Goal: Task Accomplishment & Management: Use online tool/utility

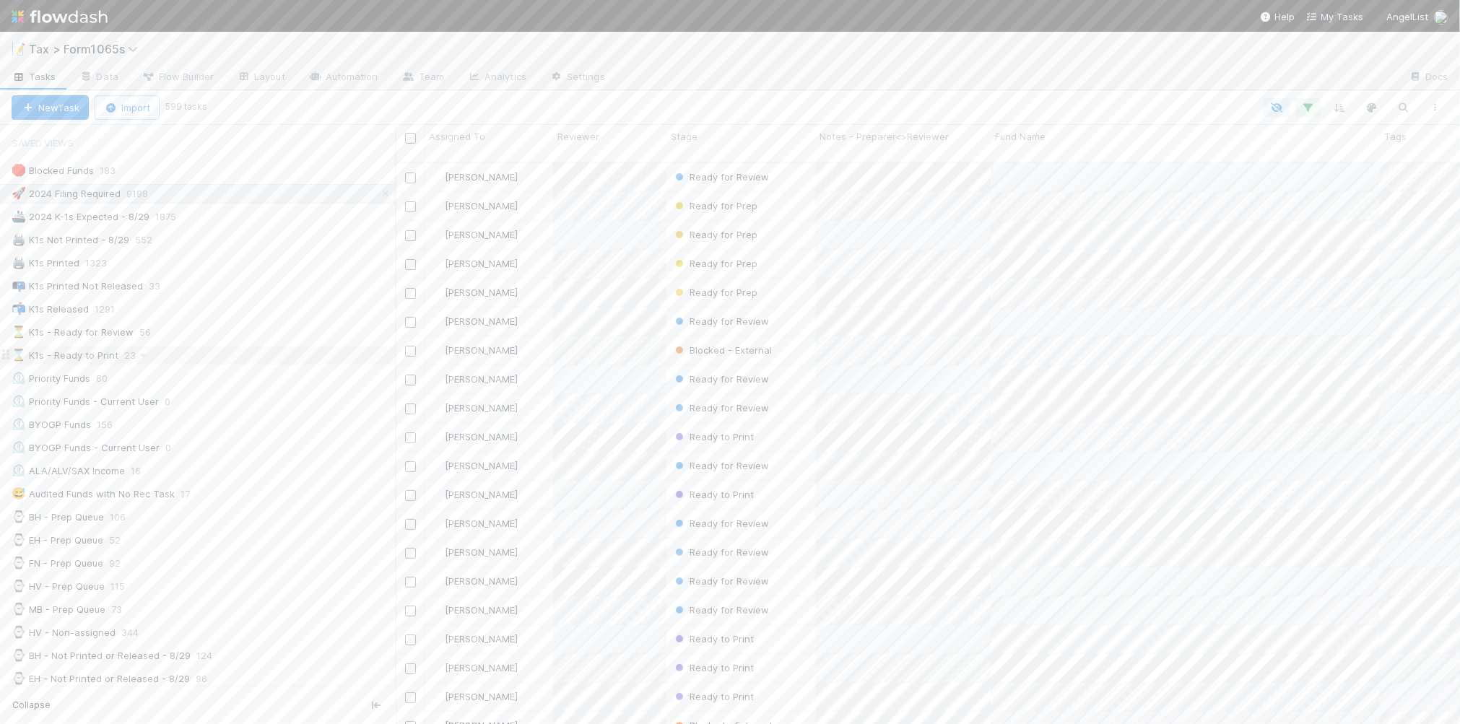
click at [239, 362] on div "⌛ K1s - Ready to Print 23" at bounding box center [204, 356] width 384 height 18
click at [1432, 106] on icon "button" at bounding box center [1435, 107] width 14 height 9
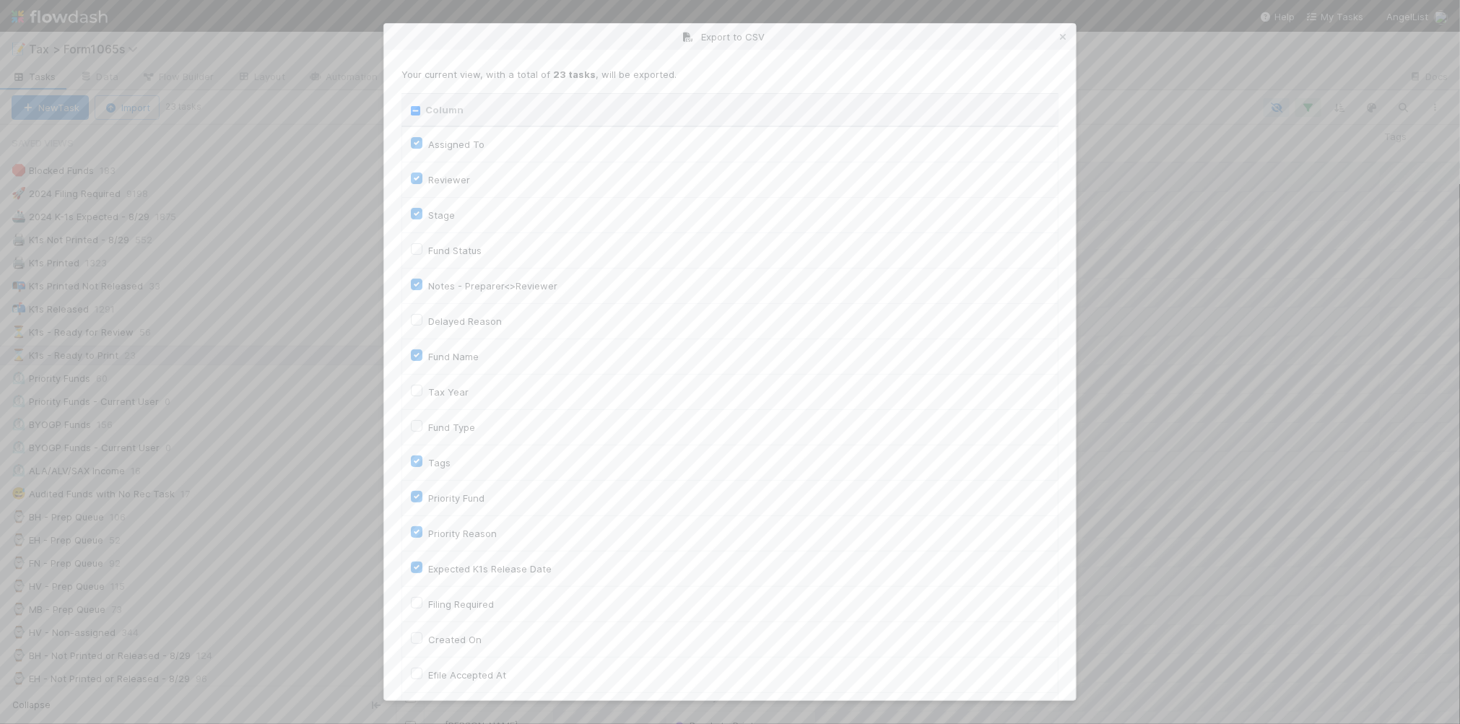
click at [414, 112] on input "Column" at bounding box center [415, 110] width 9 height 9
checkbox input "true"
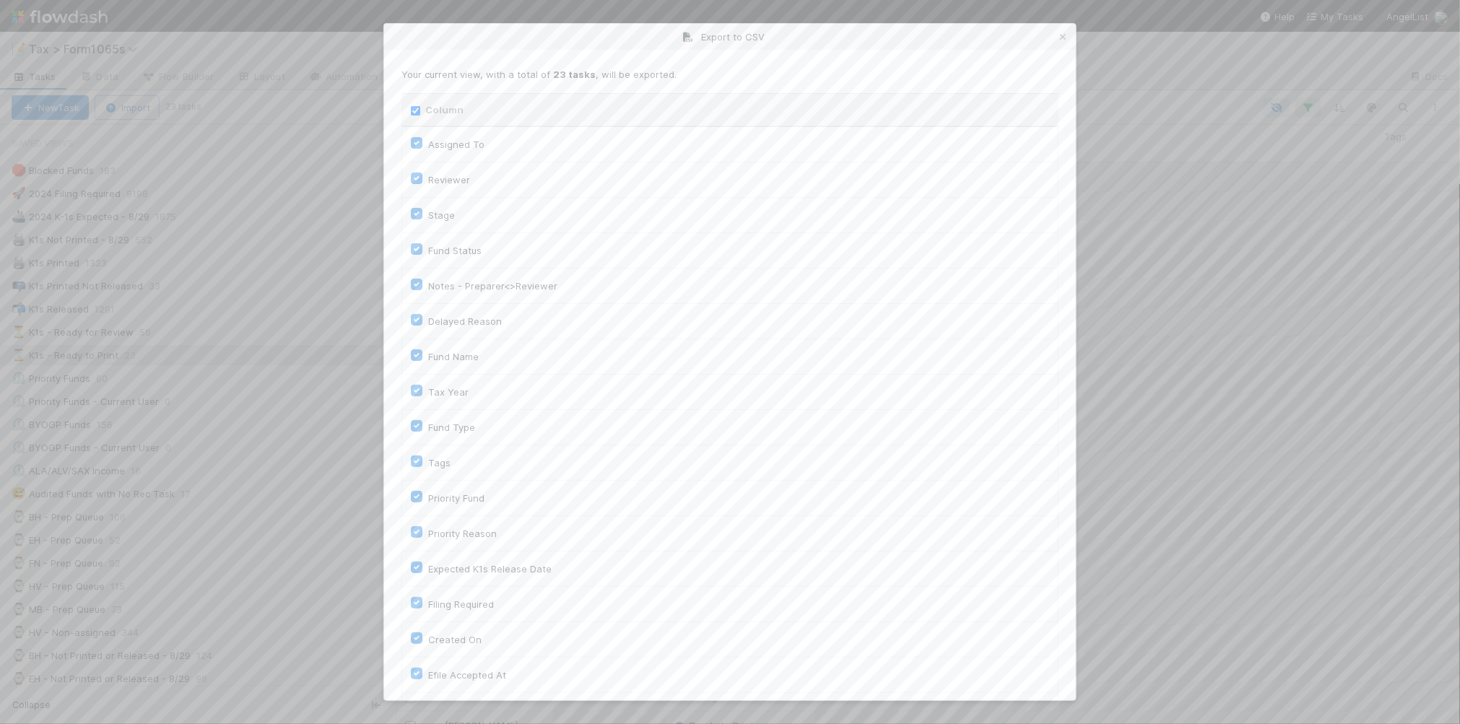
checkbox input "true"
checkbox On "true"
checkbox input "true"
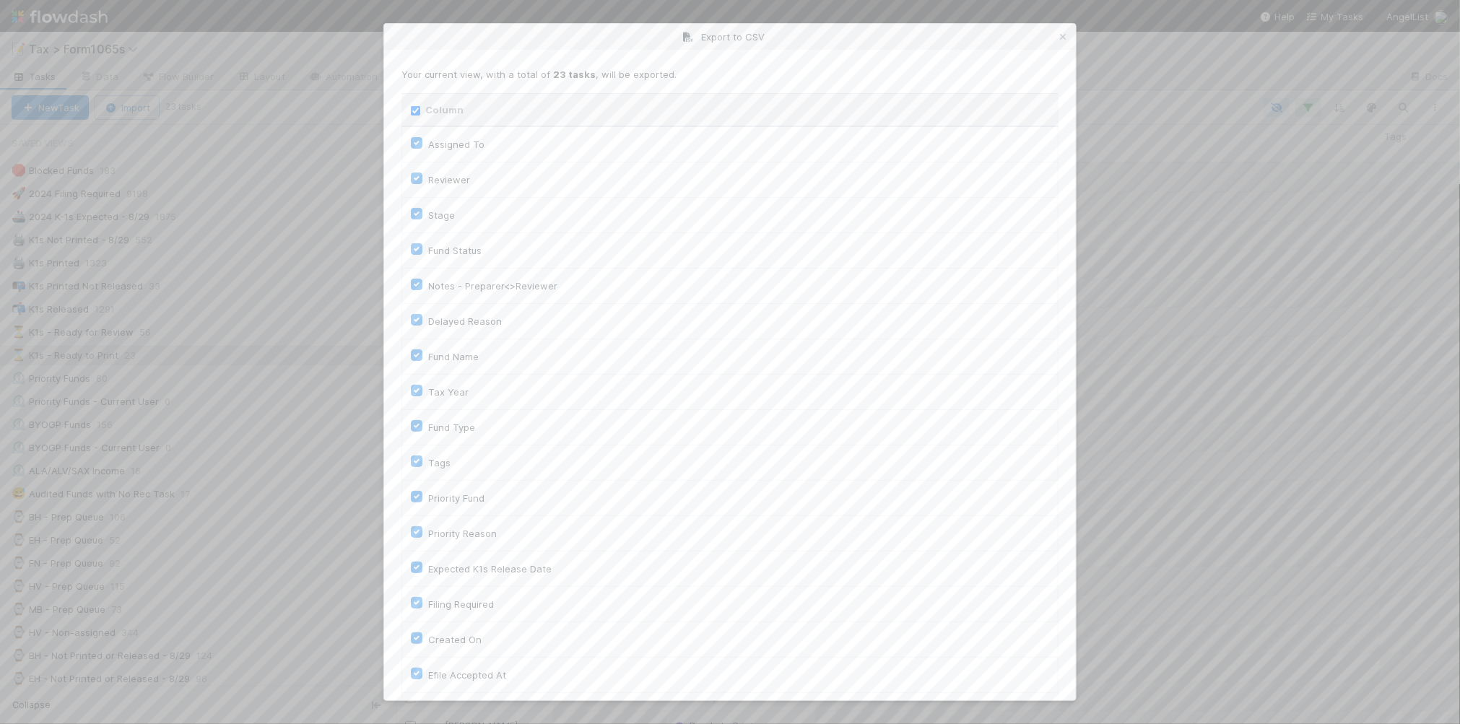
checkbox input "true"
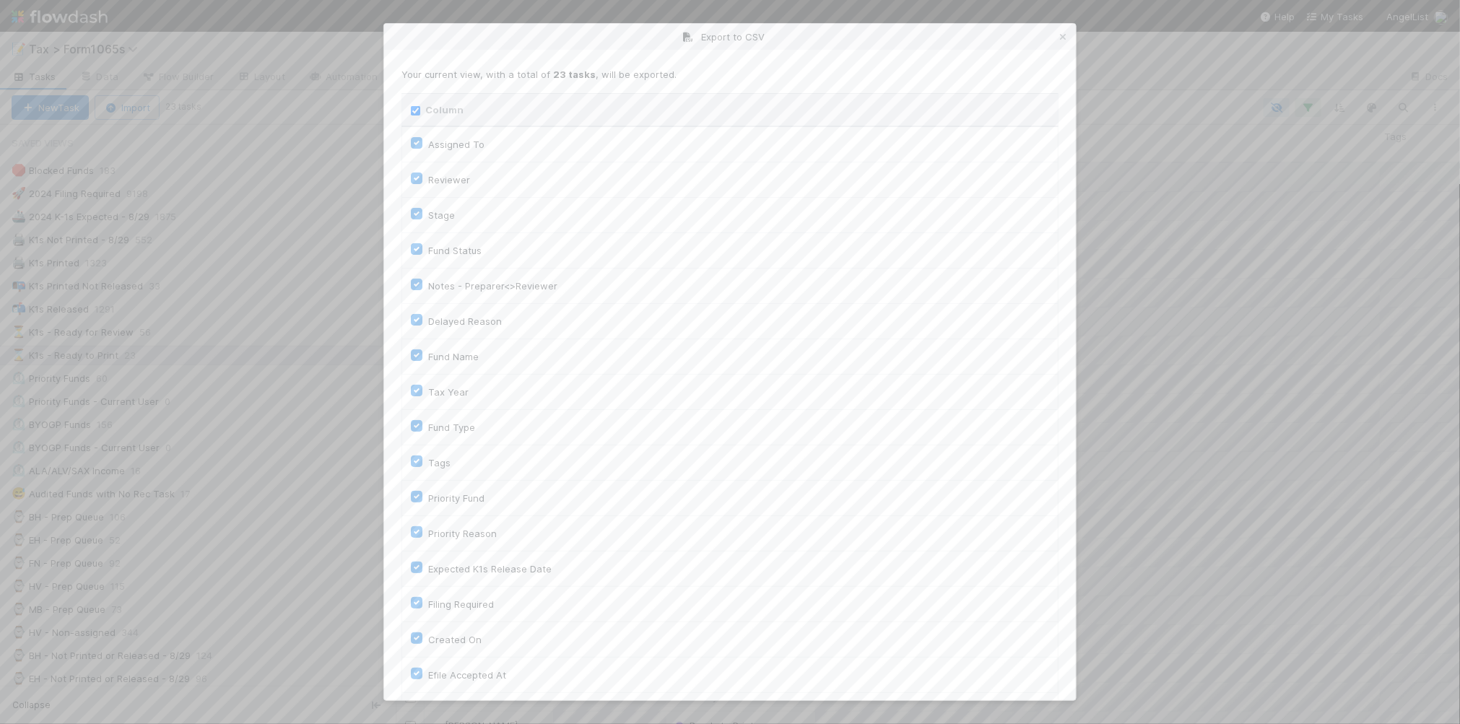
checkbox input "true"
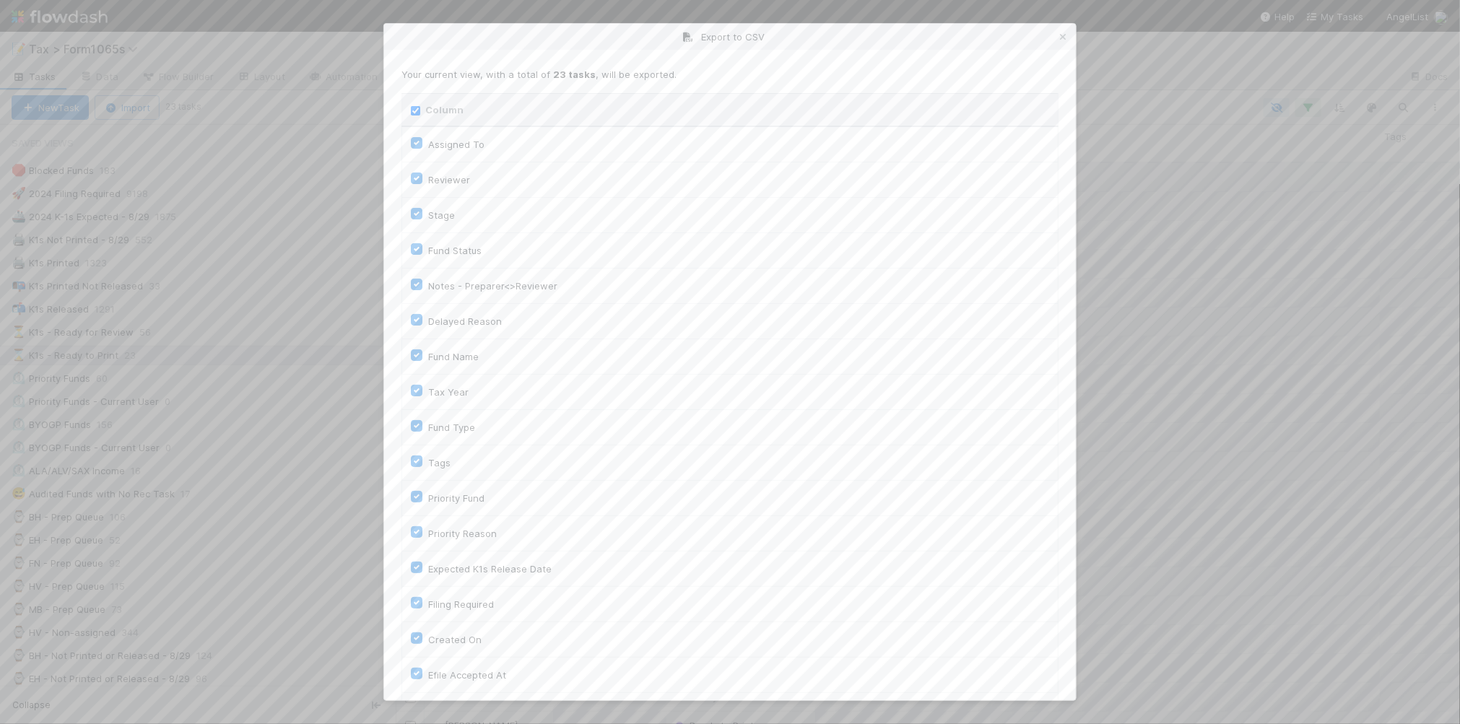
checkbox input "true"
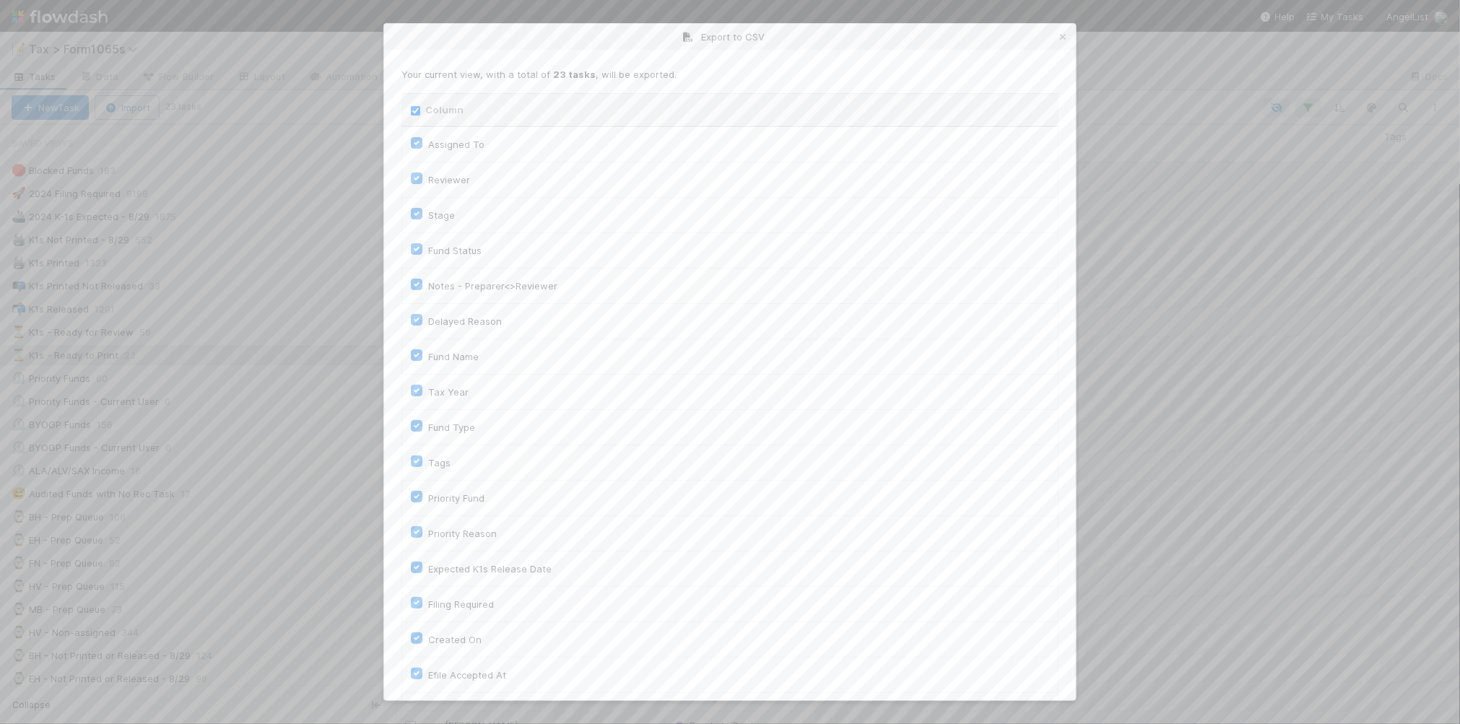
checkbox input "true"
click at [414, 112] on input "Column" at bounding box center [415, 110] width 9 height 9
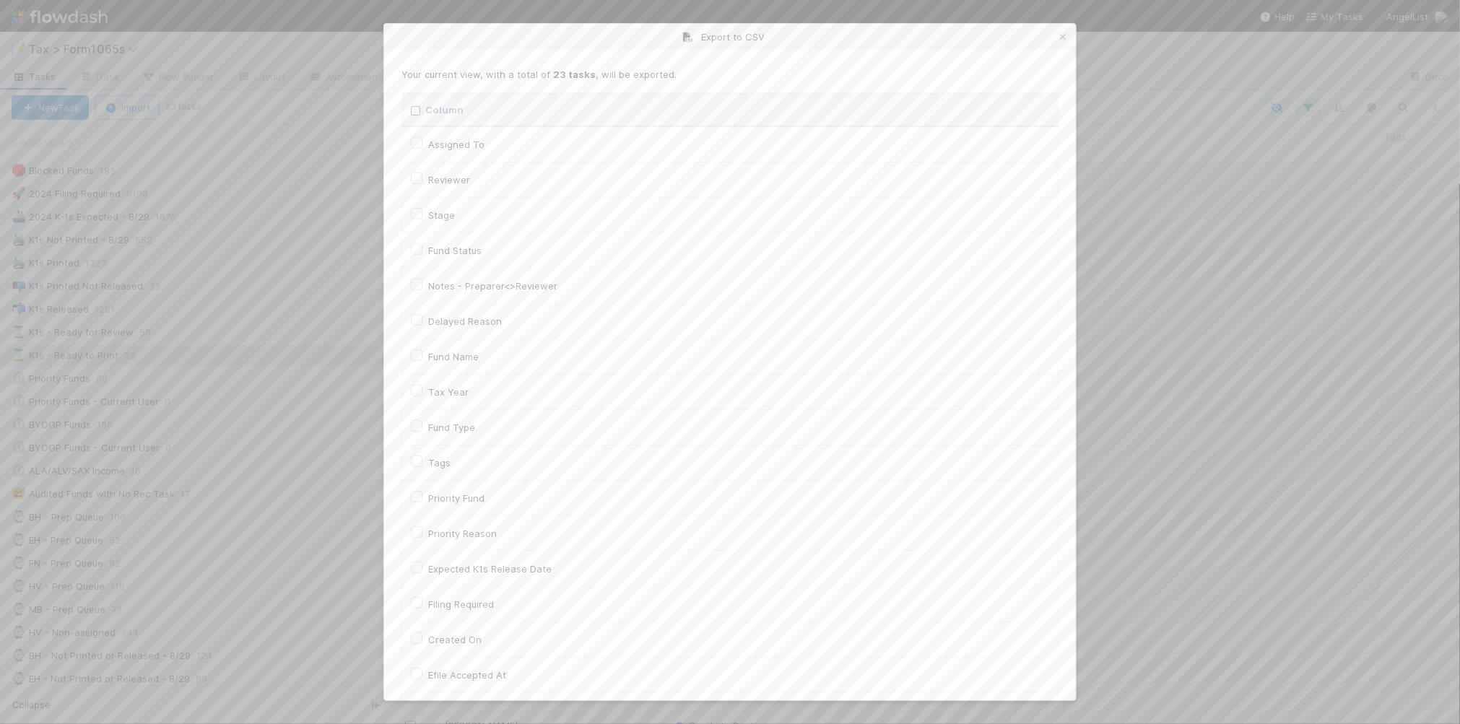
checkbox input "false"
checkbox To "false"
checkbox input "false"
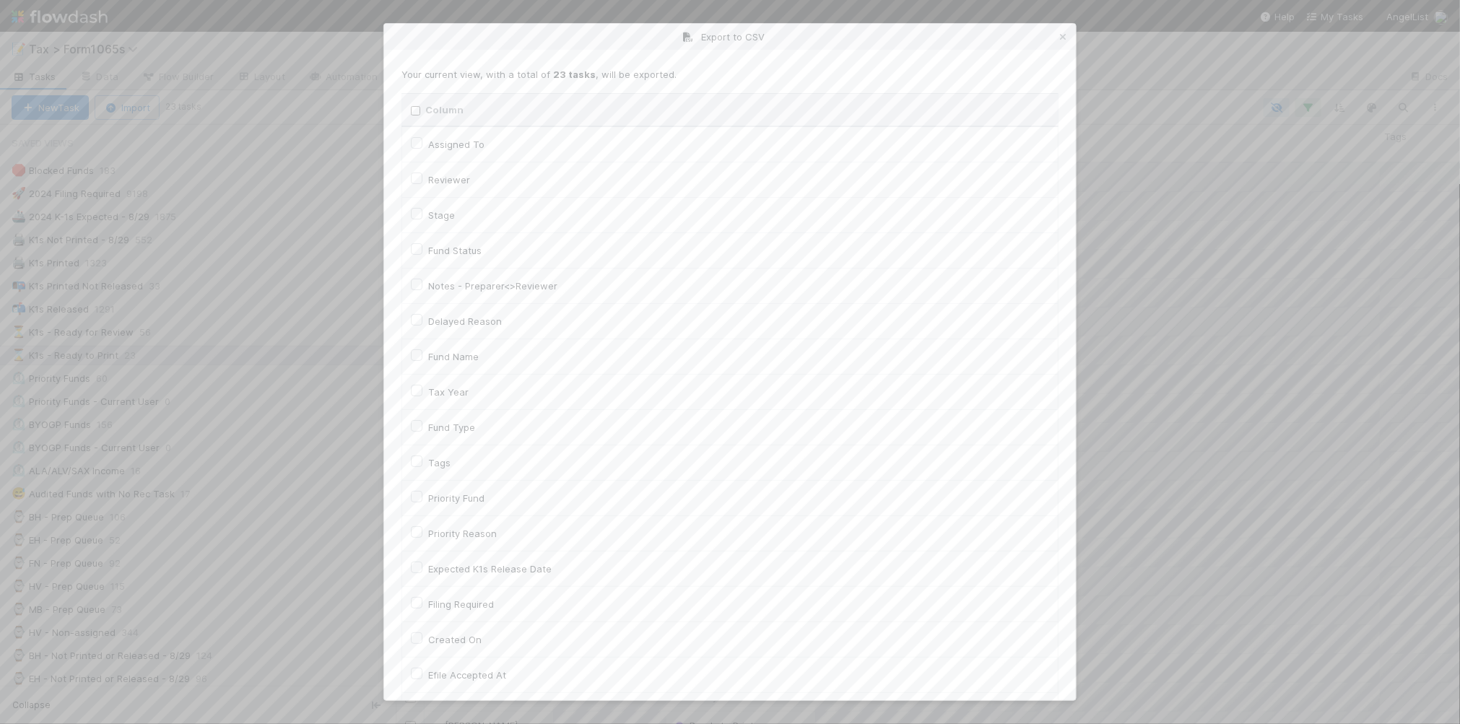
checkbox input "false"
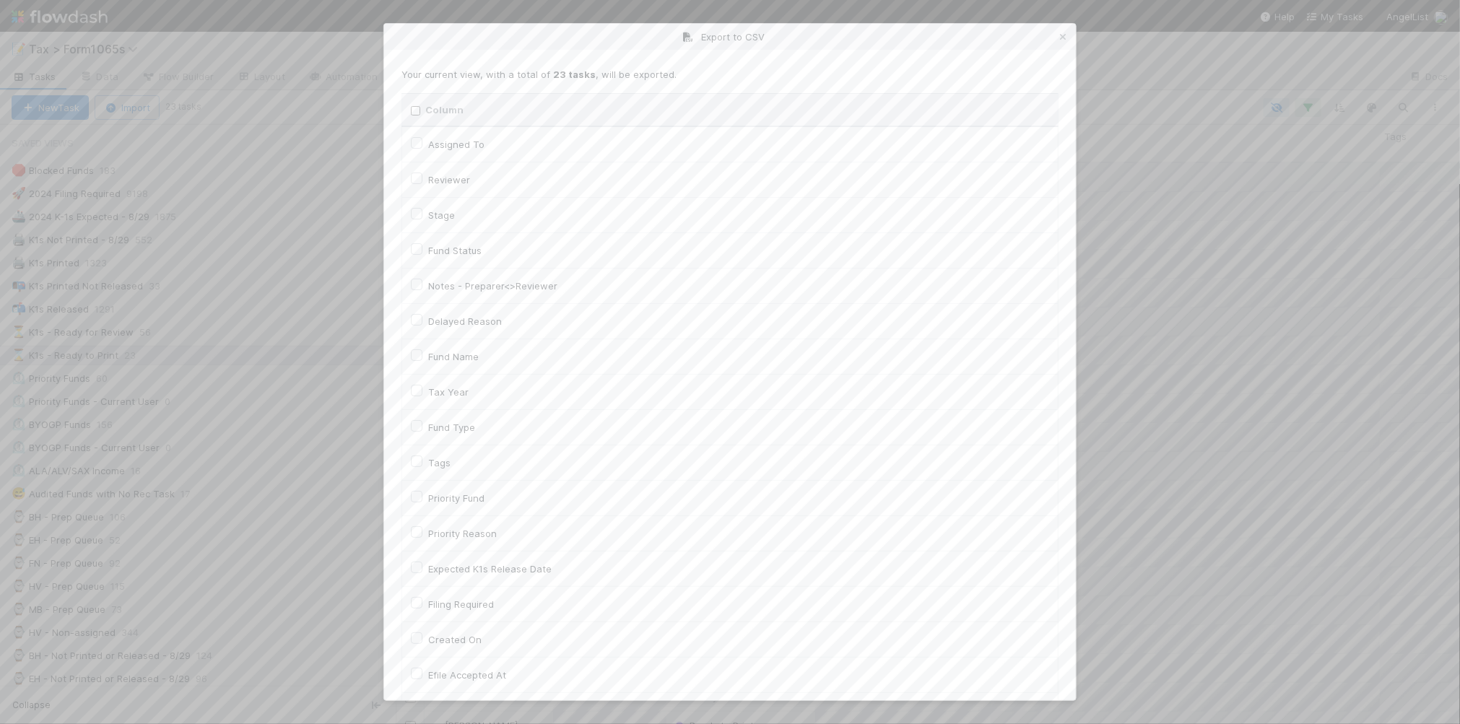
checkbox input "false"
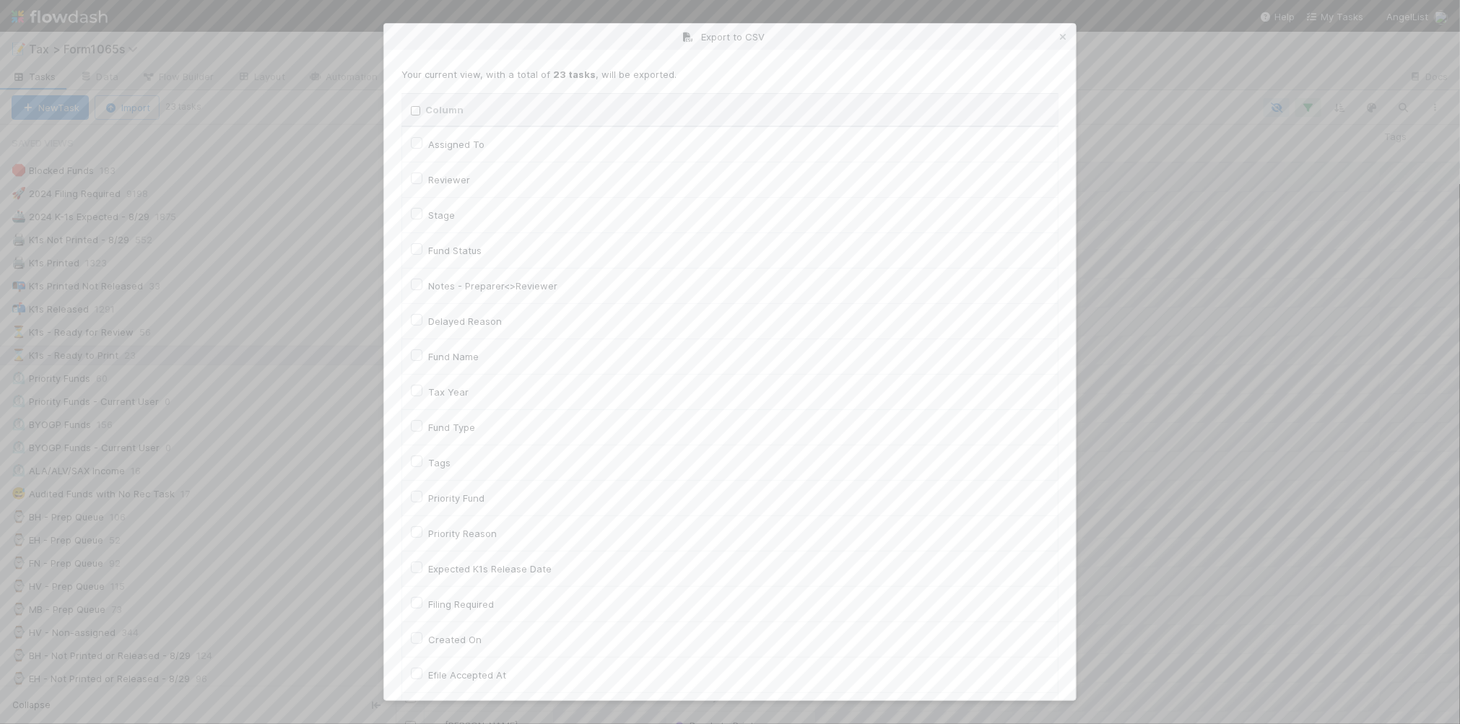
checkbox On "false"
checkbox input "false"
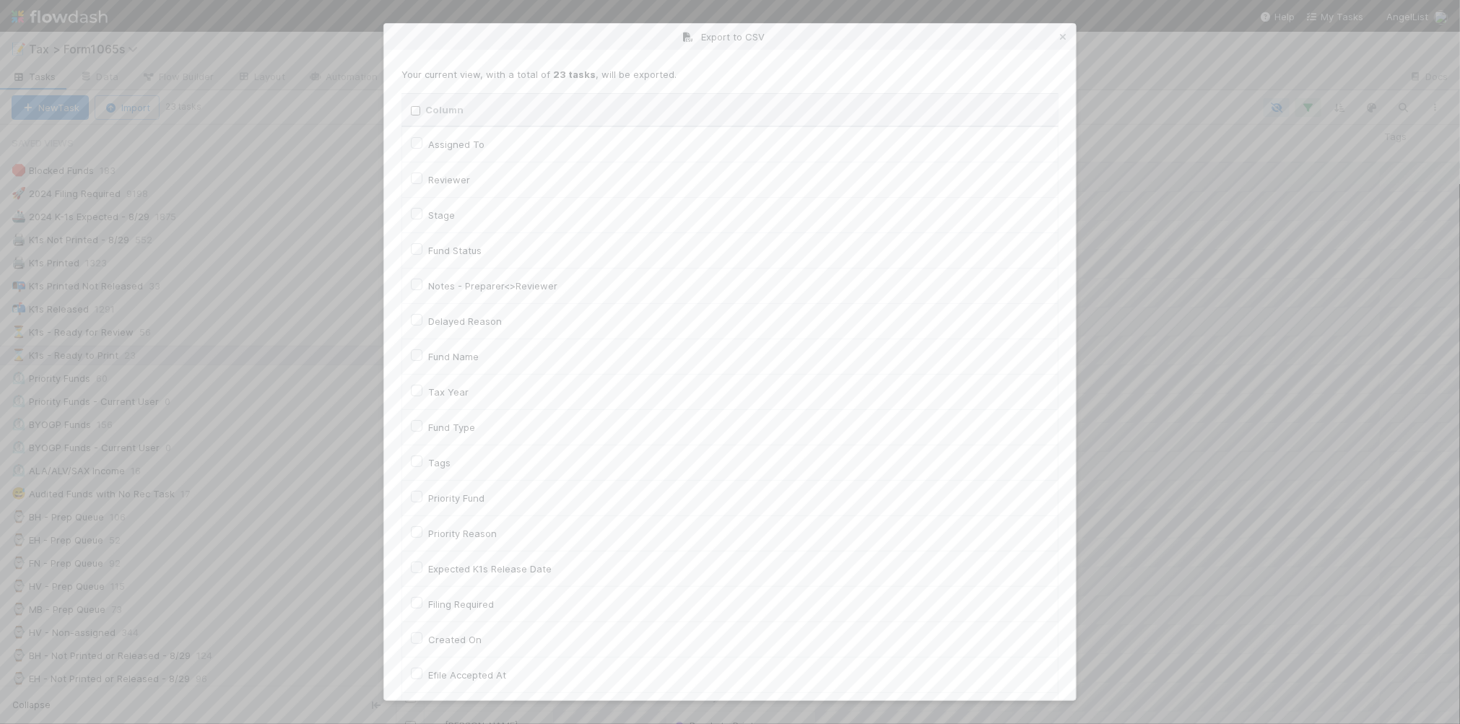
checkbox On "false"
checkbox input "false"
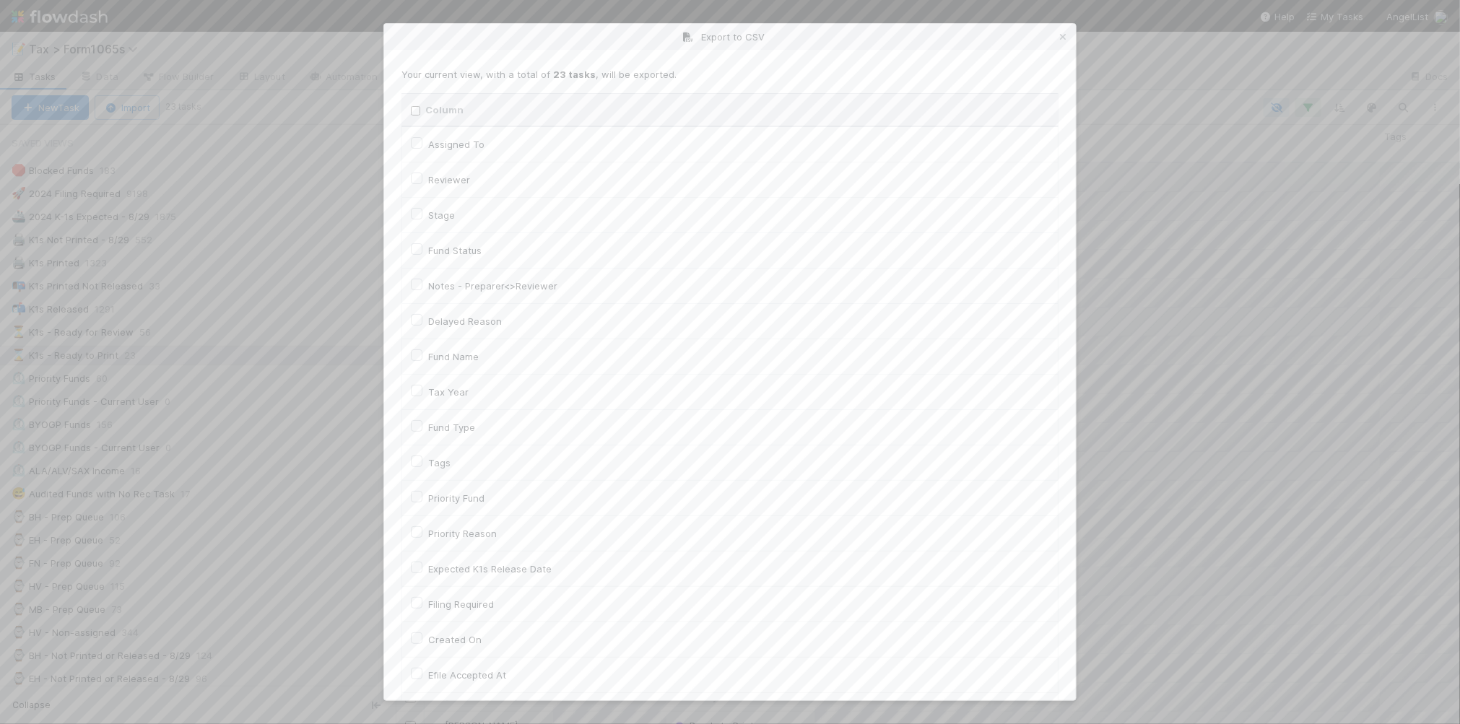
checkbox input "false"
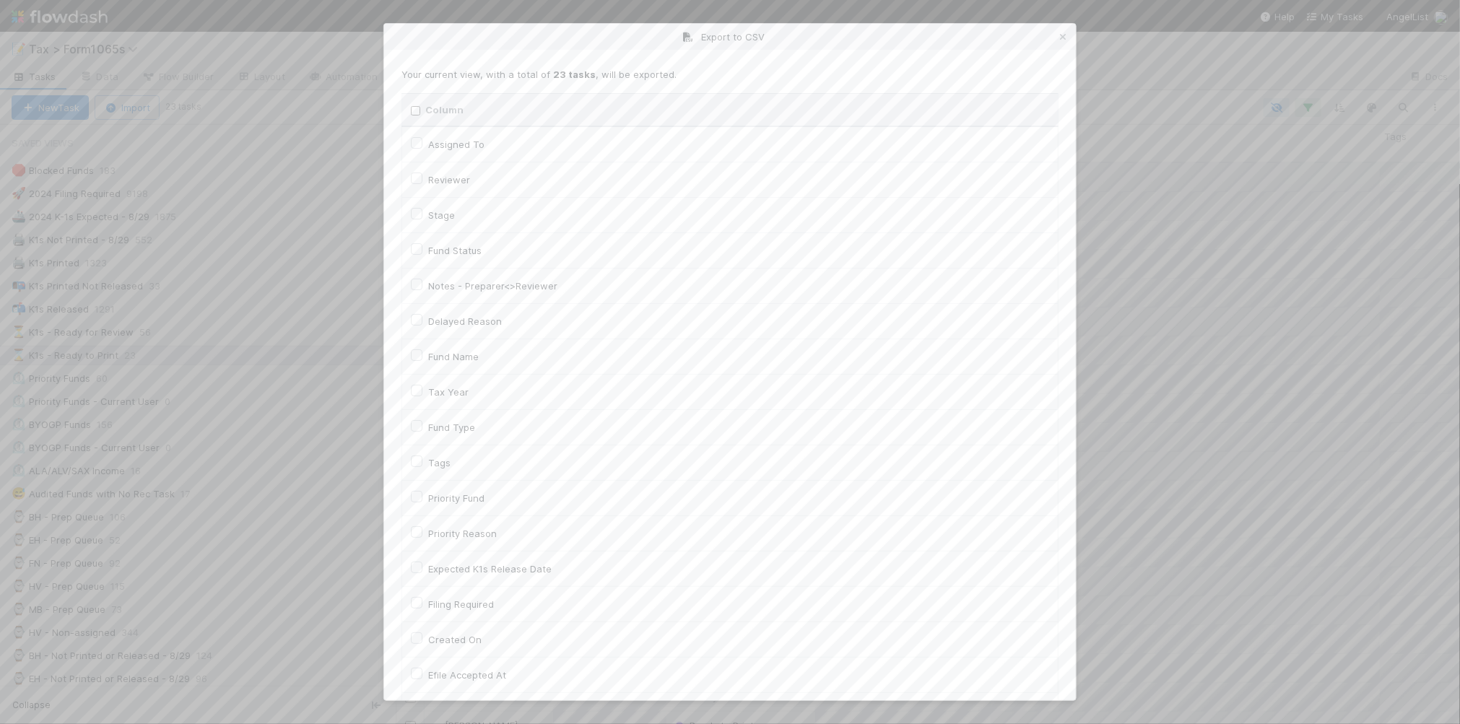
checkbox input "false"
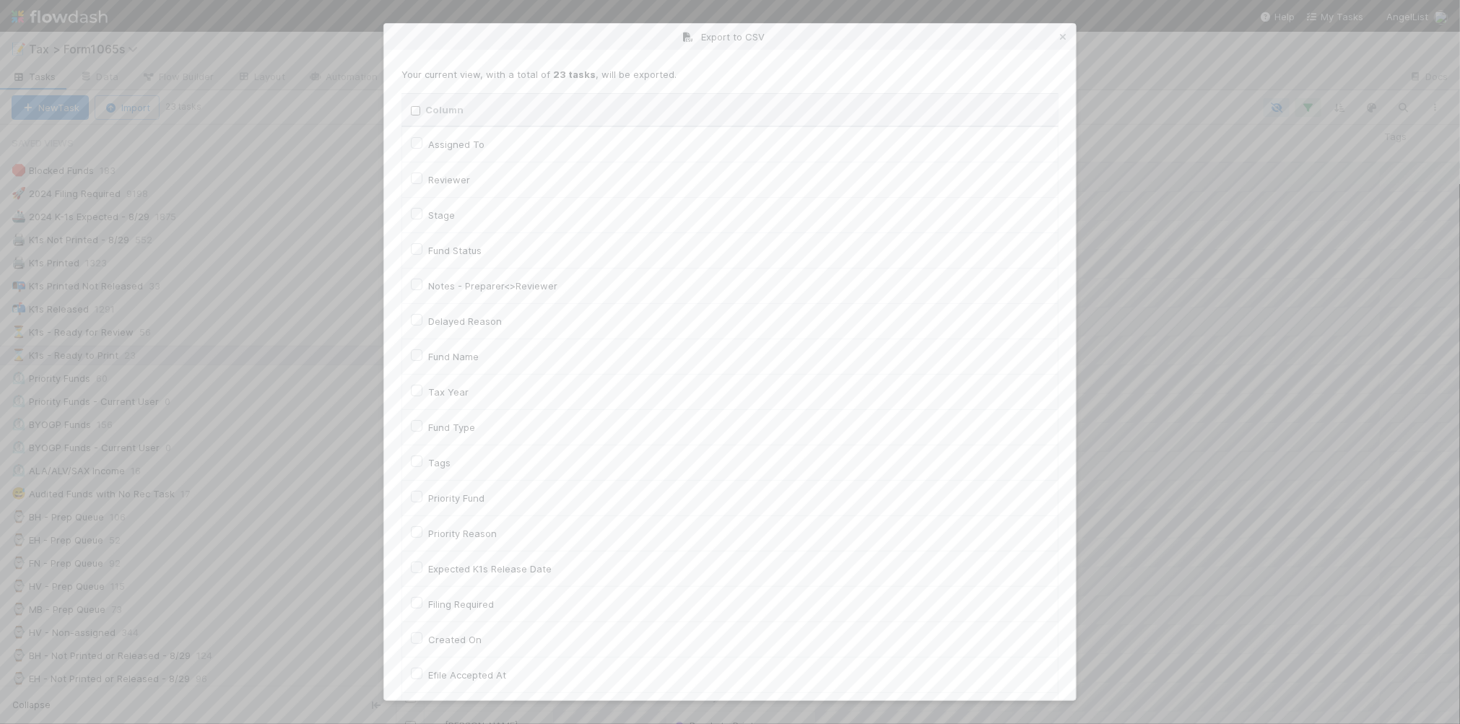
checkbox input "false"
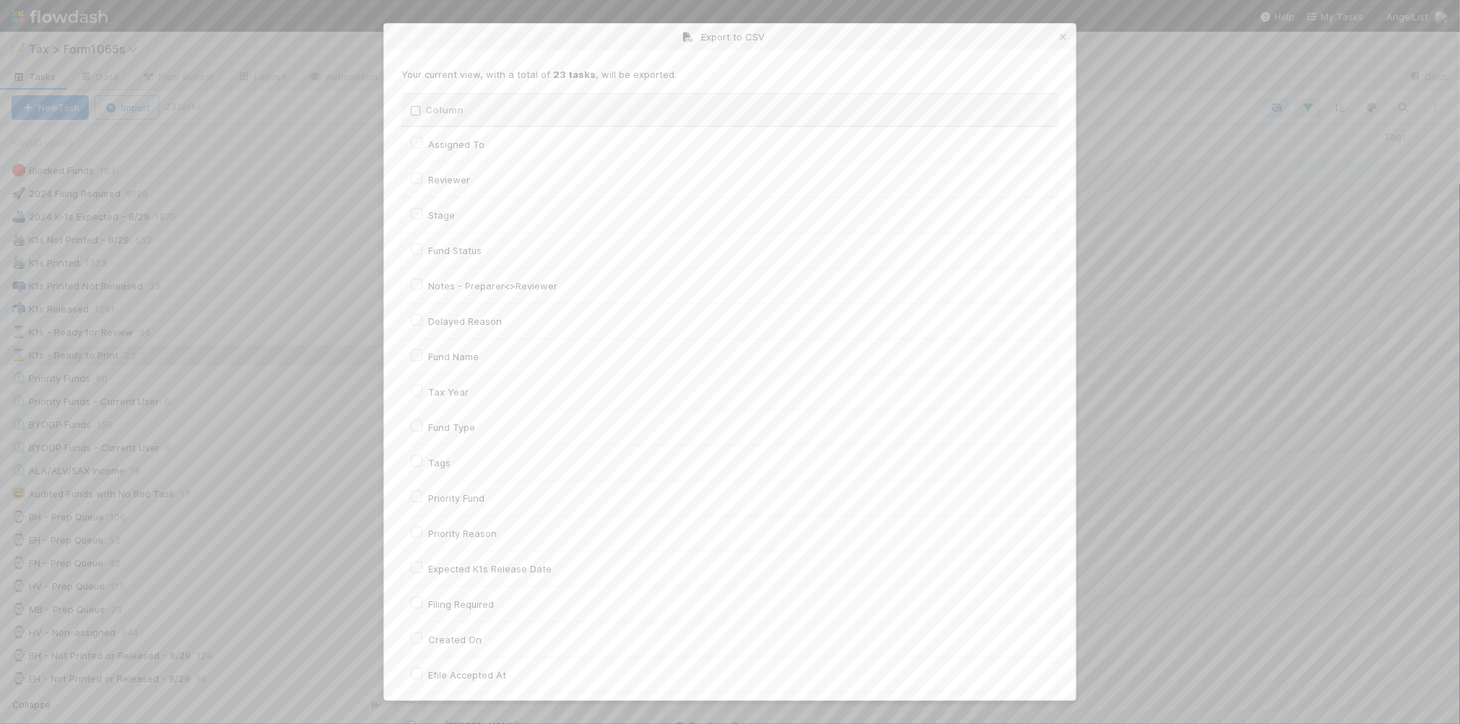
checkbox input "false"
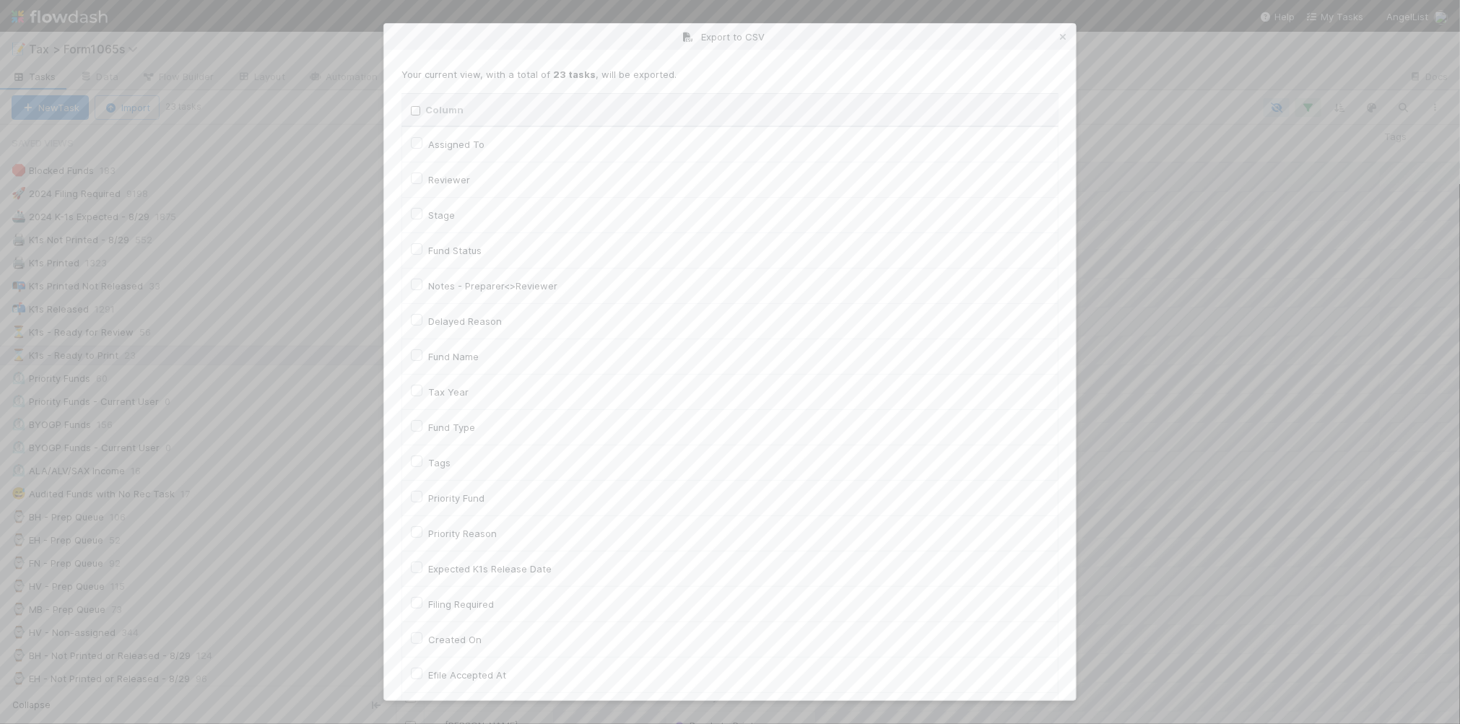
checkbox input "false"
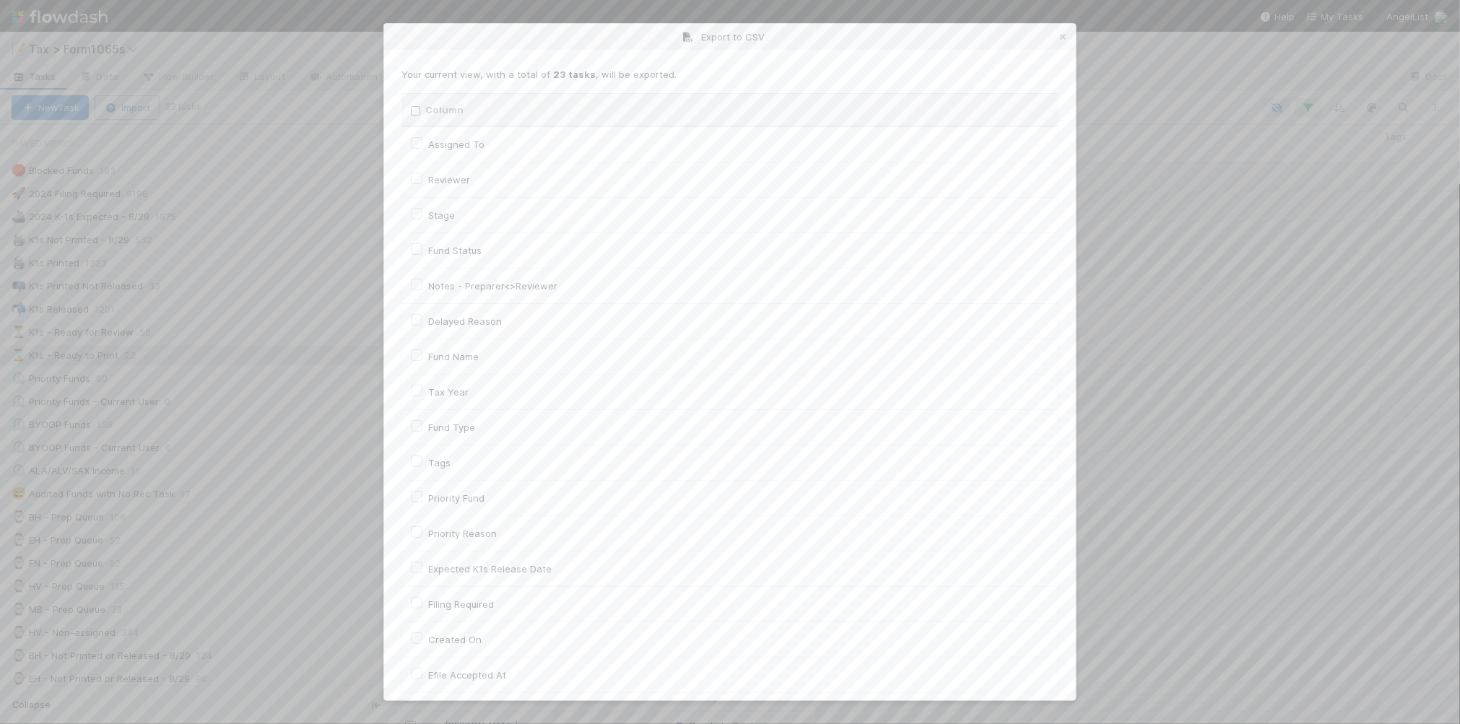
checkbox input "false"
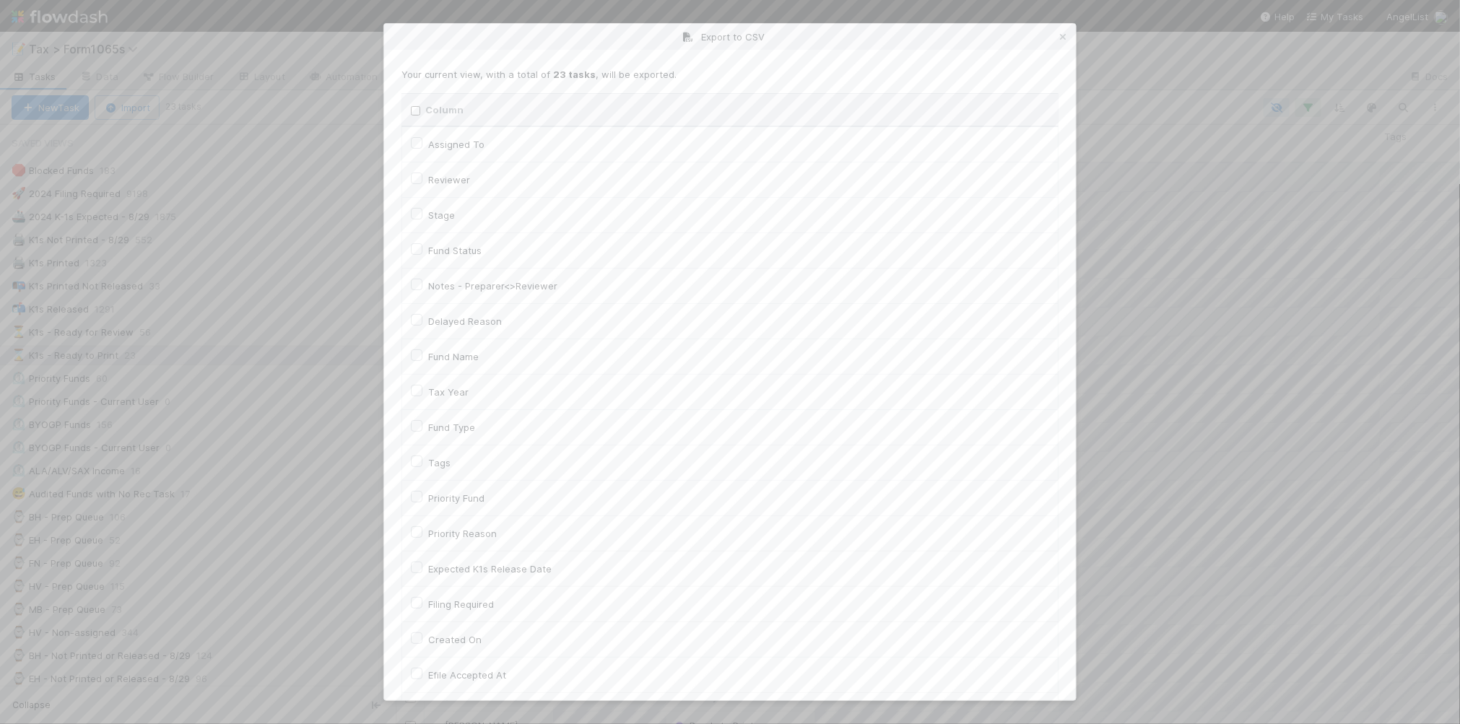
checkbox input "false"
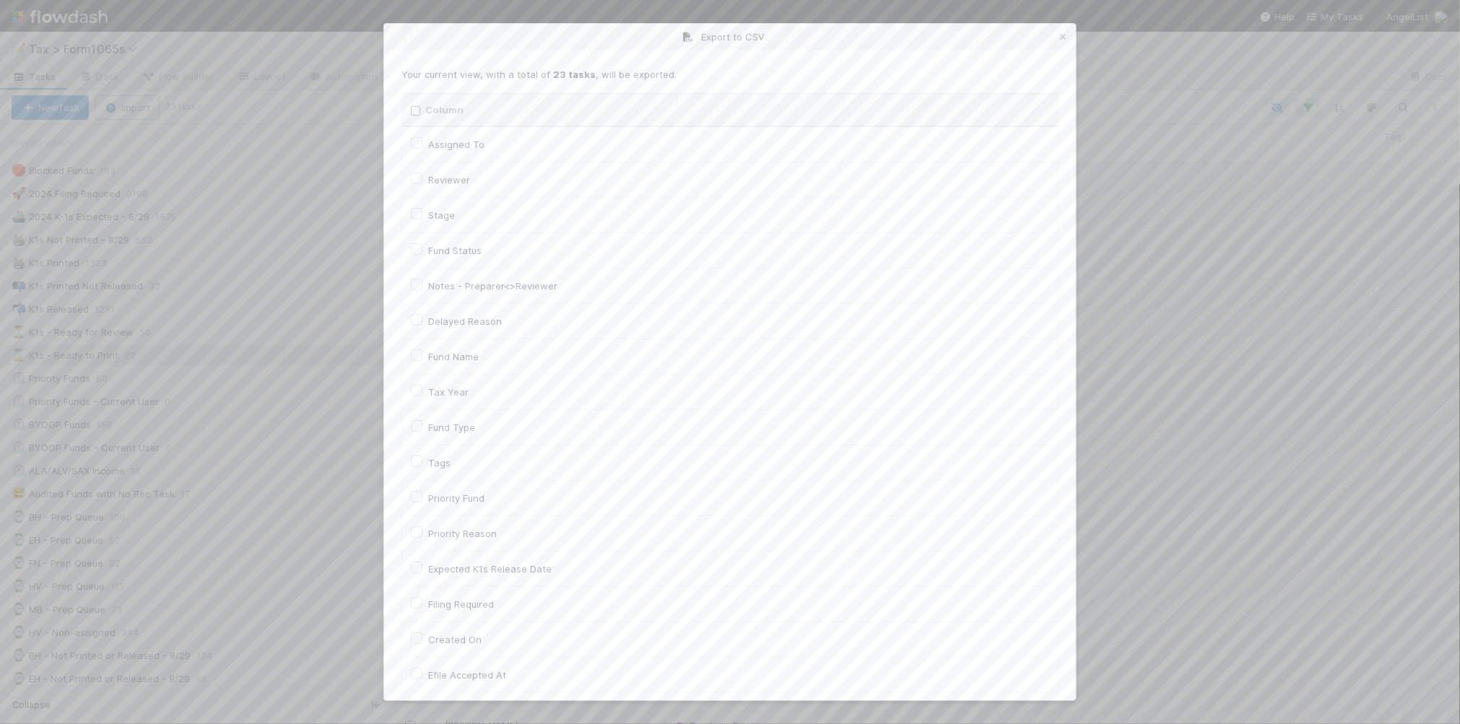
checkbox input "false"
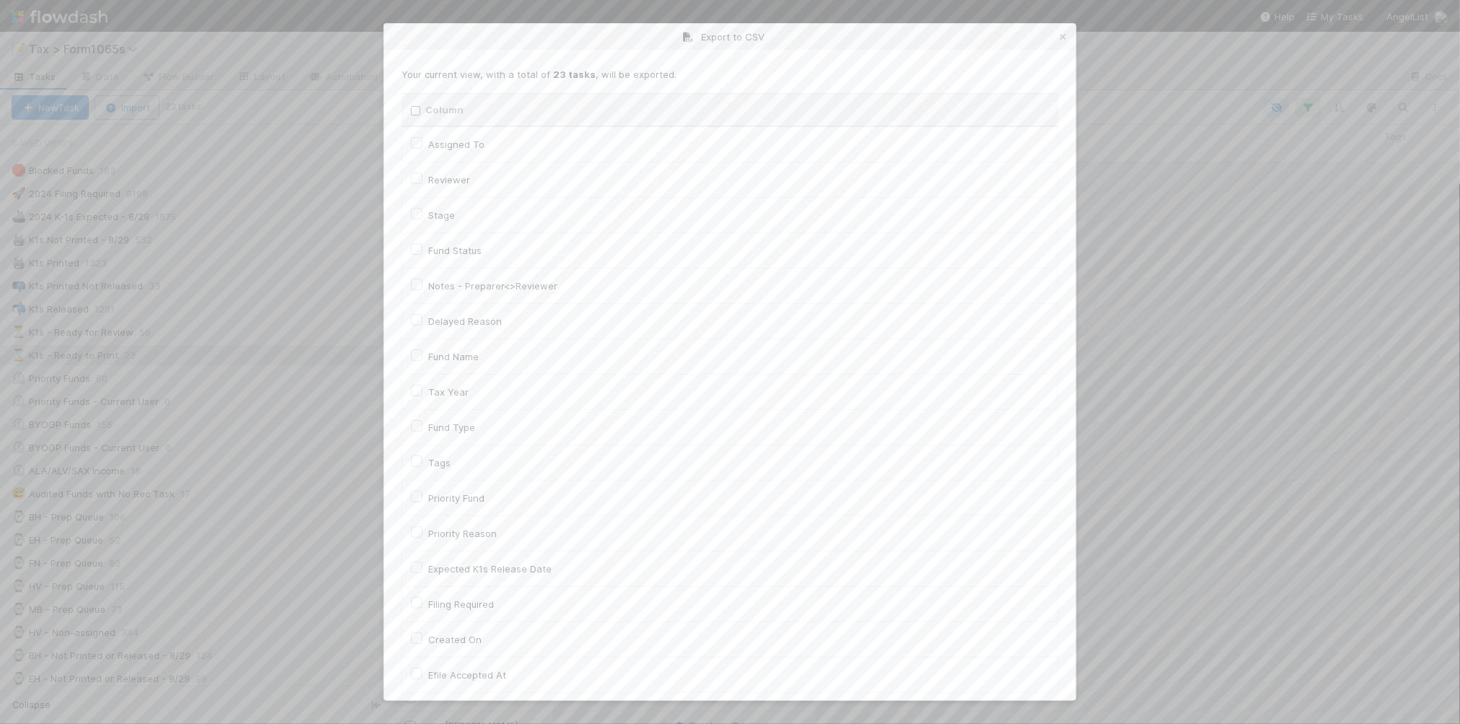
checkbox input "false"
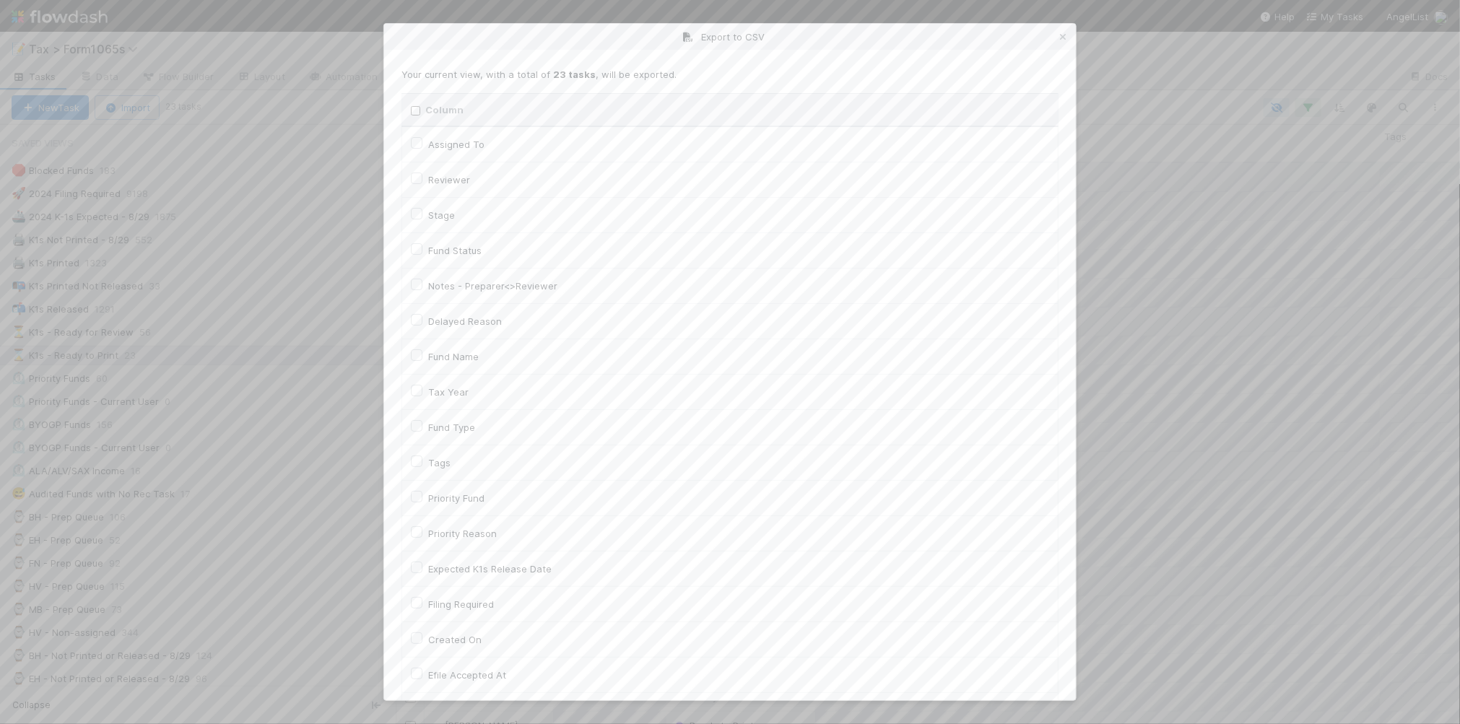
checkbox URL "false"
click at [438, 391] on label "Tax Year" at bounding box center [448, 391] width 40 height 17
click at [422, 391] on input "Tax Year" at bounding box center [417, 389] width 12 height 13
checkbox input "true"
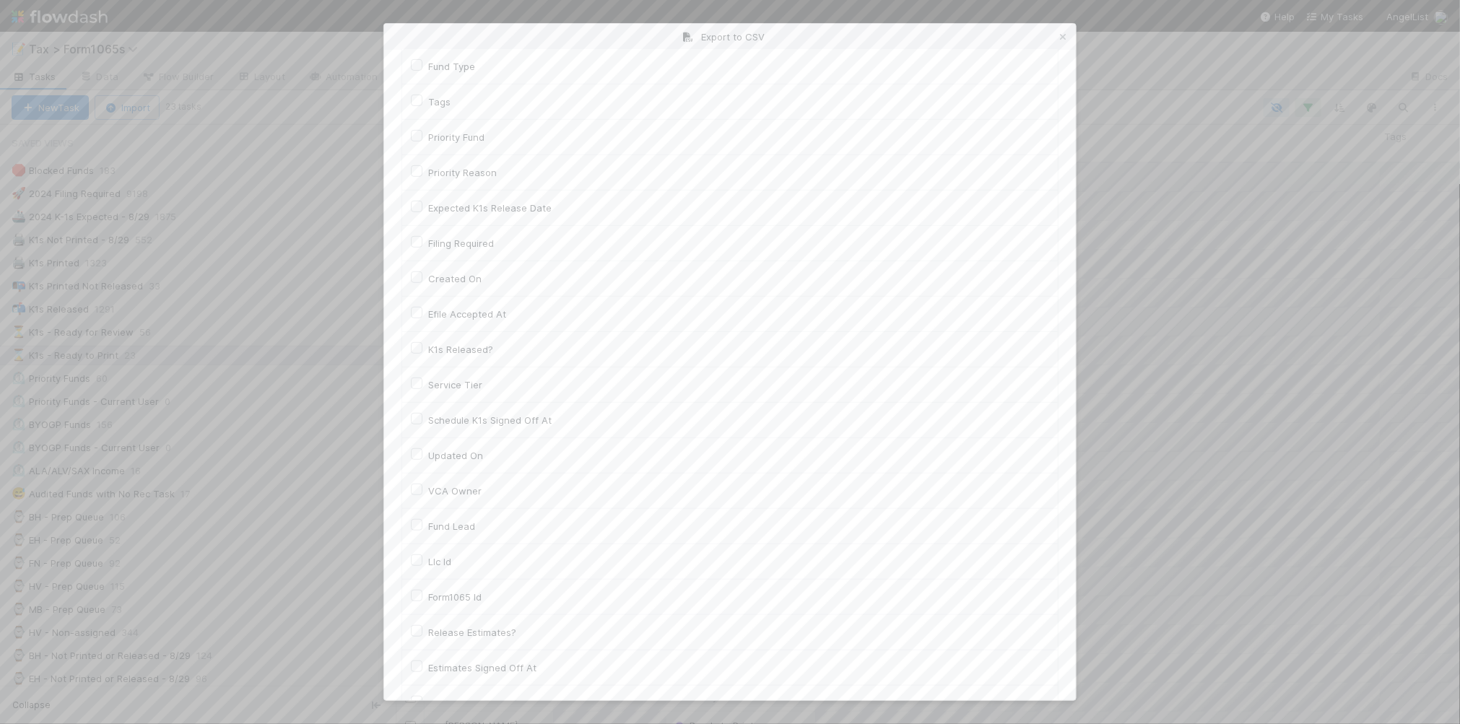
click at [434, 569] on label "Llc Id" at bounding box center [439, 561] width 23 height 17
click at [422, 566] on input "Llc Id" at bounding box center [417, 559] width 12 height 13
checkbox input "true"
click at [422, 676] on button "Generate CSV" at bounding box center [443, 671] width 84 height 25
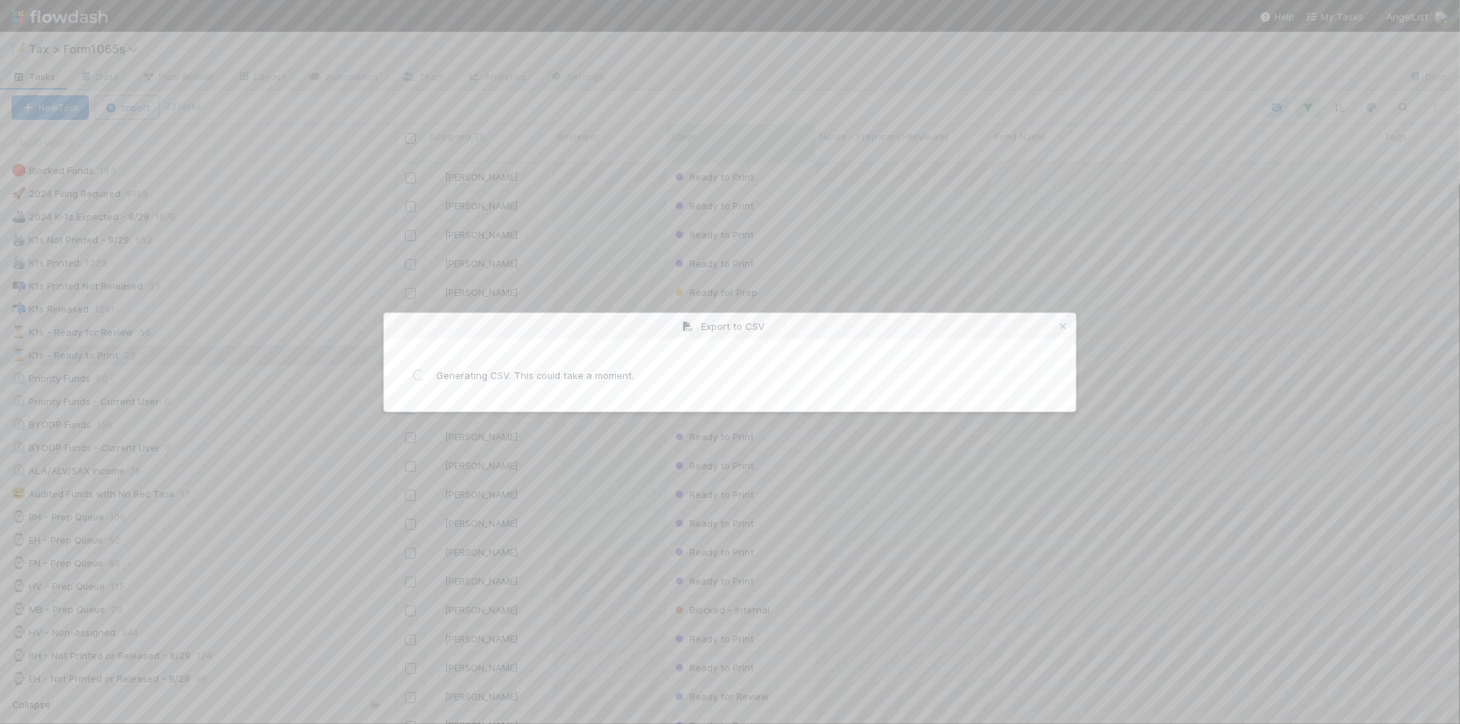
scroll to position [0, 0]
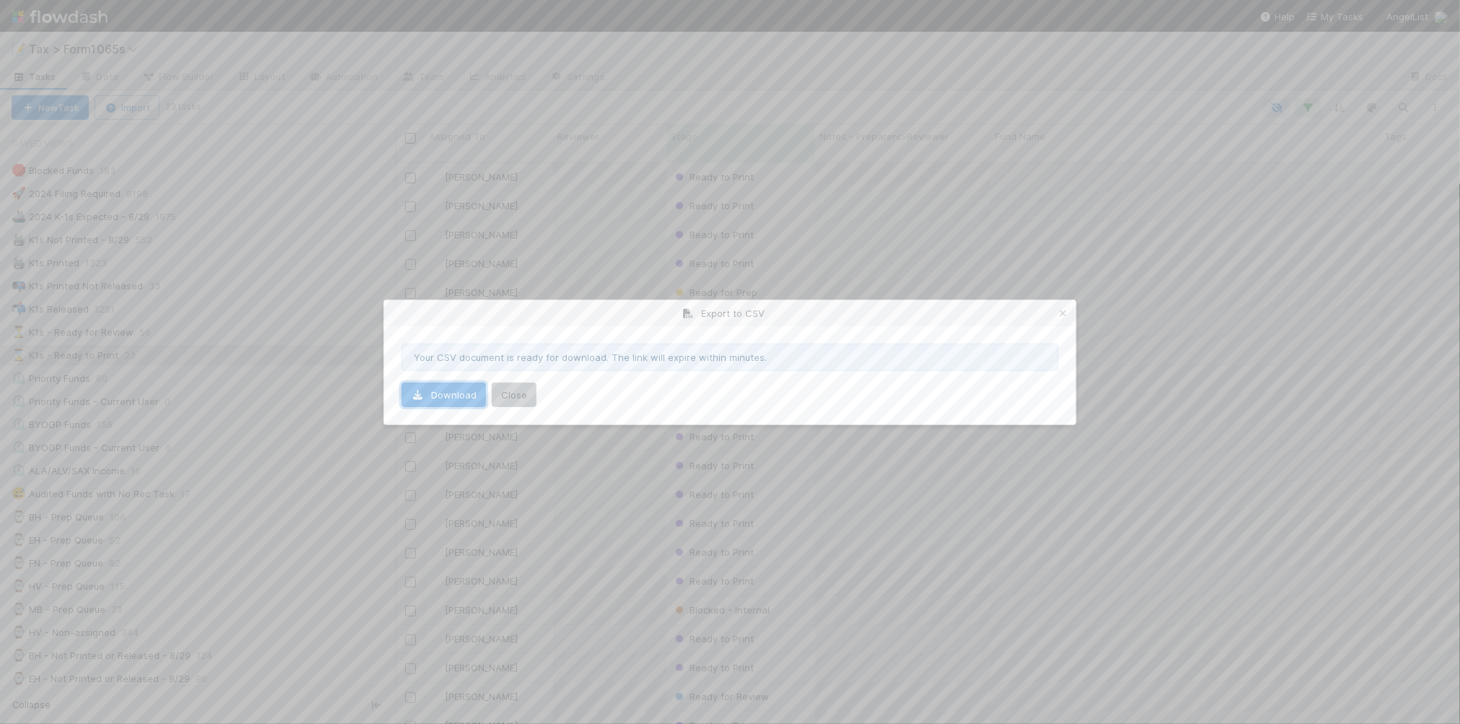
click at [451, 391] on link "Download" at bounding box center [443, 395] width 84 height 25
click at [1060, 309] on icon at bounding box center [1063, 313] width 14 height 9
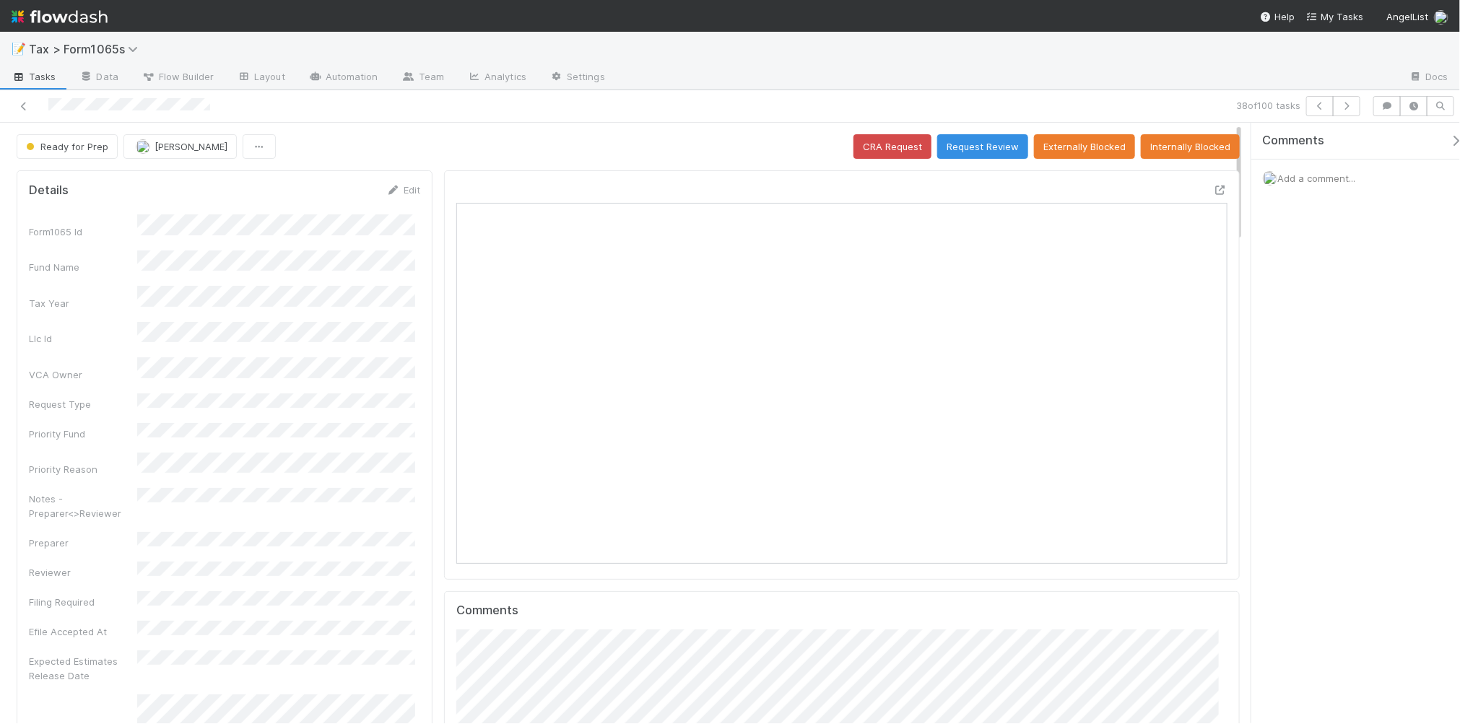
scroll to position [279, 748]
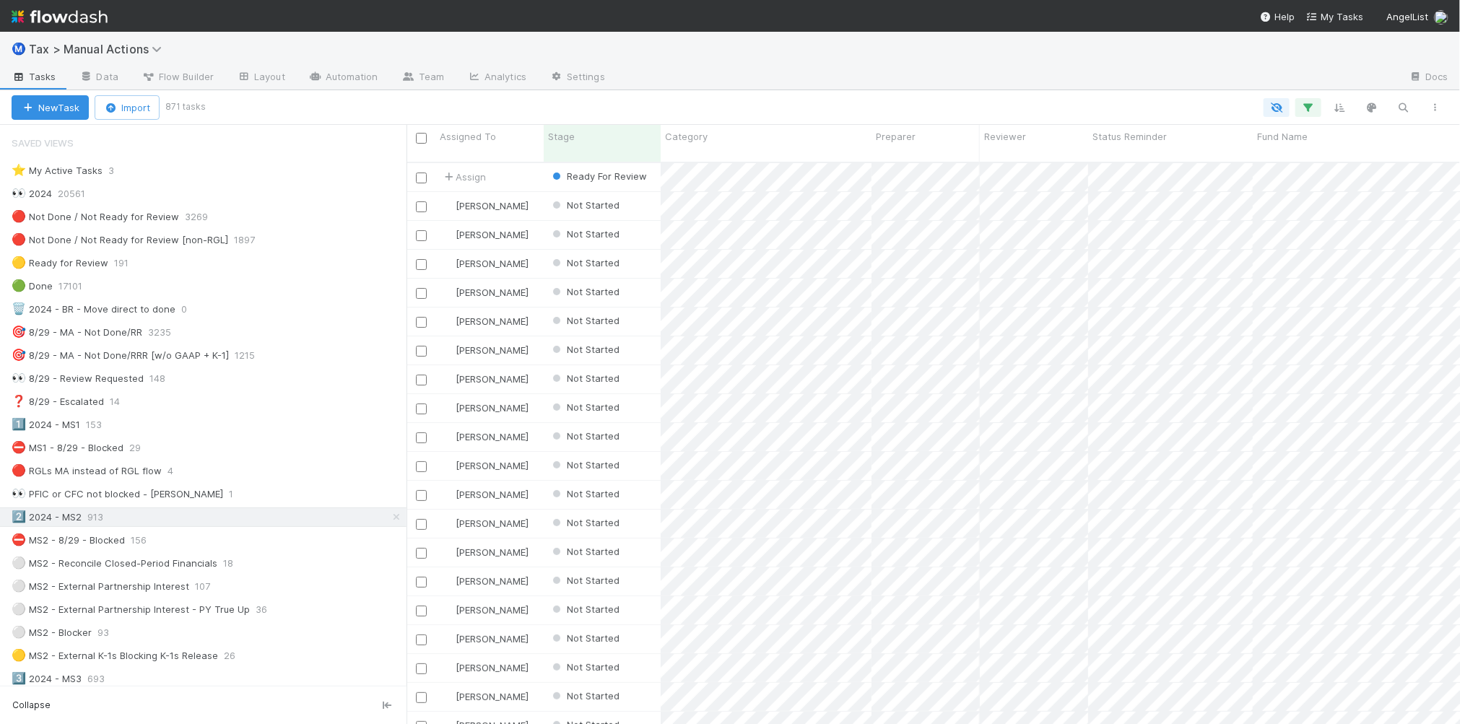
scroll to position [560, 1040]
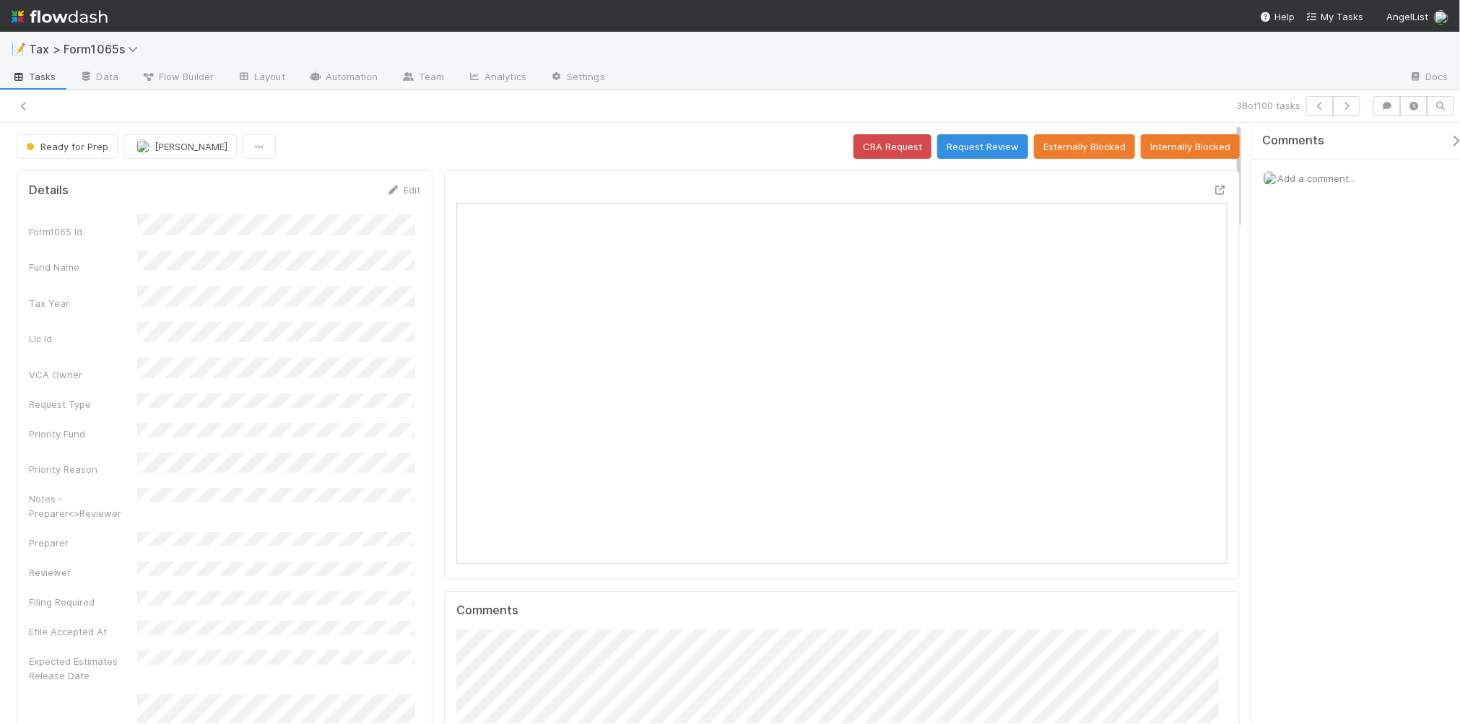
scroll to position [13, 14]
click at [66, 152] on span "Ready for Prep" at bounding box center [65, 147] width 85 height 12
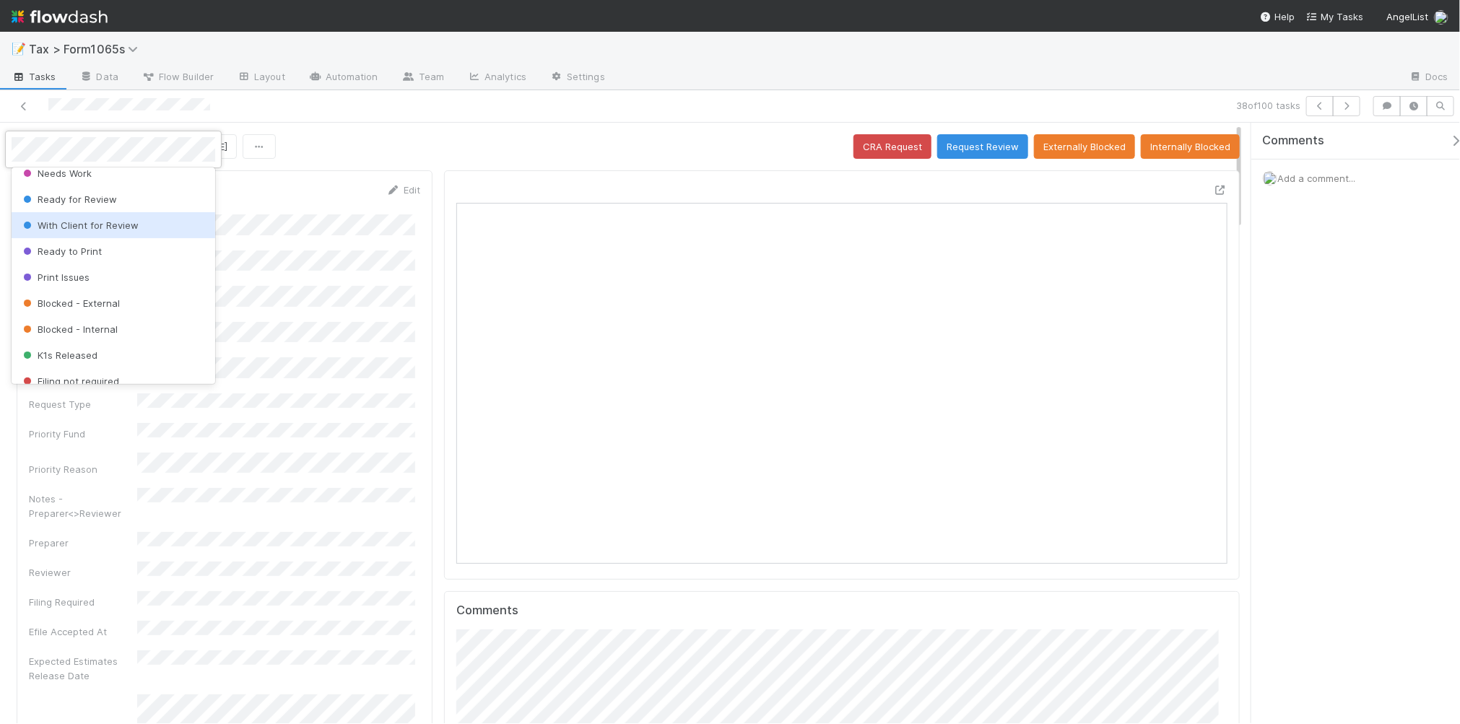
scroll to position [178, 0]
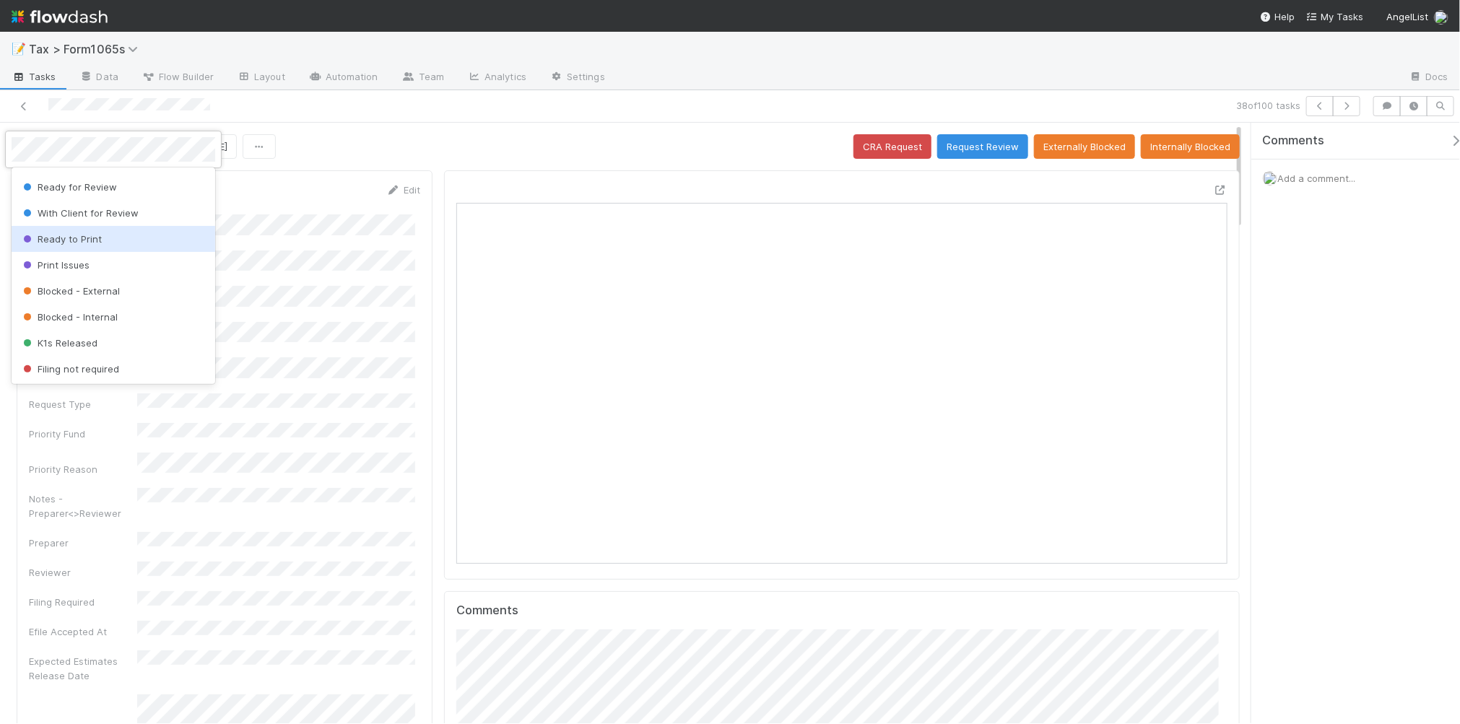
click at [124, 243] on div "Ready to Print" at bounding box center [114, 239] width 204 height 26
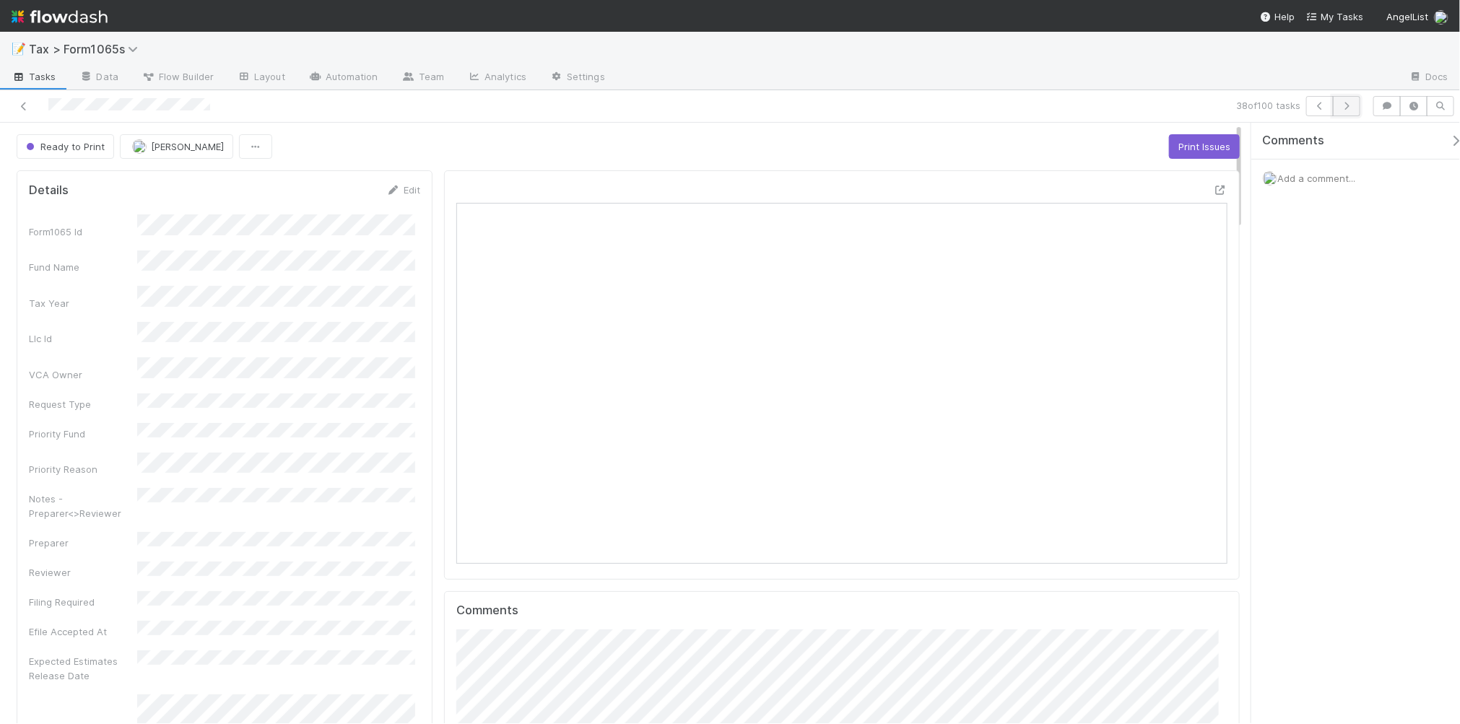
click at [1340, 108] on icon "button" at bounding box center [1347, 106] width 14 height 9
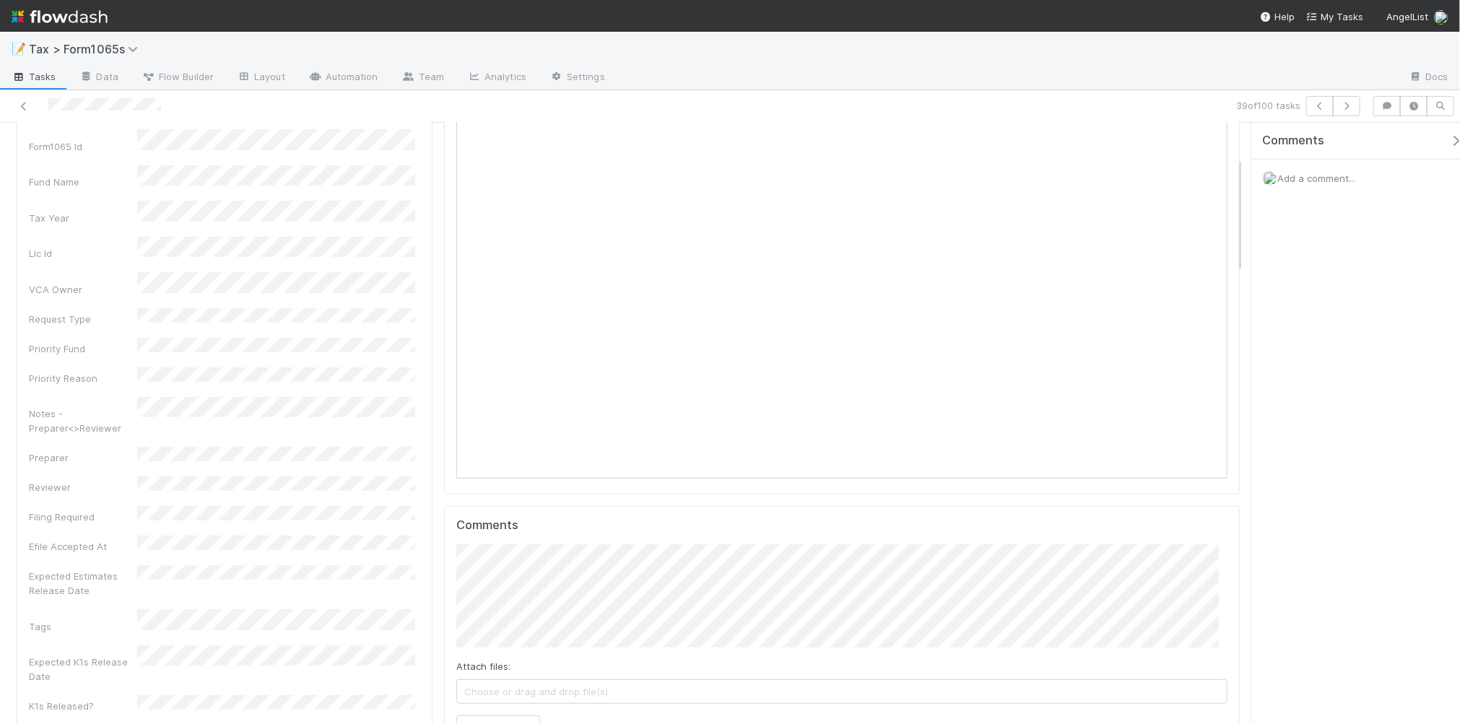
scroll to position [181, 0]
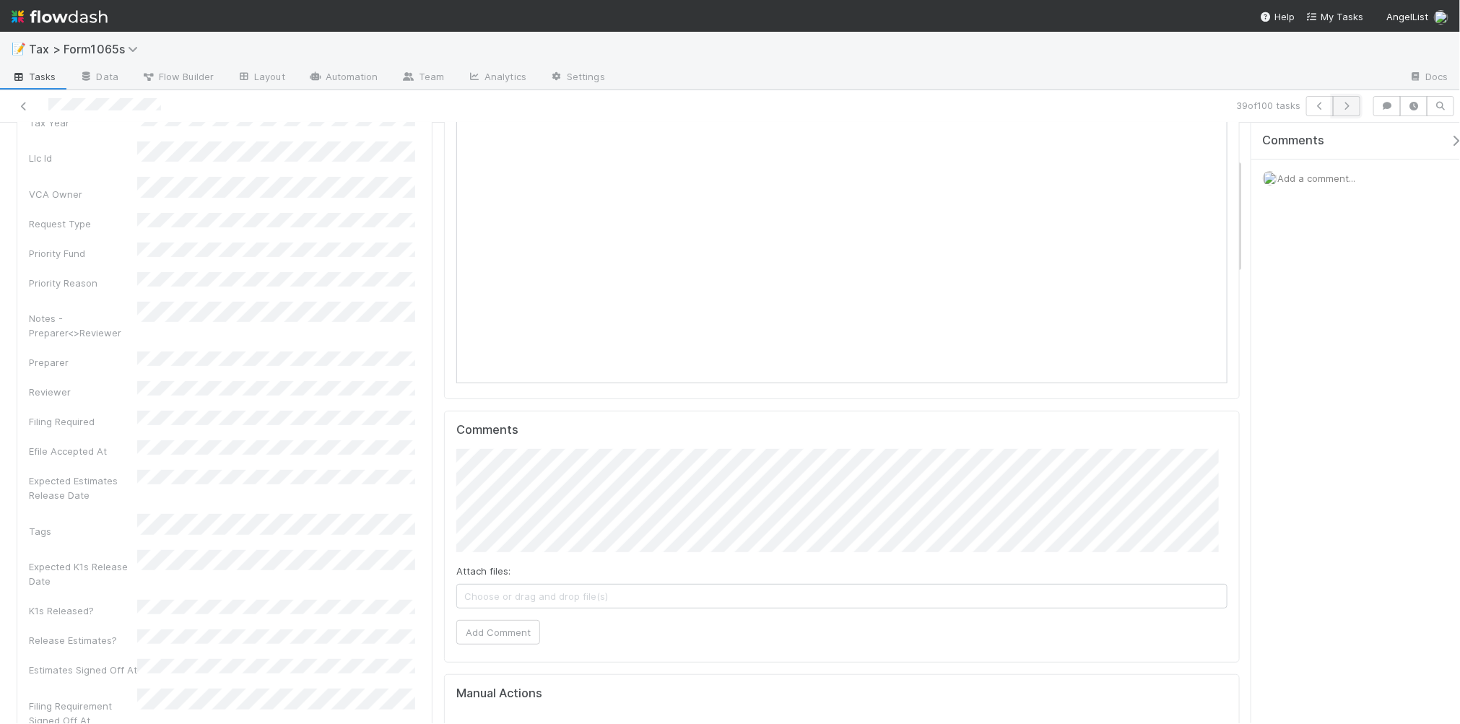
click at [1354, 106] on button "button" at bounding box center [1346, 106] width 27 height 20
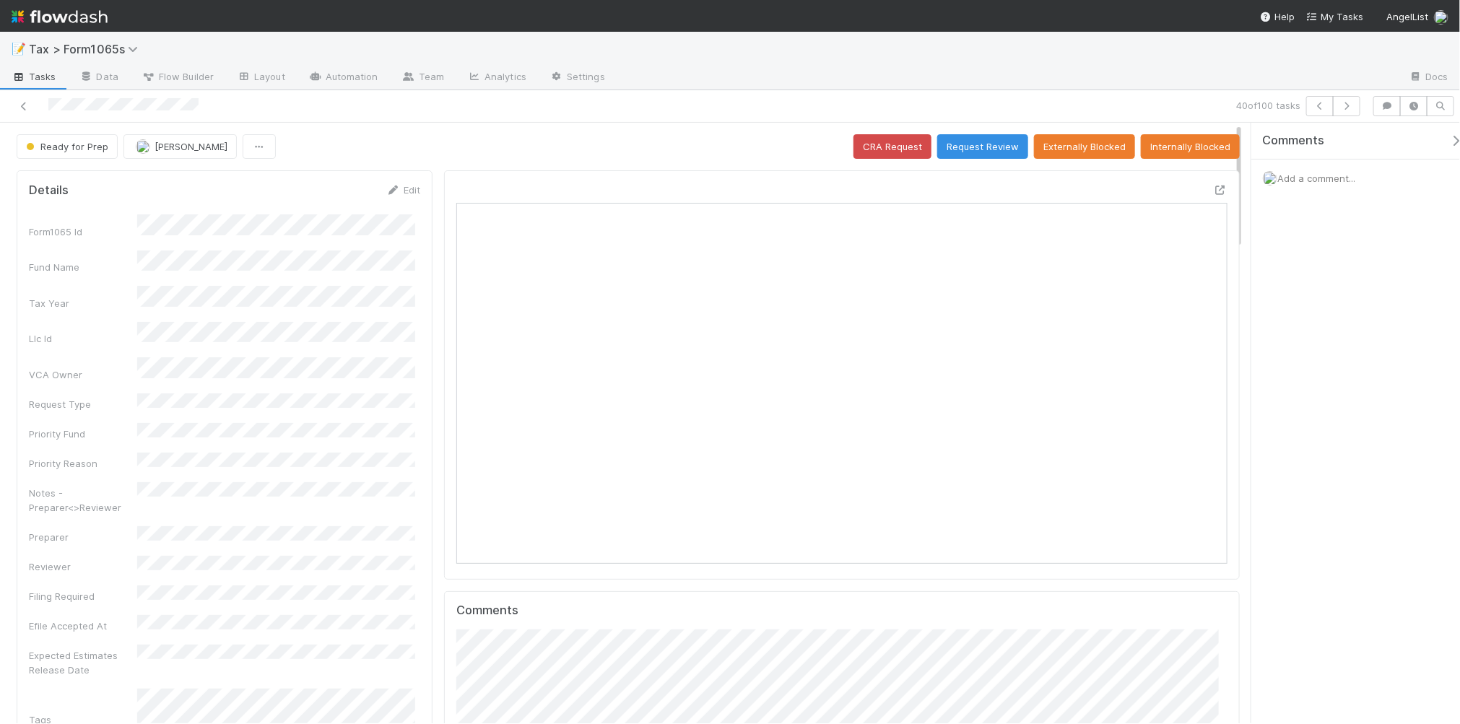
scroll to position [279, 748]
click at [1347, 109] on icon "button" at bounding box center [1347, 106] width 14 height 9
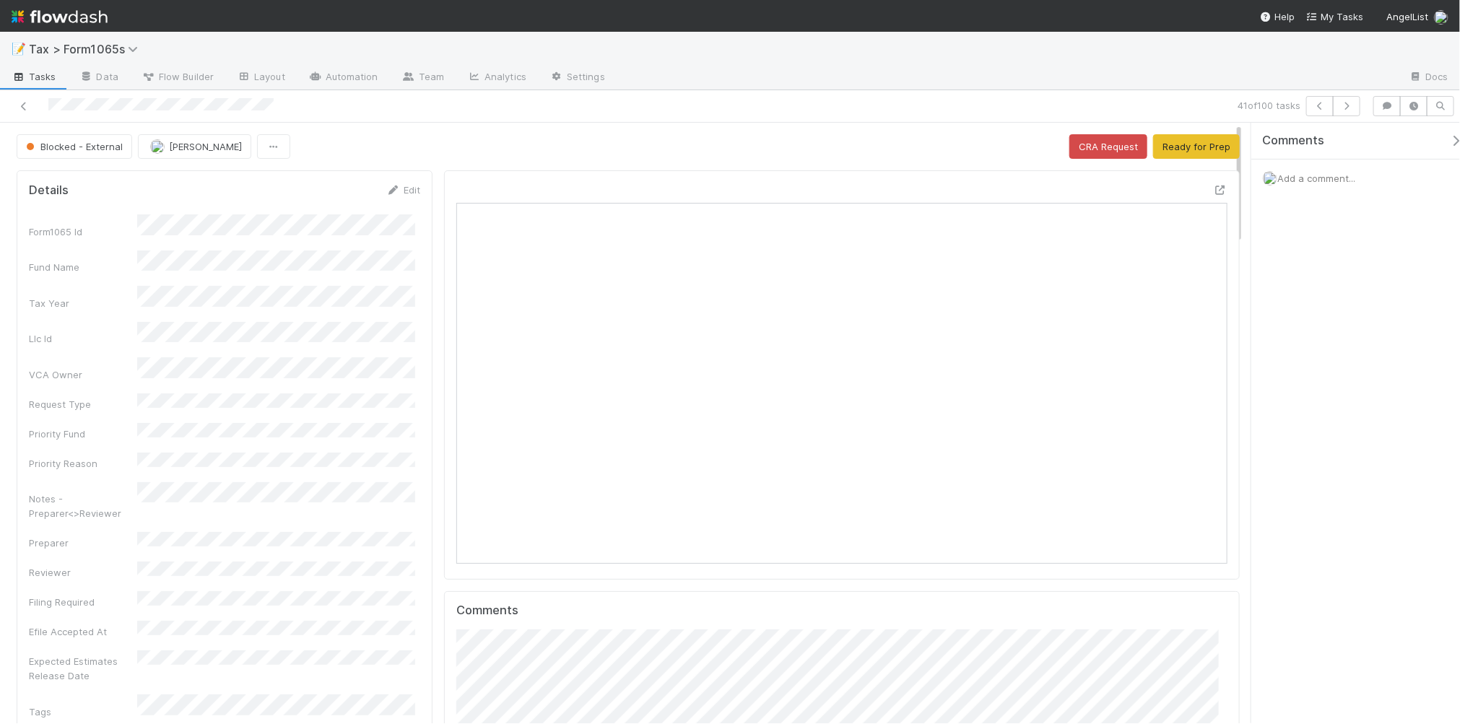
scroll to position [279, 748]
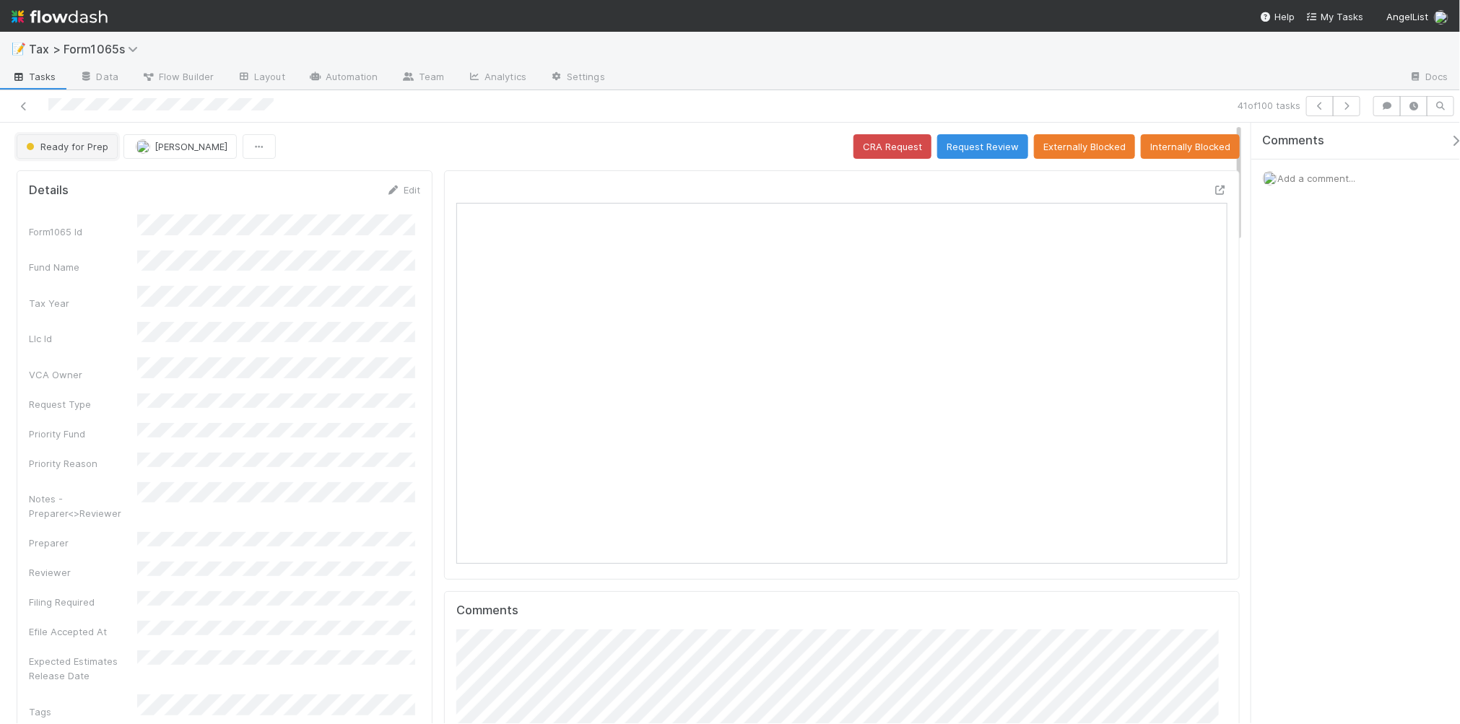
click at [58, 144] on span "Ready for Prep" at bounding box center [65, 147] width 85 height 12
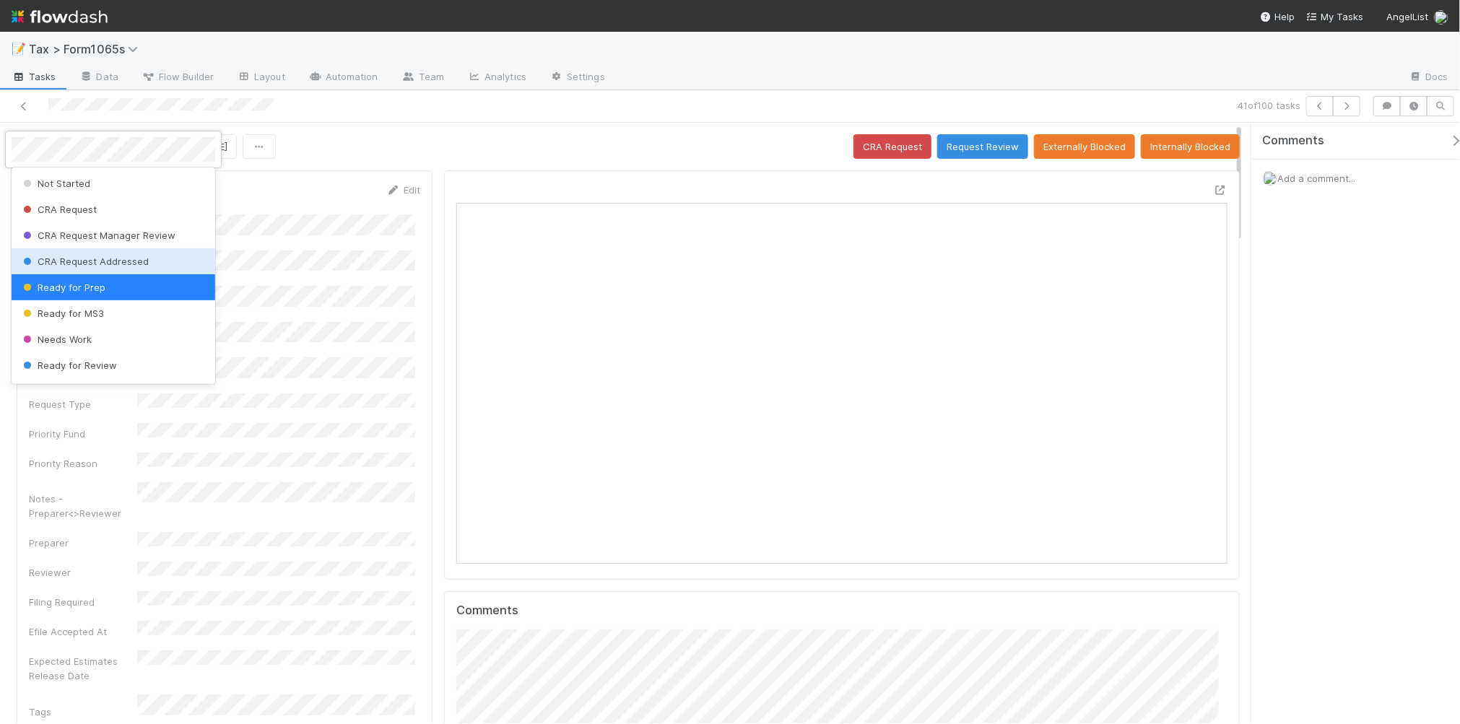
scroll to position [90, 0]
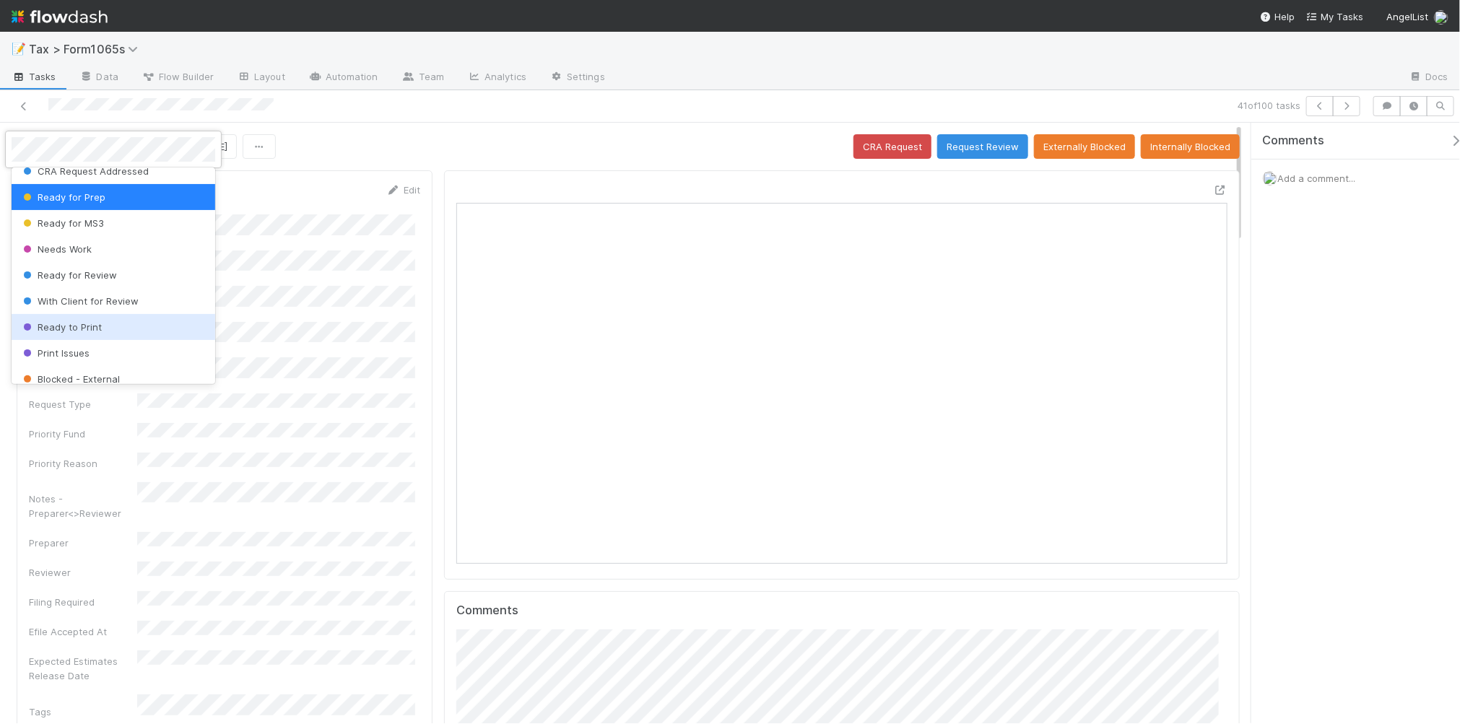
click at [146, 323] on div "Ready to Print" at bounding box center [114, 327] width 204 height 26
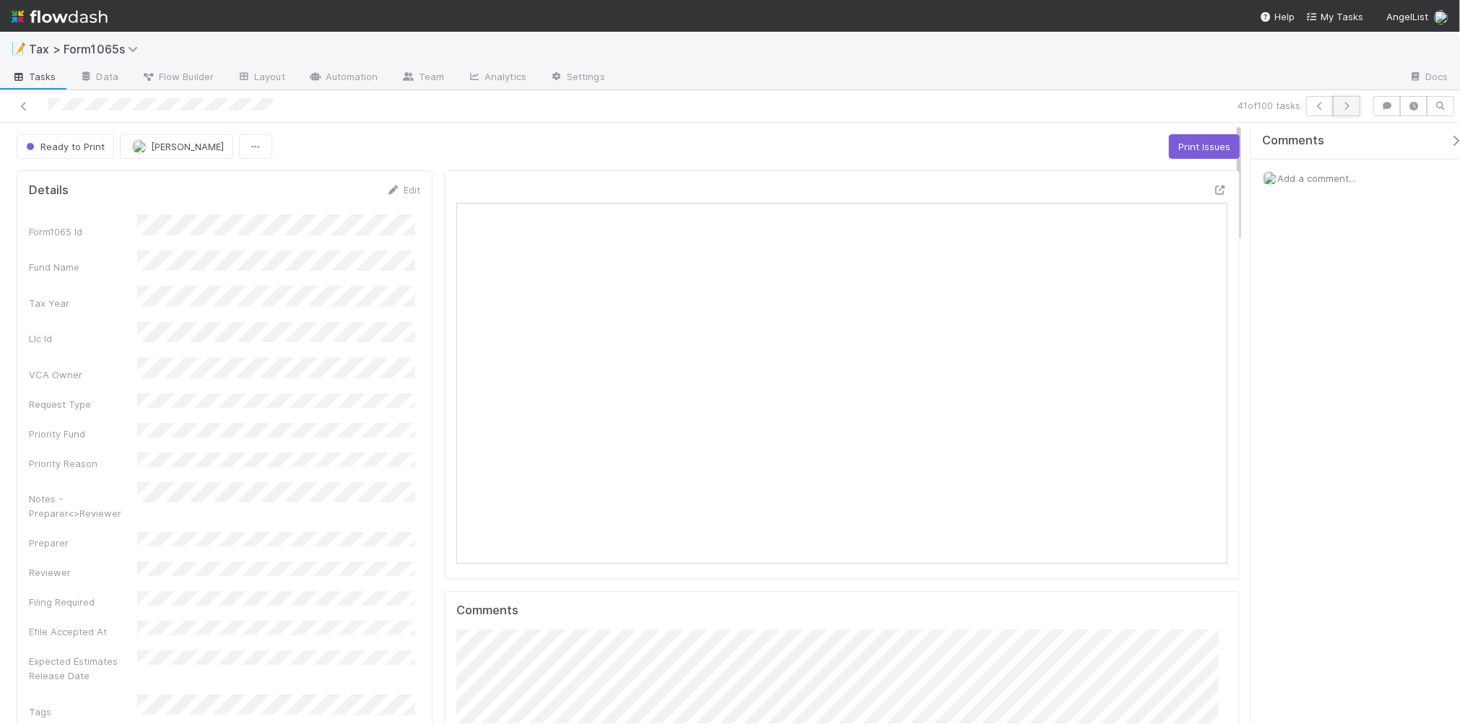
click at [1348, 110] on icon "button" at bounding box center [1347, 106] width 14 height 9
click at [96, 150] on span "Blocked - External" at bounding box center [73, 147] width 100 height 12
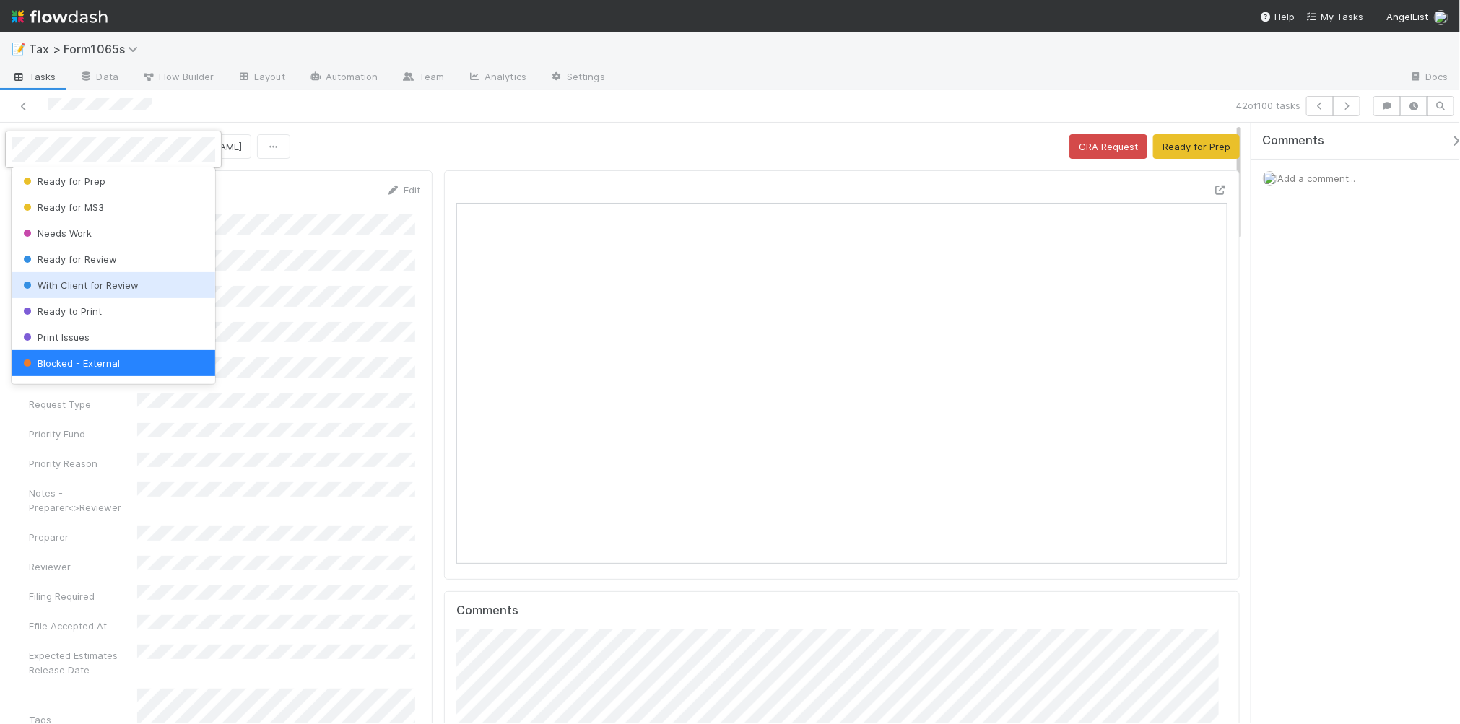
scroll to position [178, 0]
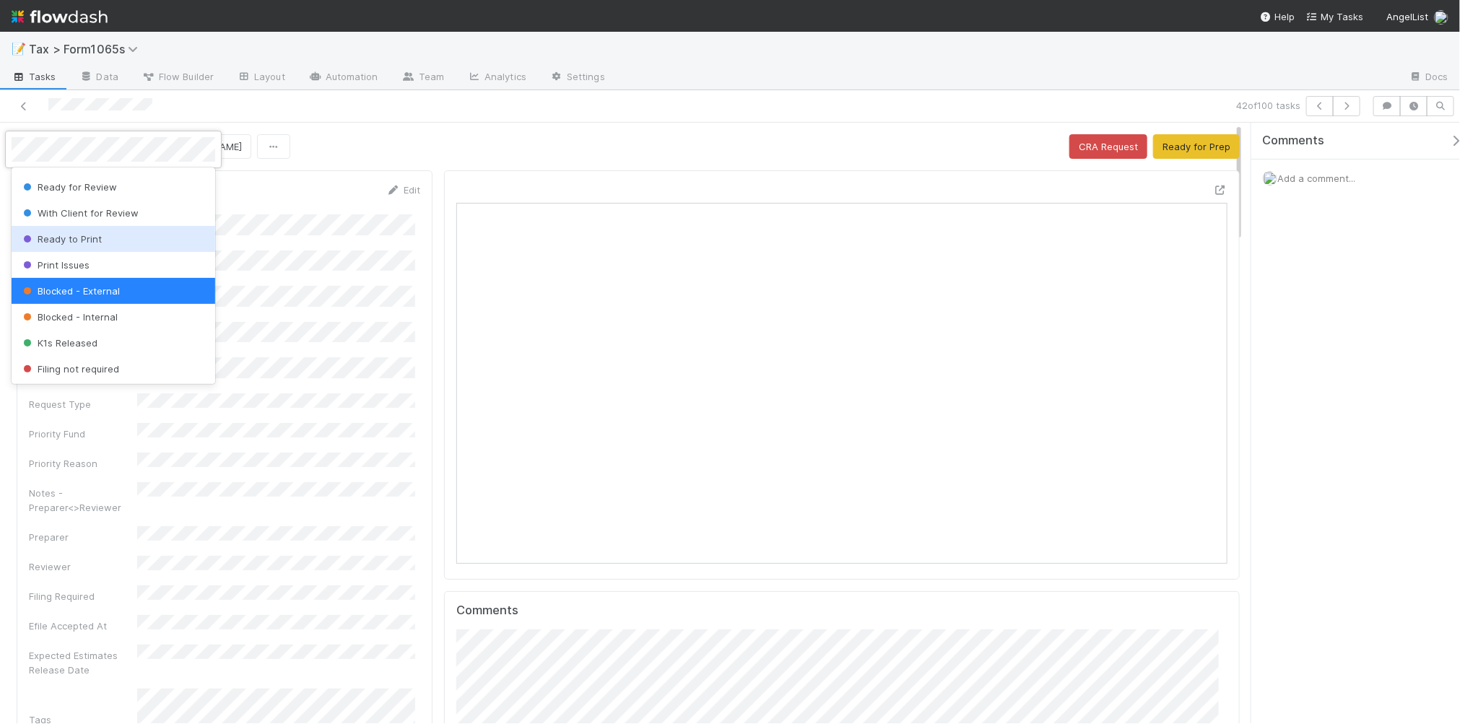
click at [134, 239] on div "Ready to Print" at bounding box center [114, 239] width 204 height 26
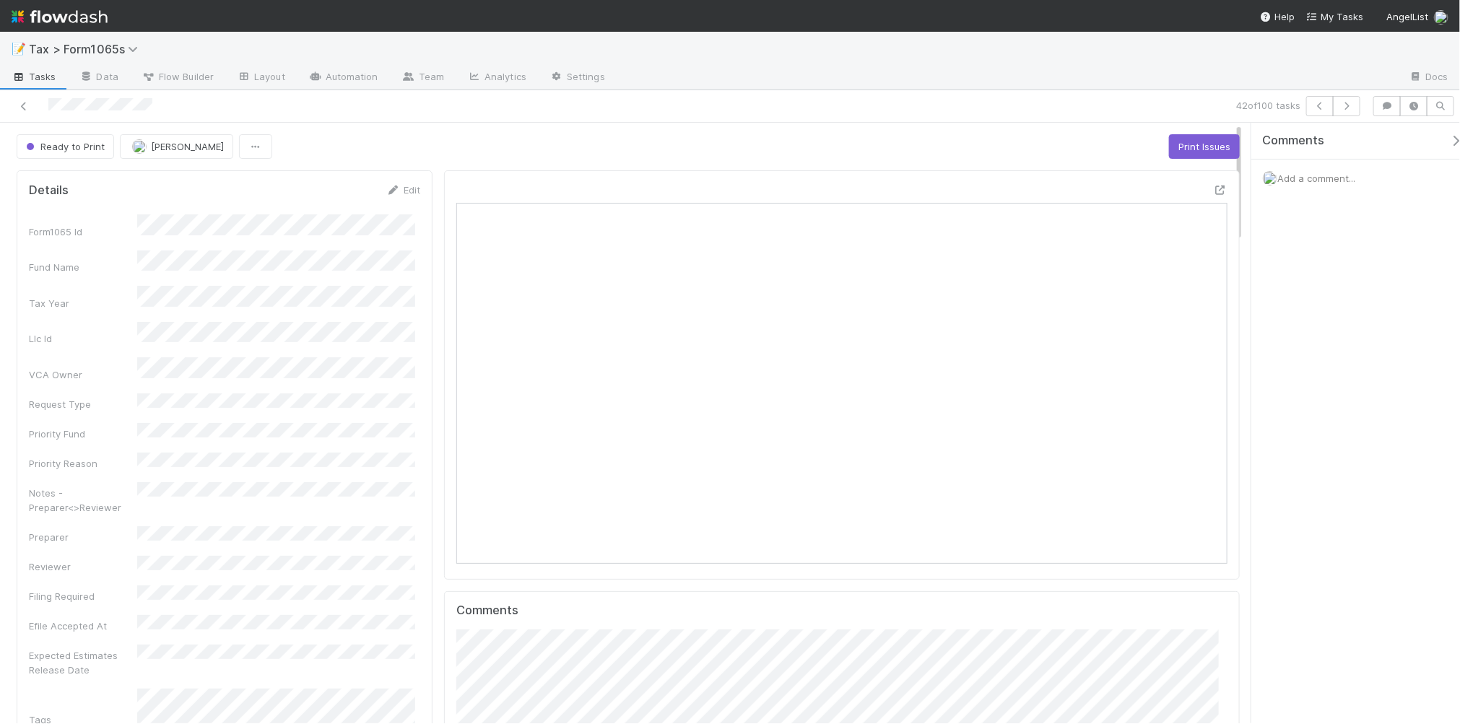
click at [679, 134] on div "Ready to Print Blake Hall Print Issues" at bounding box center [628, 146] width 1223 height 25
click at [1345, 108] on icon "button" at bounding box center [1347, 106] width 14 height 9
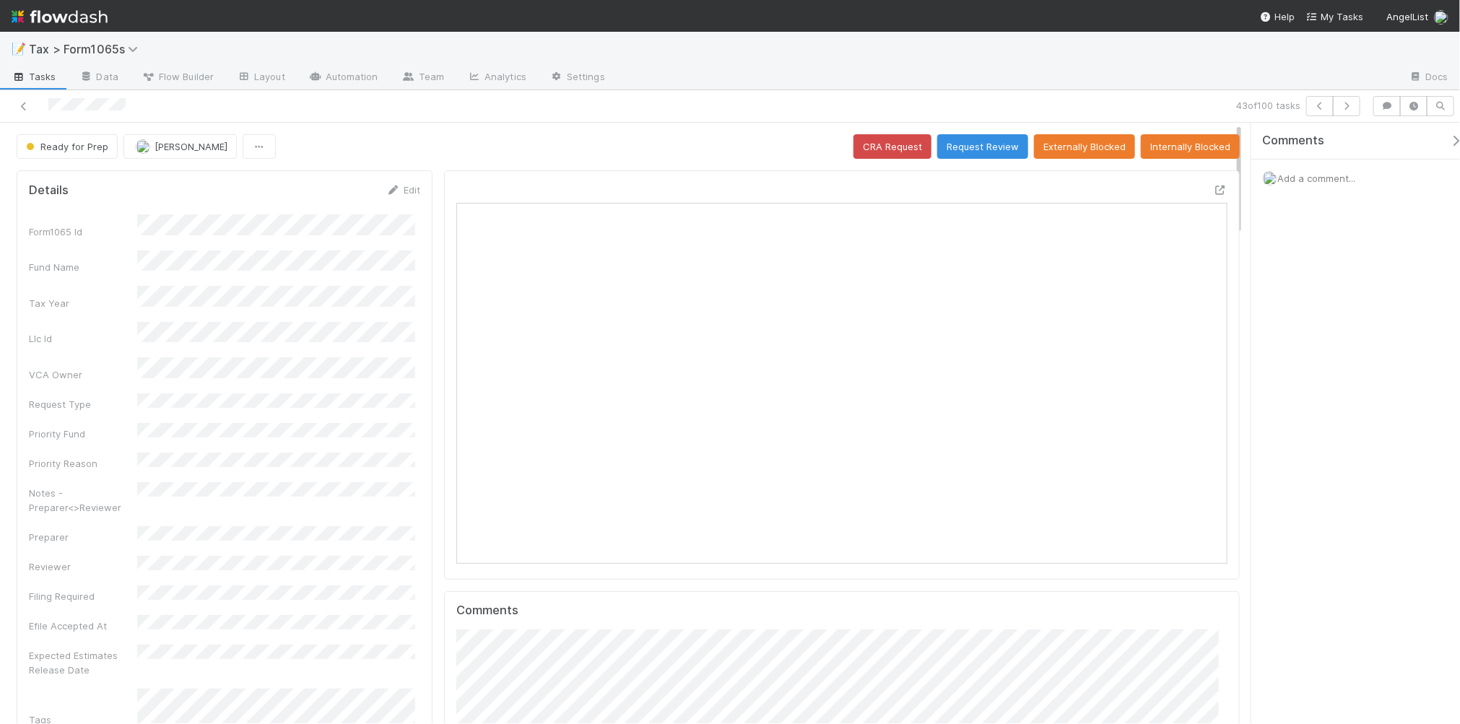
scroll to position [279, 748]
click at [40, 148] on span "Ready for Prep" at bounding box center [65, 147] width 85 height 12
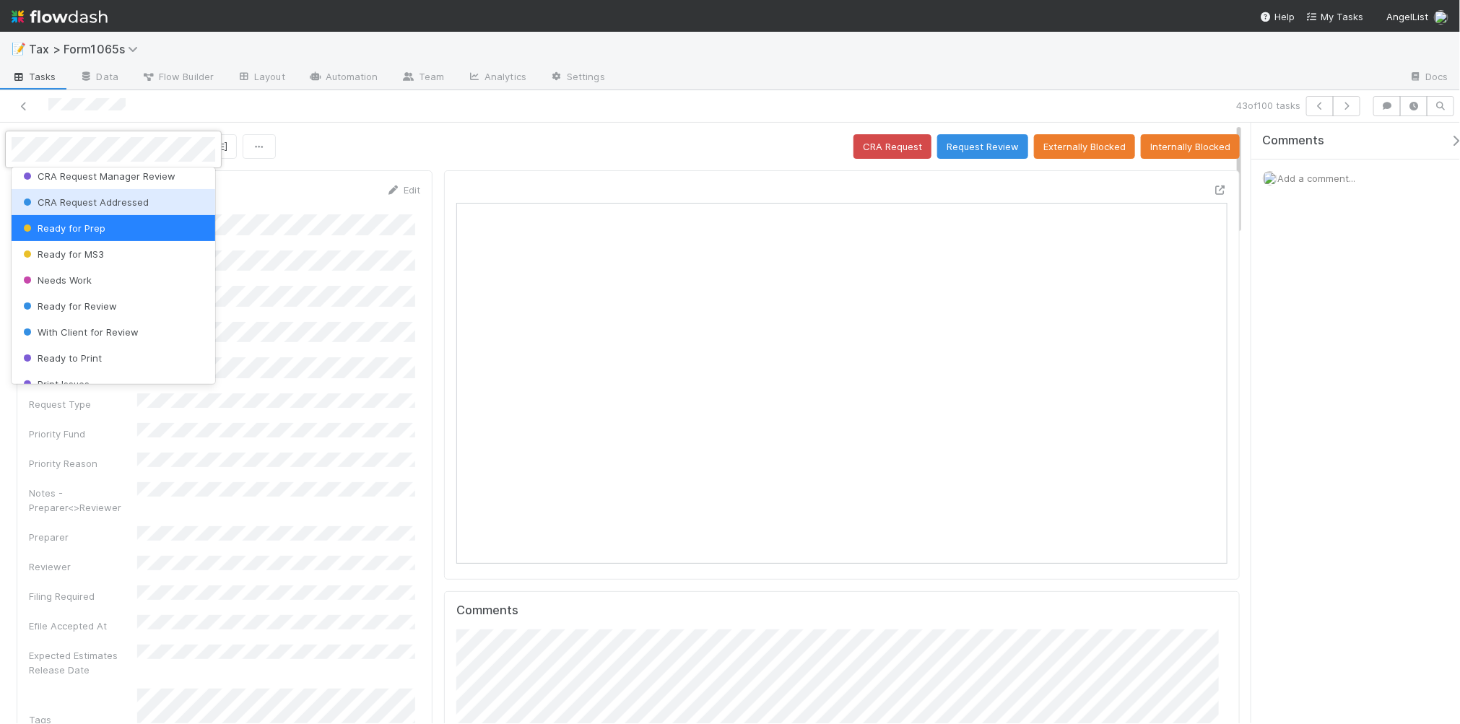
scroll to position [90, 0]
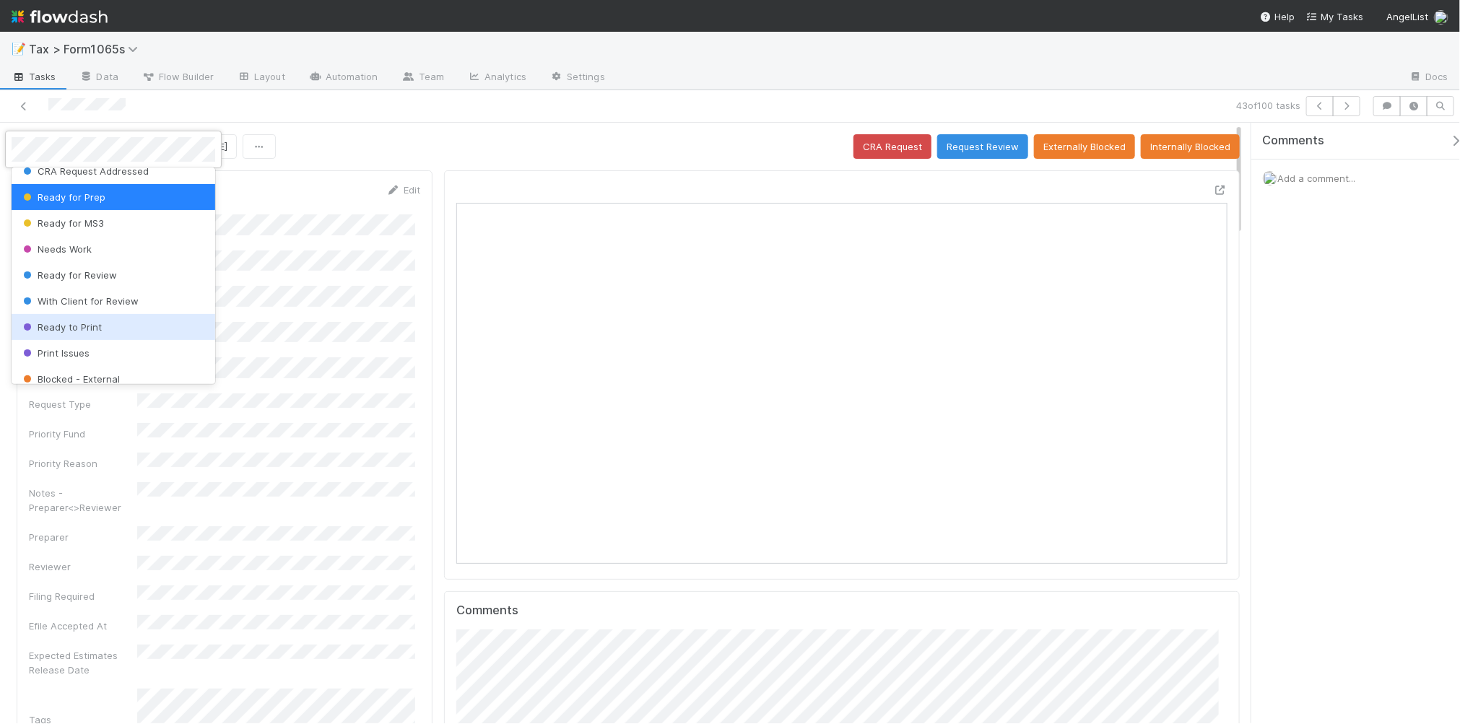
click at [149, 321] on div "Ready to Print" at bounding box center [114, 327] width 204 height 26
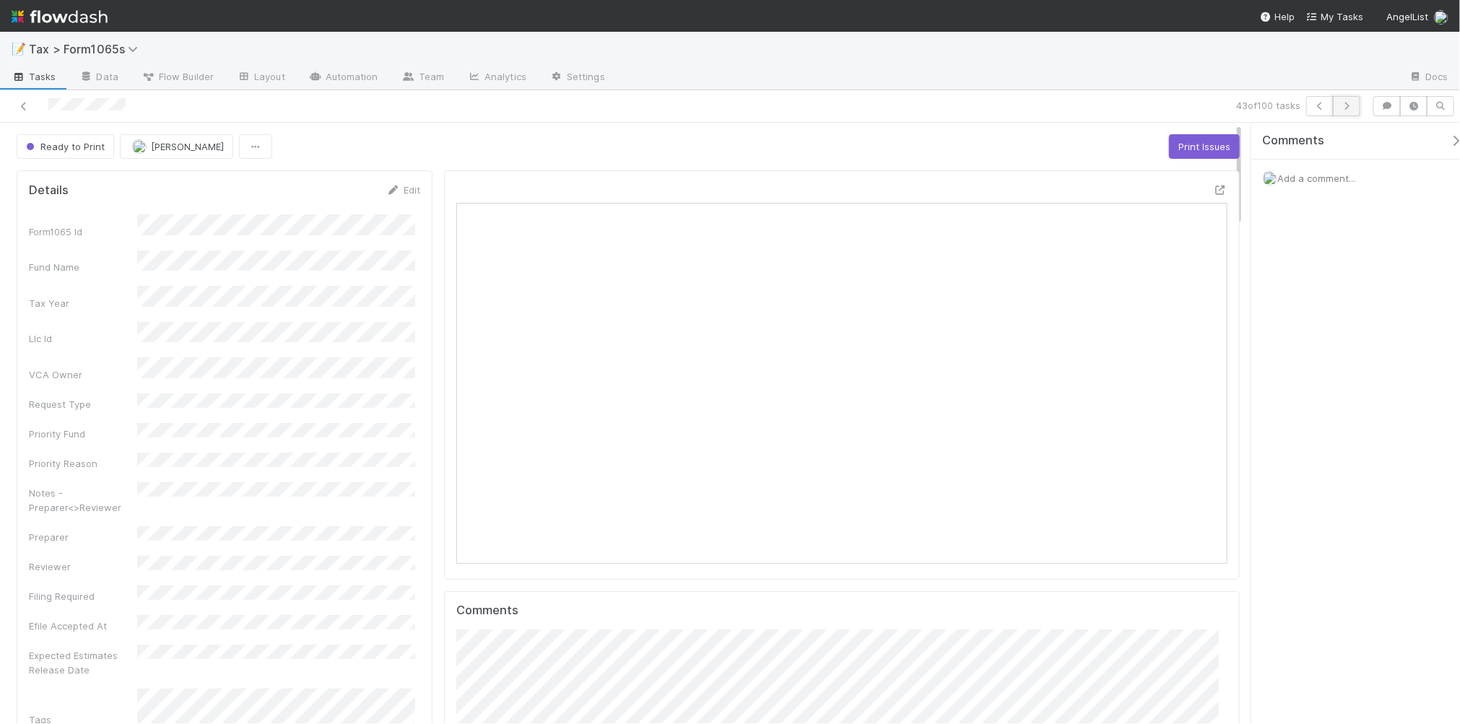
click at [1344, 108] on icon "button" at bounding box center [1347, 106] width 14 height 9
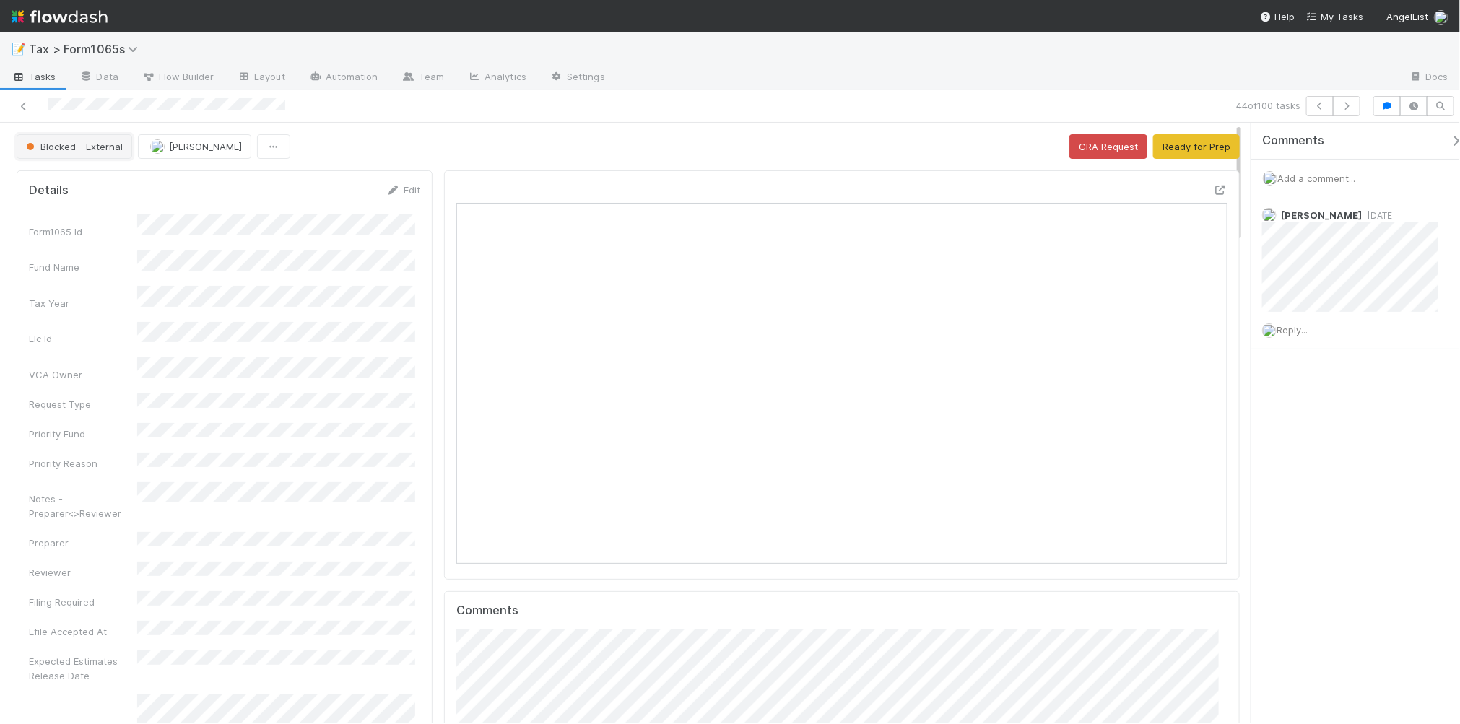
click at [67, 147] on span "Blocked - External" at bounding box center [73, 147] width 100 height 12
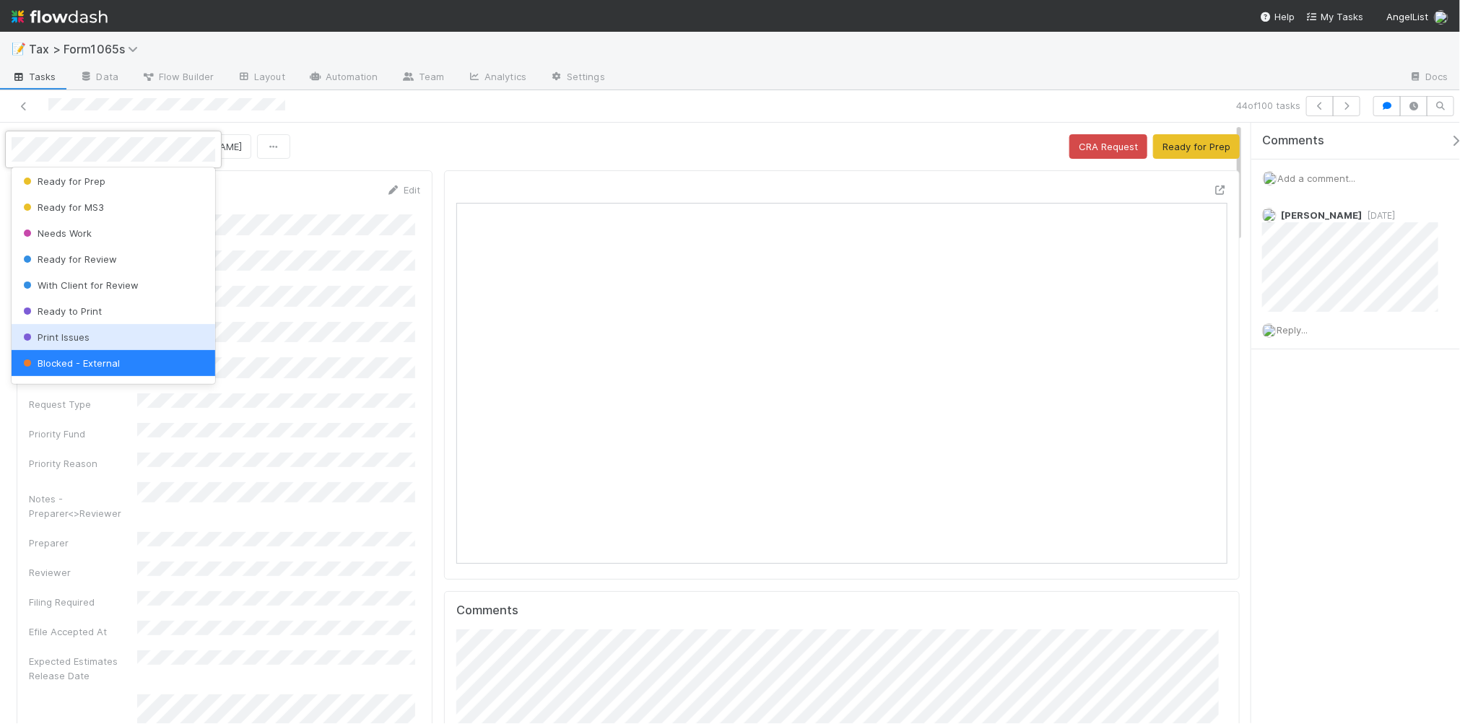
scroll to position [178, 0]
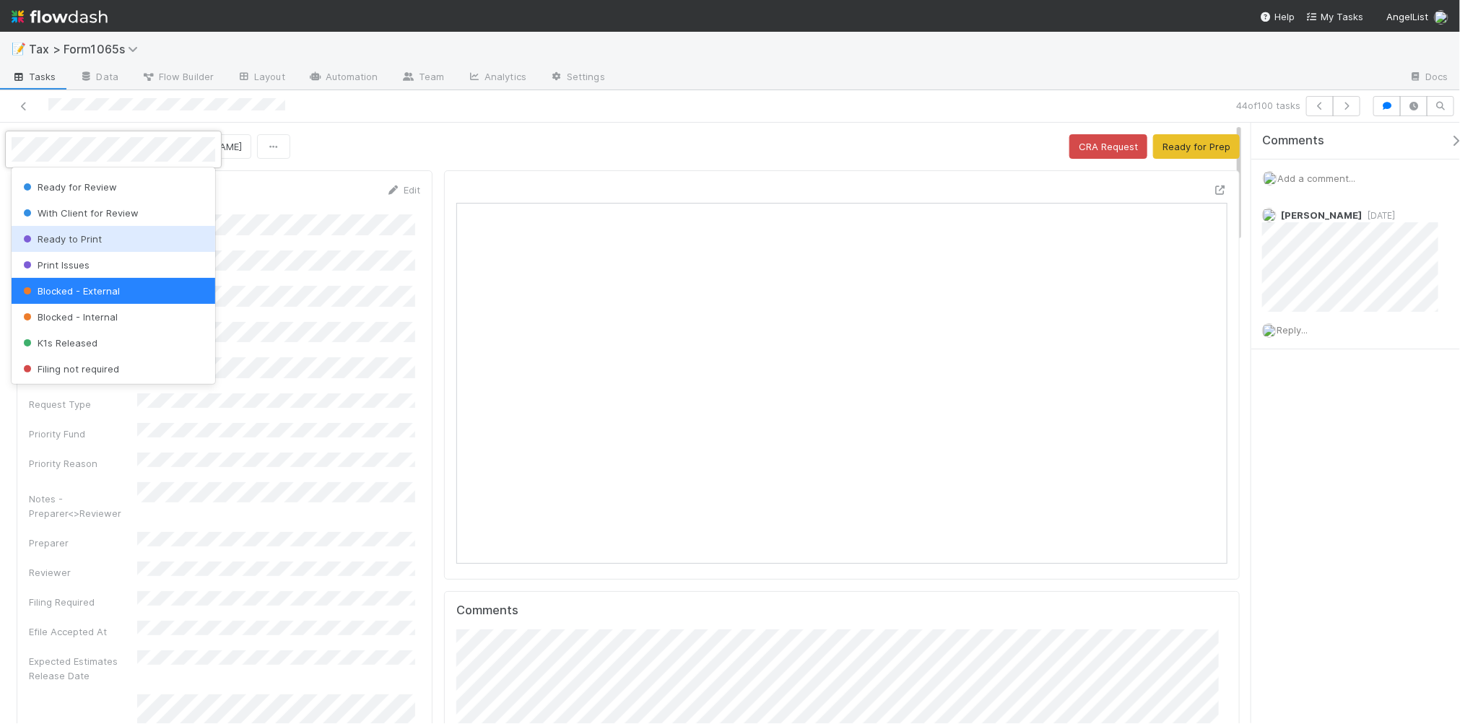
click at [130, 237] on div "Ready to Print" at bounding box center [114, 239] width 204 height 26
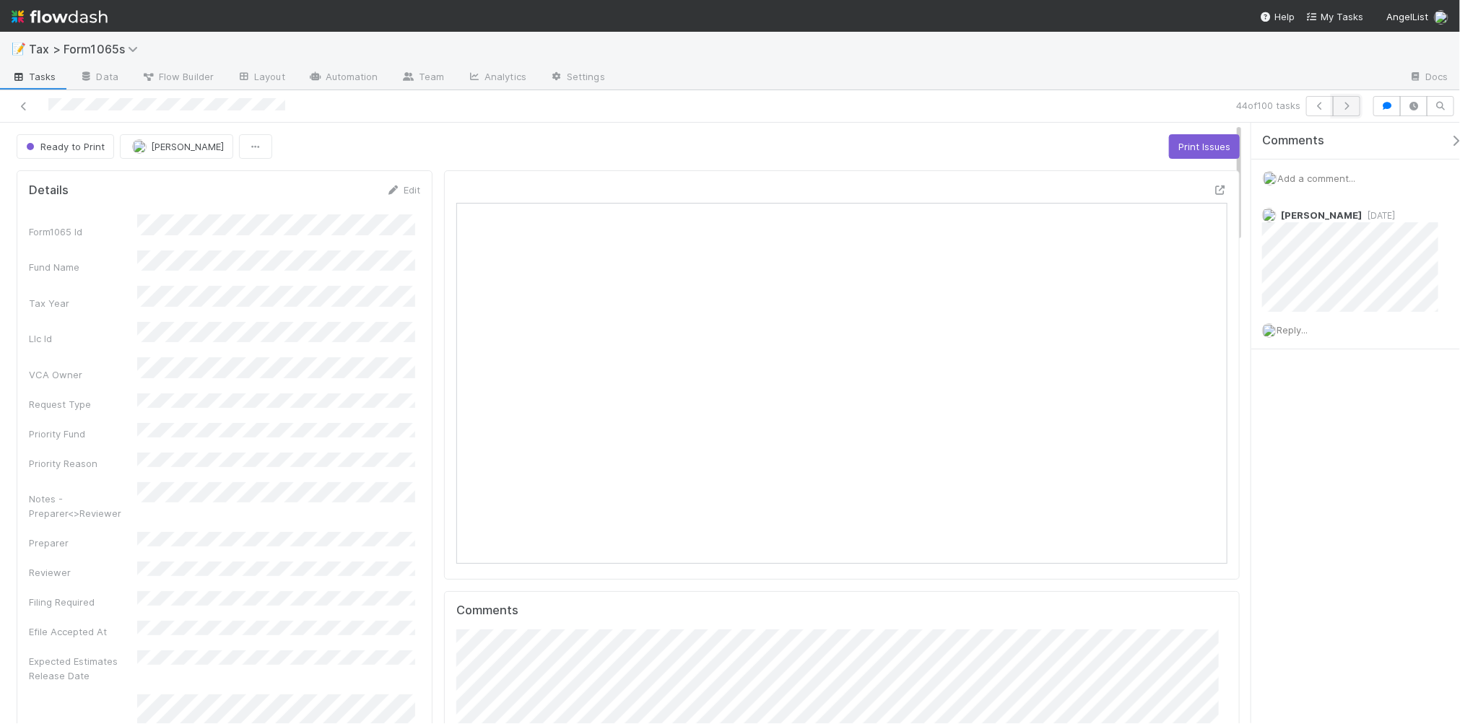
click at [1352, 106] on icon "button" at bounding box center [1347, 106] width 14 height 9
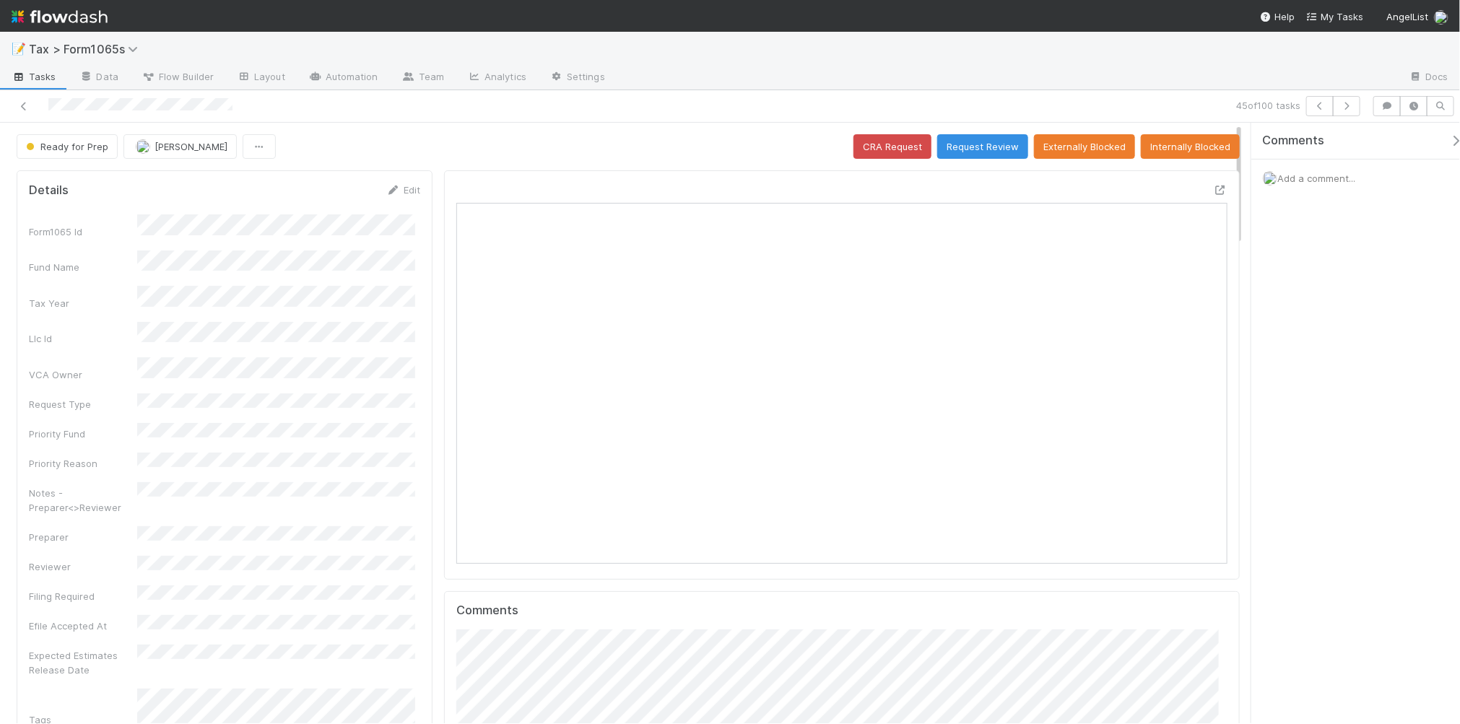
scroll to position [279, 748]
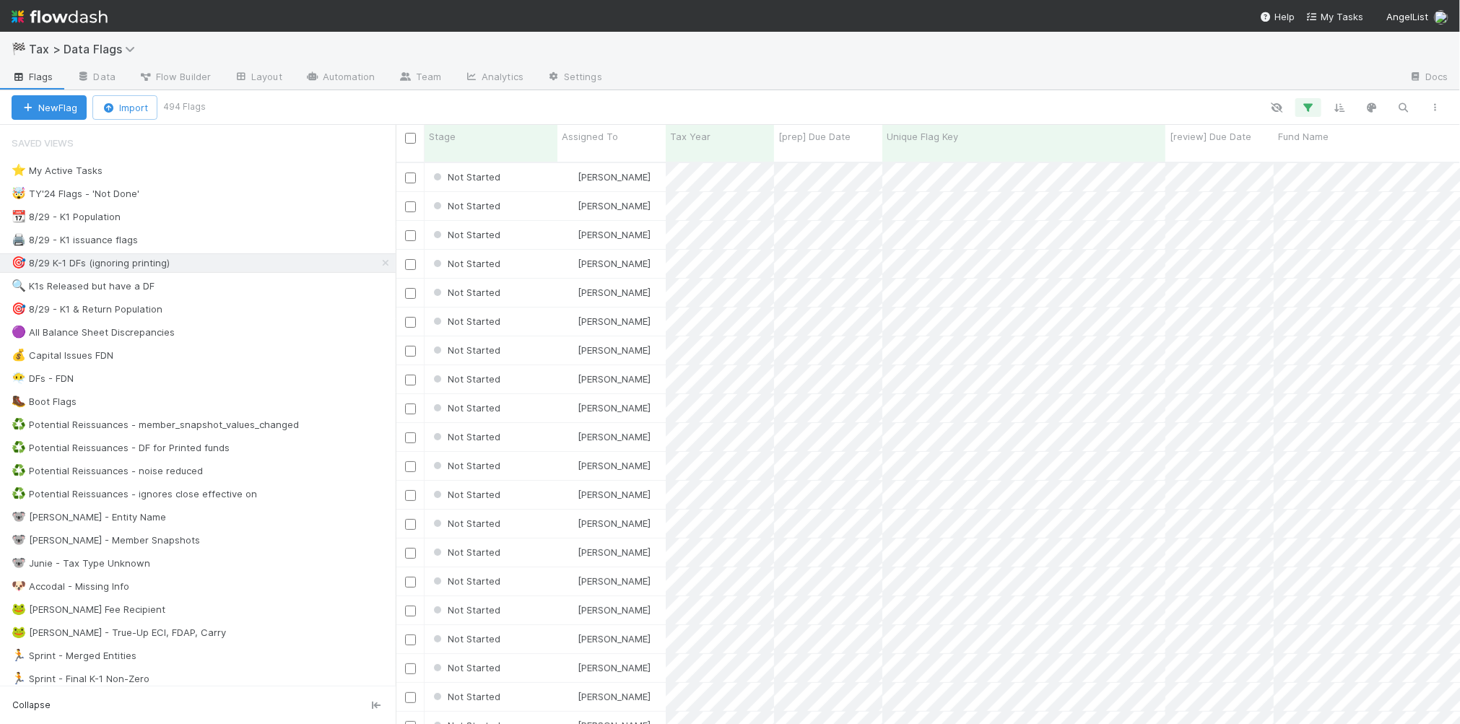
scroll to position [560, 1051]
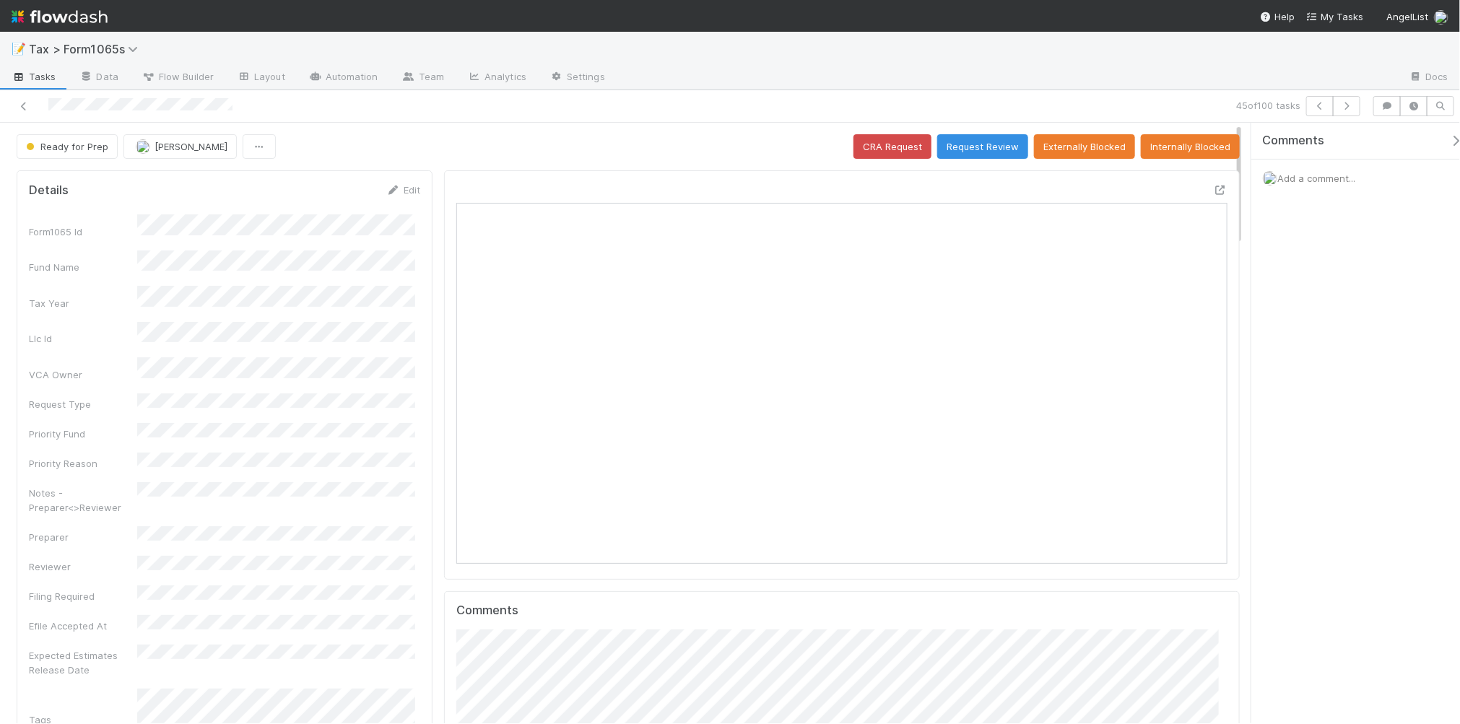
scroll to position [279, 748]
click at [82, 142] on span "Ready for Prep" at bounding box center [65, 147] width 85 height 12
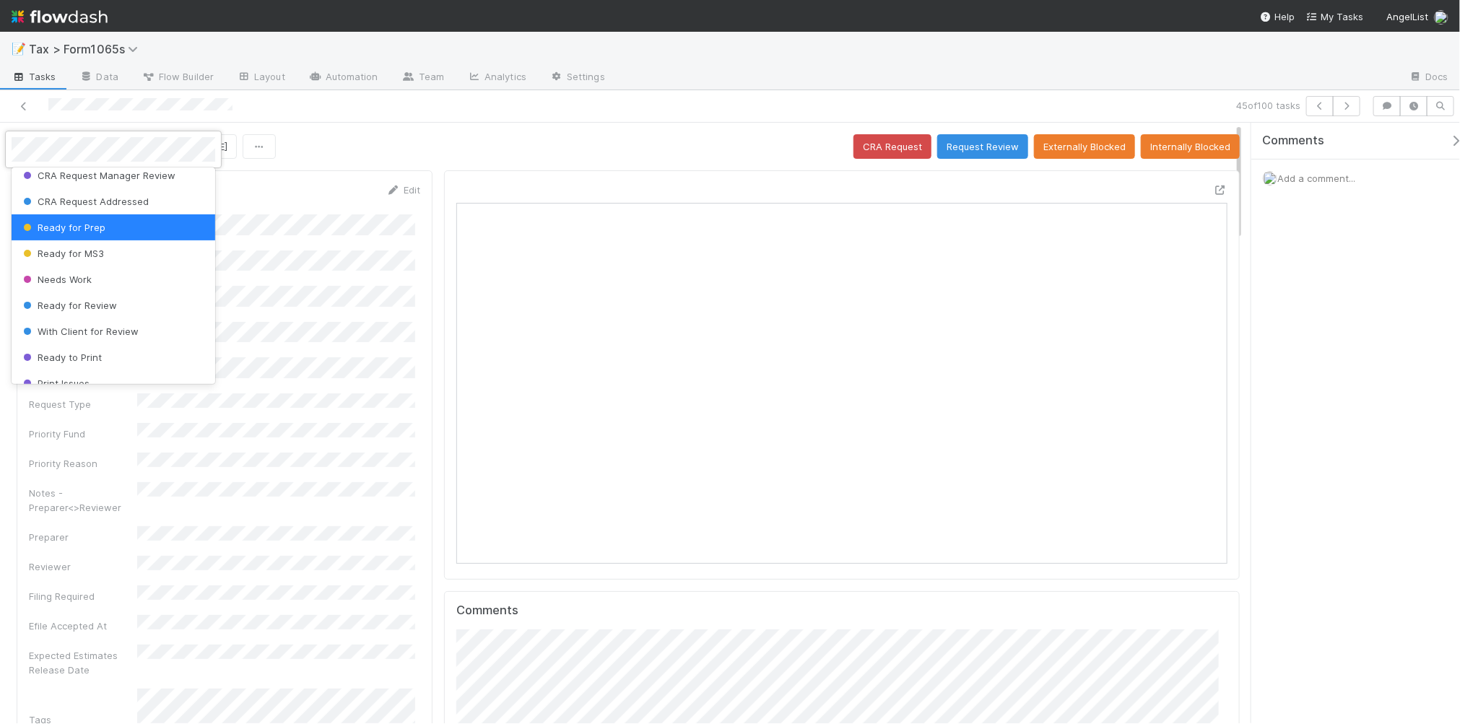
scroll to position [90, 0]
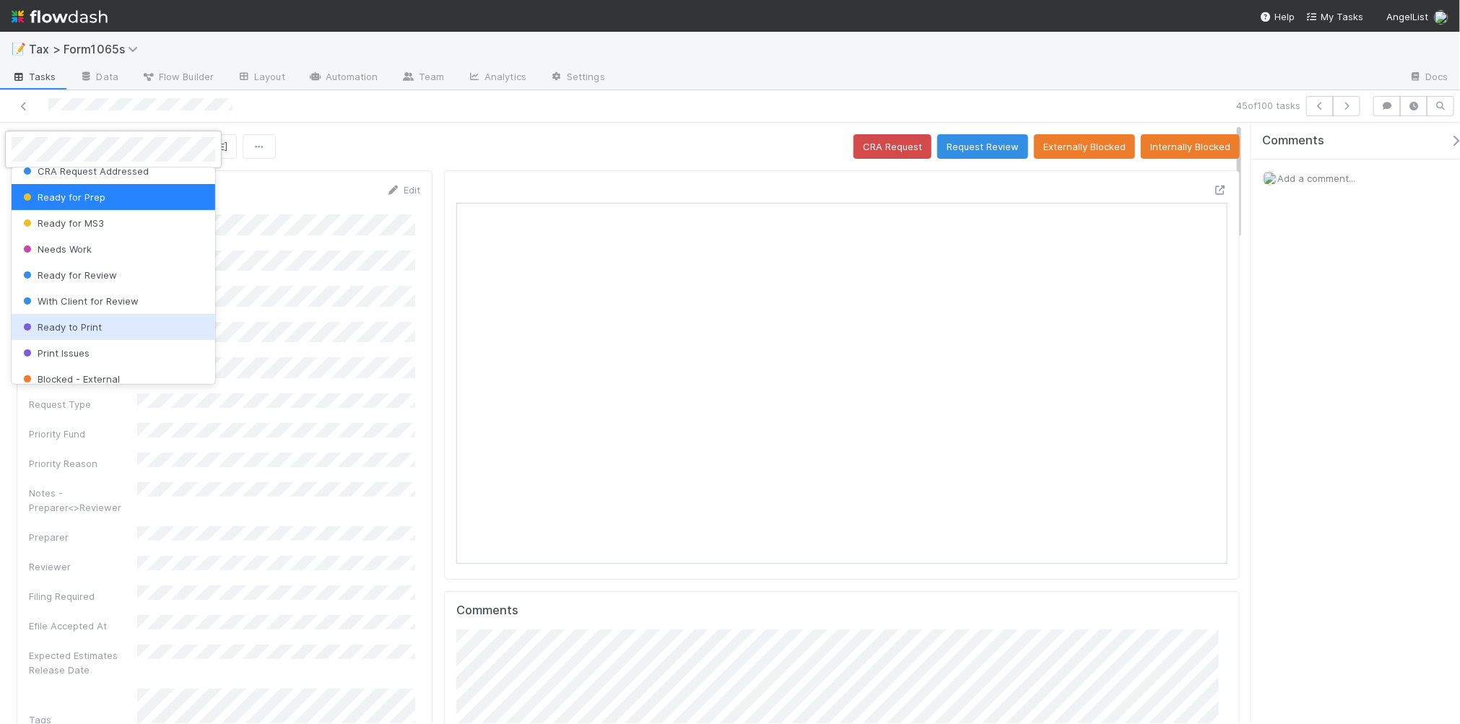
click at [120, 323] on div "Ready to Print" at bounding box center [114, 327] width 204 height 26
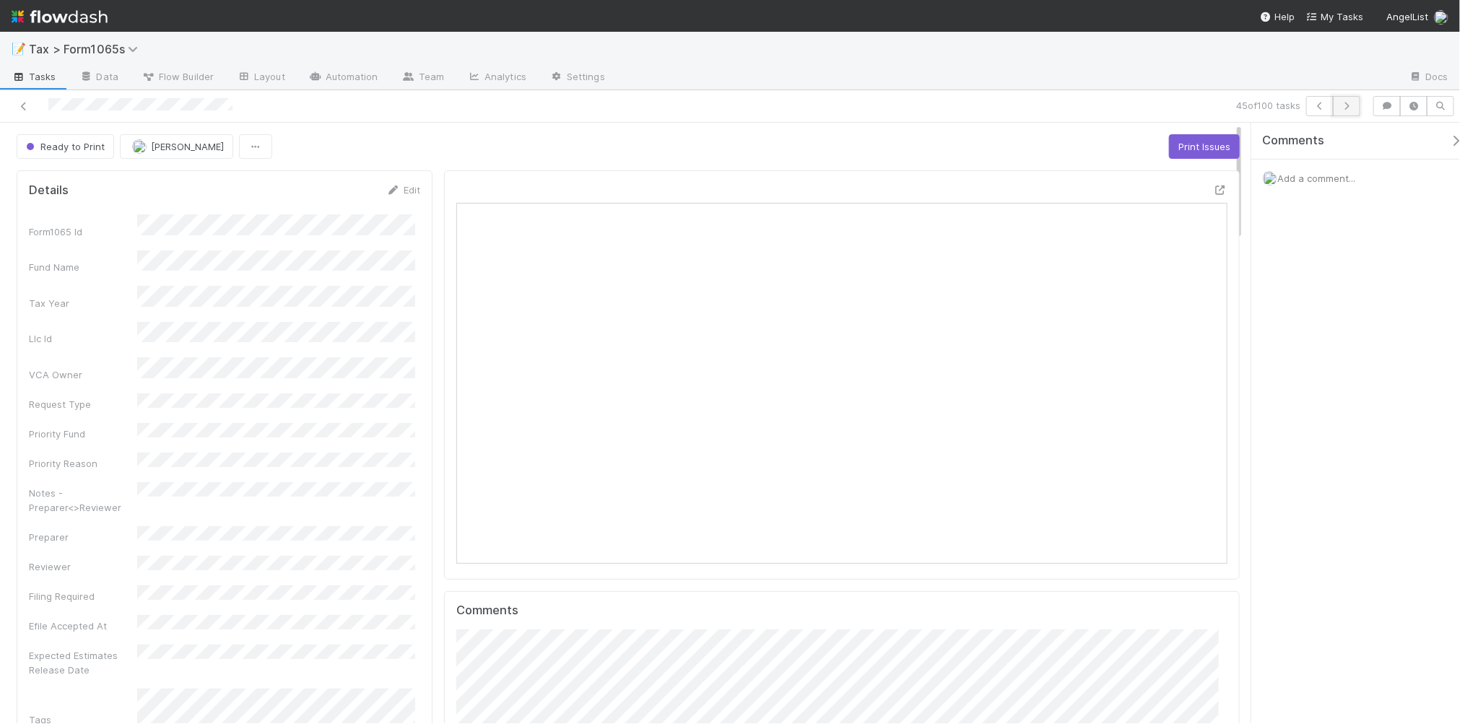
click at [1345, 103] on icon "button" at bounding box center [1347, 106] width 14 height 9
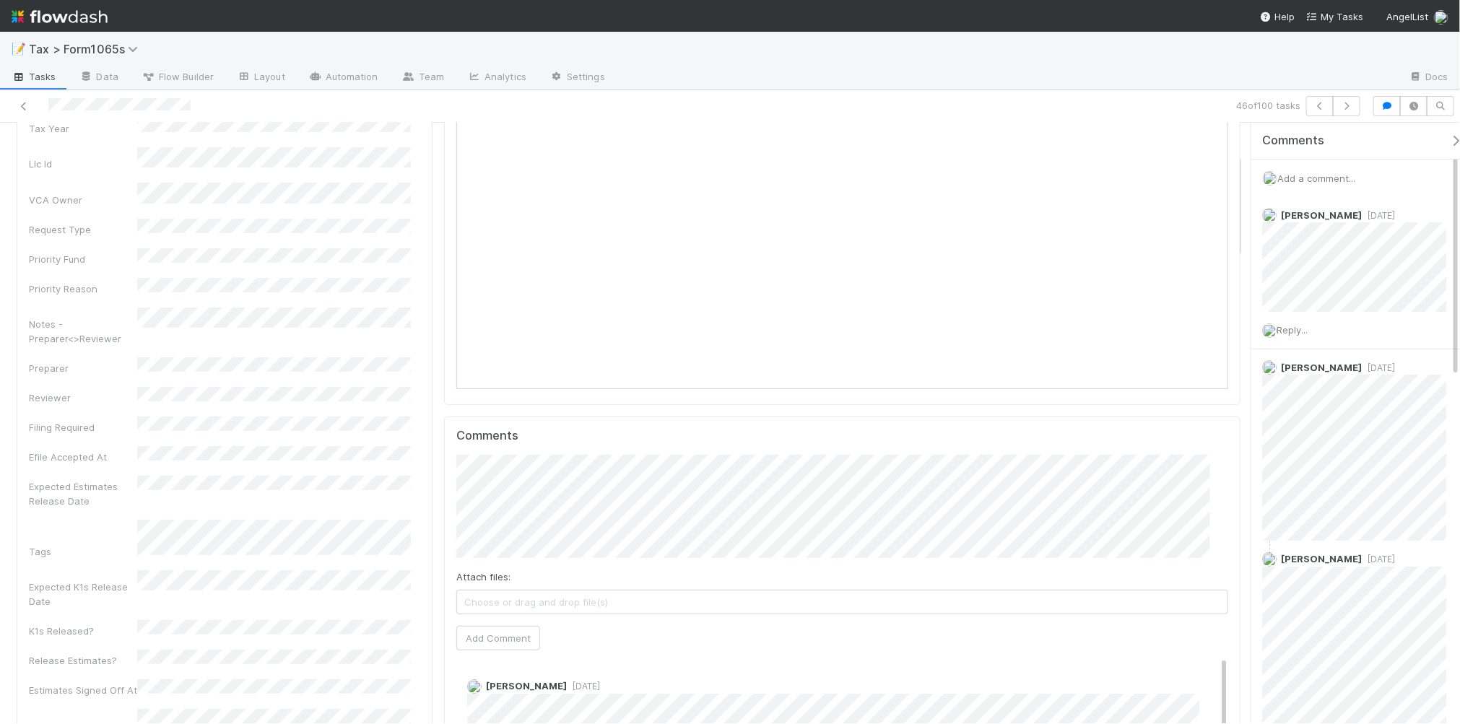
scroll to position [181, 0]
click at [504, 634] on button "Add Comment" at bounding box center [498, 632] width 84 height 25
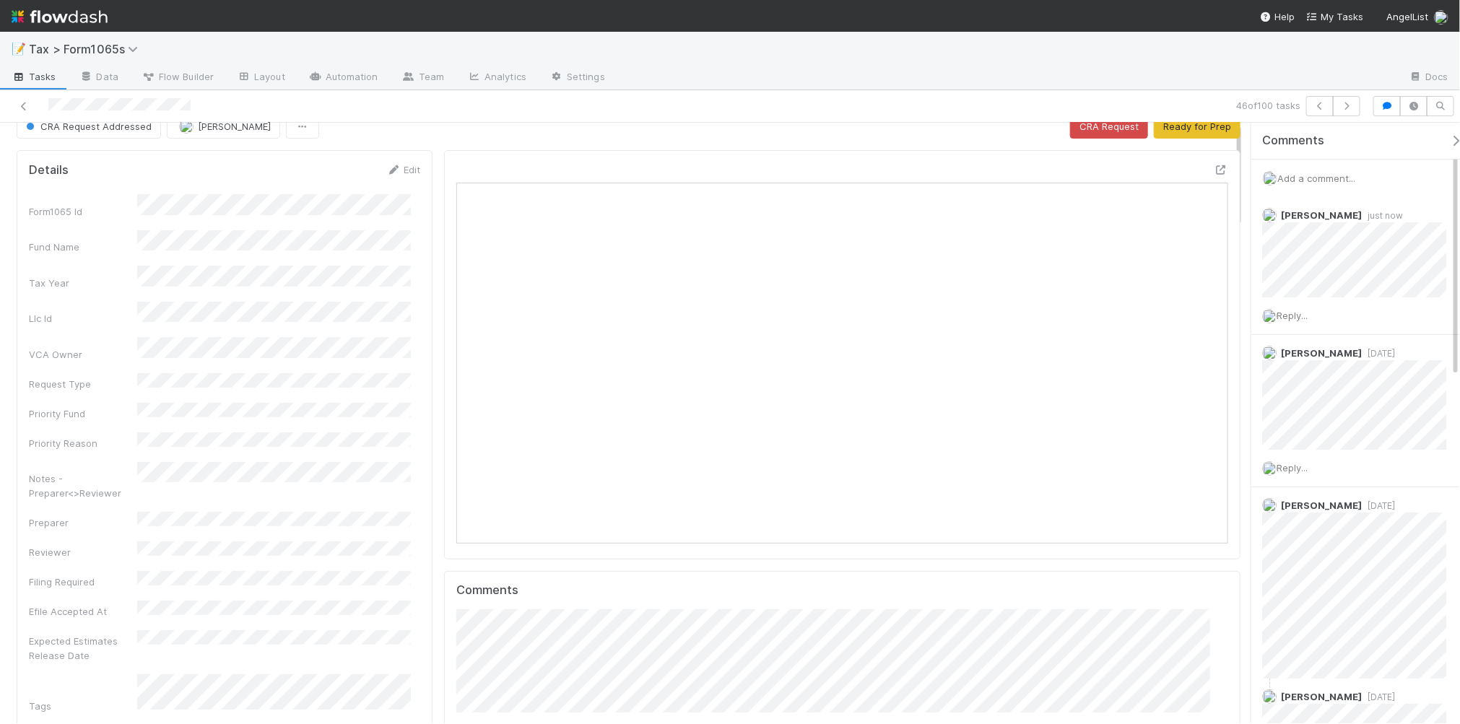
scroll to position [0, 0]
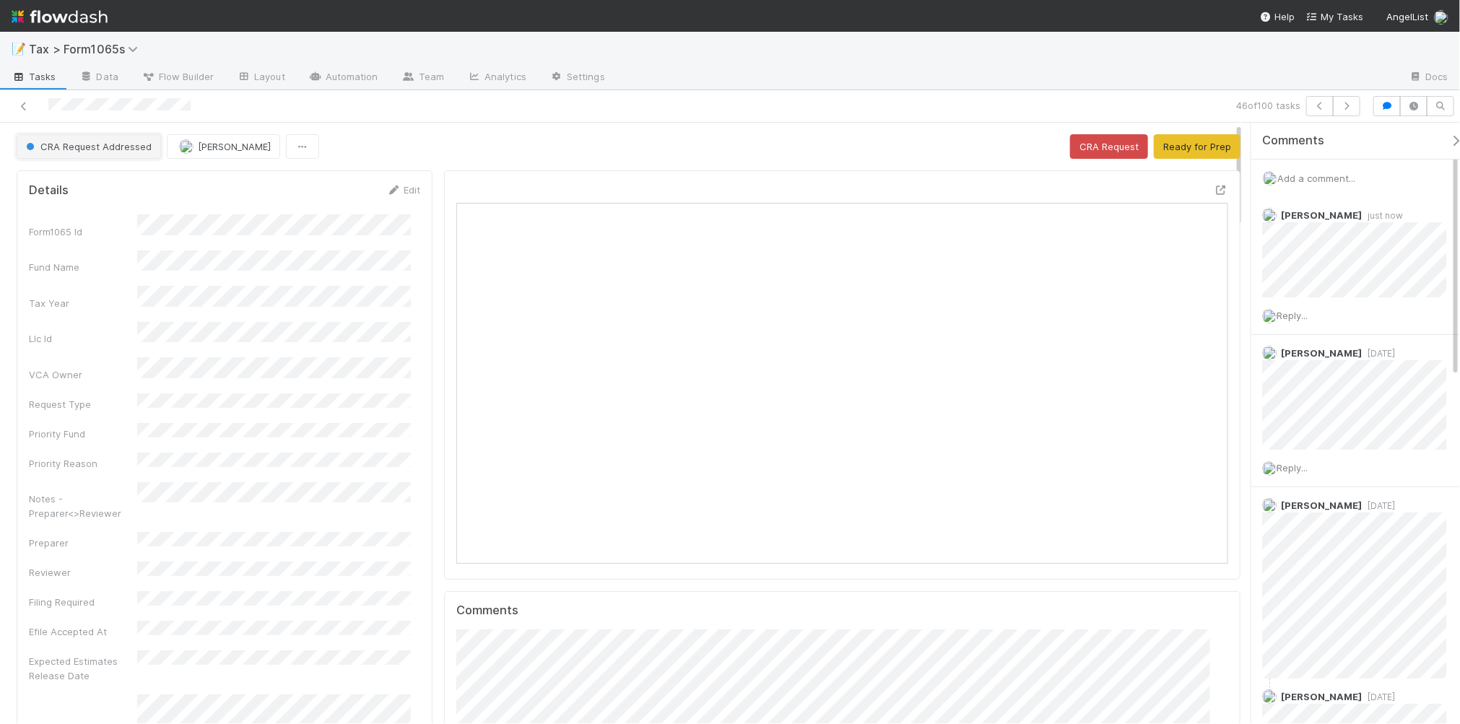
click at [135, 152] on span "CRA Request Addressed" at bounding box center [87, 147] width 129 height 12
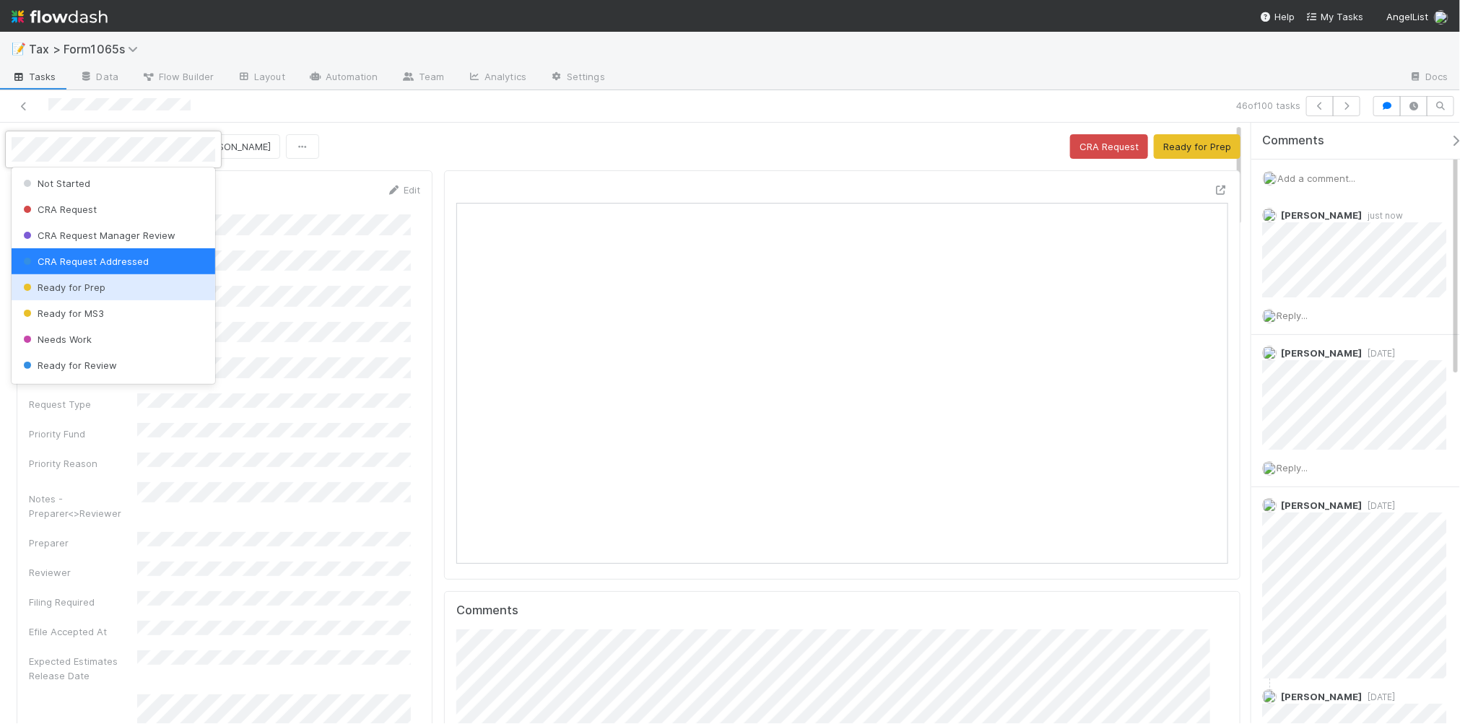
click at [123, 285] on div "Ready for Prep" at bounding box center [114, 287] width 204 height 26
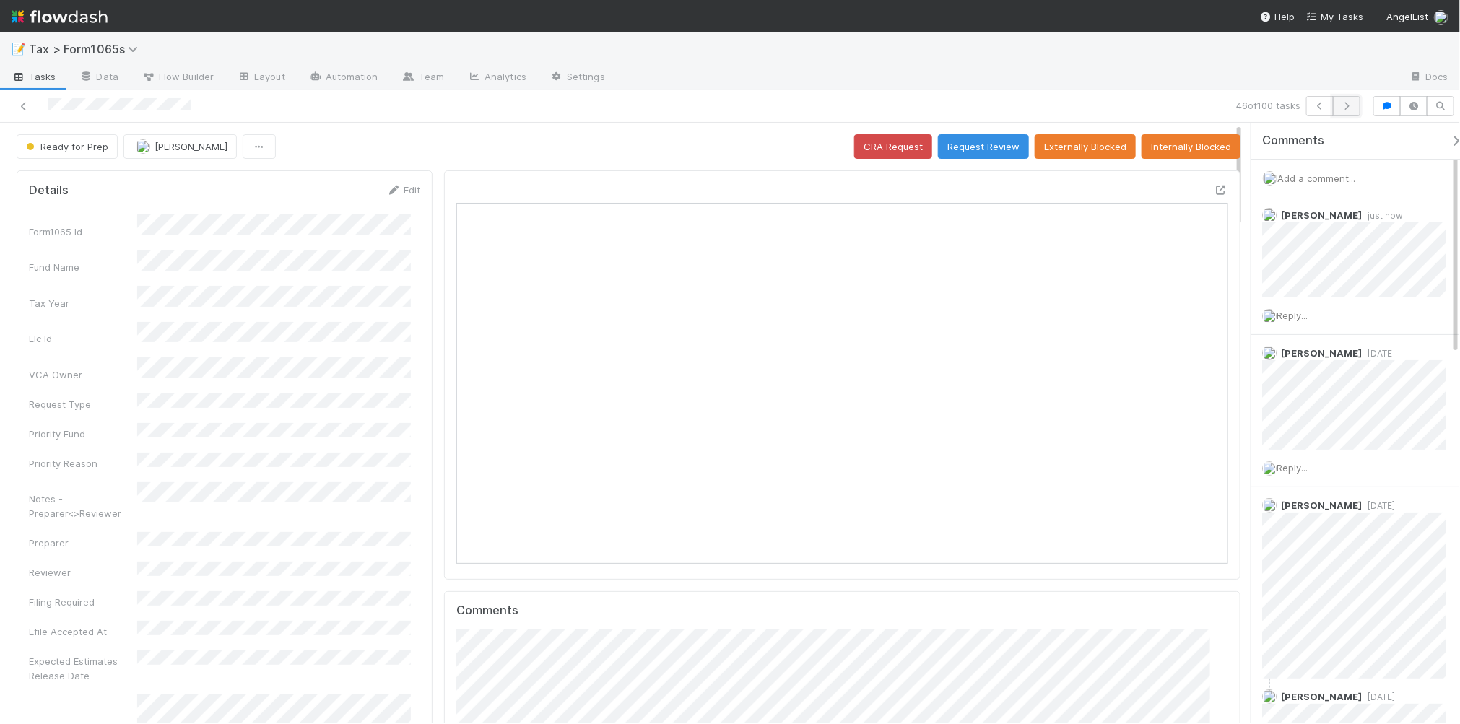
click at [1340, 107] on icon "button" at bounding box center [1347, 106] width 14 height 9
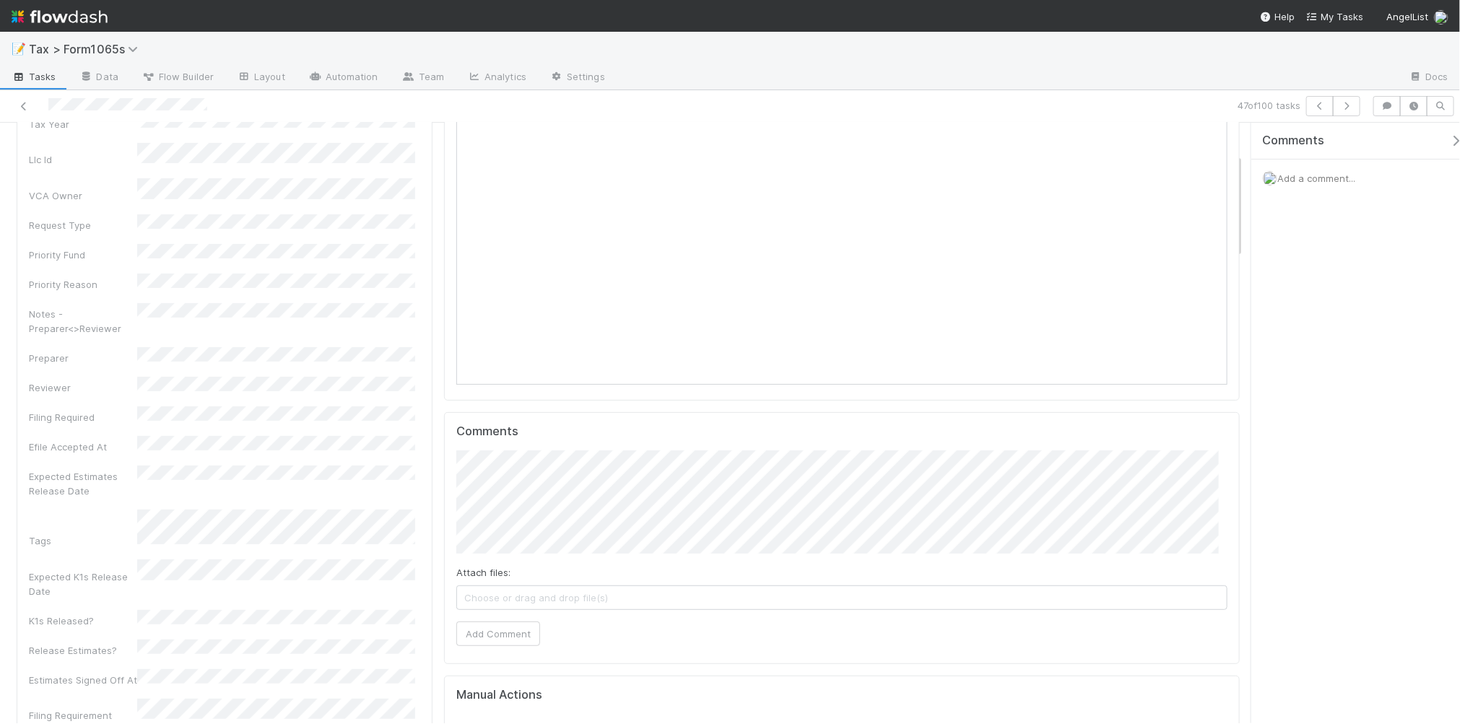
scroll to position [181, 0]
click at [503, 634] on button "Add Comment" at bounding box center [498, 632] width 84 height 25
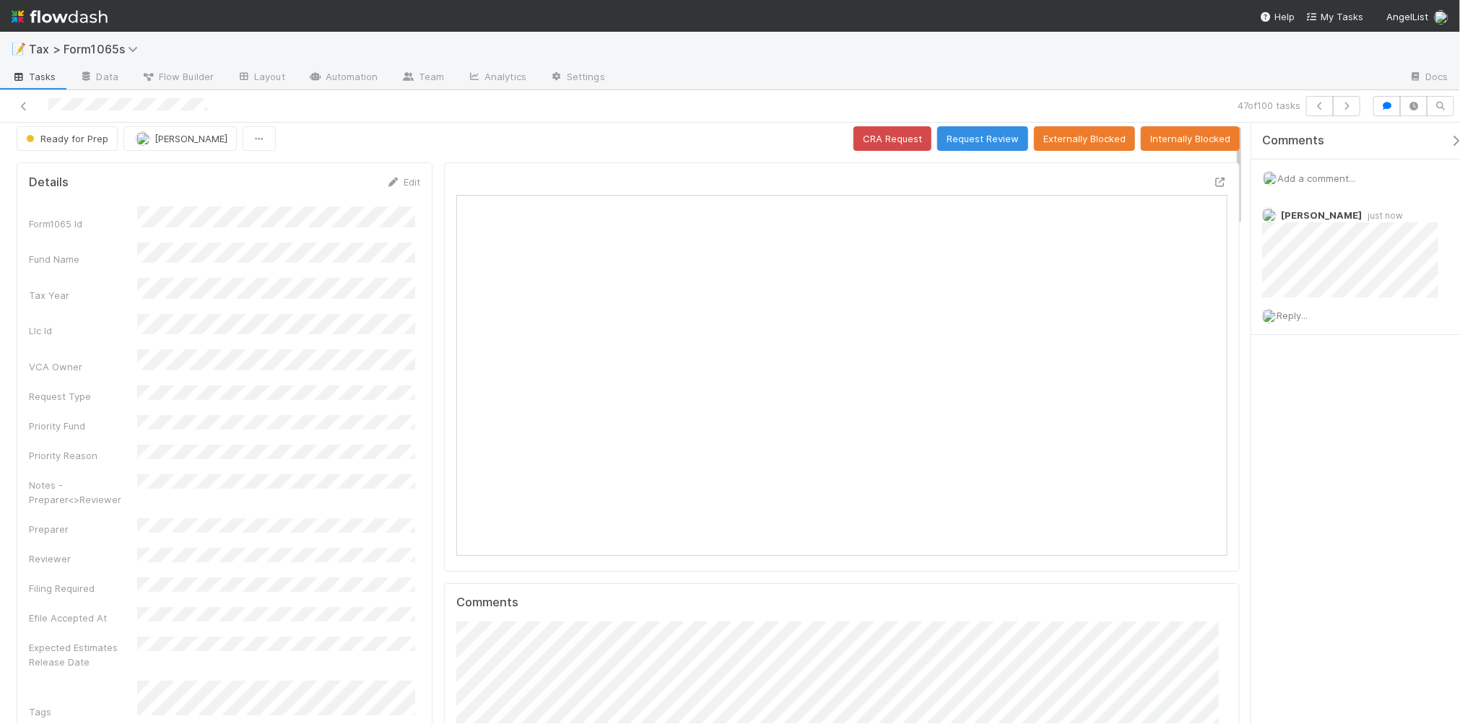
scroll to position [0, 0]
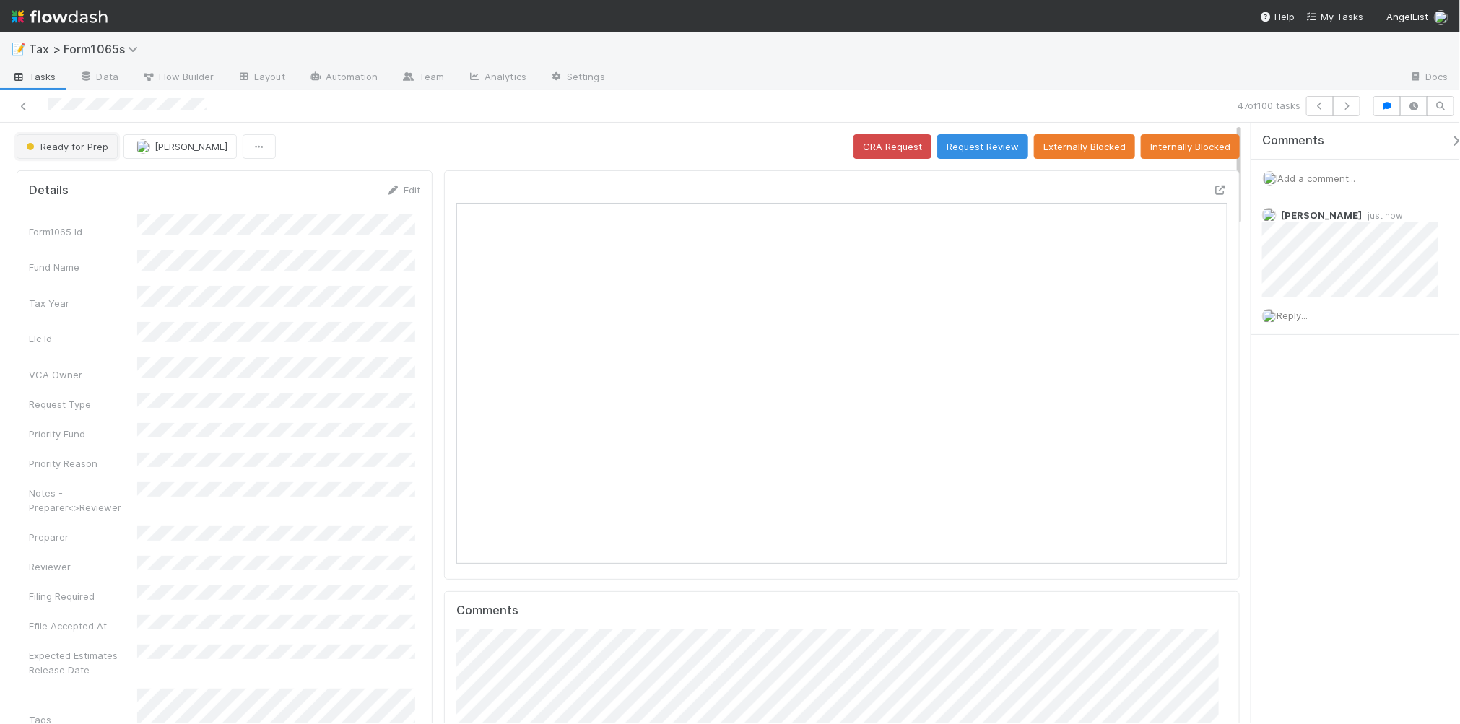
click at [85, 153] on button "Ready for Prep" at bounding box center [67, 146] width 101 height 25
click at [518, 142] on div at bounding box center [730, 362] width 1460 height 724
click at [1347, 109] on icon "button" at bounding box center [1347, 106] width 14 height 9
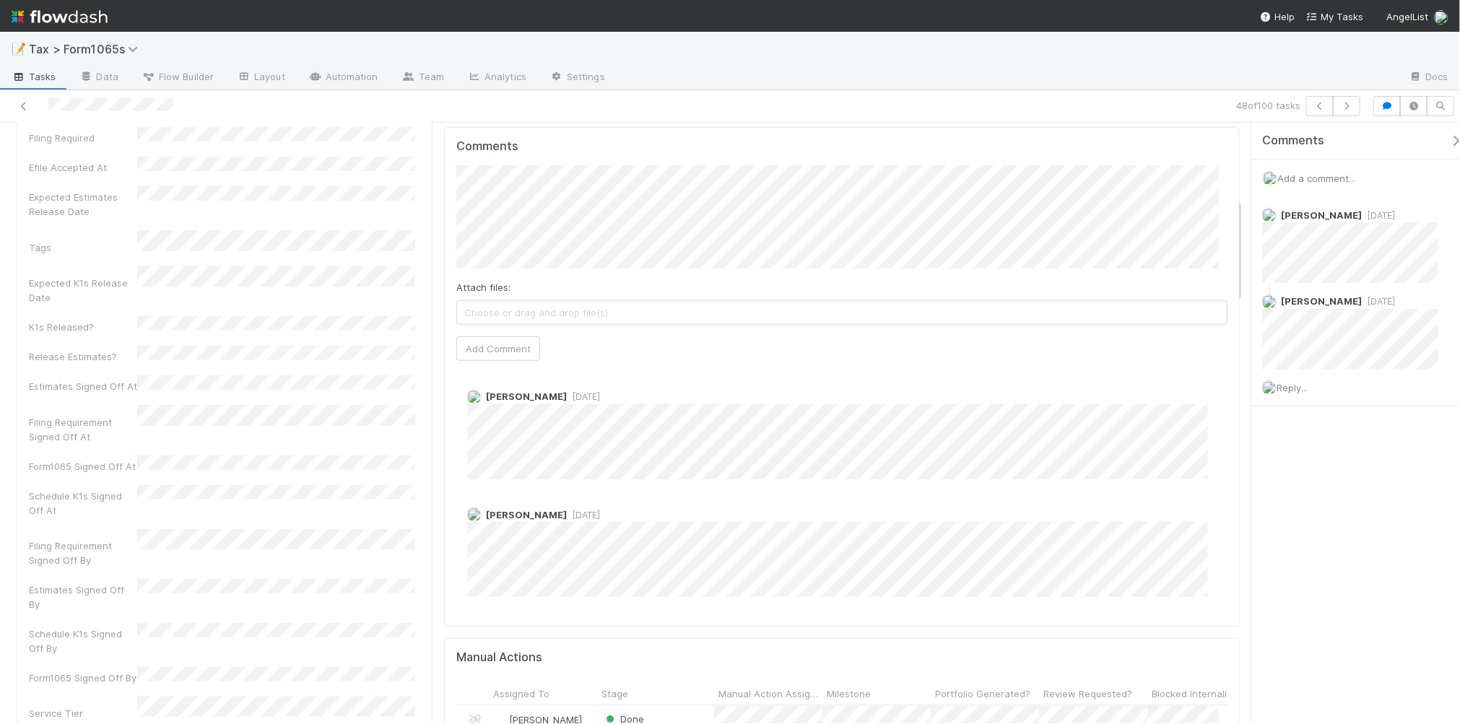
scroll to position [181, 0]
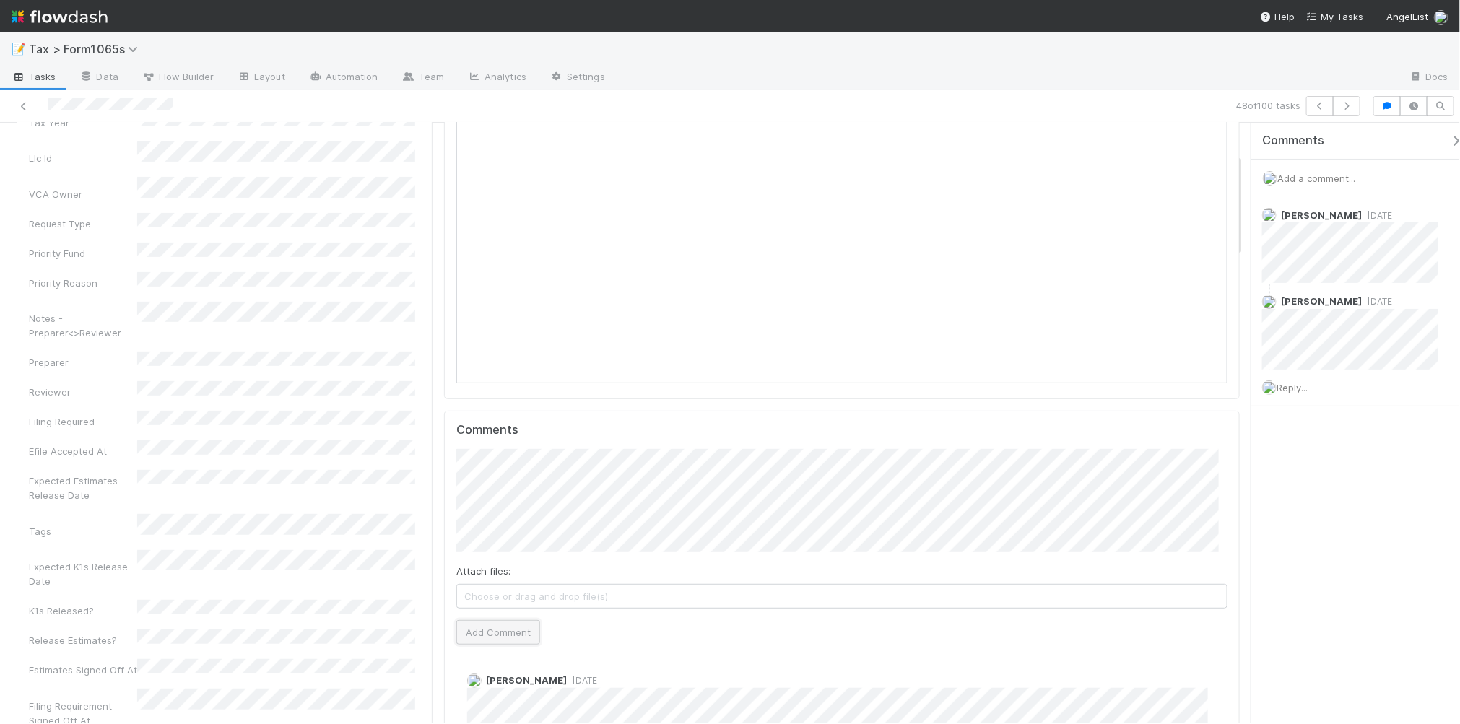
click at [466, 633] on button "Add Comment" at bounding box center [498, 632] width 84 height 25
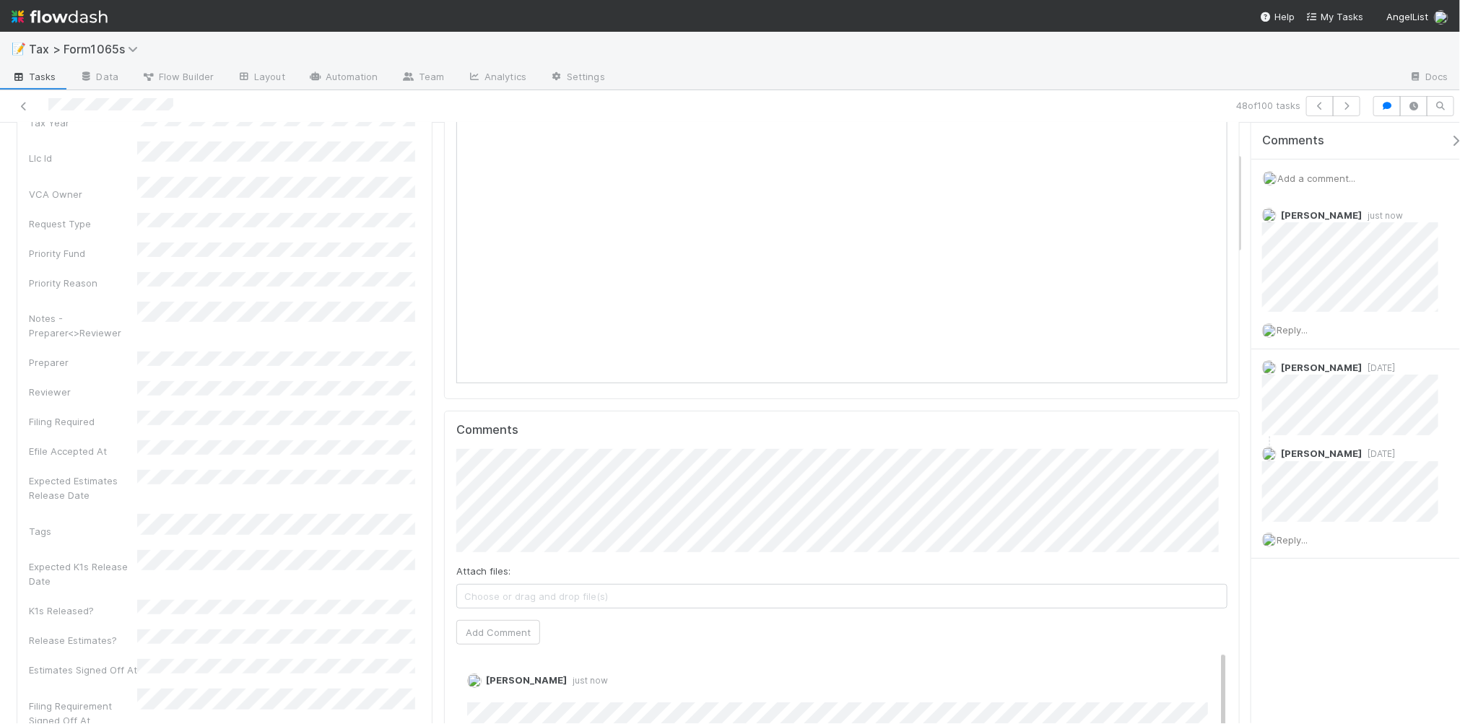
scroll to position [0, 0]
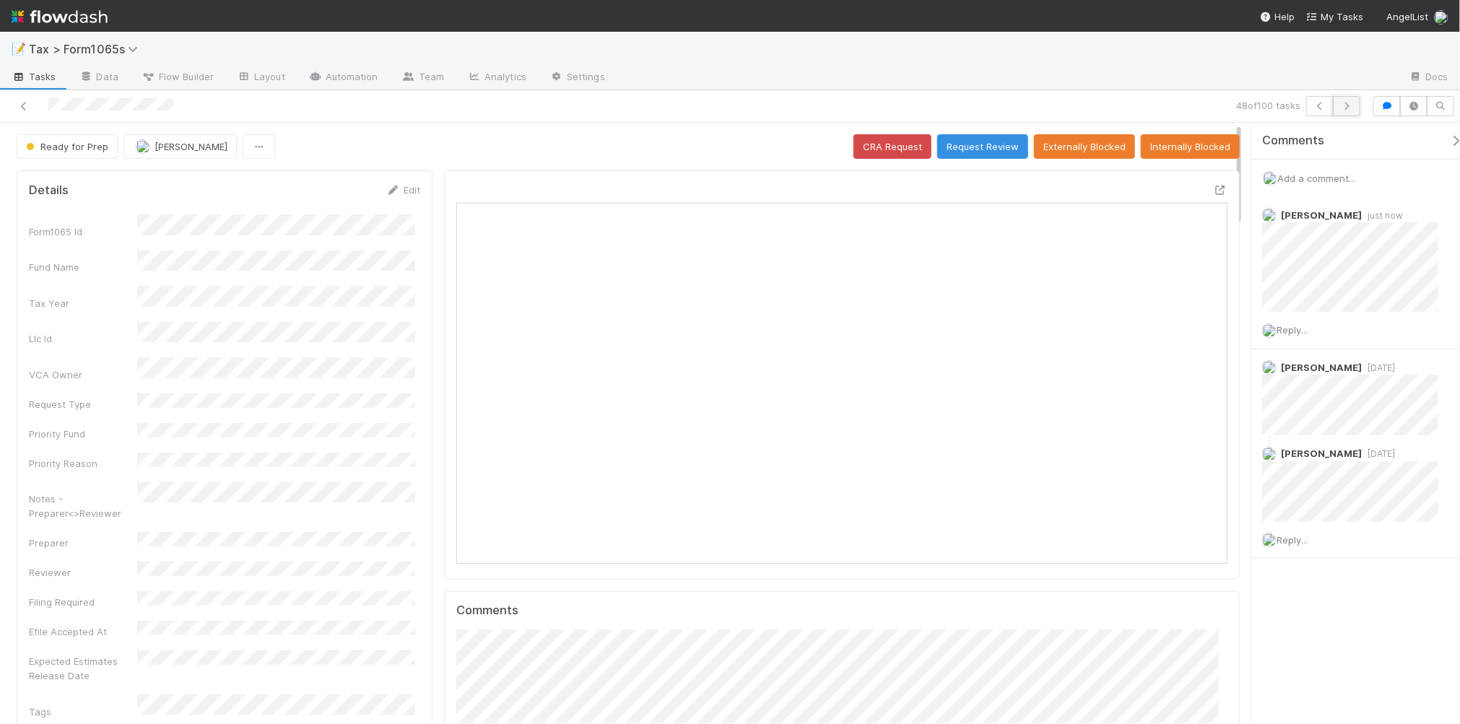
click at [1342, 106] on icon "button" at bounding box center [1347, 106] width 14 height 9
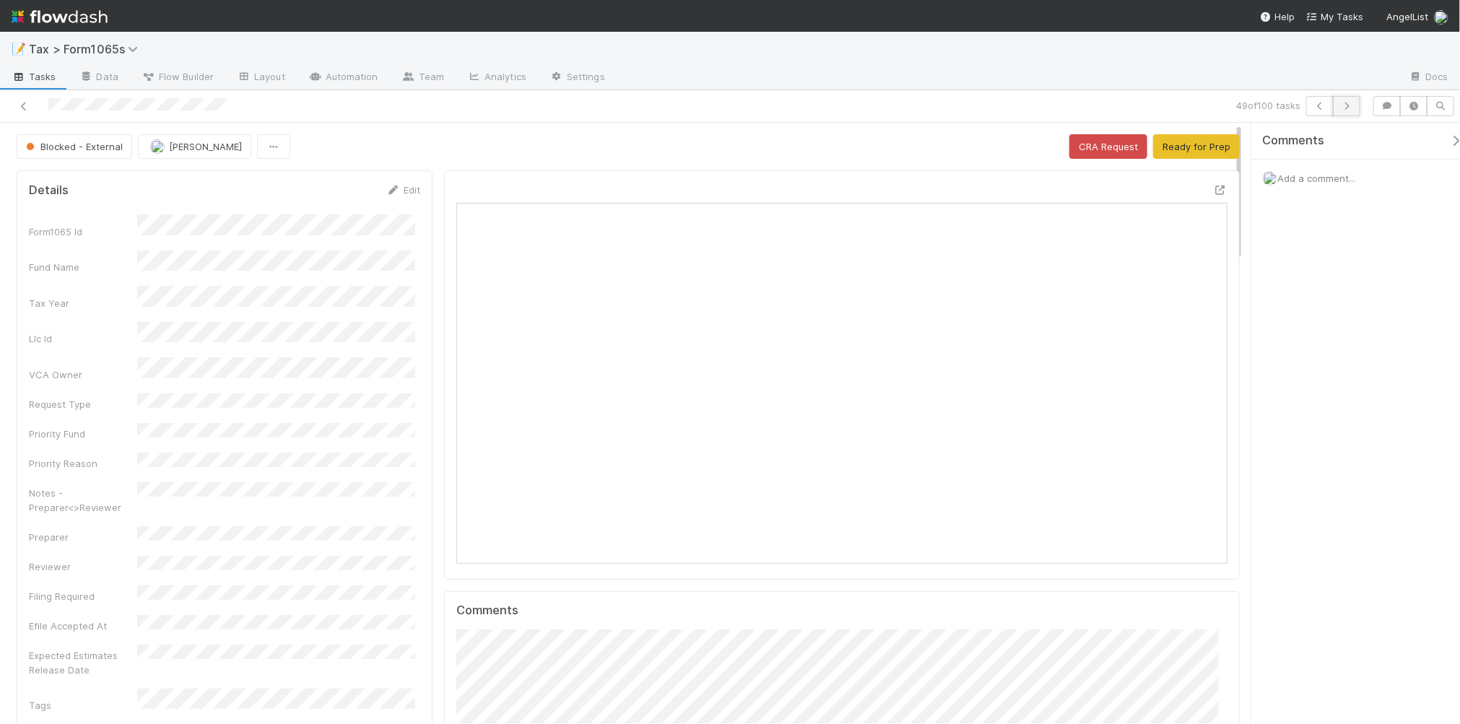
click at [1340, 109] on icon "button" at bounding box center [1347, 106] width 14 height 9
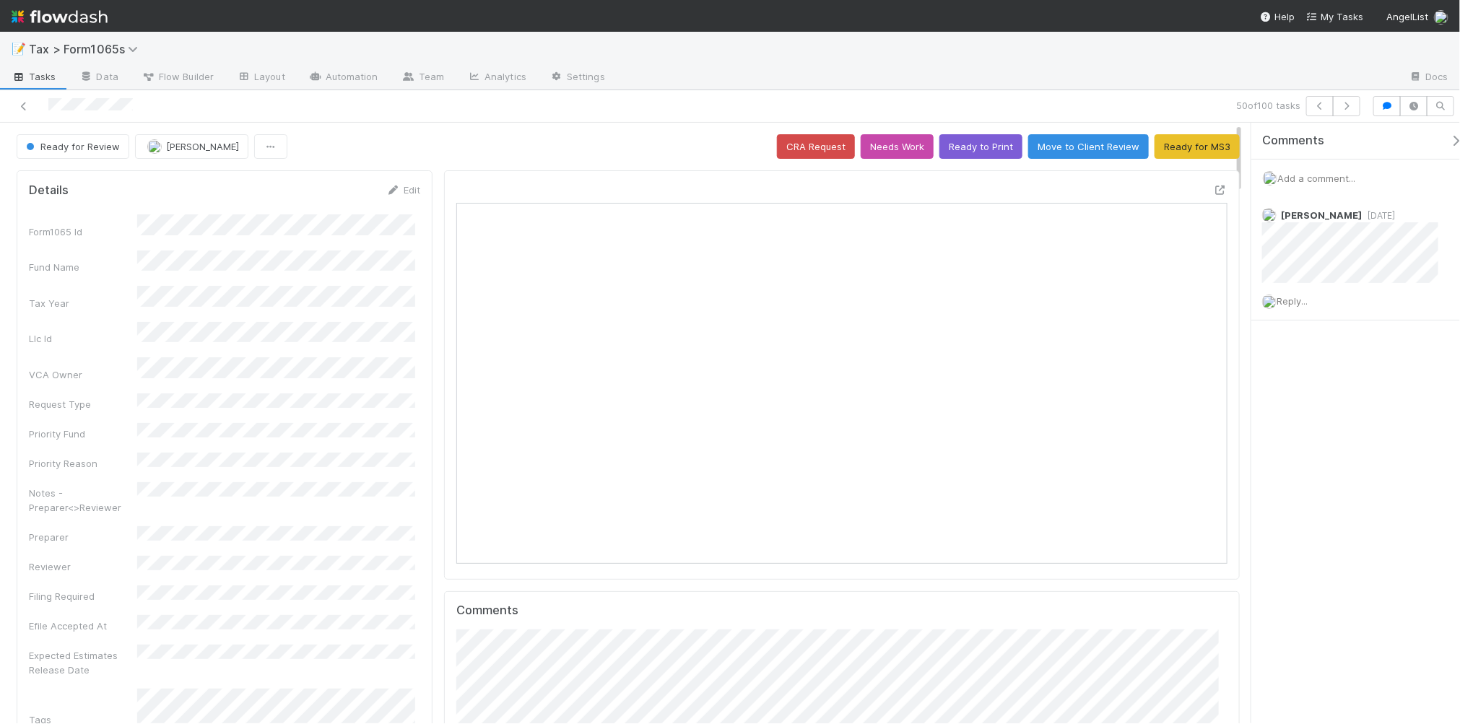
scroll to position [279, 748]
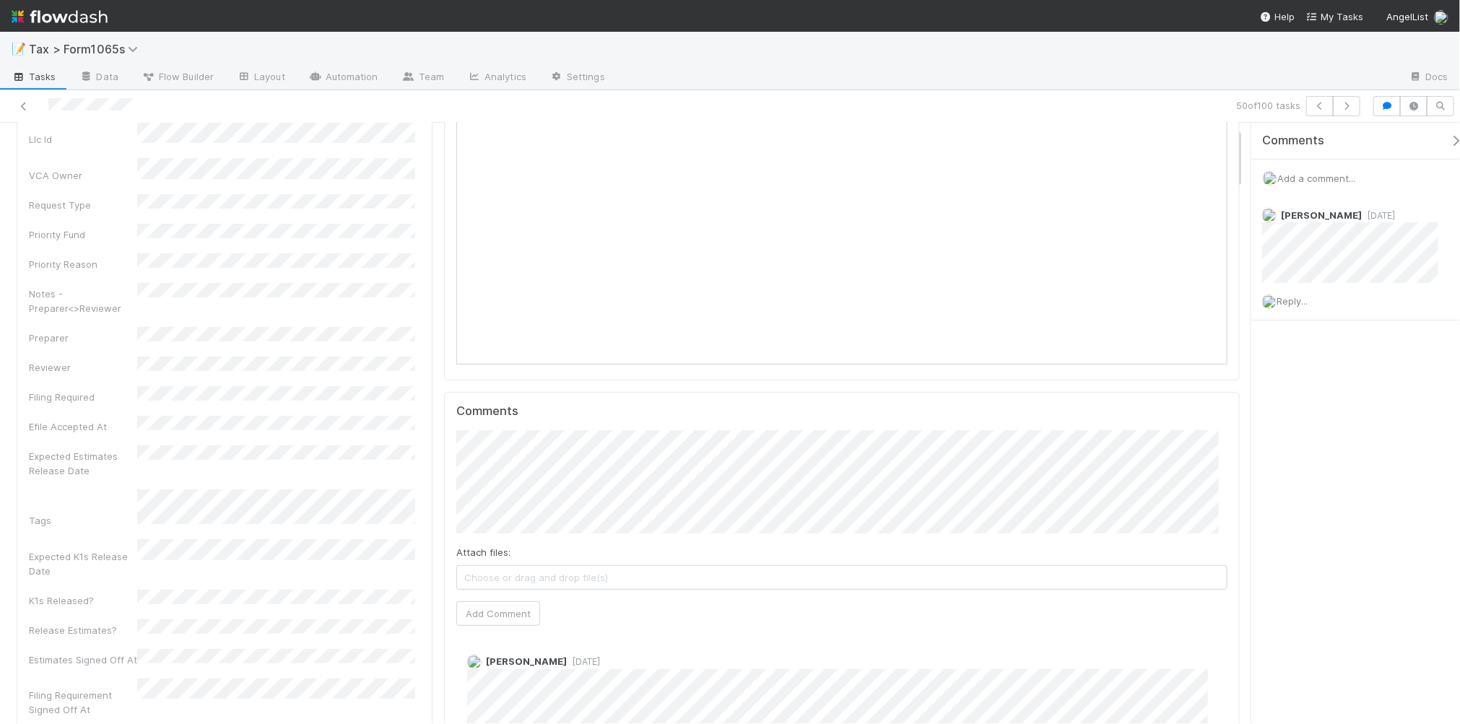
scroll to position [271, 0]
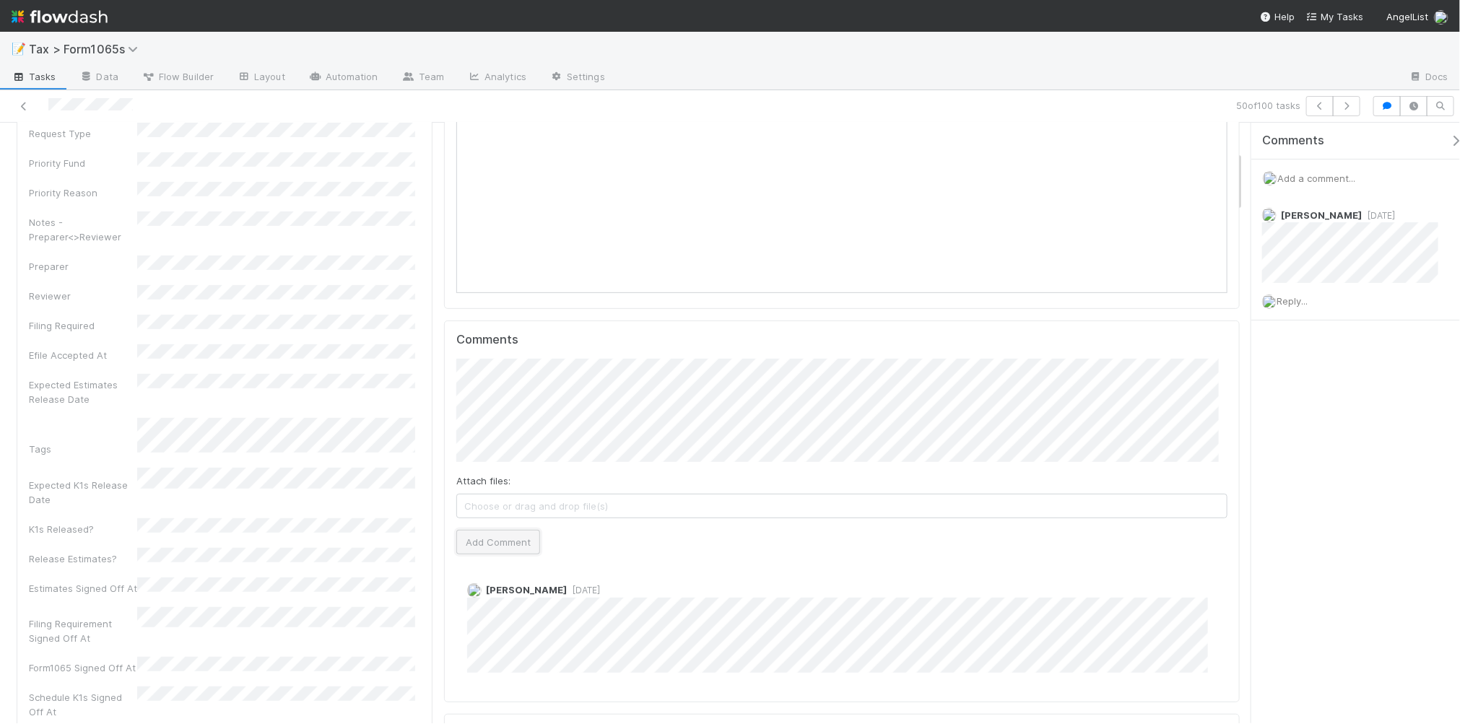
click at [492, 532] on button "Add Comment" at bounding box center [498, 542] width 84 height 25
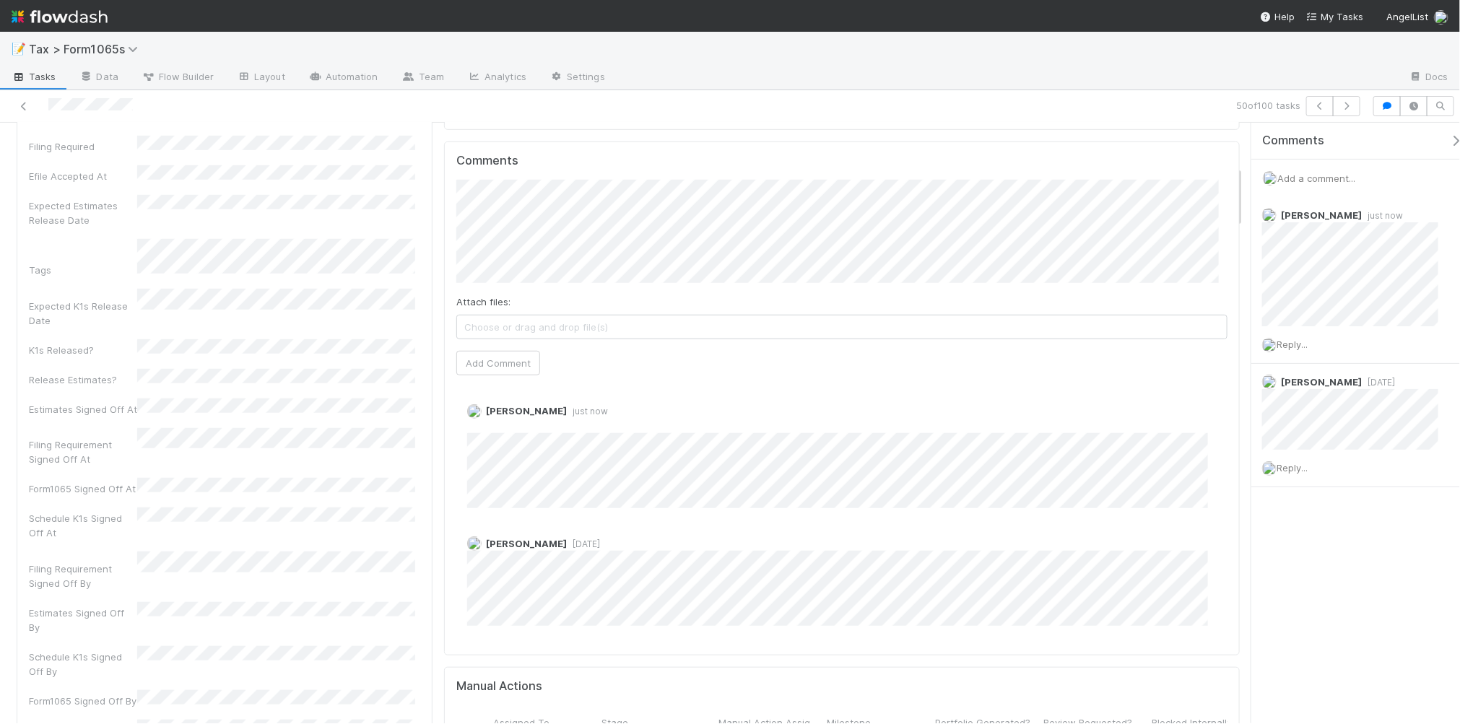
scroll to position [451, 0]
click at [485, 427] on link "Edit" at bounding box center [487, 425] width 17 height 12
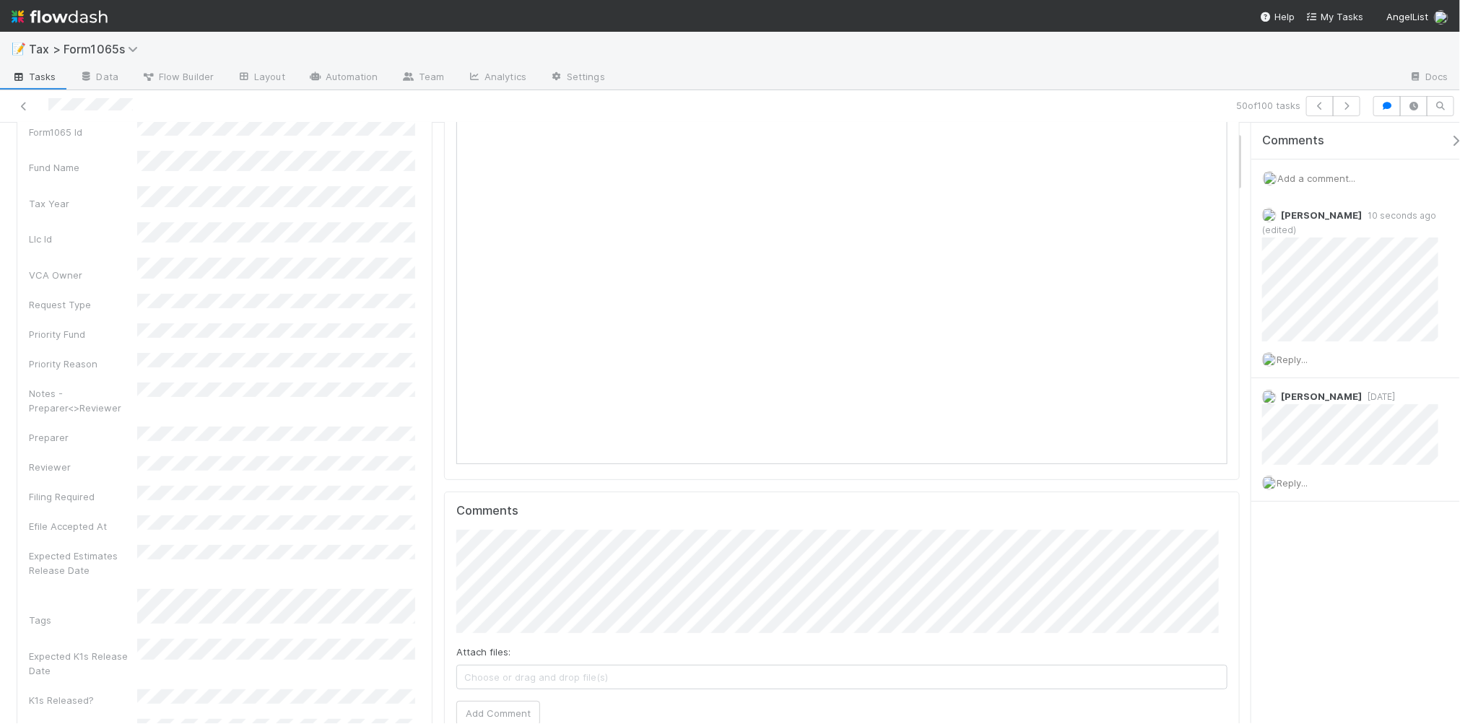
scroll to position [0, 0]
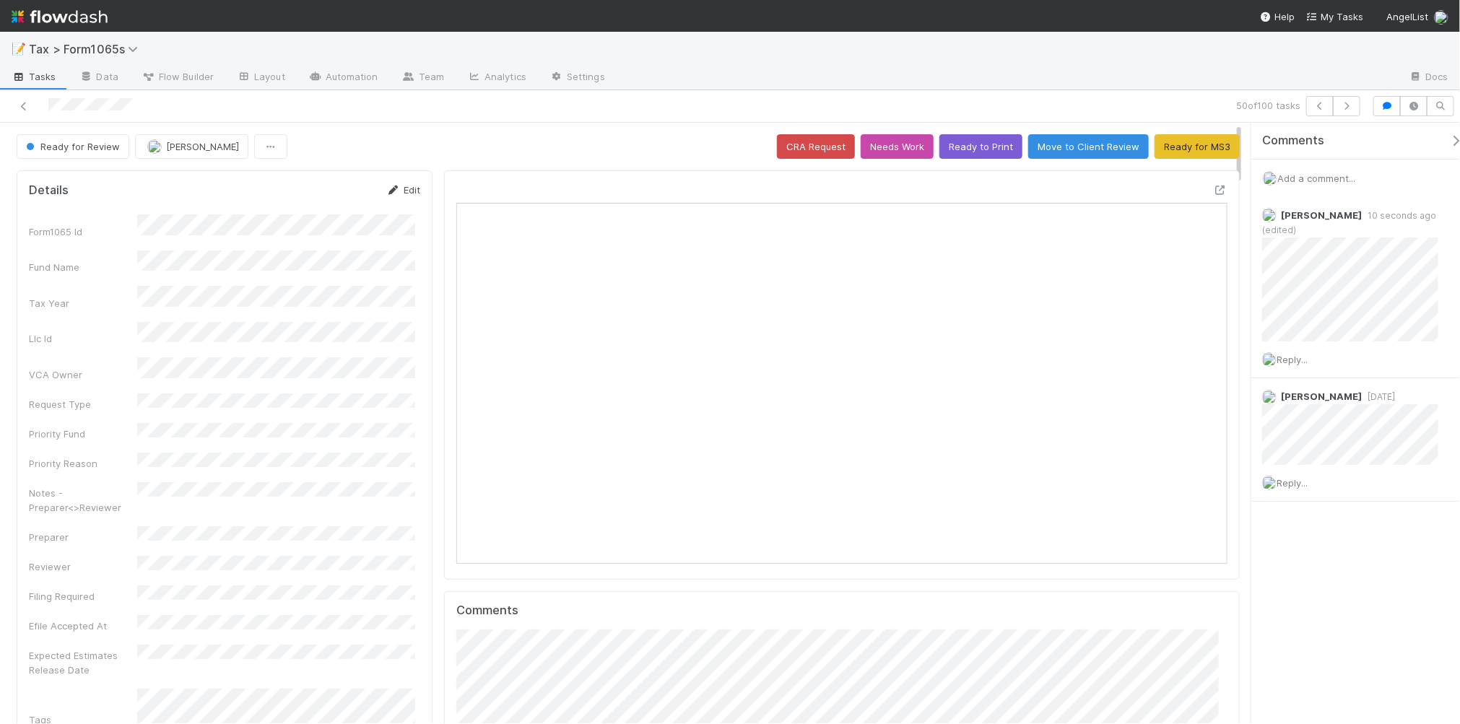
click at [396, 188] on link "Edit" at bounding box center [403, 190] width 34 height 12
drag, startPoint x: 217, startPoint y: 679, endPoint x: 226, endPoint y: 634, distance: 45.6
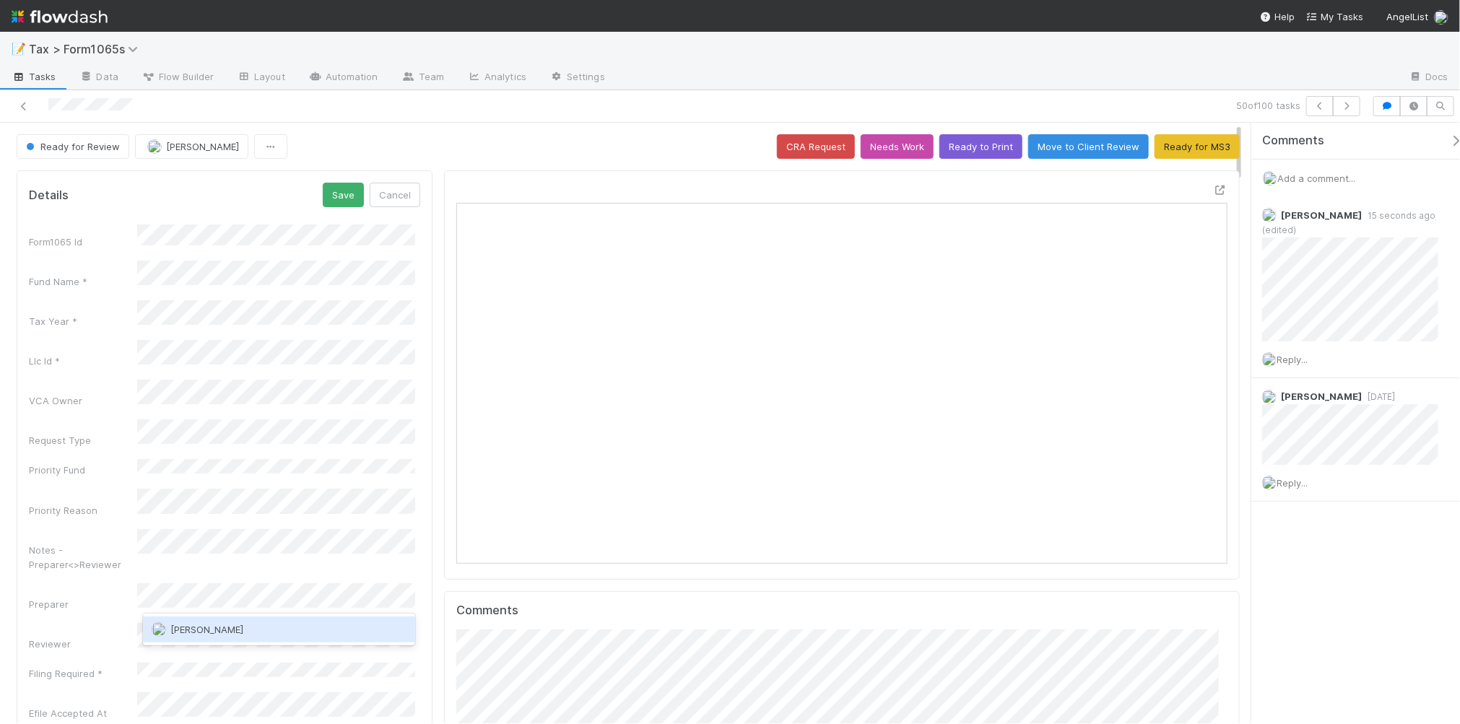
click at [242, 629] on div "[PERSON_NAME]" at bounding box center [279, 630] width 272 height 26
click at [331, 204] on button "Save" at bounding box center [343, 195] width 41 height 25
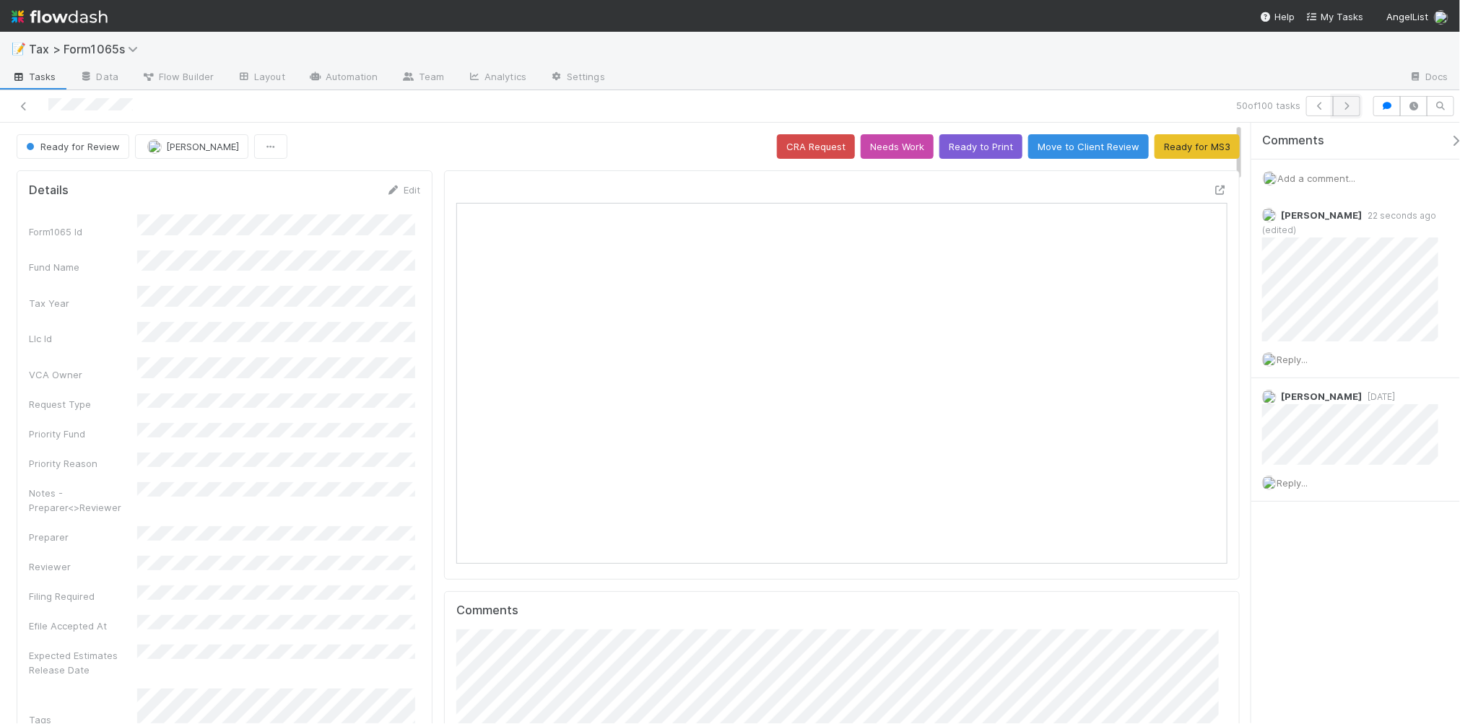
click at [1348, 108] on icon "button" at bounding box center [1347, 106] width 14 height 9
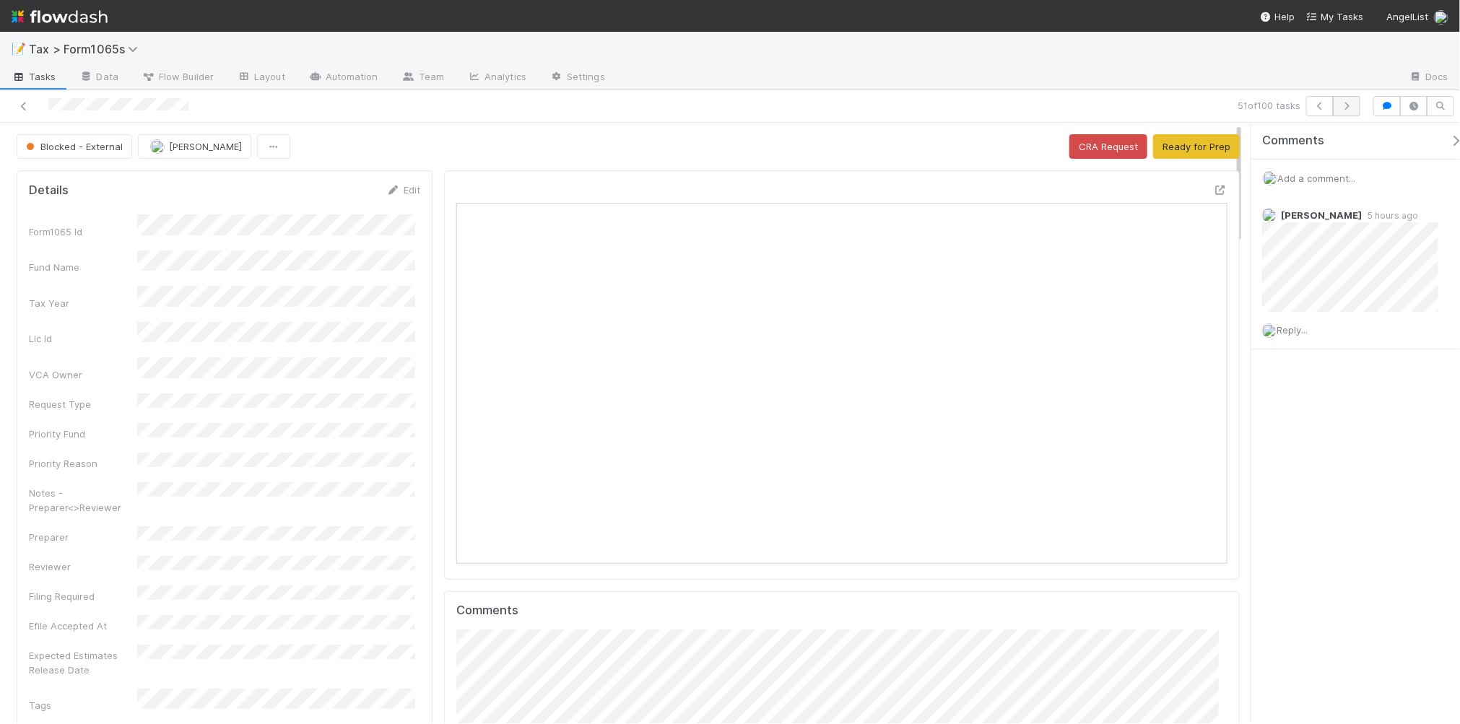
scroll to position [279, 748]
click at [1344, 108] on icon "button" at bounding box center [1347, 106] width 14 height 9
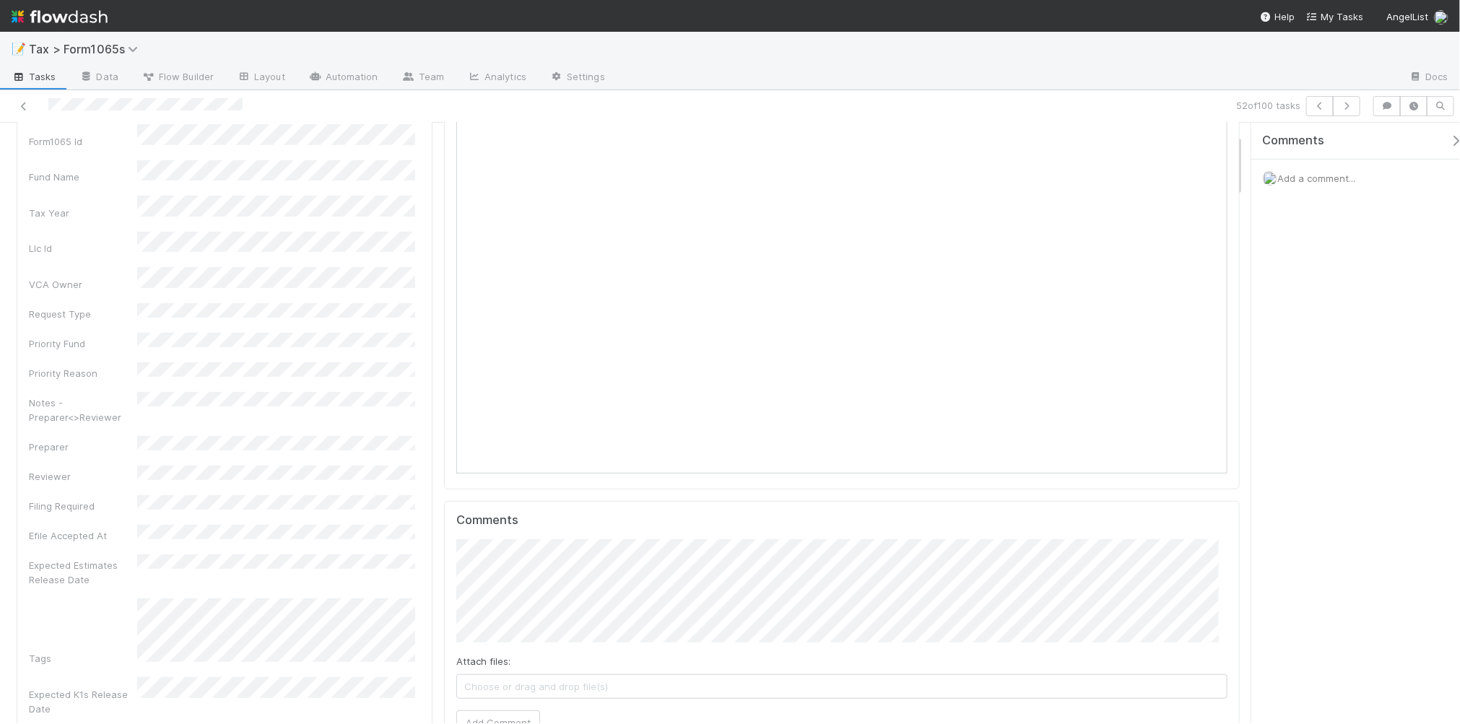
scroll to position [181, 0]
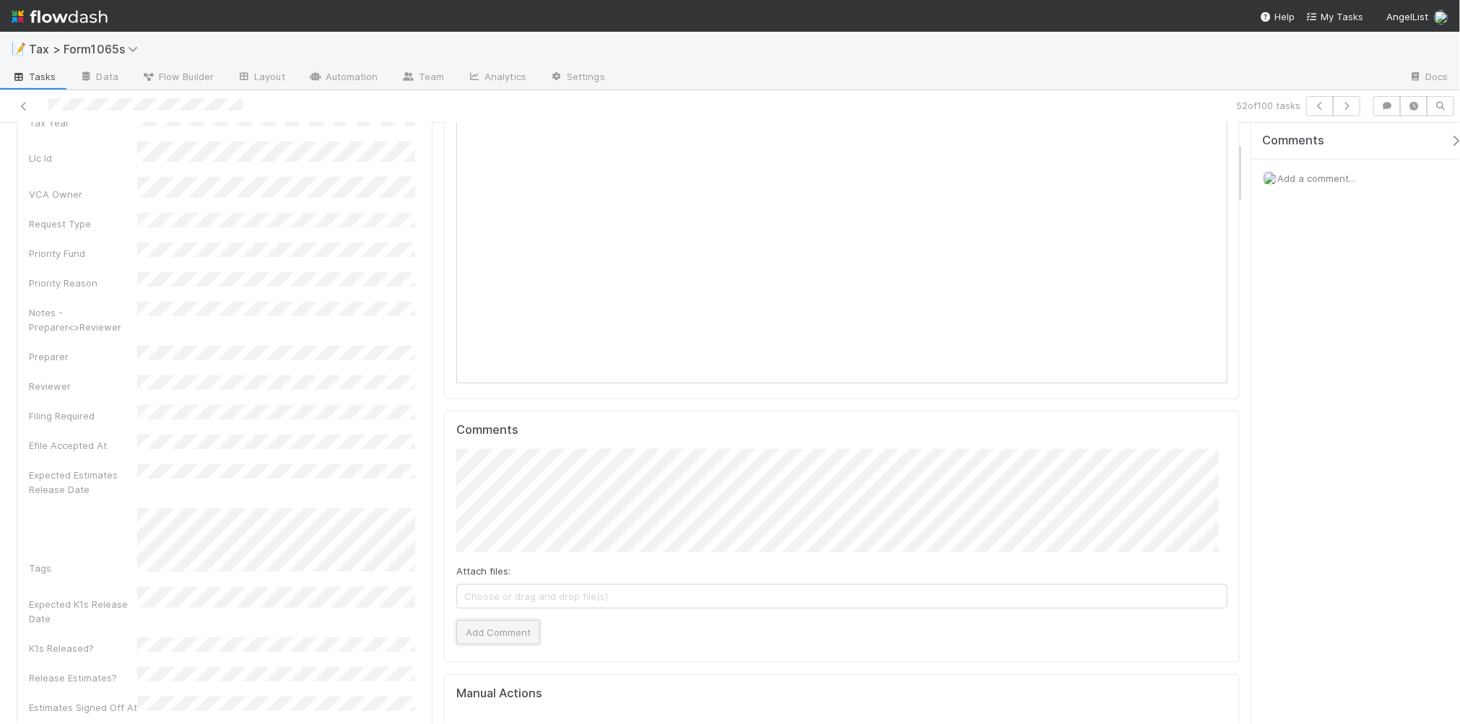
click at [491, 636] on button "Add Comment" at bounding box center [498, 632] width 84 height 25
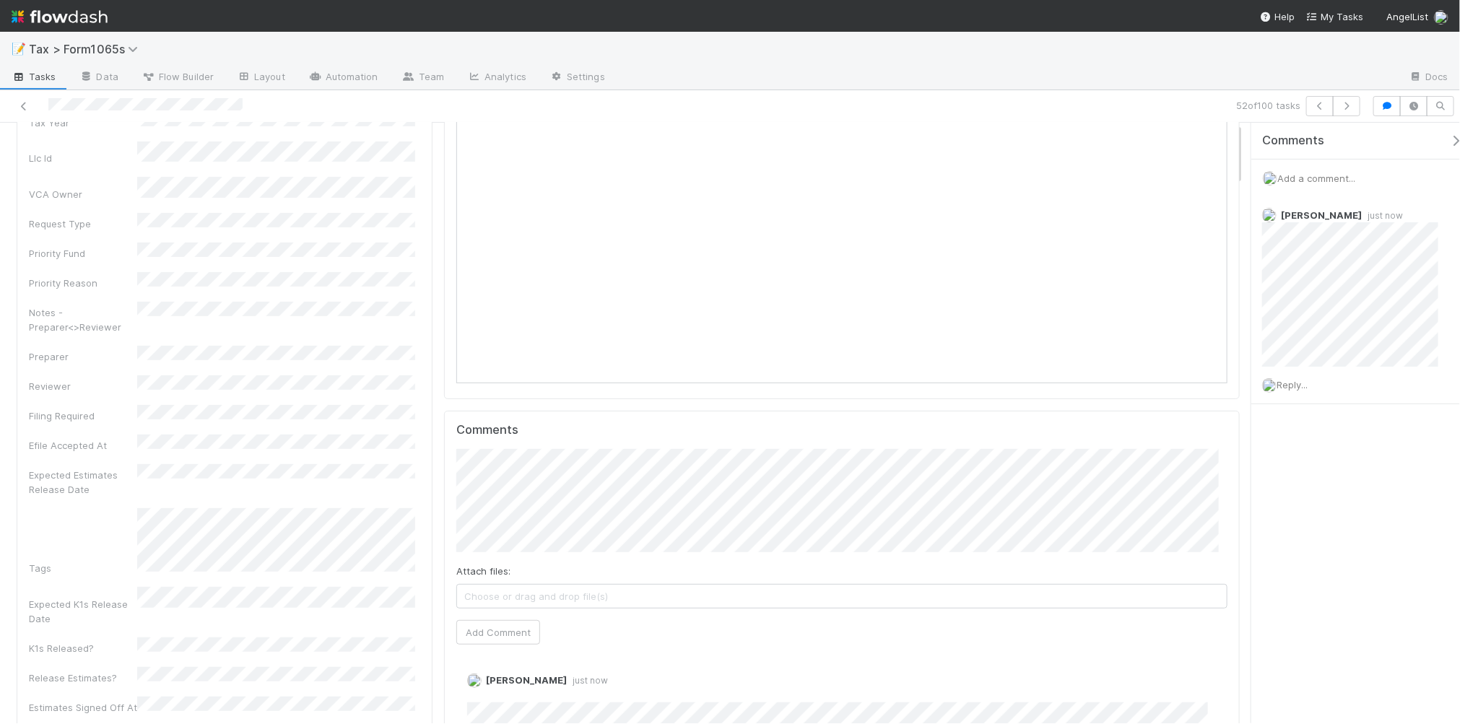
scroll to position [0, 0]
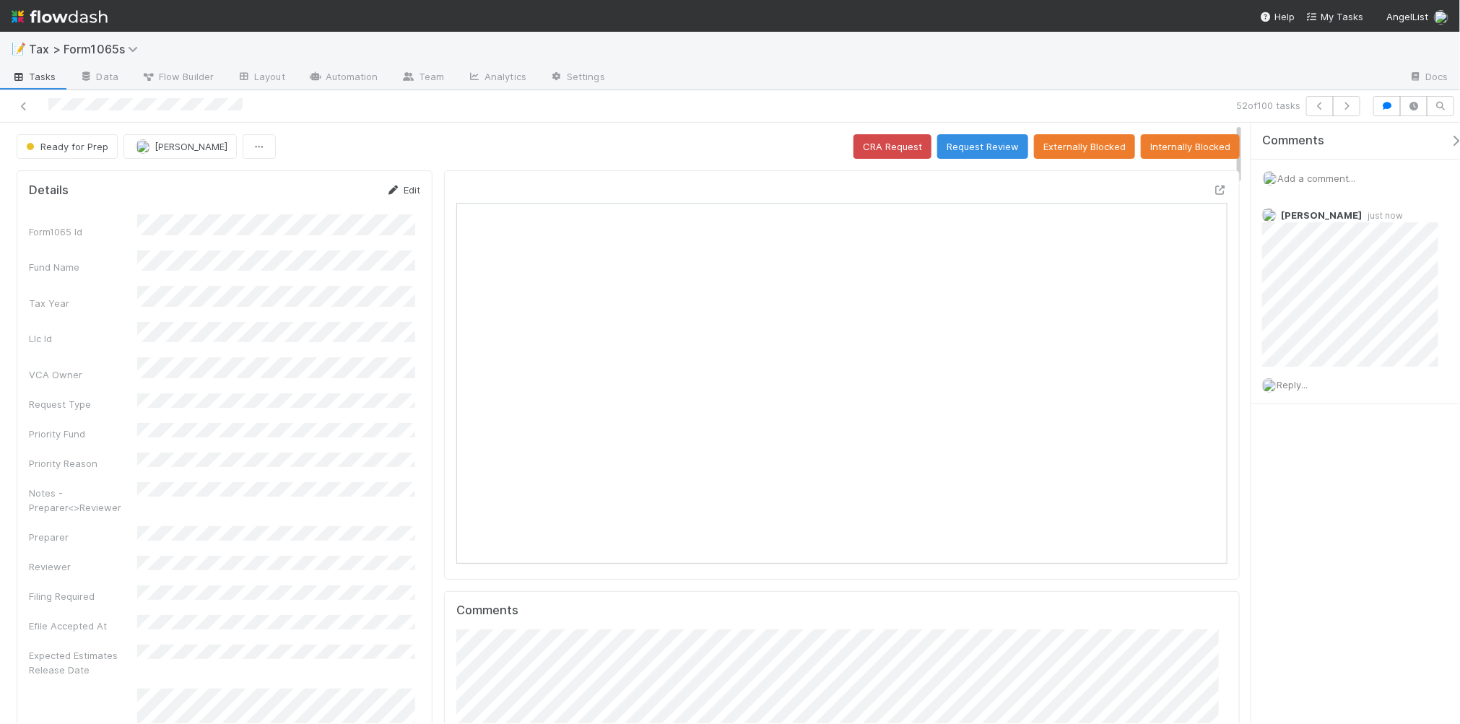
click at [397, 186] on link "Edit" at bounding box center [403, 190] width 34 height 12
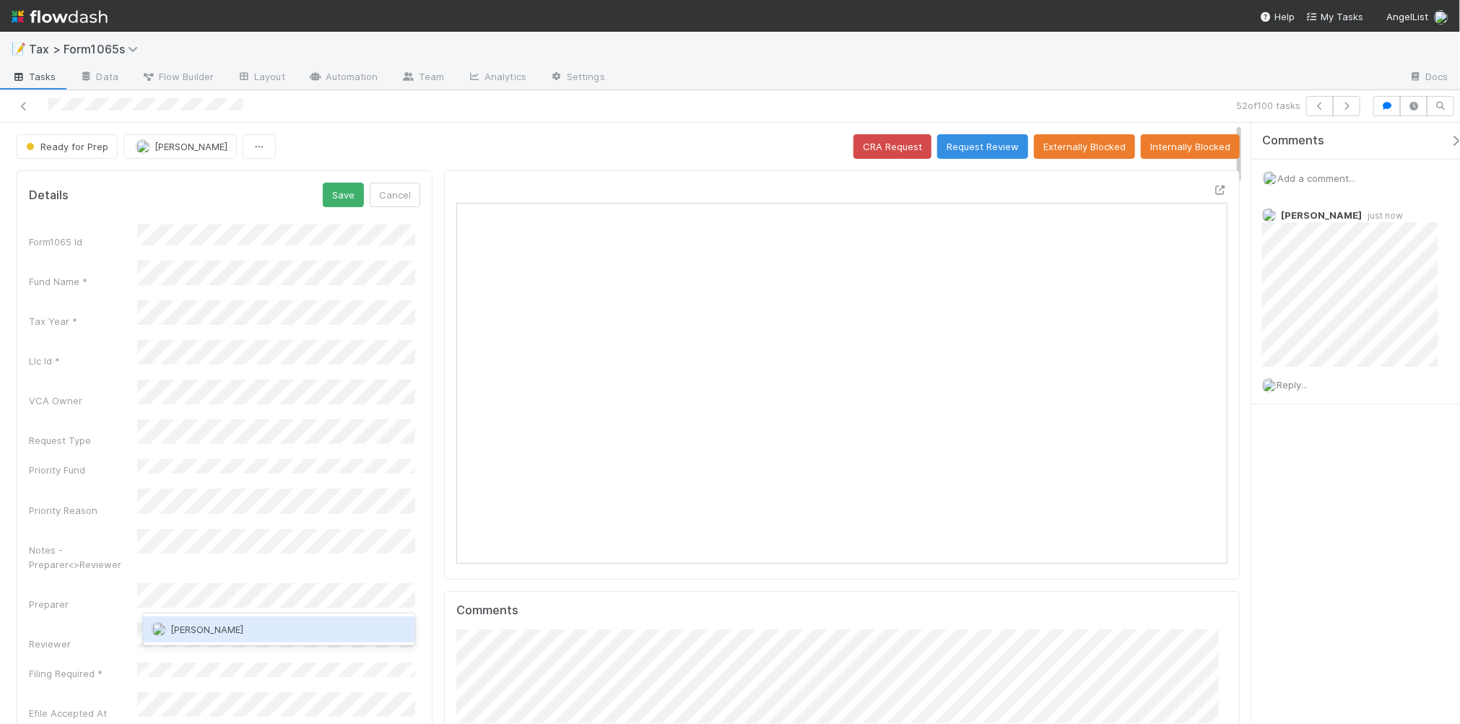
click at [347, 630] on div "[PERSON_NAME]" at bounding box center [279, 630] width 272 height 26
click at [334, 200] on button "Save" at bounding box center [343, 195] width 41 height 25
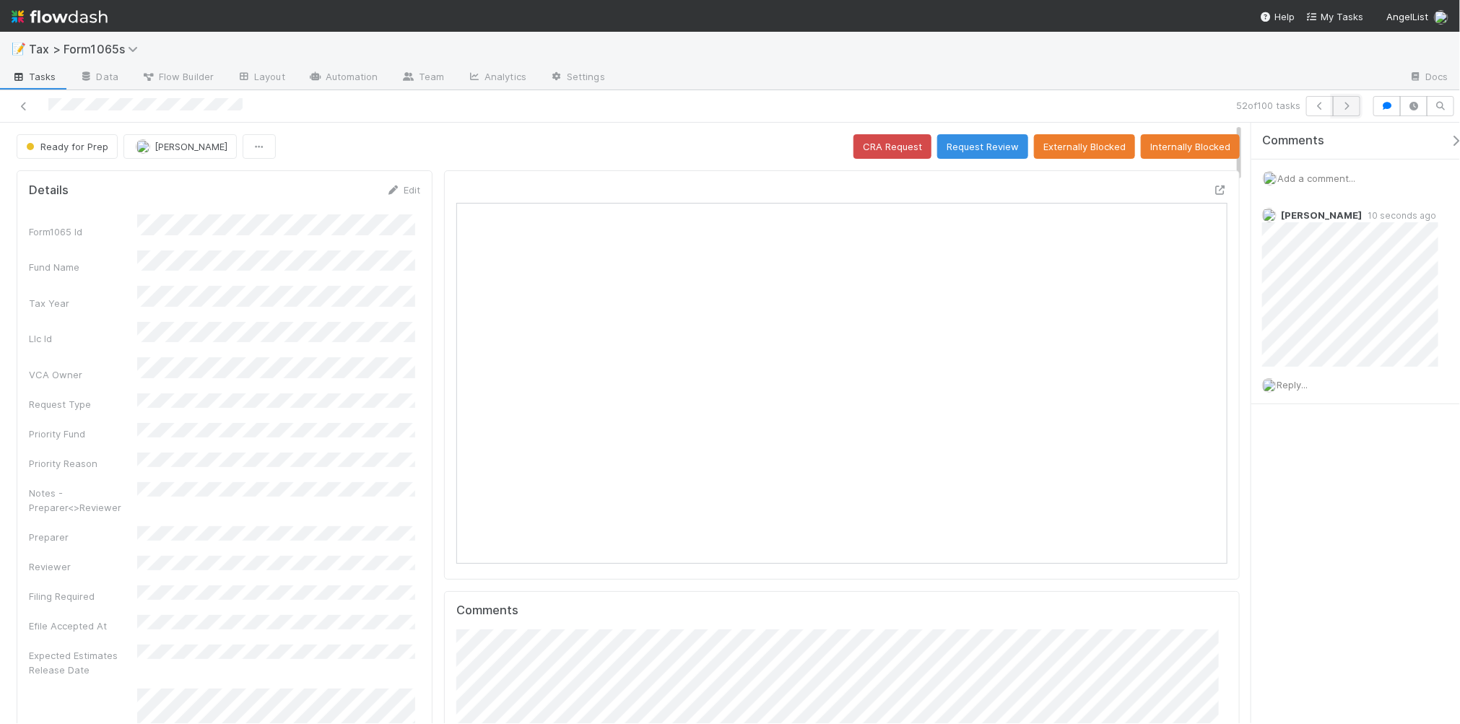
click at [1349, 107] on icon "button" at bounding box center [1347, 106] width 14 height 9
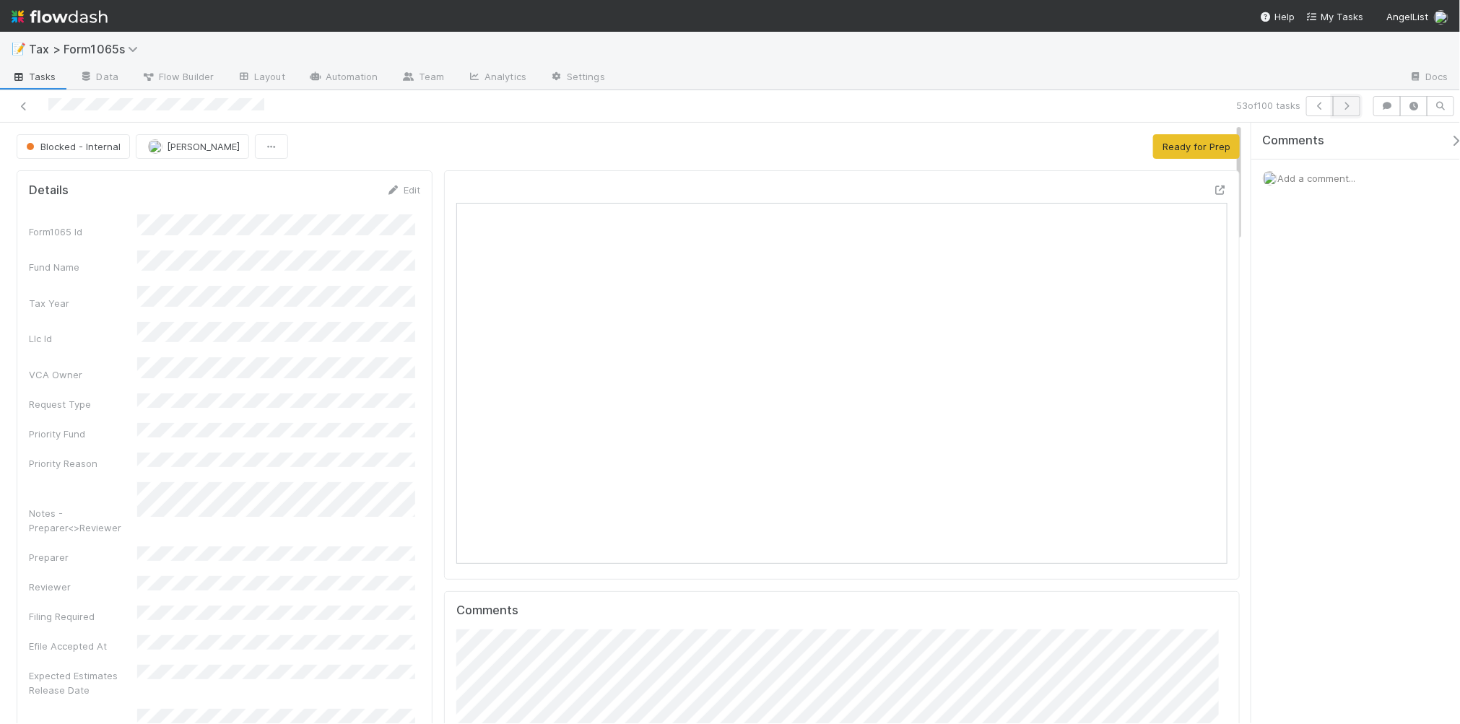
click at [1340, 109] on icon "button" at bounding box center [1347, 106] width 14 height 9
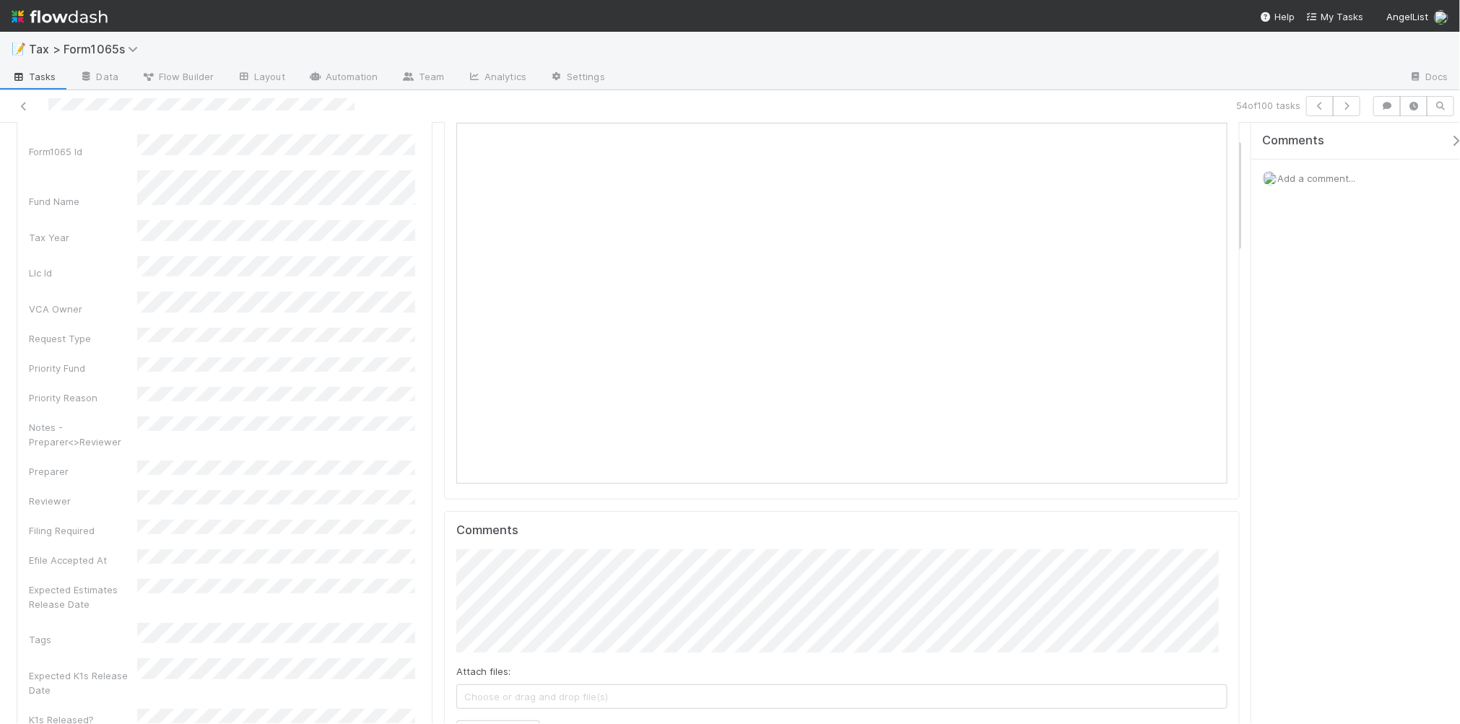
scroll to position [181, 0]
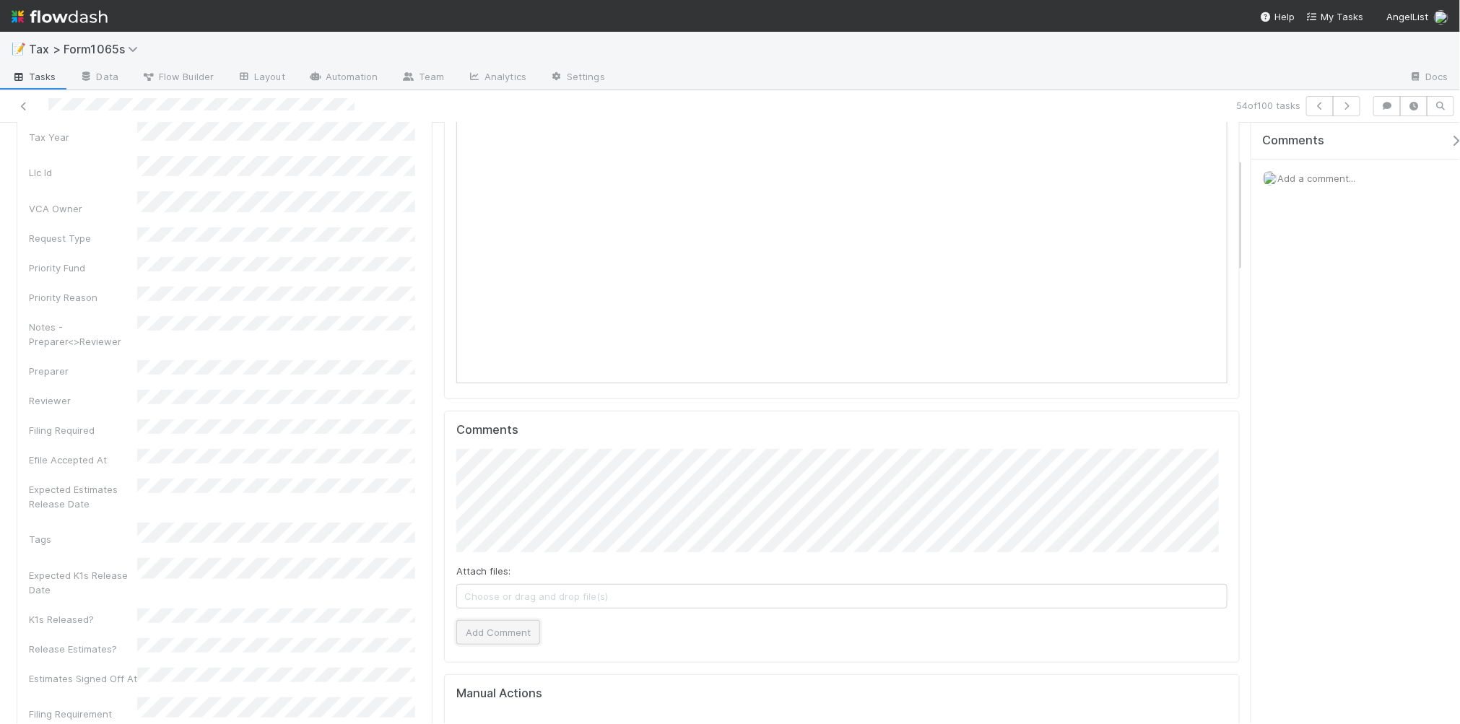
click at [503, 628] on button "Add Comment" at bounding box center [498, 632] width 84 height 25
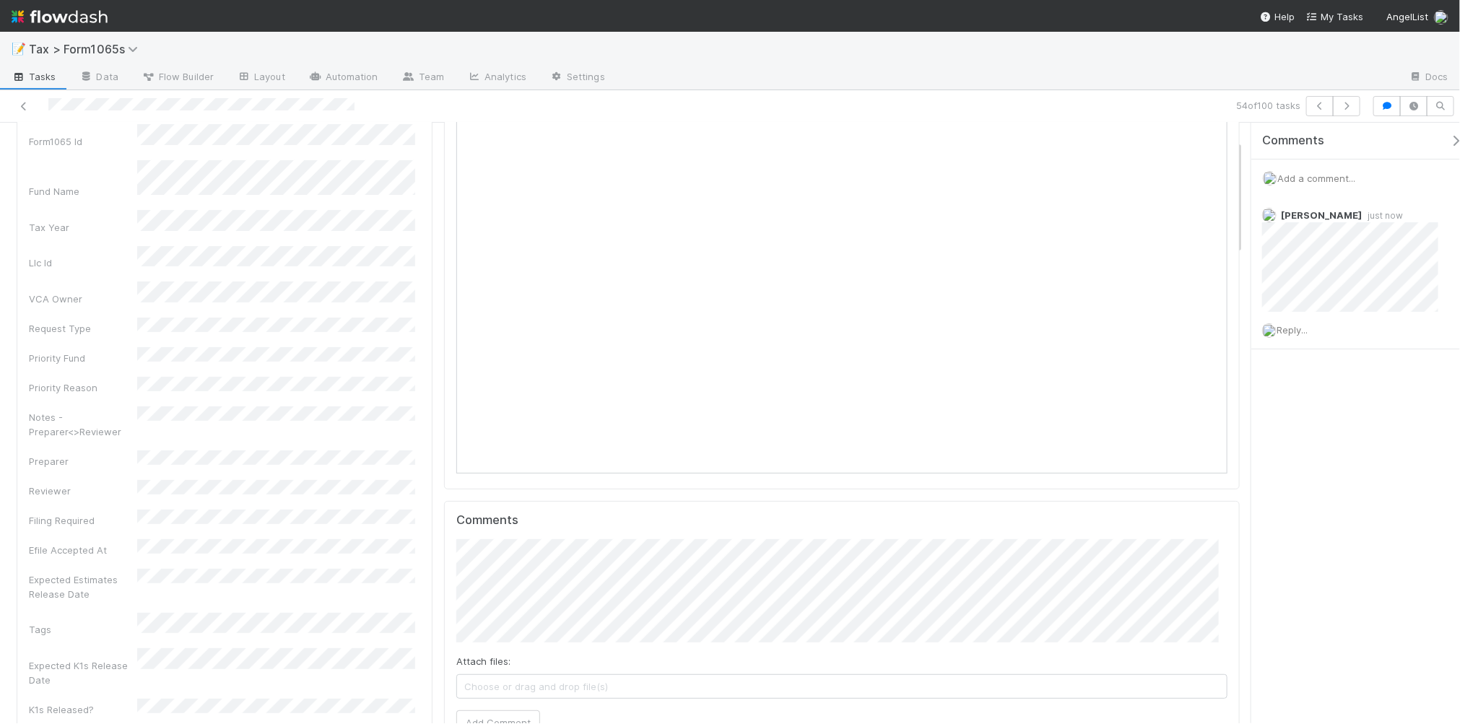
scroll to position [0, 0]
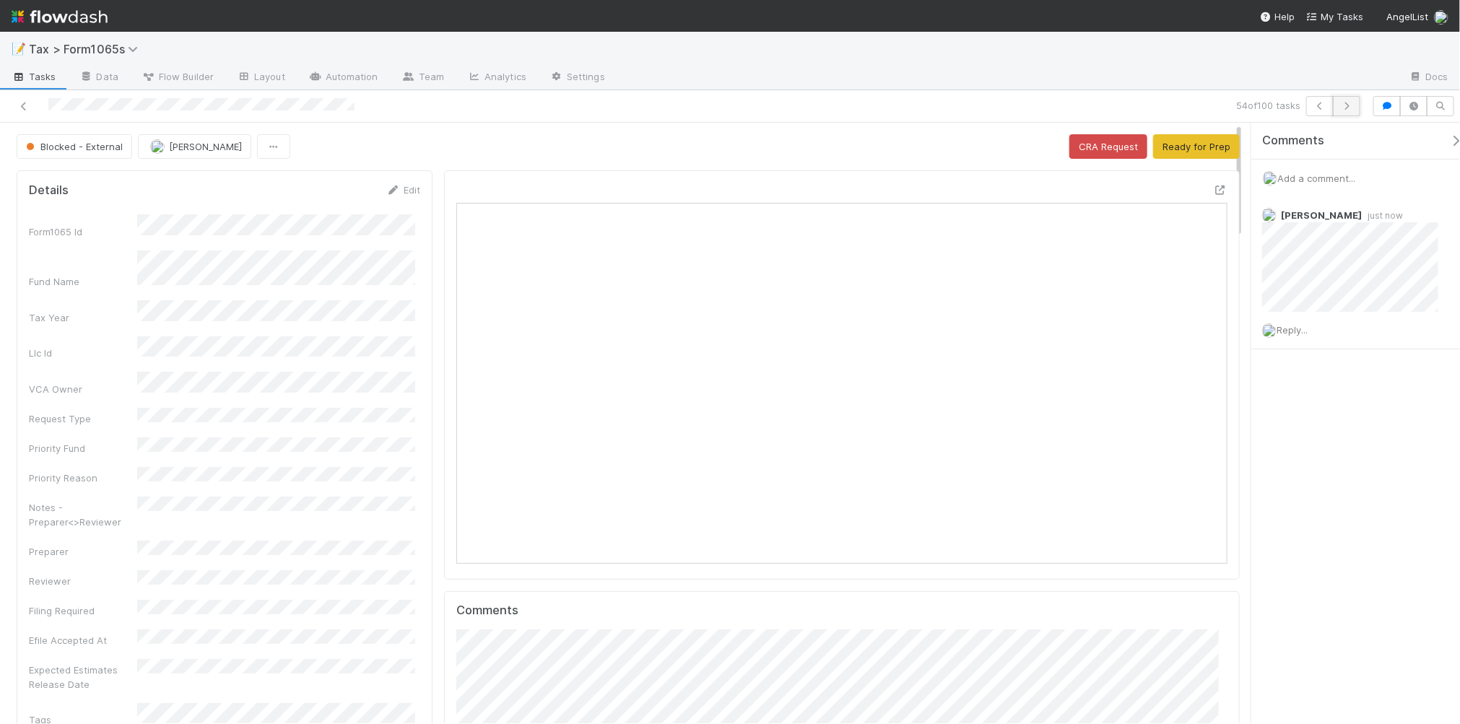
click at [1345, 105] on icon "button" at bounding box center [1347, 106] width 14 height 9
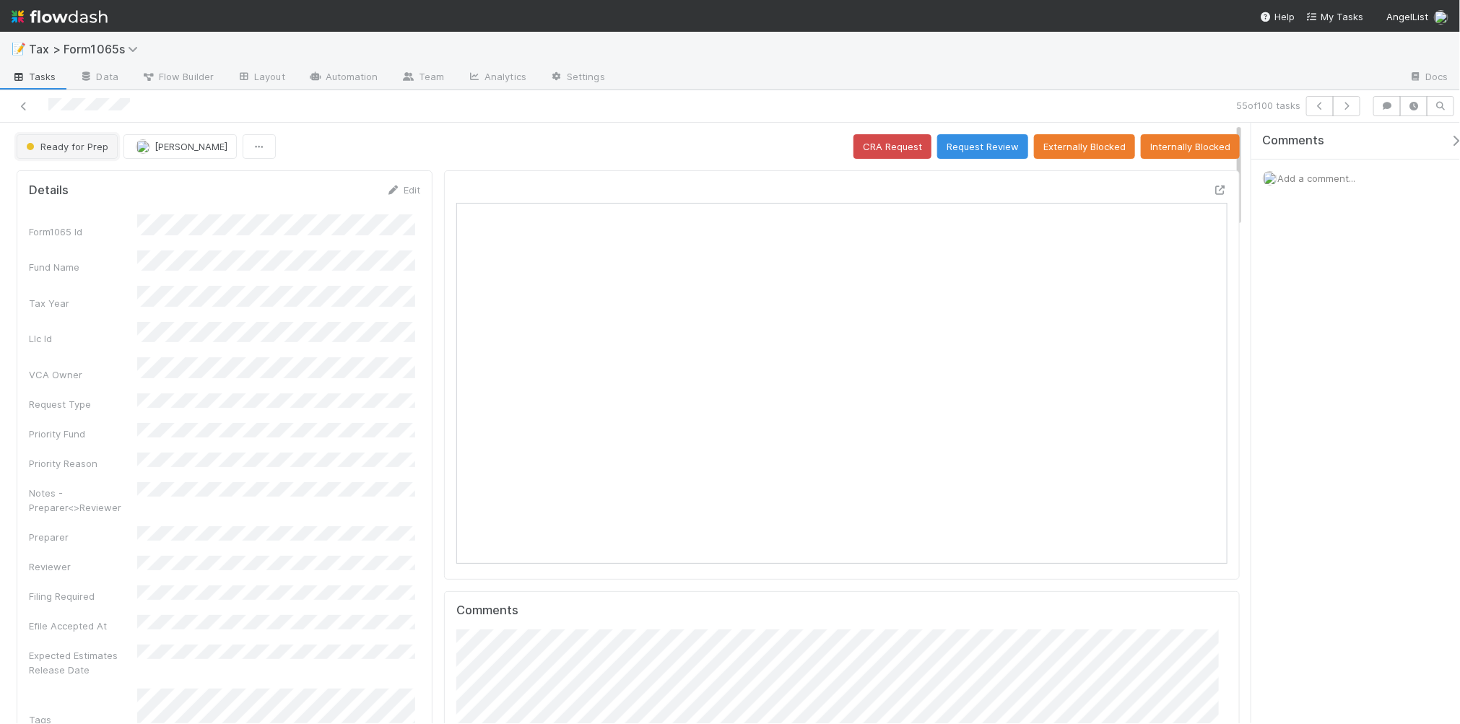
click at [84, 149] on span "Ready for Prep" at bounding box center [65, 147] width 85 height 12
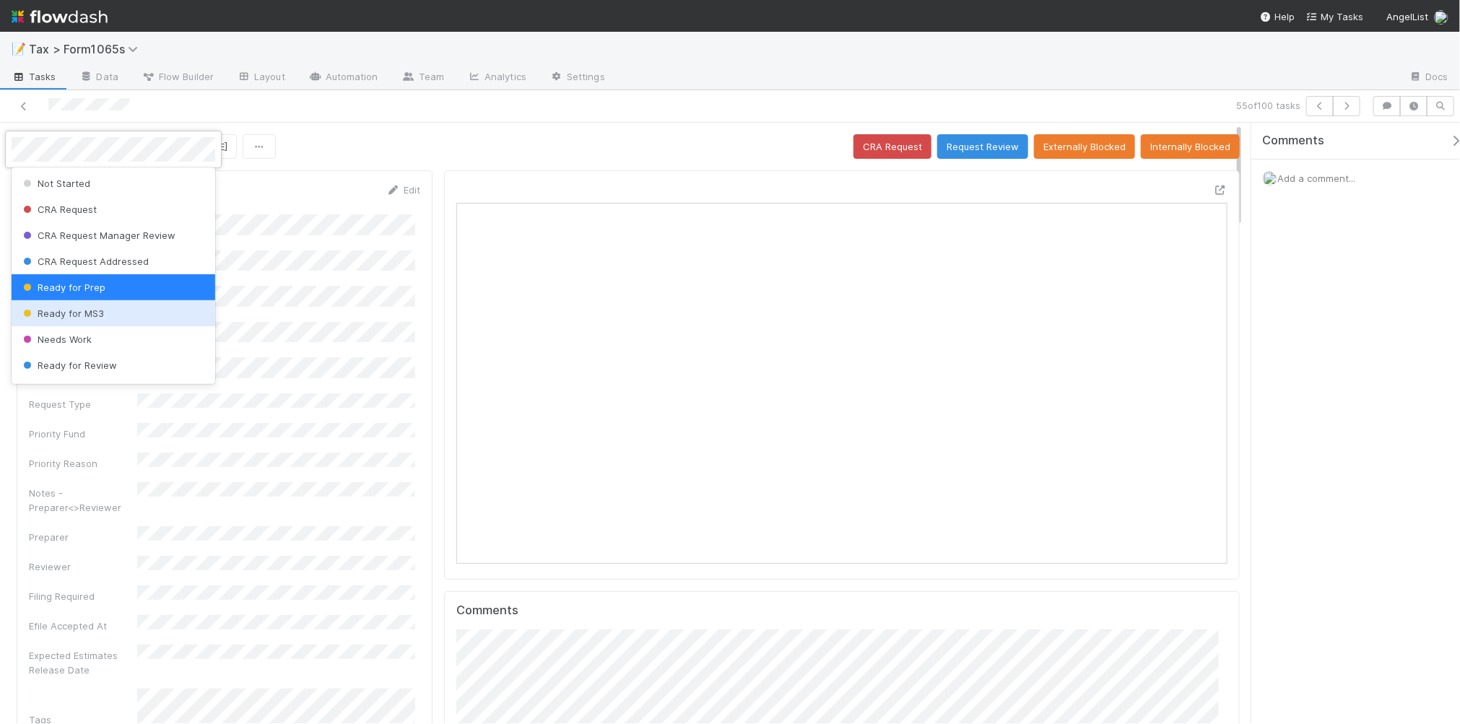
click at [134, 311] on div "Ready for MS3" at bounding box center [114, 313] width 204 height 26
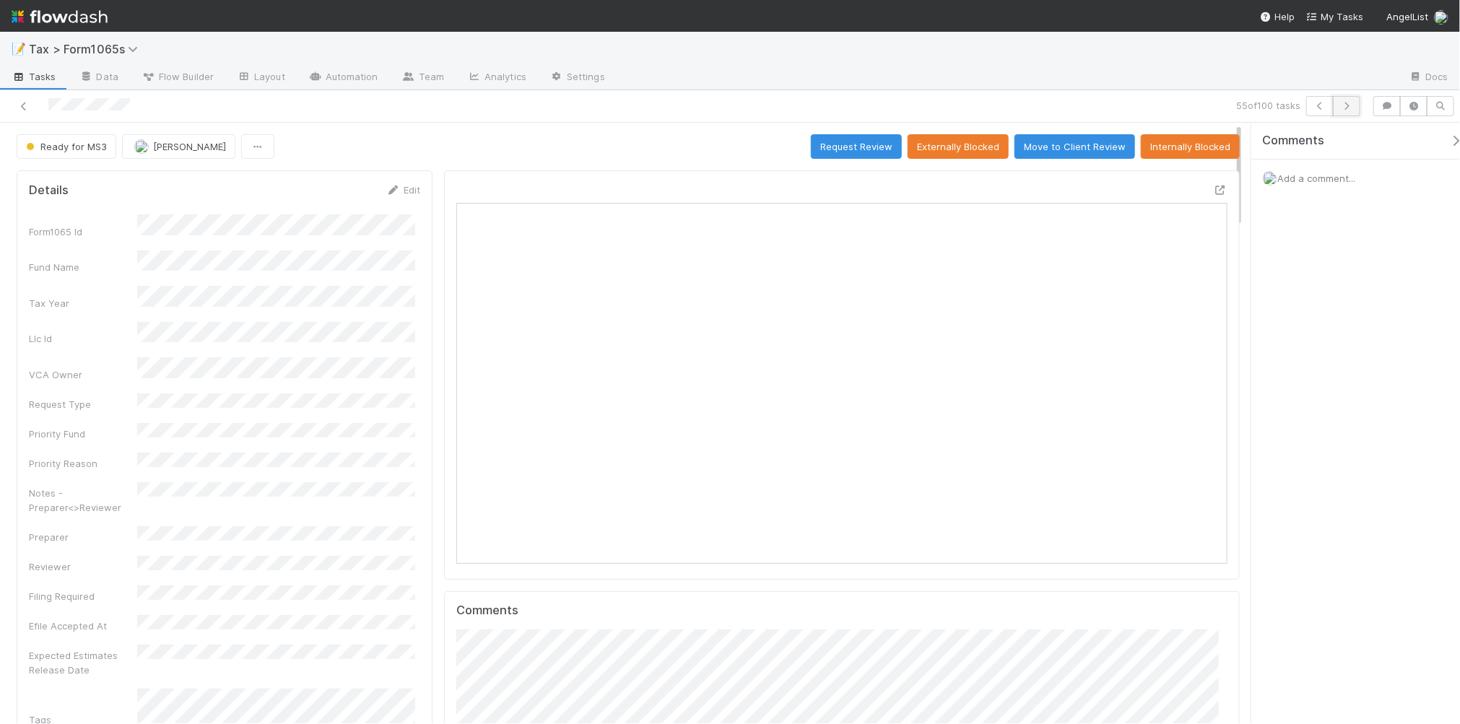
click at [1345, 107] on icon "button" at bounding box center [1347, 106] width 14 height 9
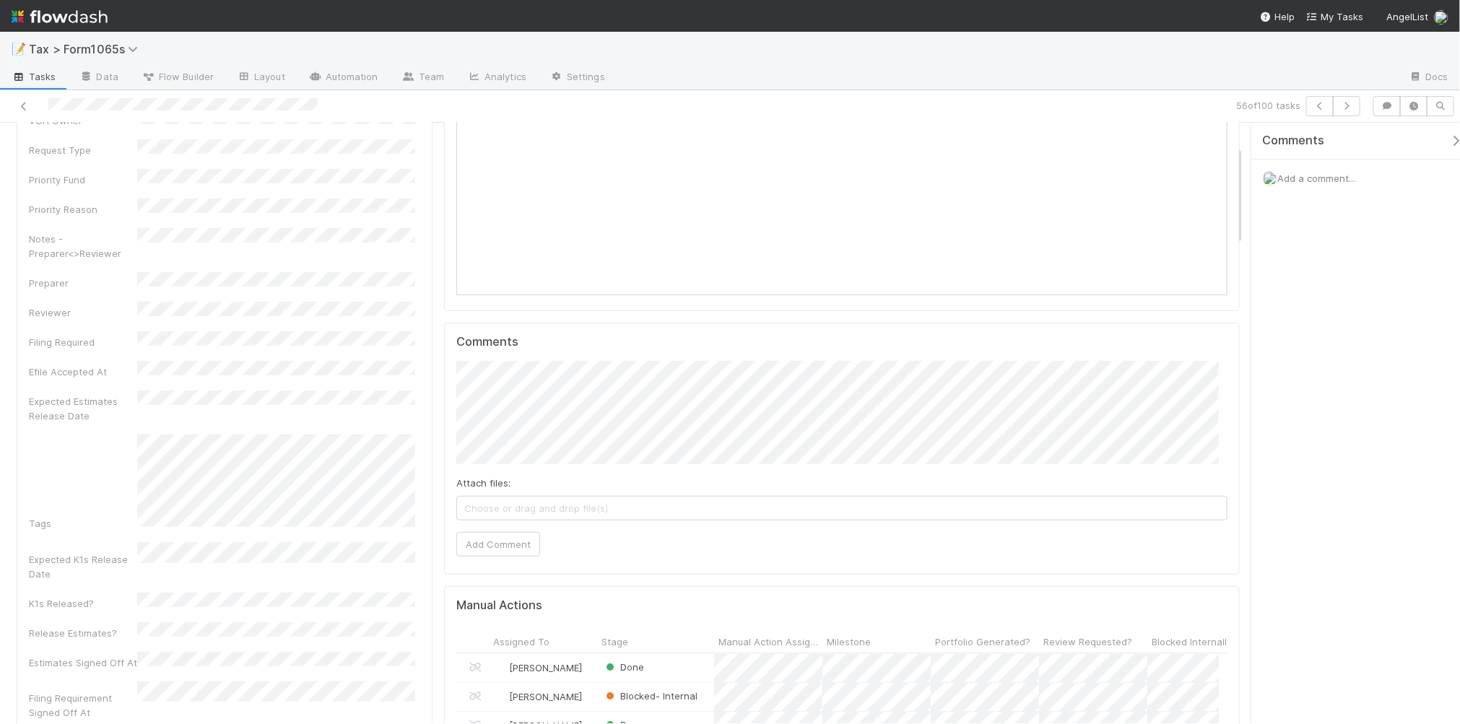
scroll to position [271, 0]
click at [473, 547] on button "Add Comment" at bounding box center [498, 542] width 84 height 25
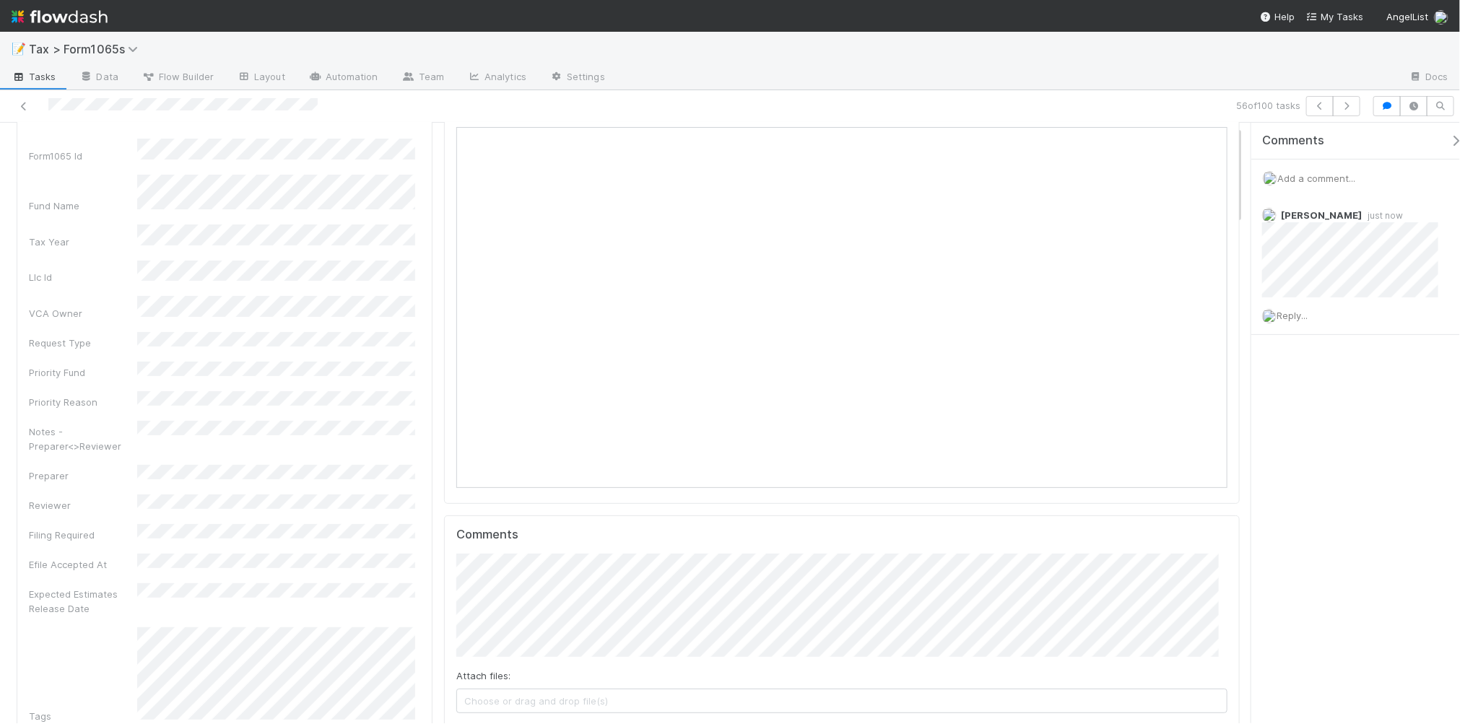
scroll to position [0, 0]
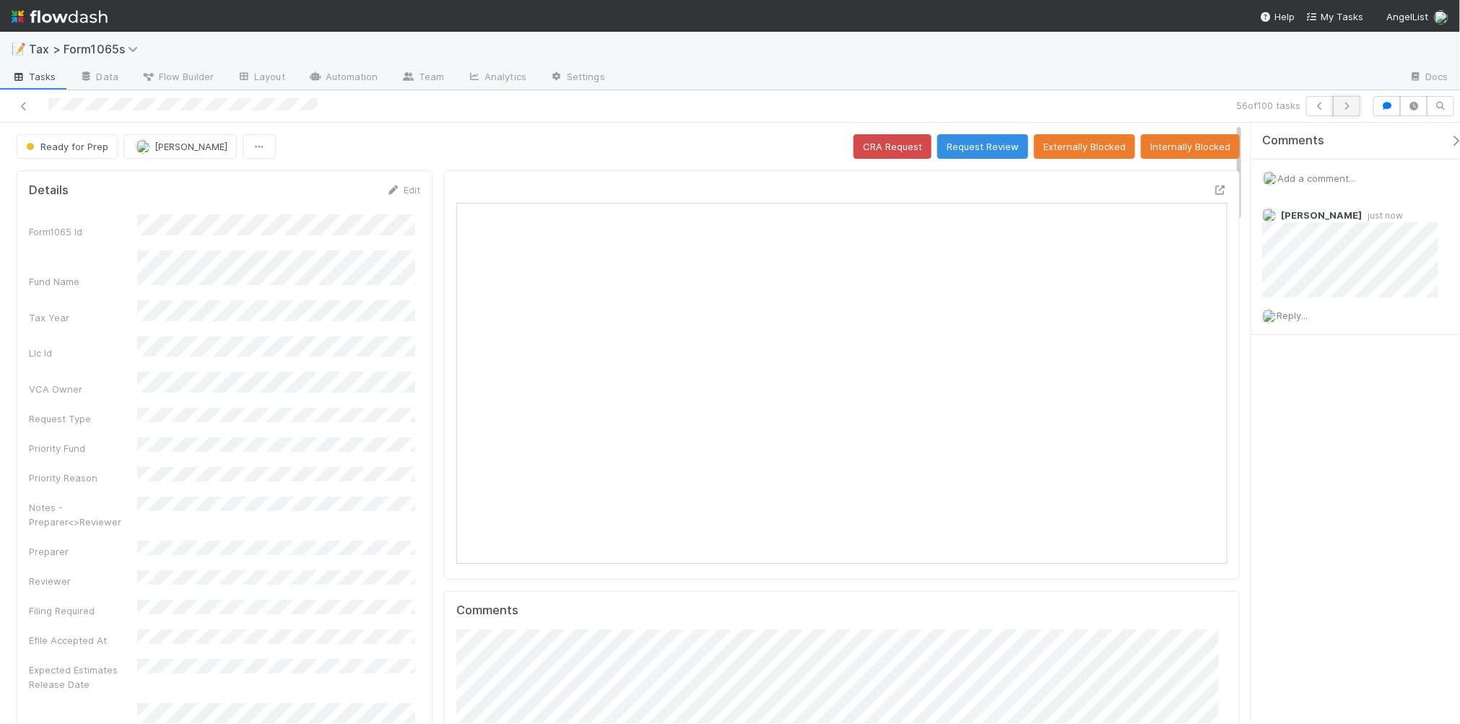
click at [1351, 106] on icon "button" at bounding box center [1347, 106] width 14 height 9
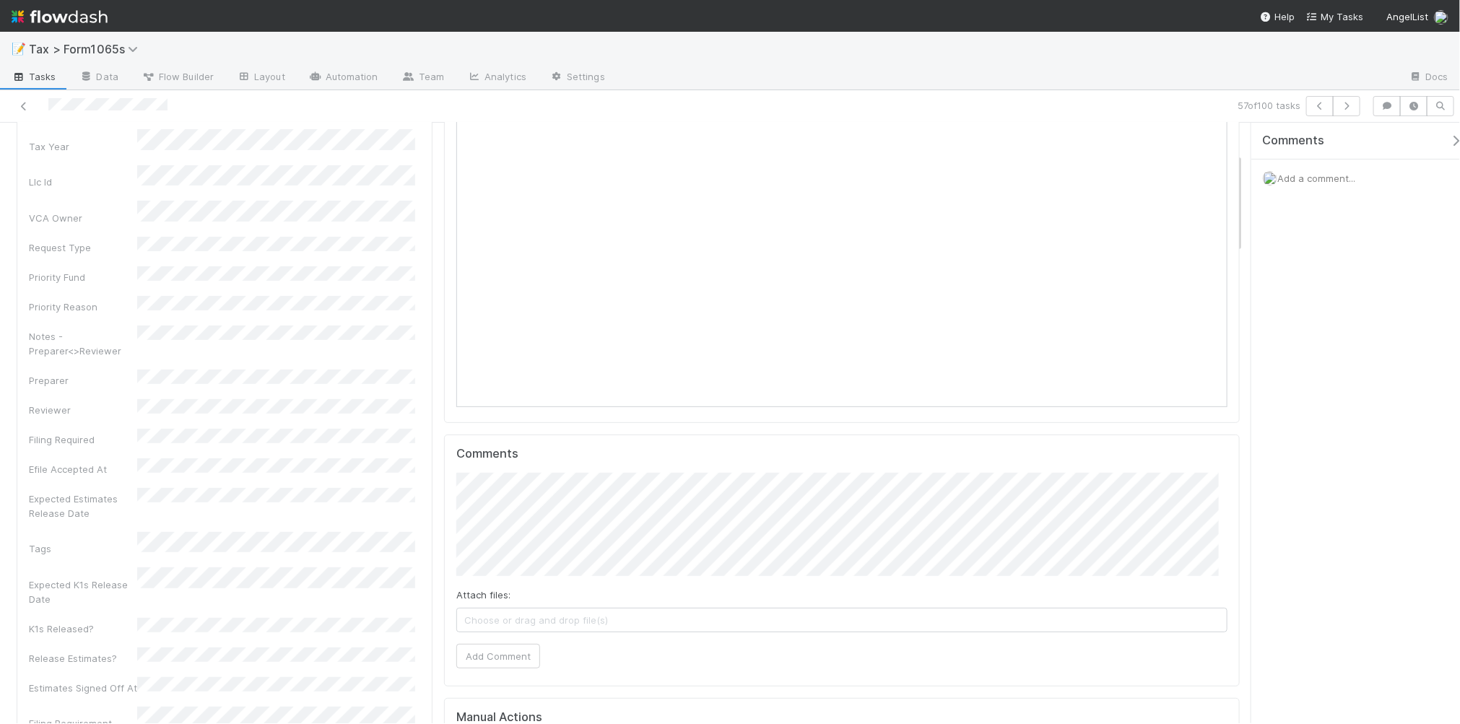
scroll to position [181, 0]
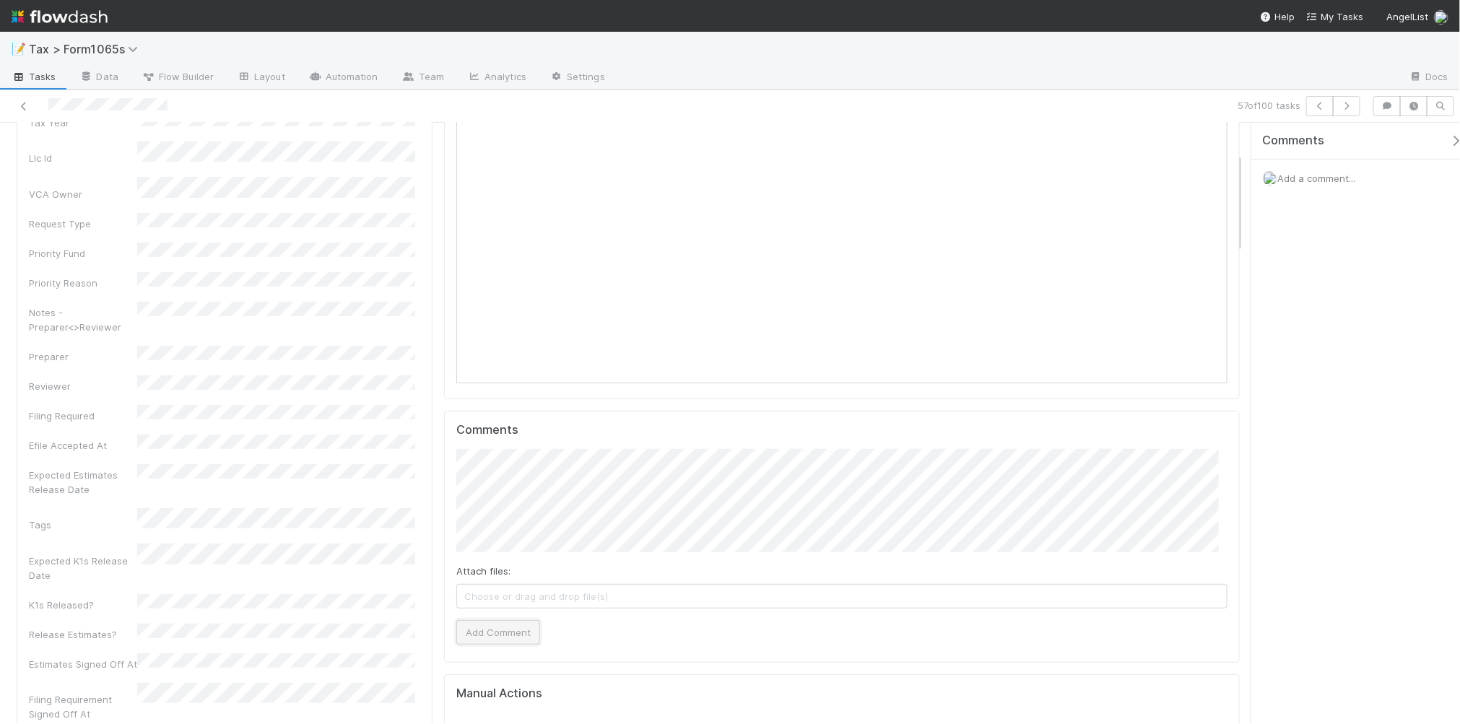
click at [520, 628] on button "Add Comment" at bounding box center [498, 632] width 84 height 25
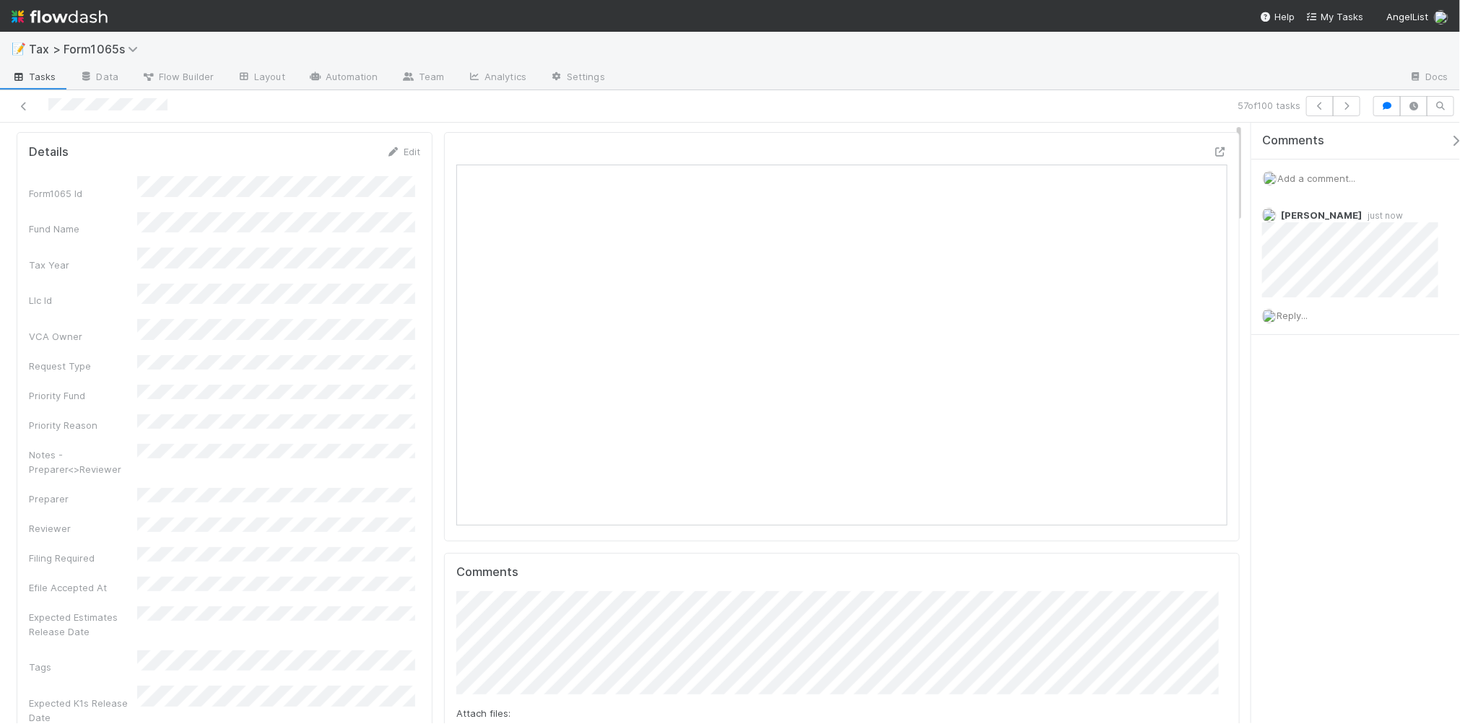
scroll to position [0, 0]
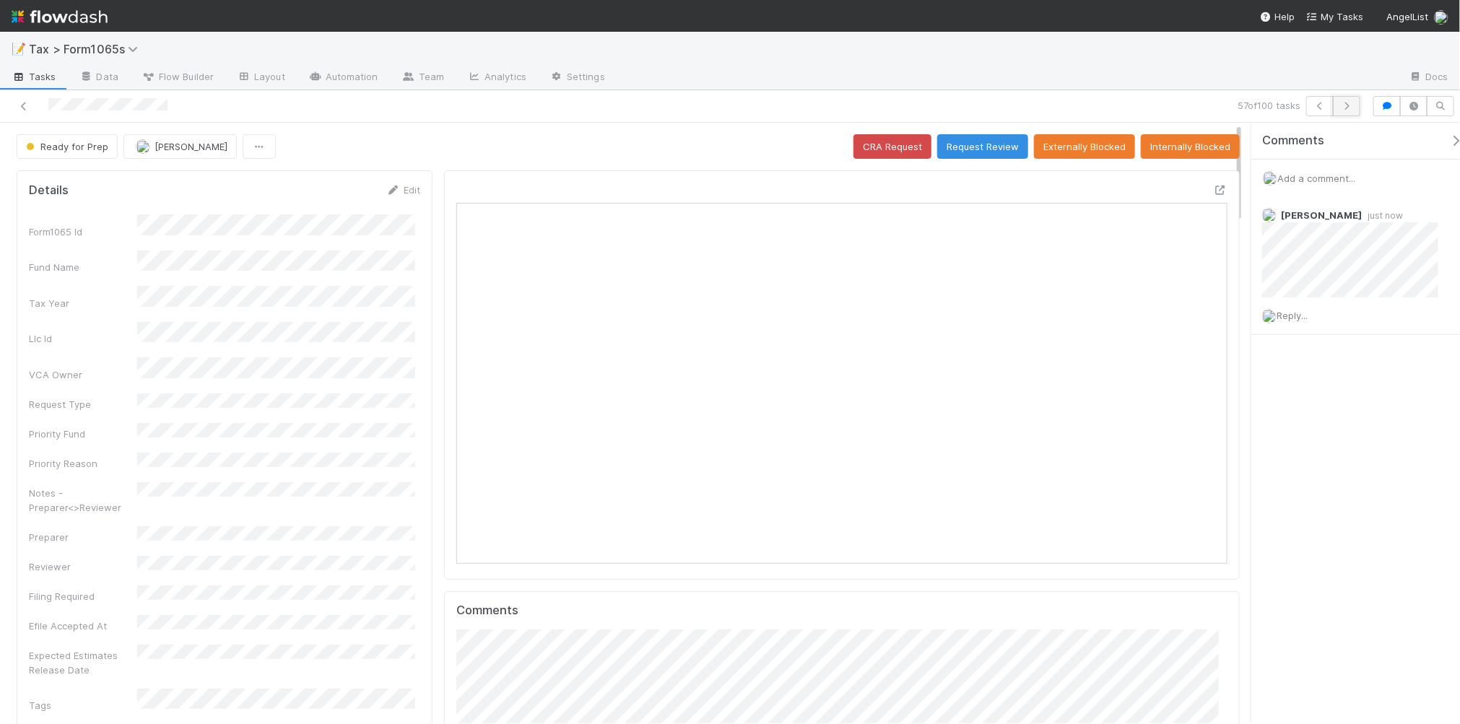
click at [1345, 105] on icon "button" at bounding box center [1347, 106] width 14 height 9
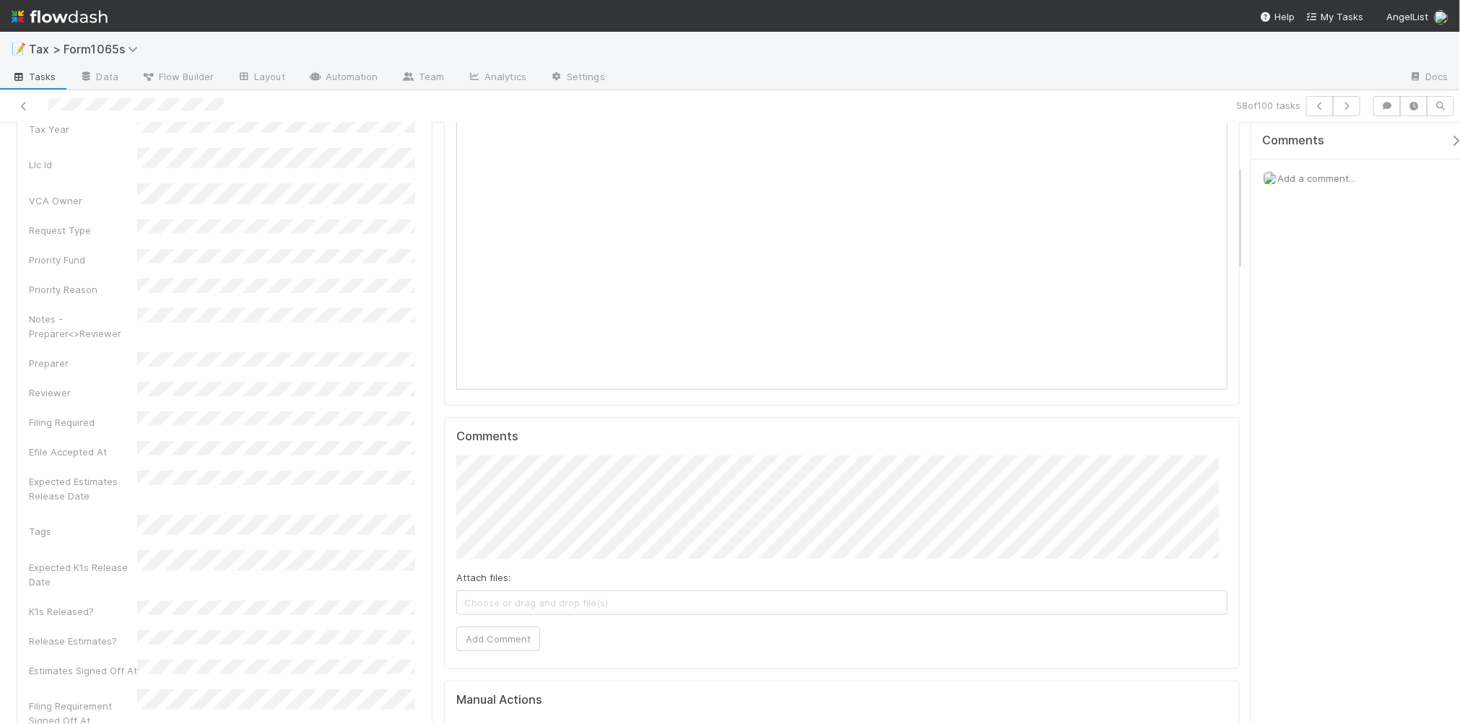
scroll to position [271, 0]
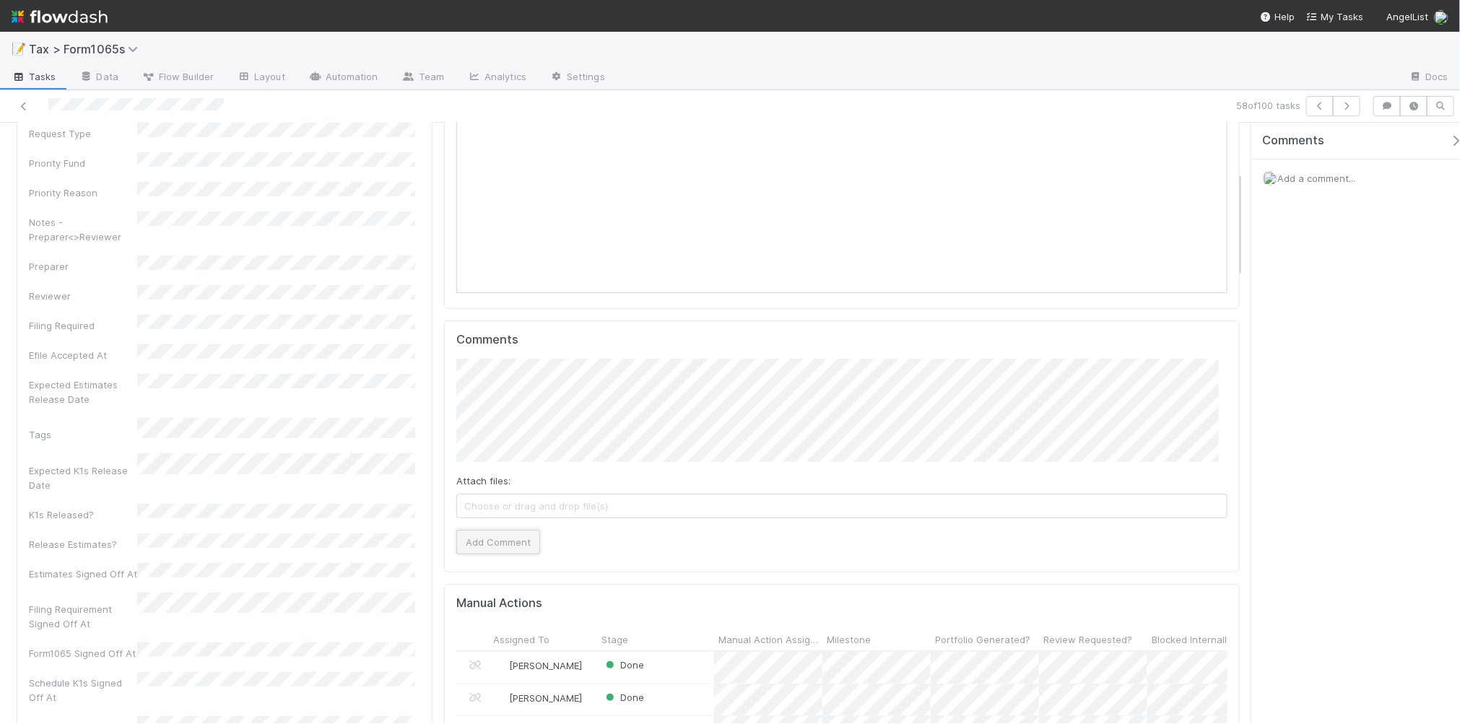
click at [518, 551] on button "Add Comment" at bounding box center [498, 542] width 84 height 25
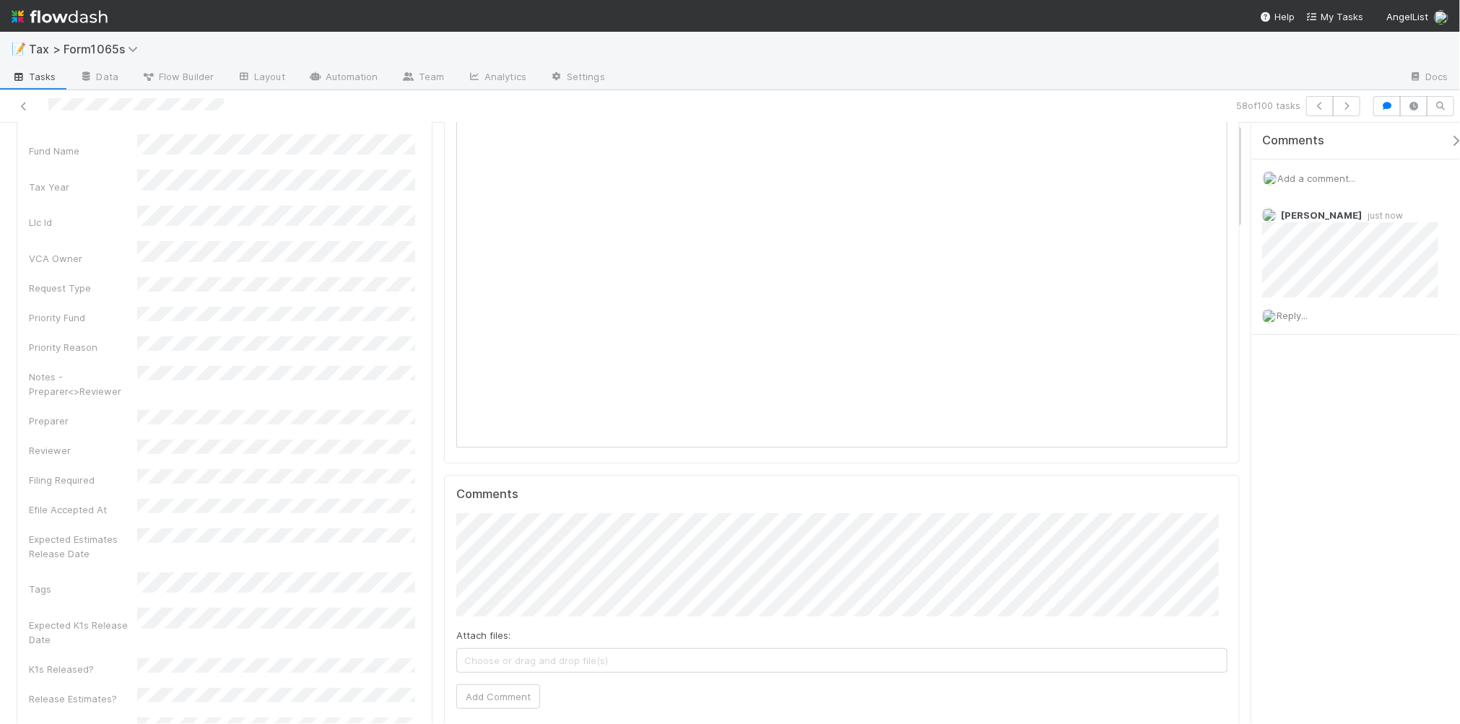
scroll to position [0, 0]
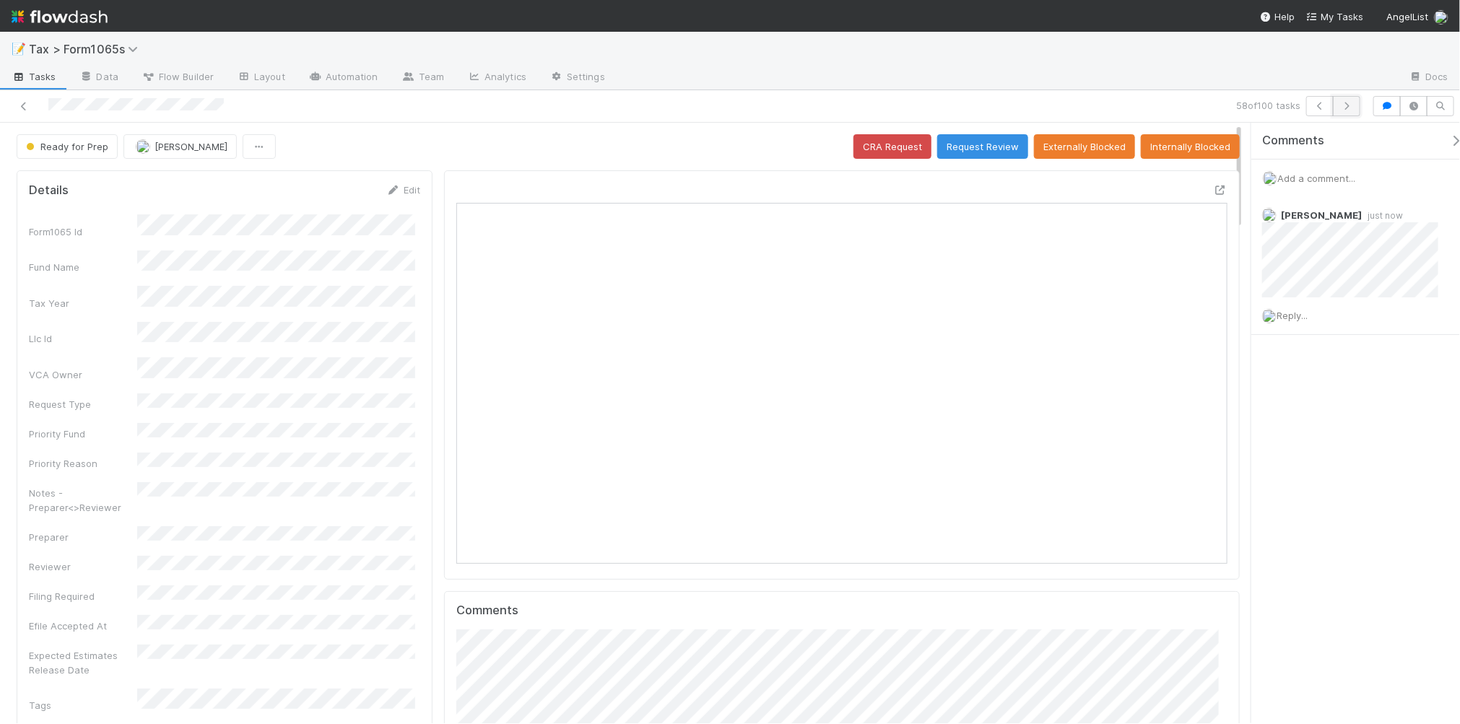
click at [1342, 110] on button "button" at bounding box center [1346, 106] width 27 height 20
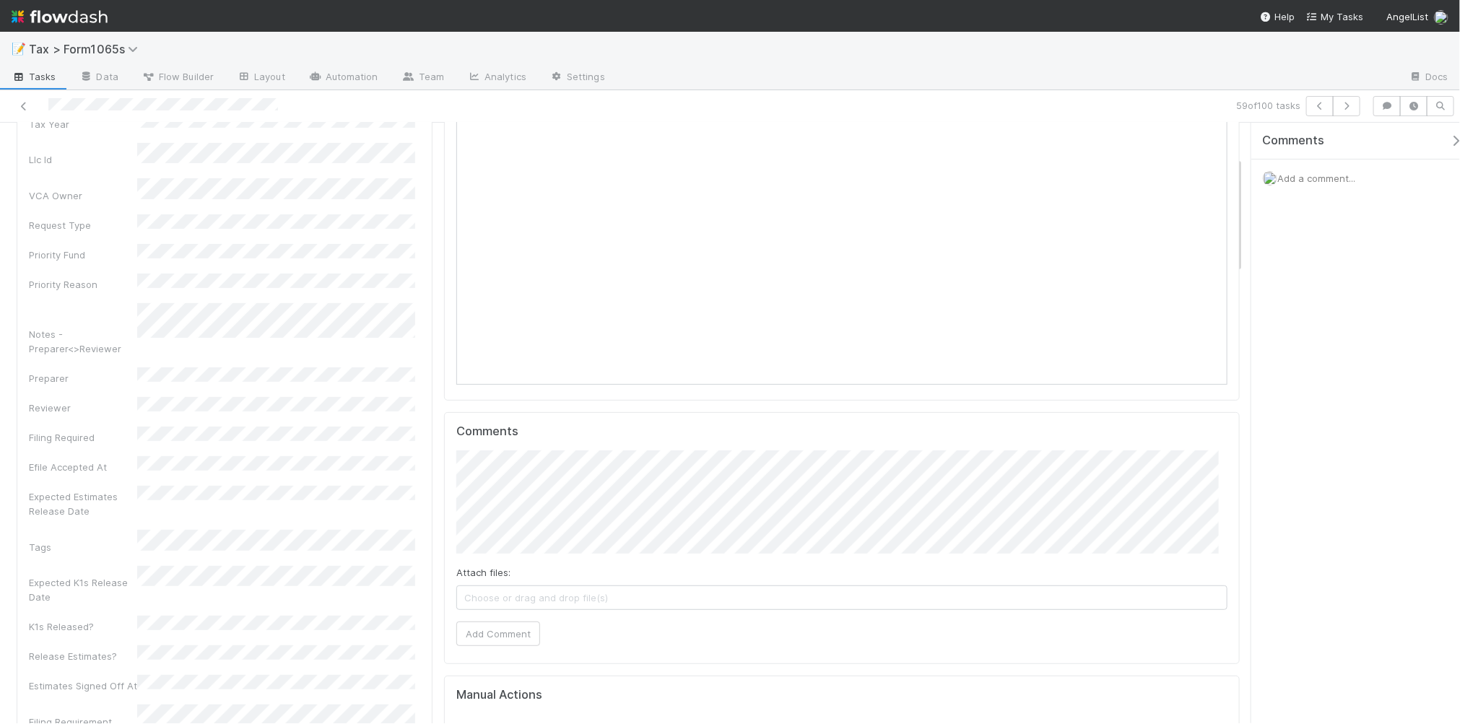
scroll to position [181, 0]
drag, startPoint x: 513, startPoint y: 641, endPoint x: 496, endPoint y: 626, distance: 22.6
click at [511, 641] on button "Add Comment" at bounding box center [498, 632] width 84 height 25
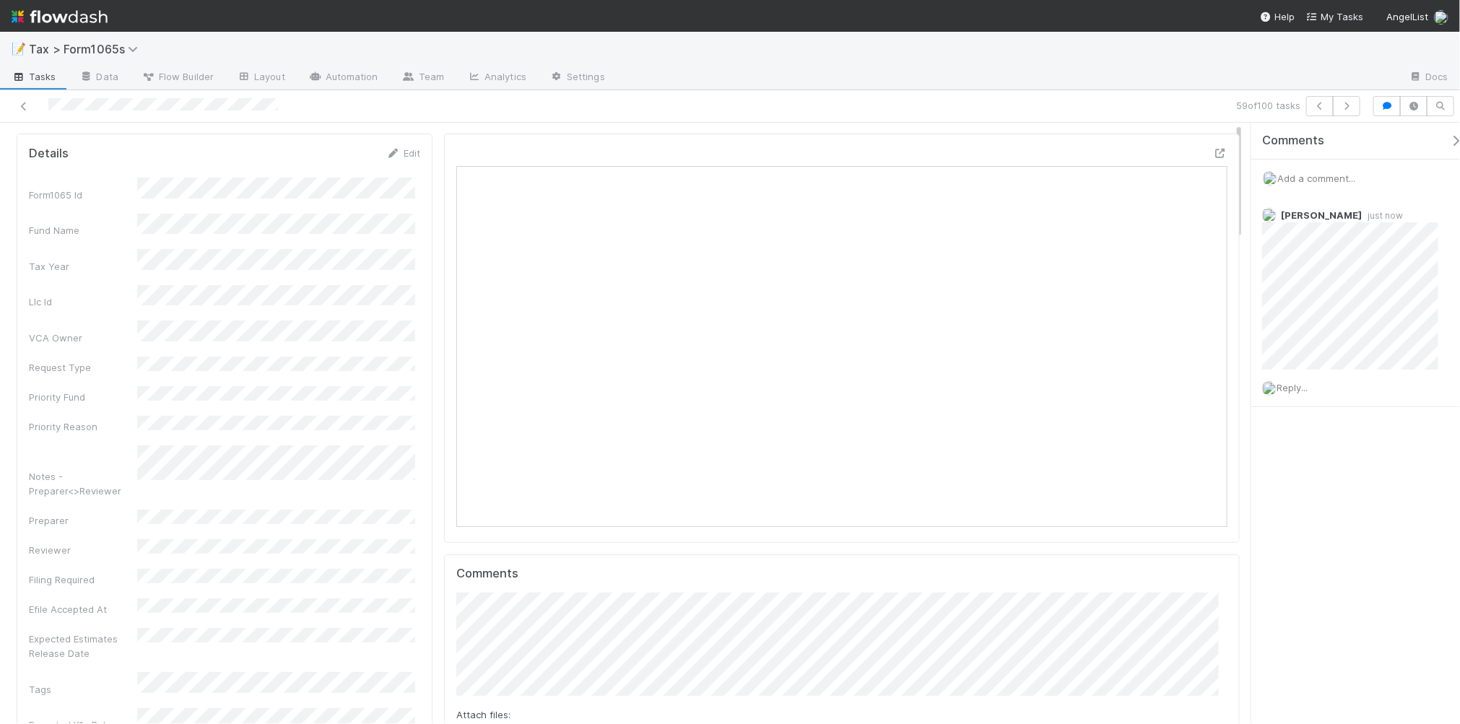
scroll to position [0, 0]
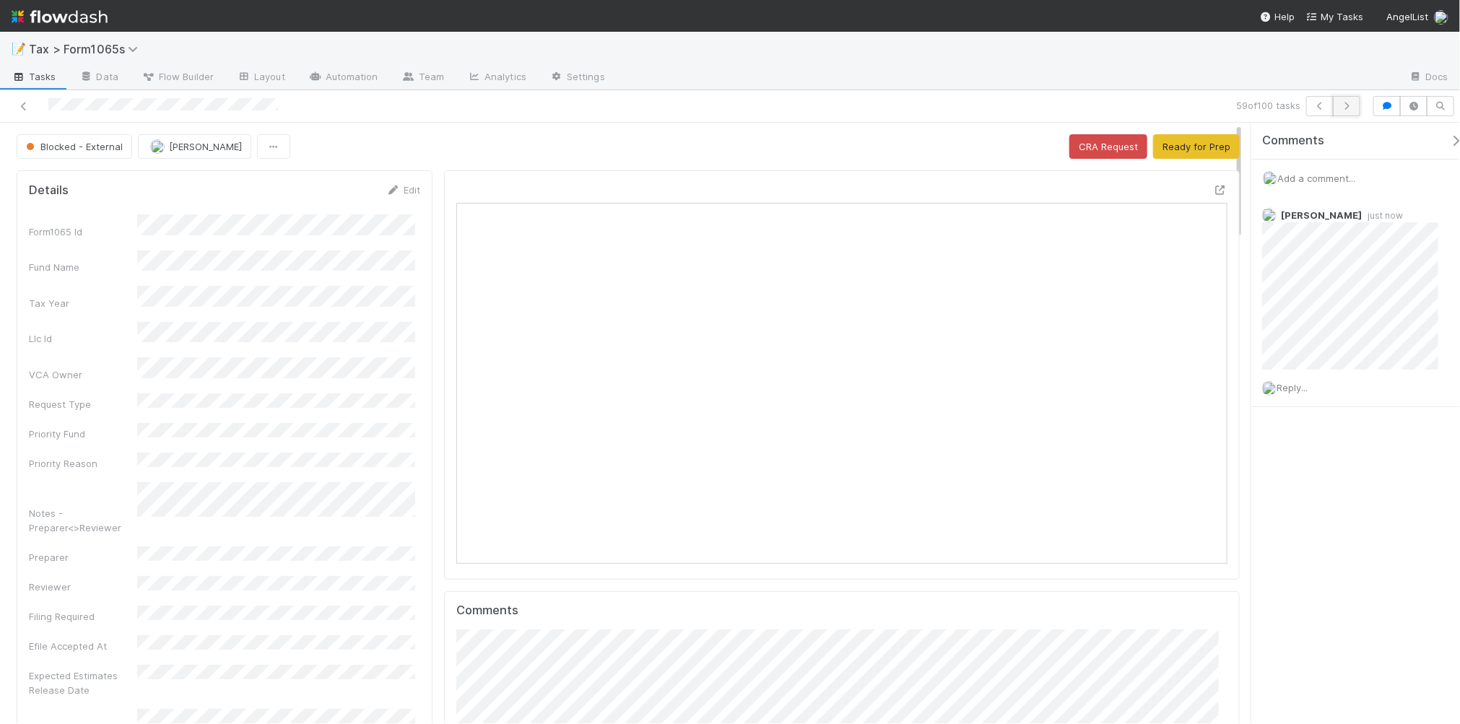
click at [1347, 103] on icon "button" at bounding box center [1347, 106] width 14 height 9
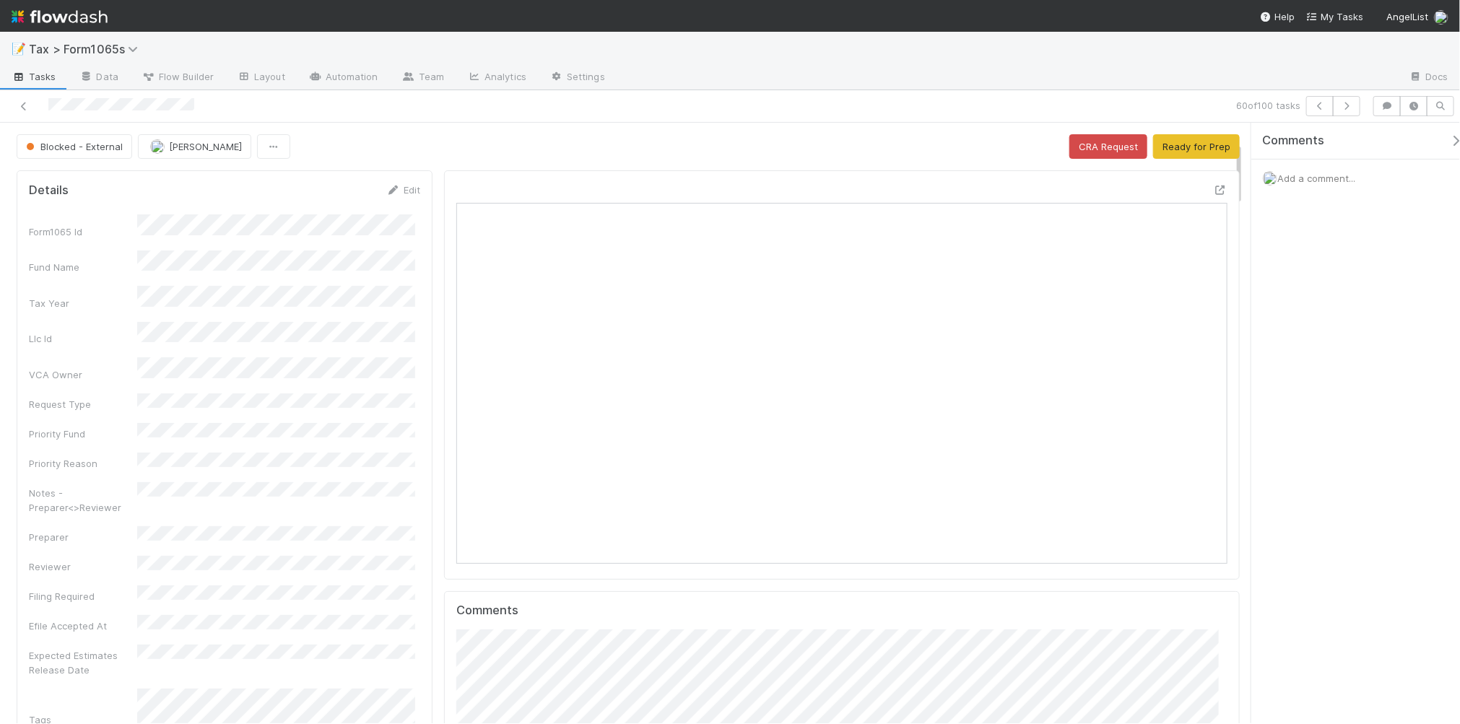
scroll to position [181, 0]
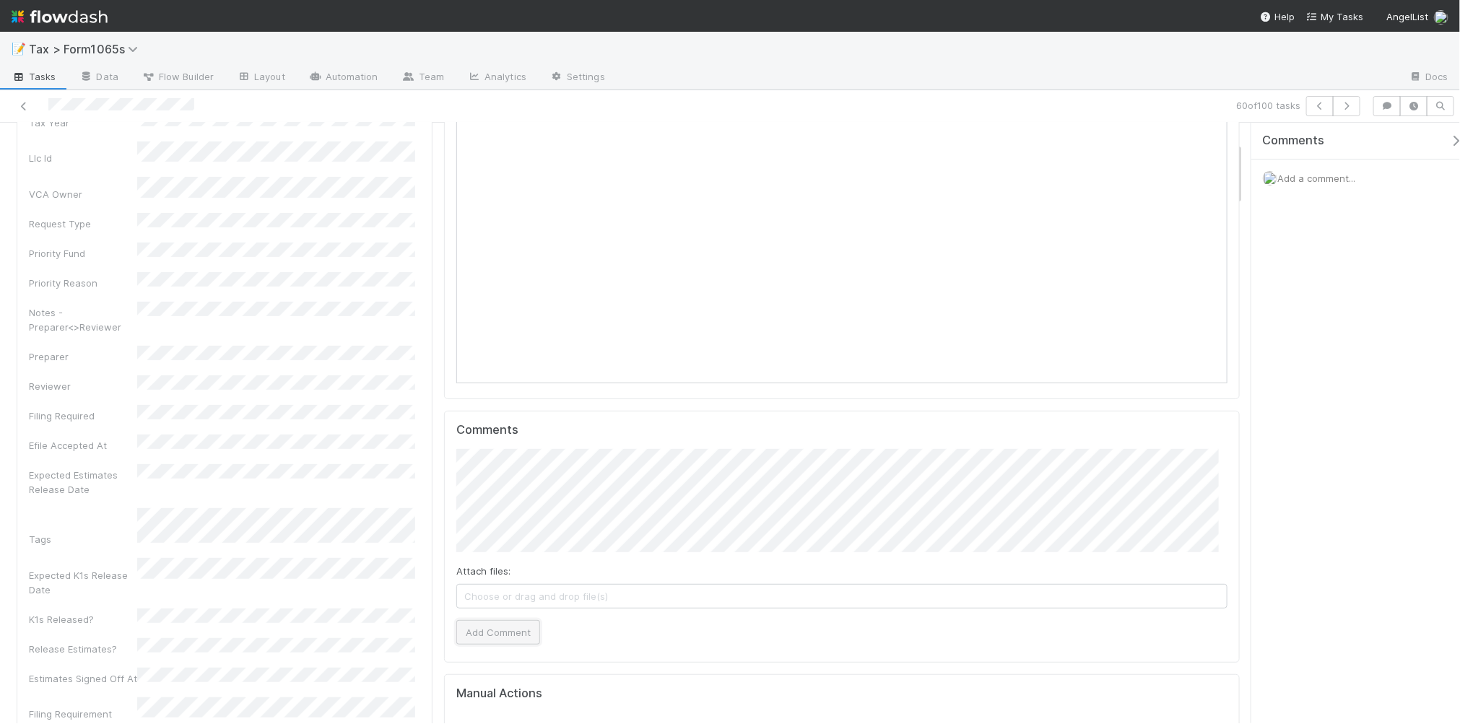
click at [507, 633] on button "Add Comment" at bounding box center [498, 632] width 84 height 25
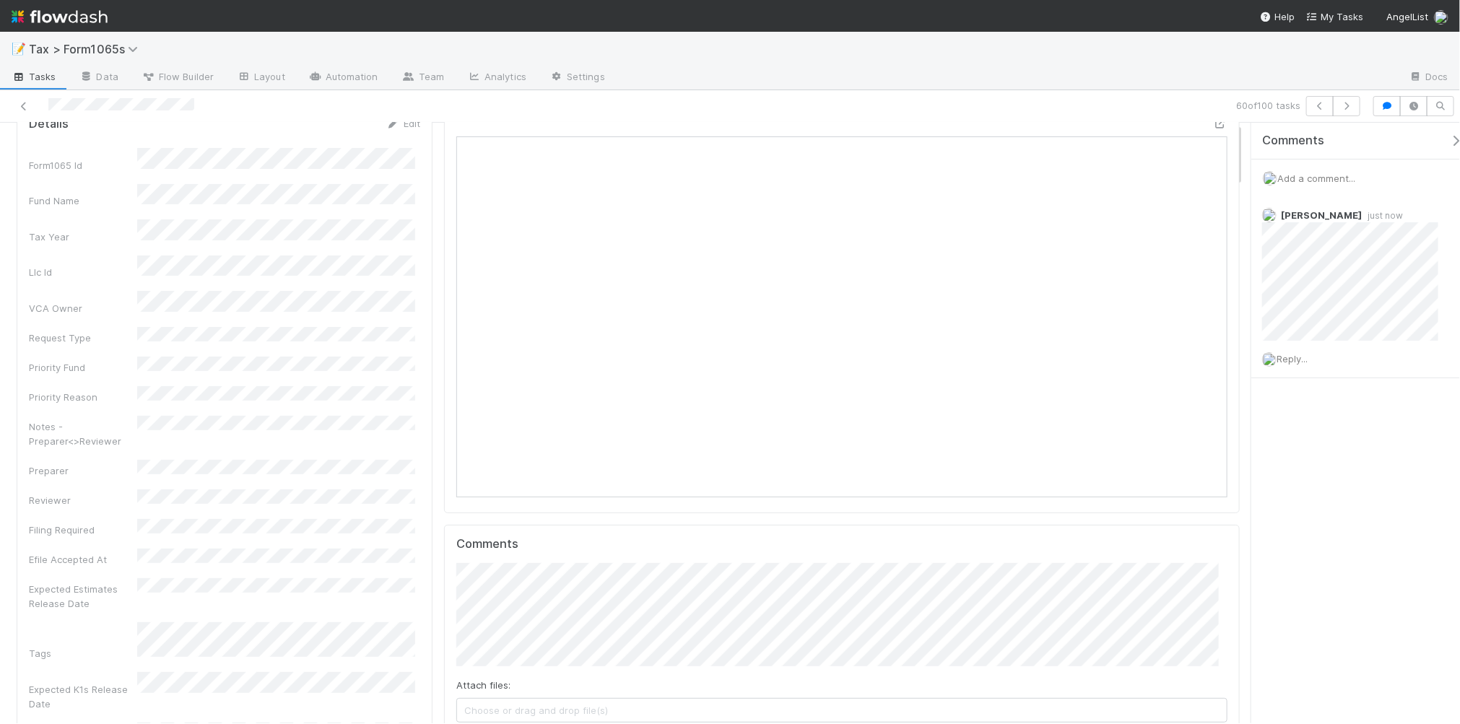
scroll to position [0, 0]
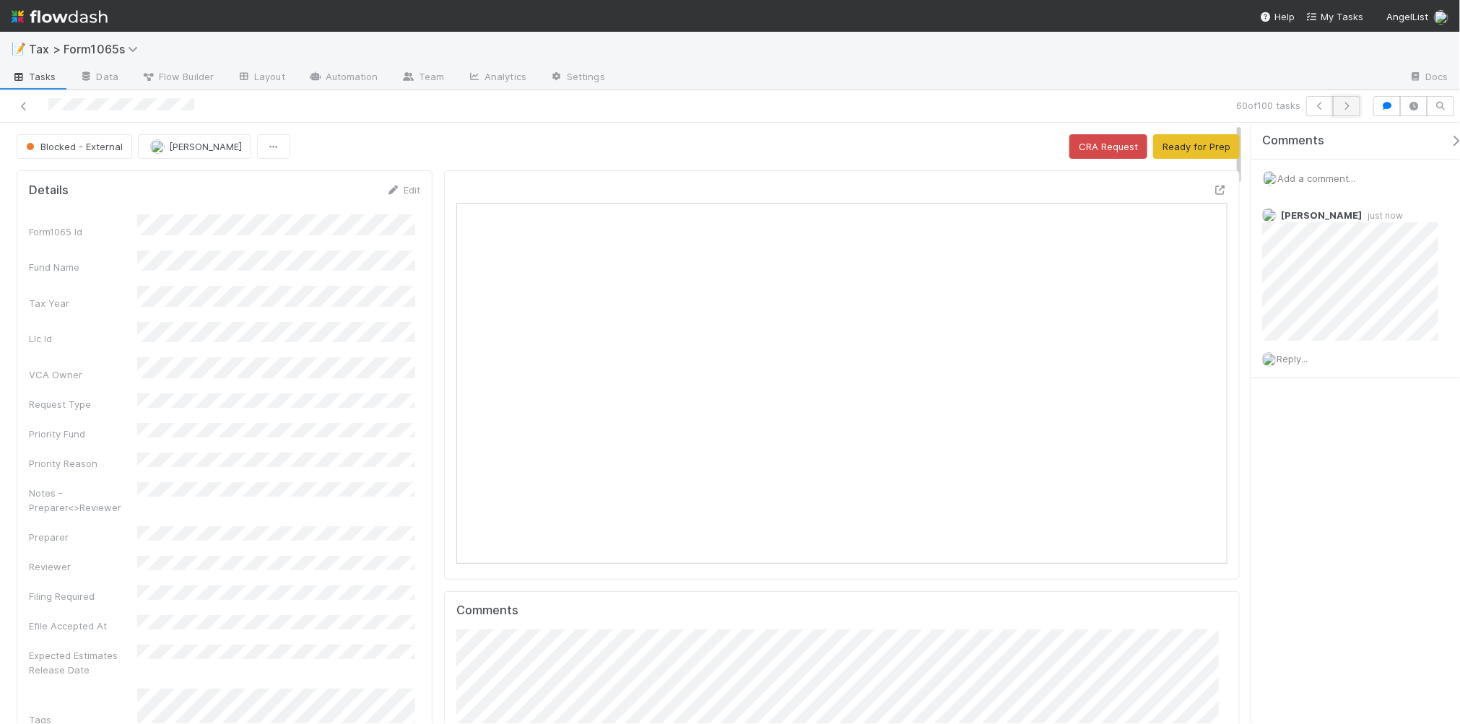
click at [1347, 107] on icon "button" at bounding box center [1347, 106] width 14 height 9
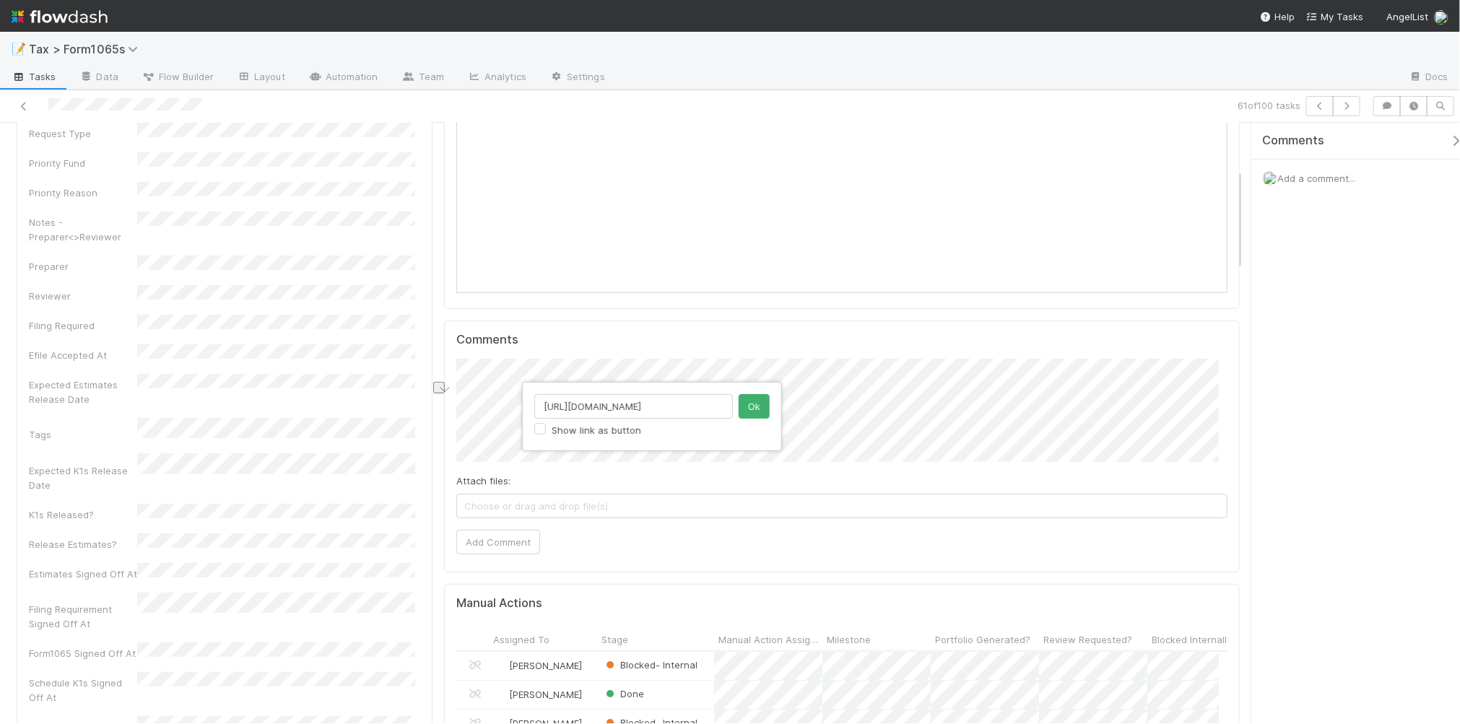
scroll to position [0, 249]
click at [466, 376] on div "https://comptroller.internal.angellist.com/v/corporations/d25cbd72723d4a6cb5310…" at bounding box center [730, 362] width 1460 height 724
drag, startPoint x: 726, startPoint y: 406, endPoint x: 547, endPoint y: 406, distance: 179.1
click at [547, 406] on input "https://comptroller.internal.angellist.com/v/corporations/d25cbd72723d4a6cb5310…" at bounding box center [633, 406] width 199 height 25
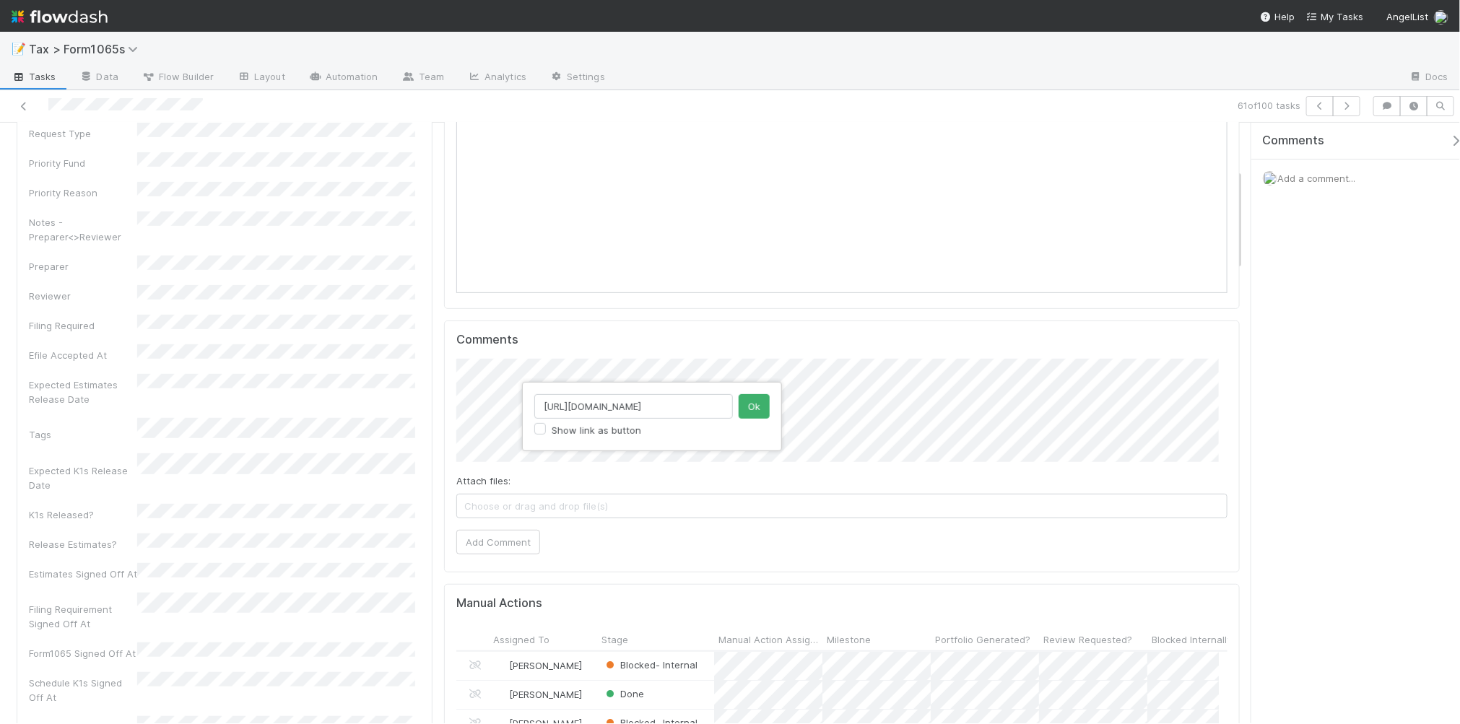
type input "h"
click at [576, 409] on input "text" at bounding box center [633, 406] width 199 height 25
click at [543, 406] on input "text" at bounding box center [633, 406] width 199 height 25
click at [753, 412] on button "Ok" at bounding box center [754, 406] width 31 height 25
click at [502, 544] on button "Add Comment" at bounding box center [498, 542] width 84 height 25
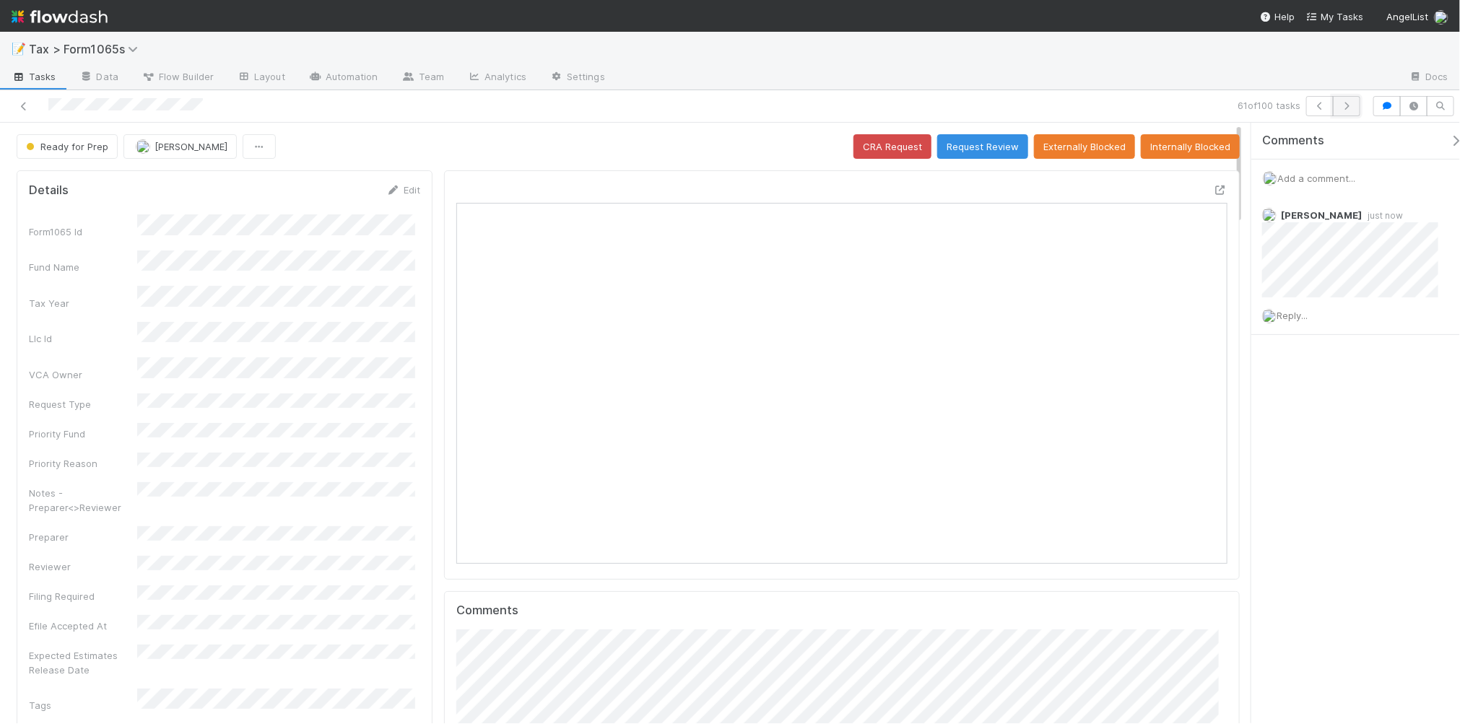
click at [1350, 105] on icon "button" at bounding box center [1347, 106] width 14 height 9
click at [1347, 109] on icon "button" at bounding box center [1347, 106] width 14 height 9
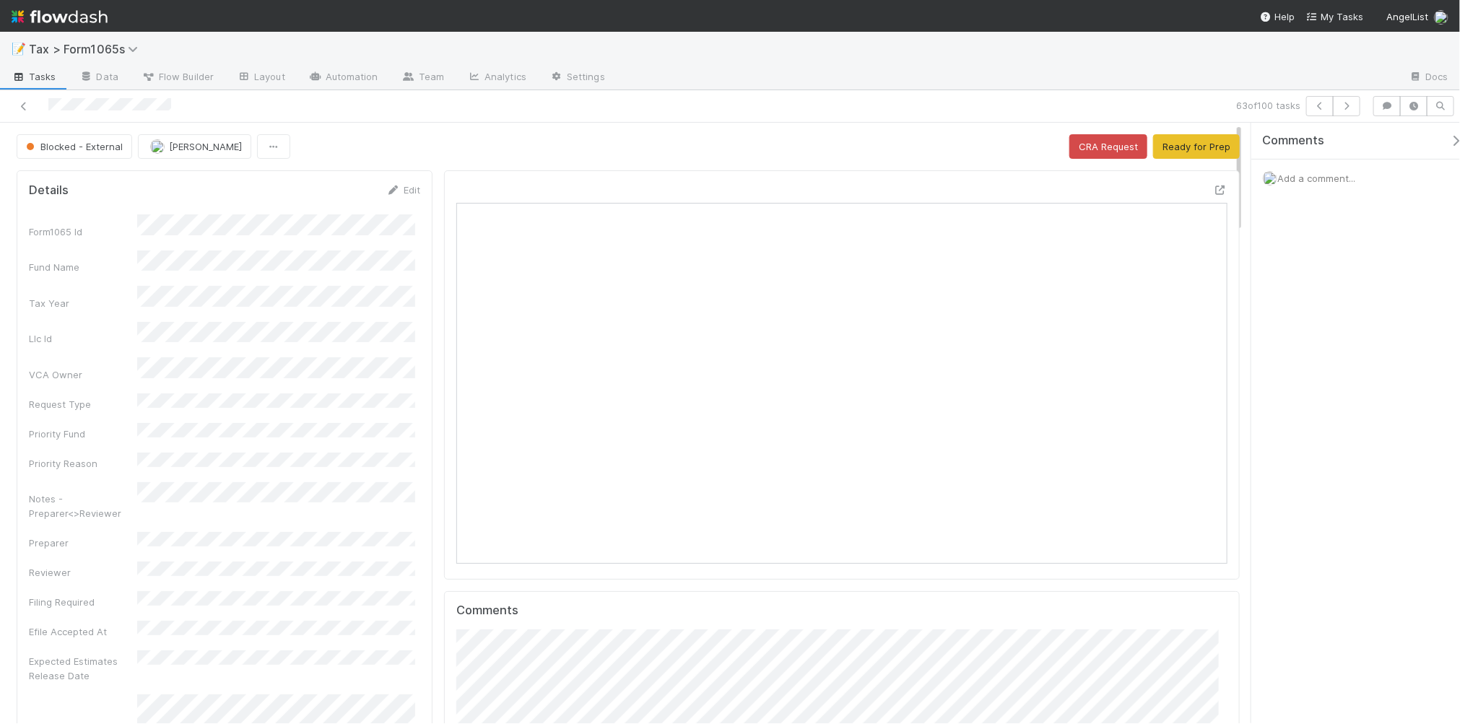
scroll to position [13, 14]
click at [1340, 105] on icon "button" at bounding box center [1347, 106] width 14 height 9
click at [22, 105] on icon at bounding box center [24, 106] width 14 height 9
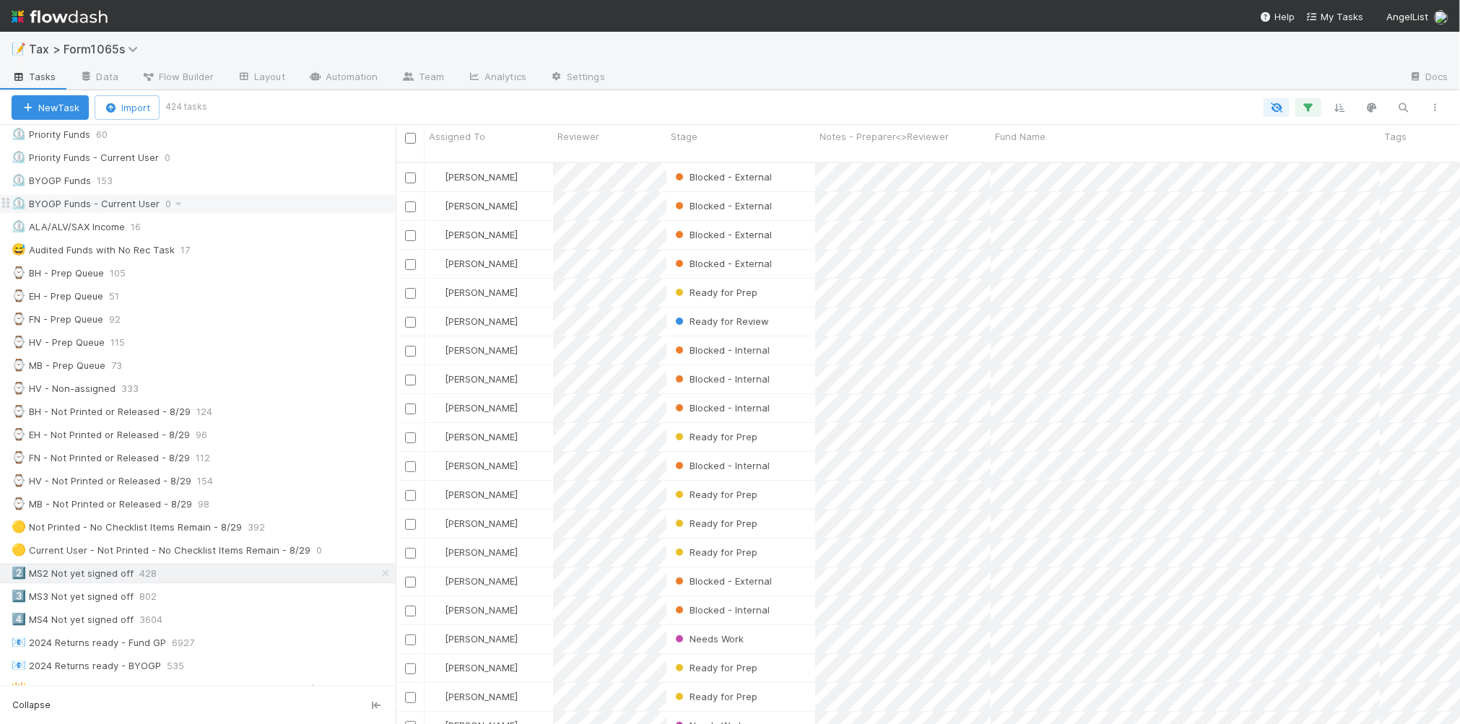
scroll to position [271, 0]
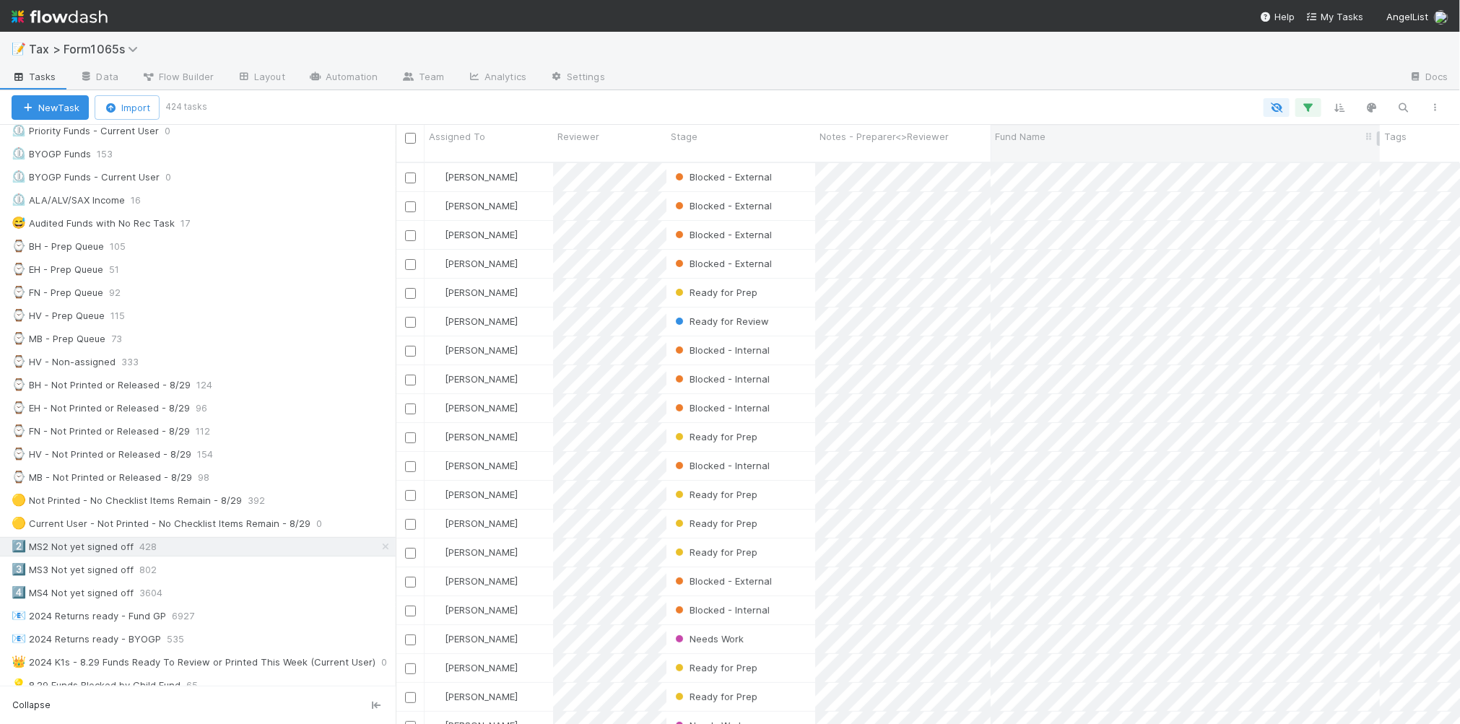
click at [1045, 136] on span "Fund Name" at bounding box center [1020, 136] width 51 height 14
click at [1048, 159] on div "Sort A → Z" at bounding box center [1078, 164] width 165 height 22
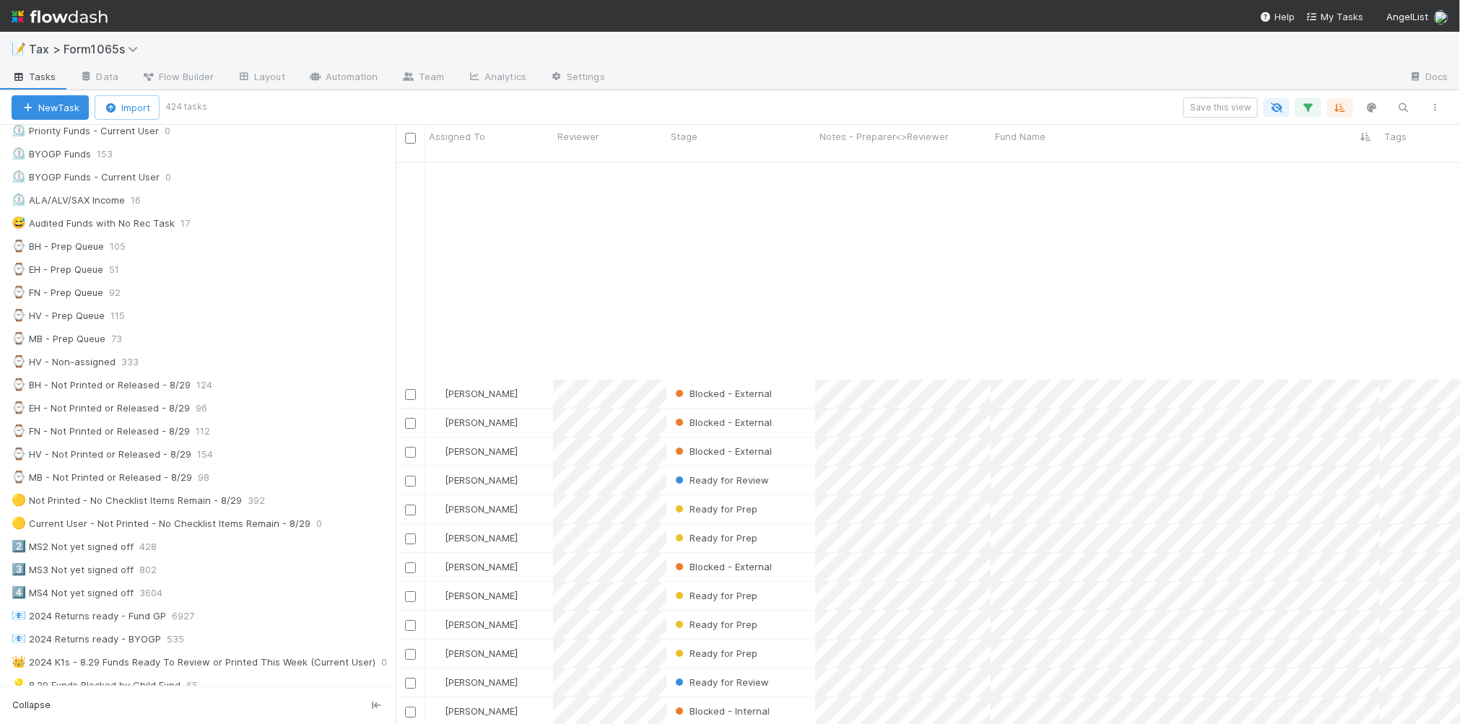
scroll to position [2798, 0]
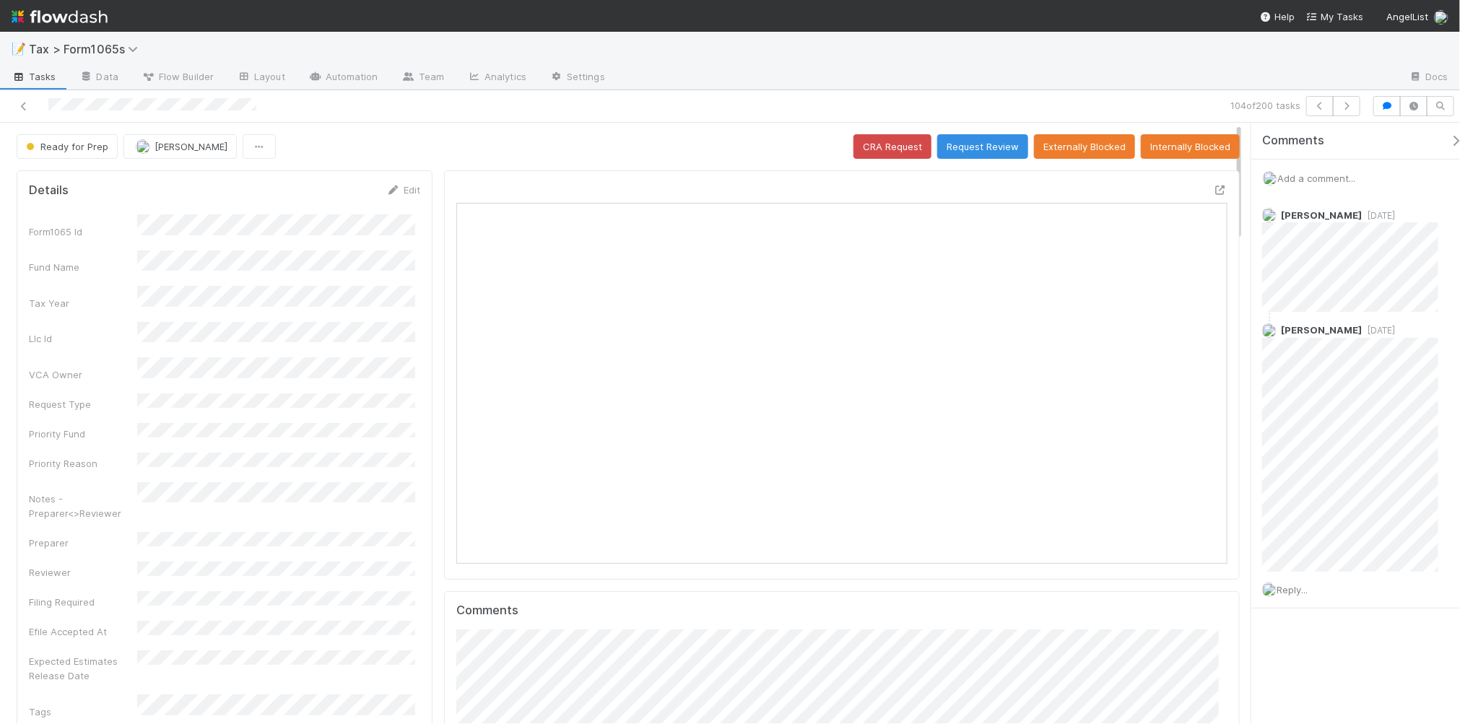
scroll to position [279, 748]
click at [1349, 103] on icon "button" at bounding box center [1347, 106] width 14 height 9
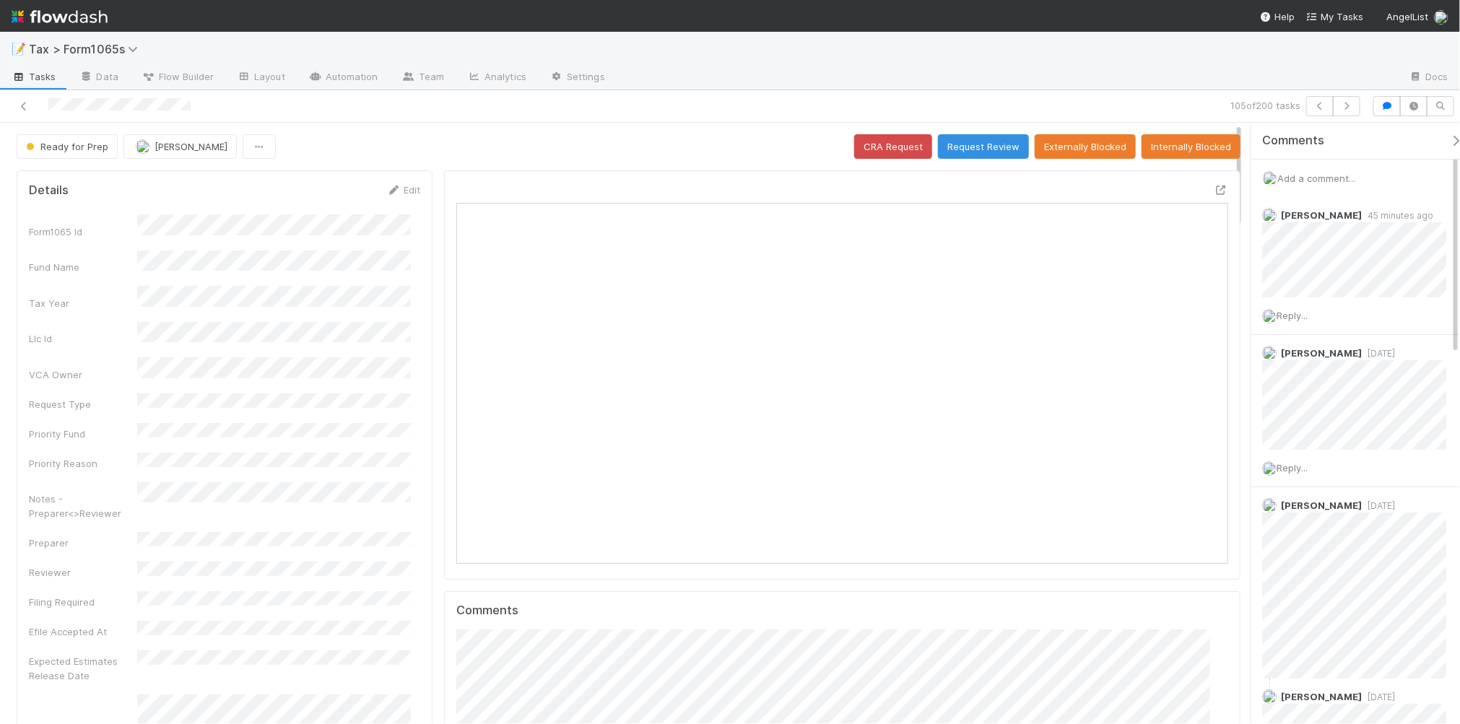
scroll to position [279, 368]
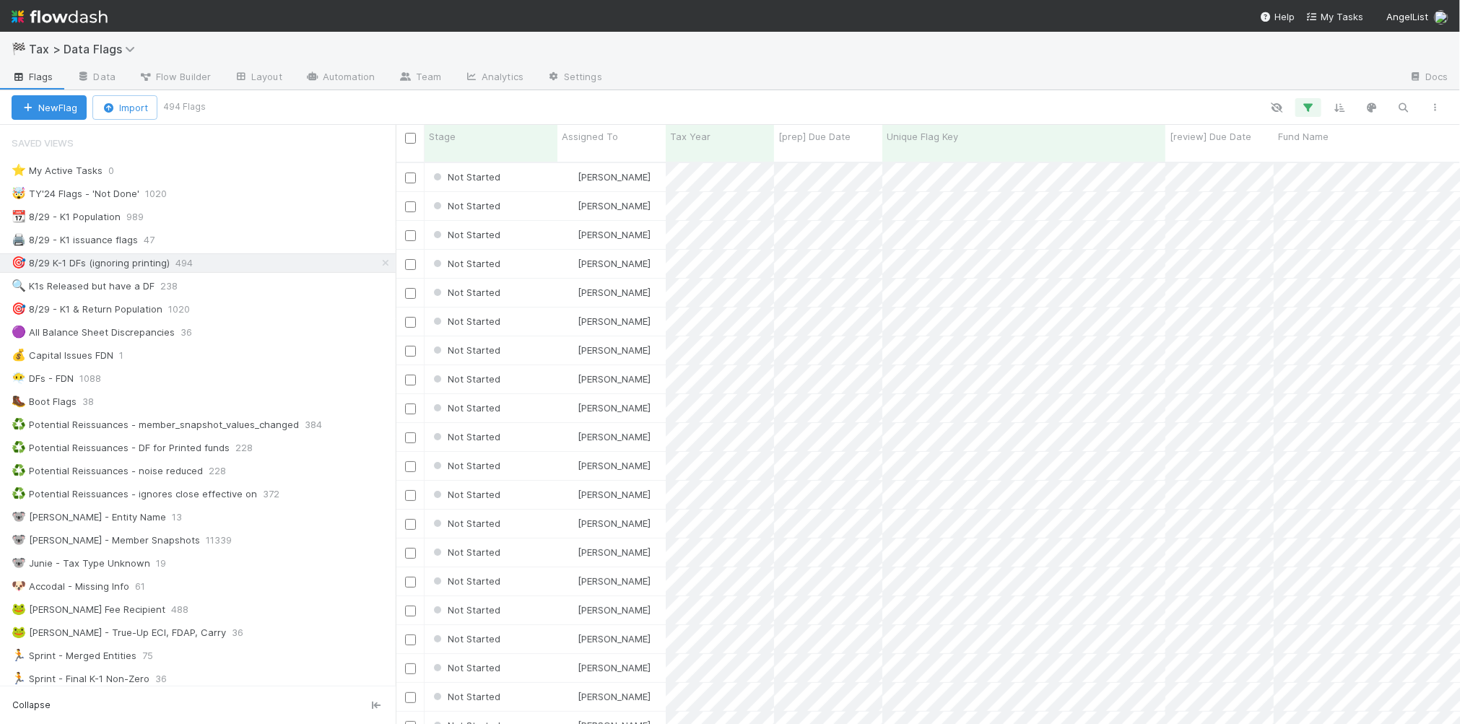
scroll to position [560, 1051]
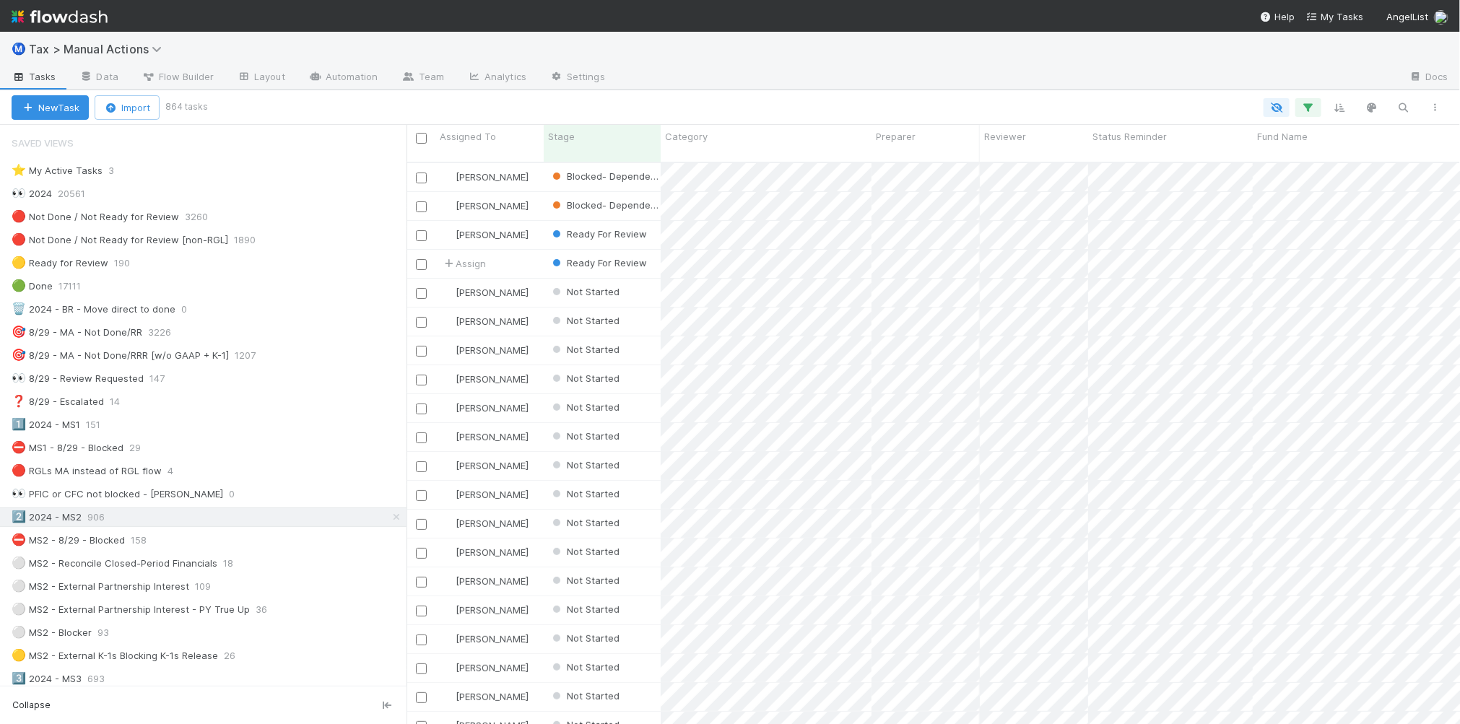
scroll to position [560, 1040]
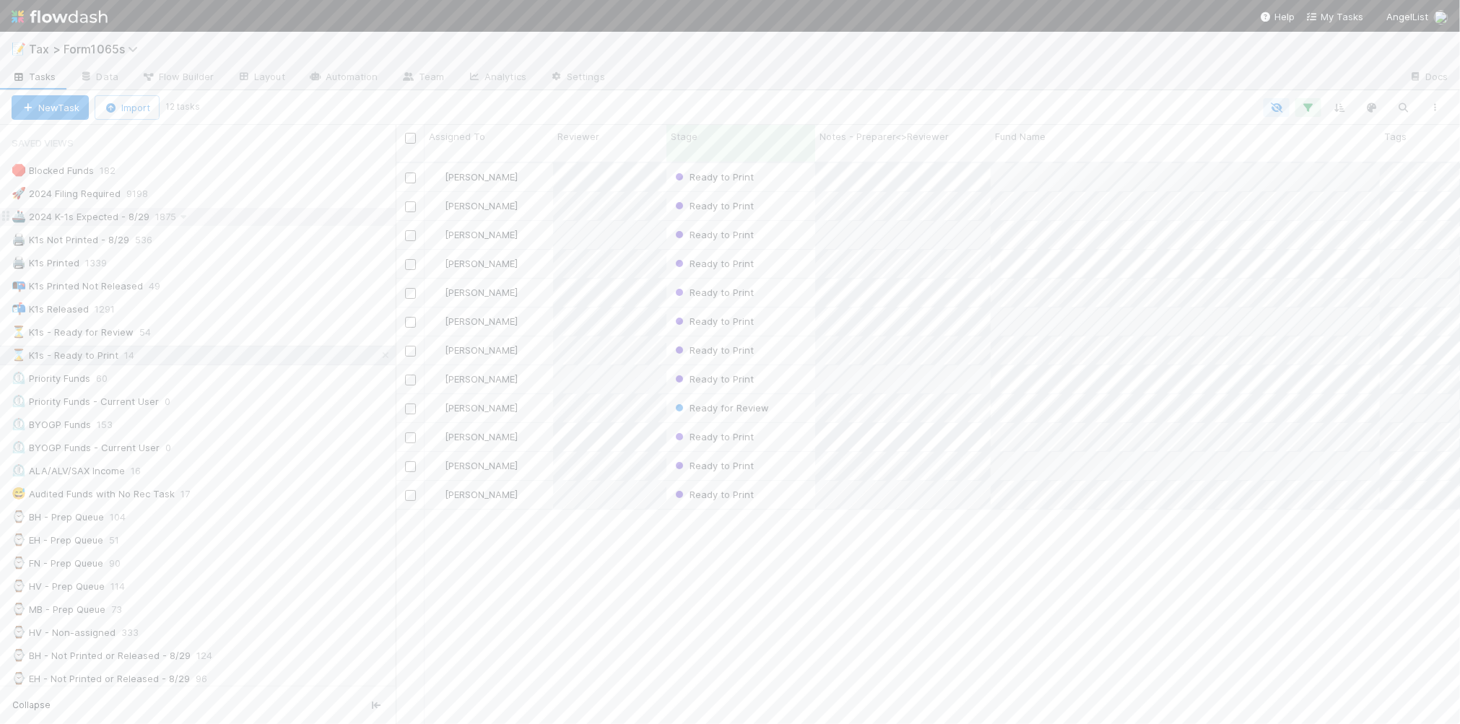
scroll to position [560, 1051]
click at [298, 226] on div "🚢 2024 K-1s Expected - 8/29 1875" at bounding box center [204, 217] width 384 height 18
click at [259, 201] on div "🚀 2024 Filing Required 9198" at bounding box center [204, 194] width 384 height 18
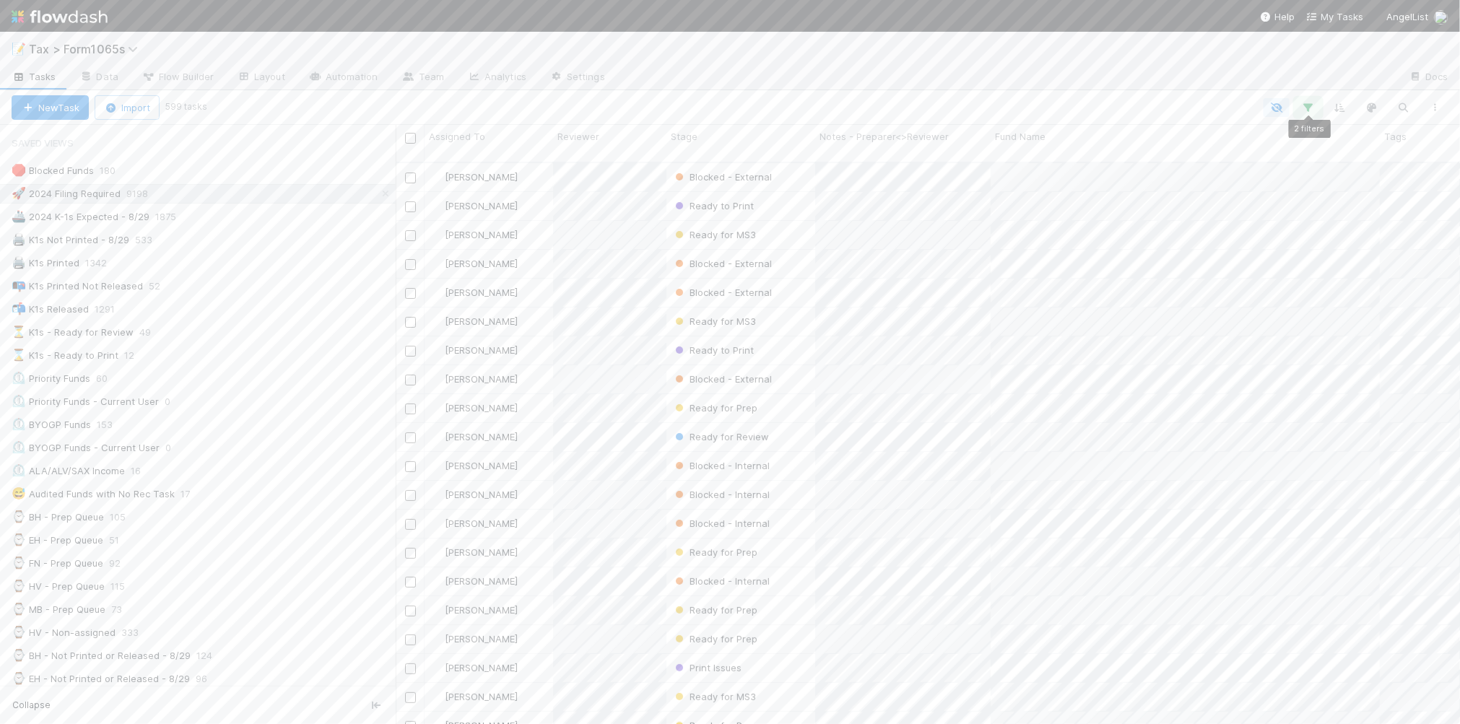
click at [1312, 106] on icon "button" at bounding box center [1308, 107] width 14 height 13
click at [908, 238] on link "And.." at bounding box center [902, 232] width 45 height 21
click at [937, 231] on div "Assigned To" at bounding box center [931, 233] width 53 height 13
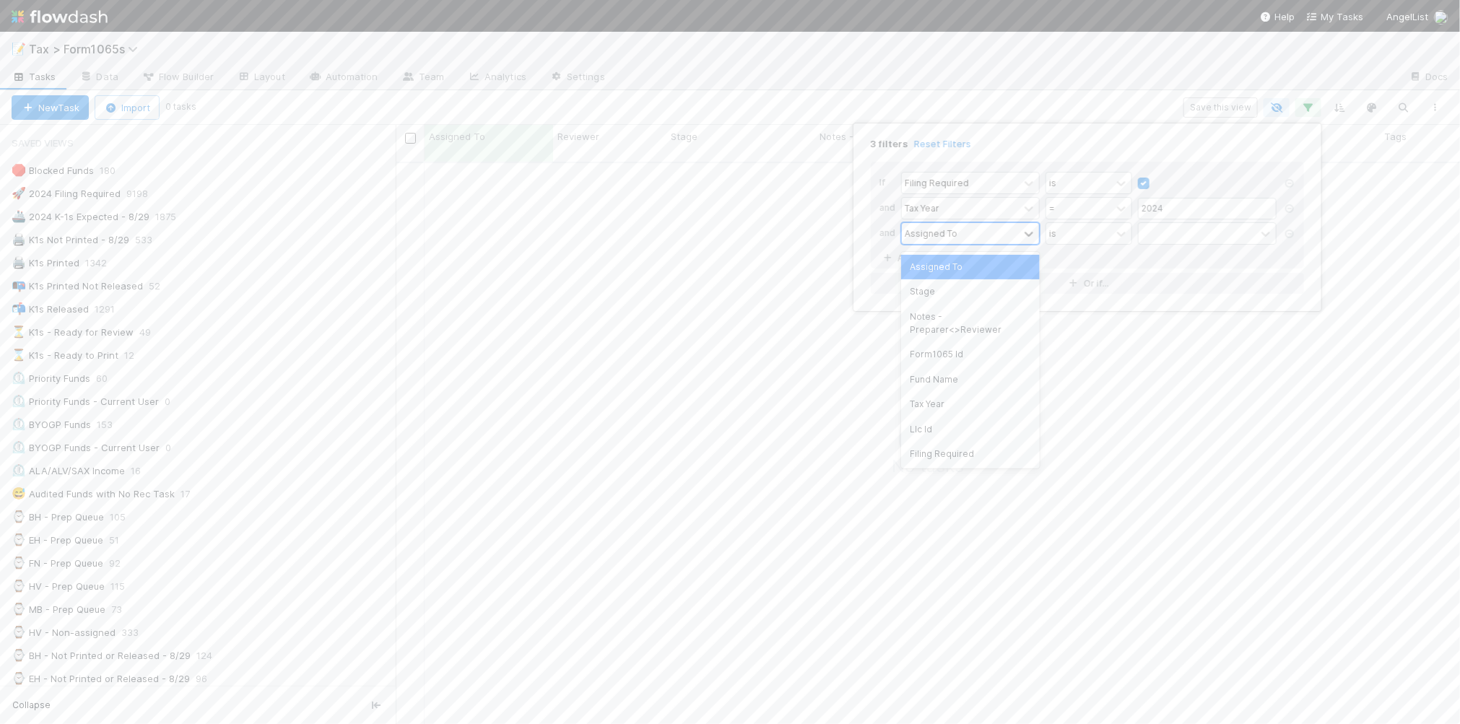
scroll to position [546, 1037]
type input "fund"
click at [960, 211] on div "Tax Year" at bounding box center [960, 208] width 117 height 21
click at [893, 230] on body "📝 Tax > Form1065s Tasks Data Flow Builder Layout Automation Team Analytics Sett…" at bounding box center [730, 362] width 1460 height 724
click at [921, 142] on link "Reset Filters" at bounding box center [942, 144] width 57 height 12
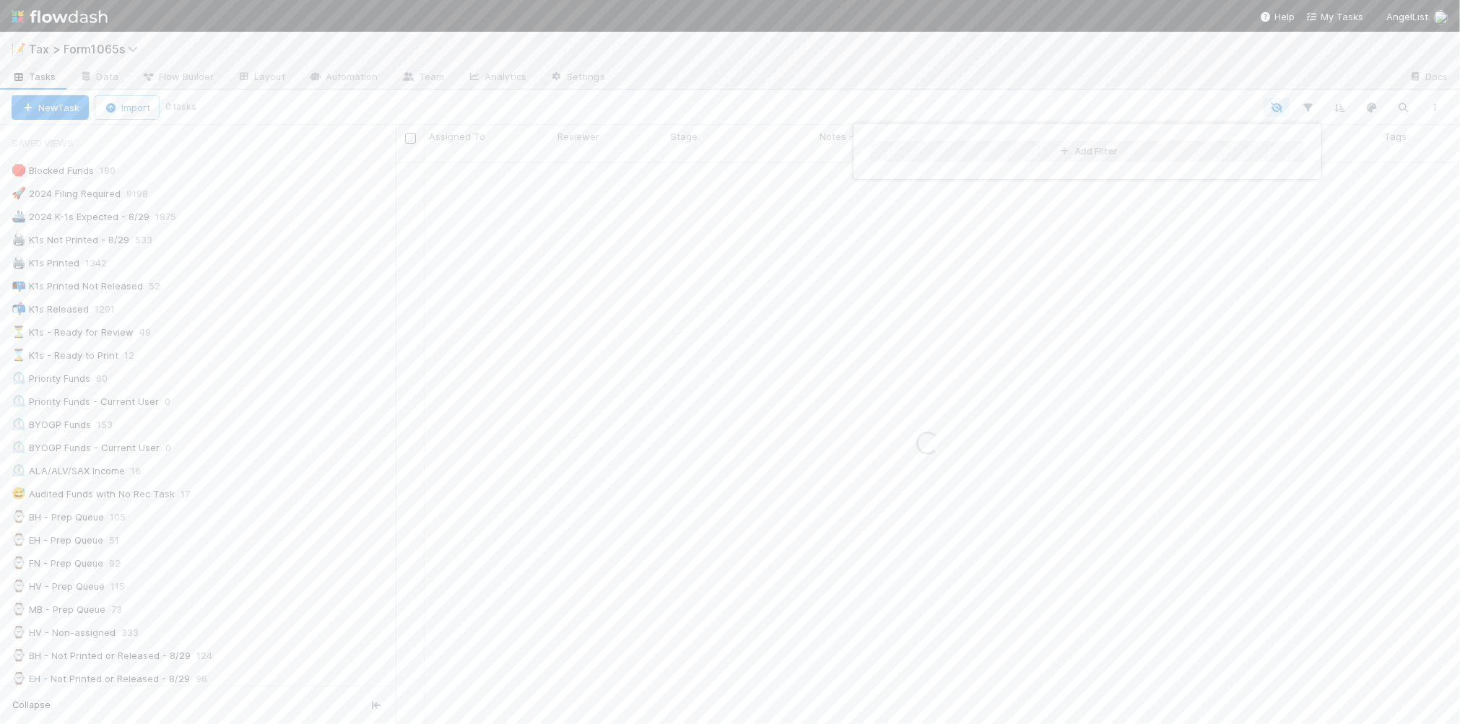
click at [1102, 134] on div "Add Filter" at bounding box center [1087, 151] width 456 height 44
click at [842, 90] on div "Add Filter" at bounding box center [730, 362] width 1460 height 724
click at [473, 105] on div at bounding box center [823, 107] width 1258 height 19
click at [193, 190] on div "🚀 2024 Filing Required 9198" at bounding box center [204, 194] width 384 height 18
click at [213, 199] on div "🚀 2024 Filing Required 9198" at bounding box center [204, 194] width 384 height 18
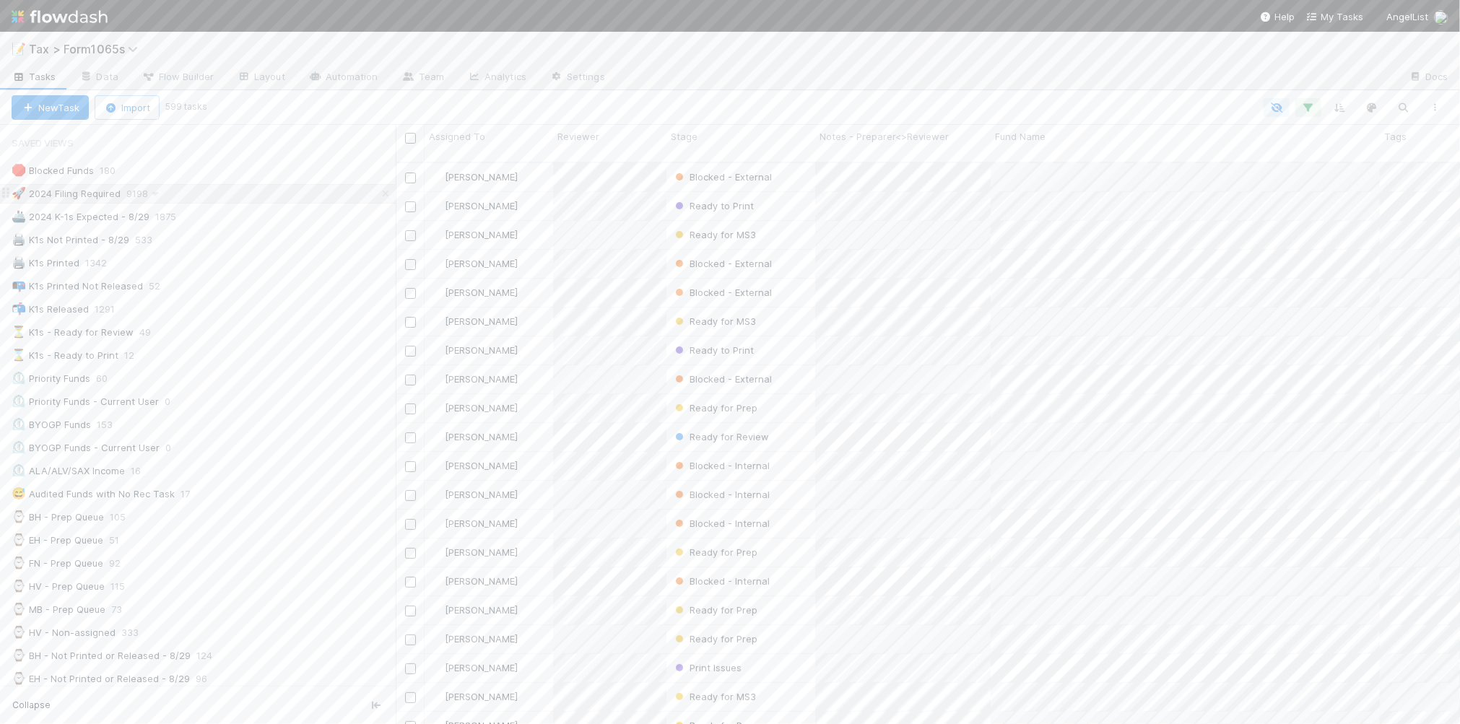
scroll to position [560, 1051]
click at [1312, 110] on icon "button" at bounding box center [1308, 107] width 14 height 13
click at [810, 102] on div "2 filters Reset Filters If Filing Required is and Tax Year = 2024 And.. Or if..." at bounding box center [730, 362] width 1460 height 724
paste input "A-TZN-42-Fund, a series of AngelList Omnibus, LLC"
type input "A-TZN-42-Fund, a series of AngelList Omnibus, LLC"
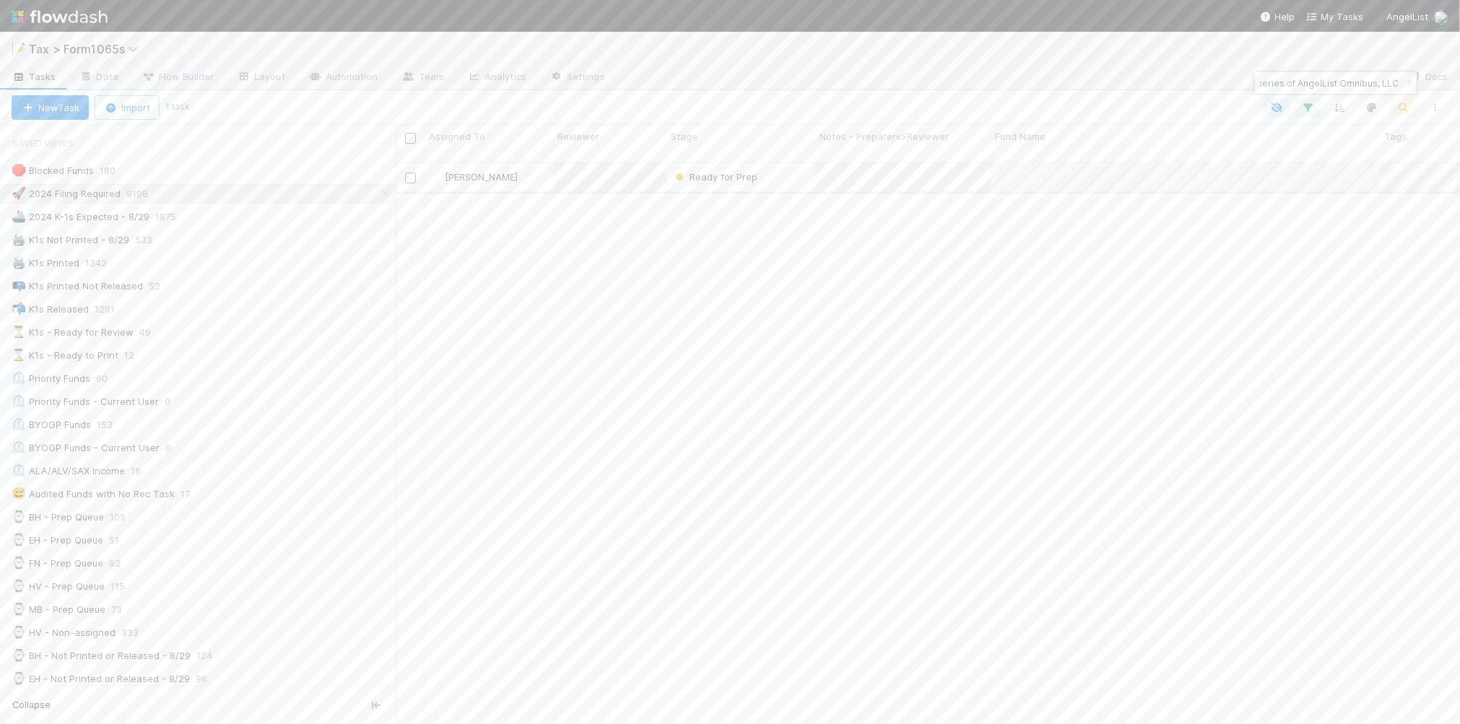
scroll to position [0, 0]
click at [514, 539] on button "Add Comment" at bounding box center [498, 542] width 84 height 25
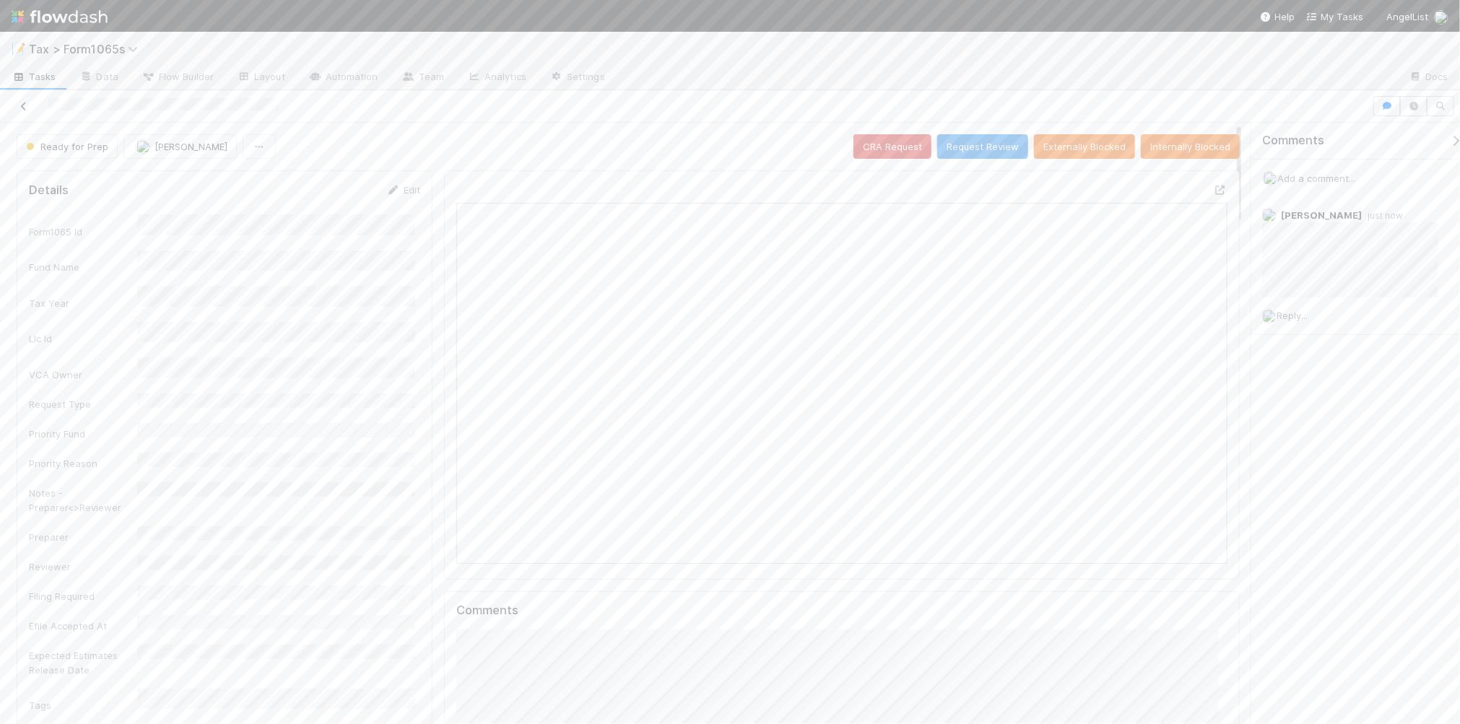
click at [20, 105] on icon at bounding box center [24, 106] width 14 height 9
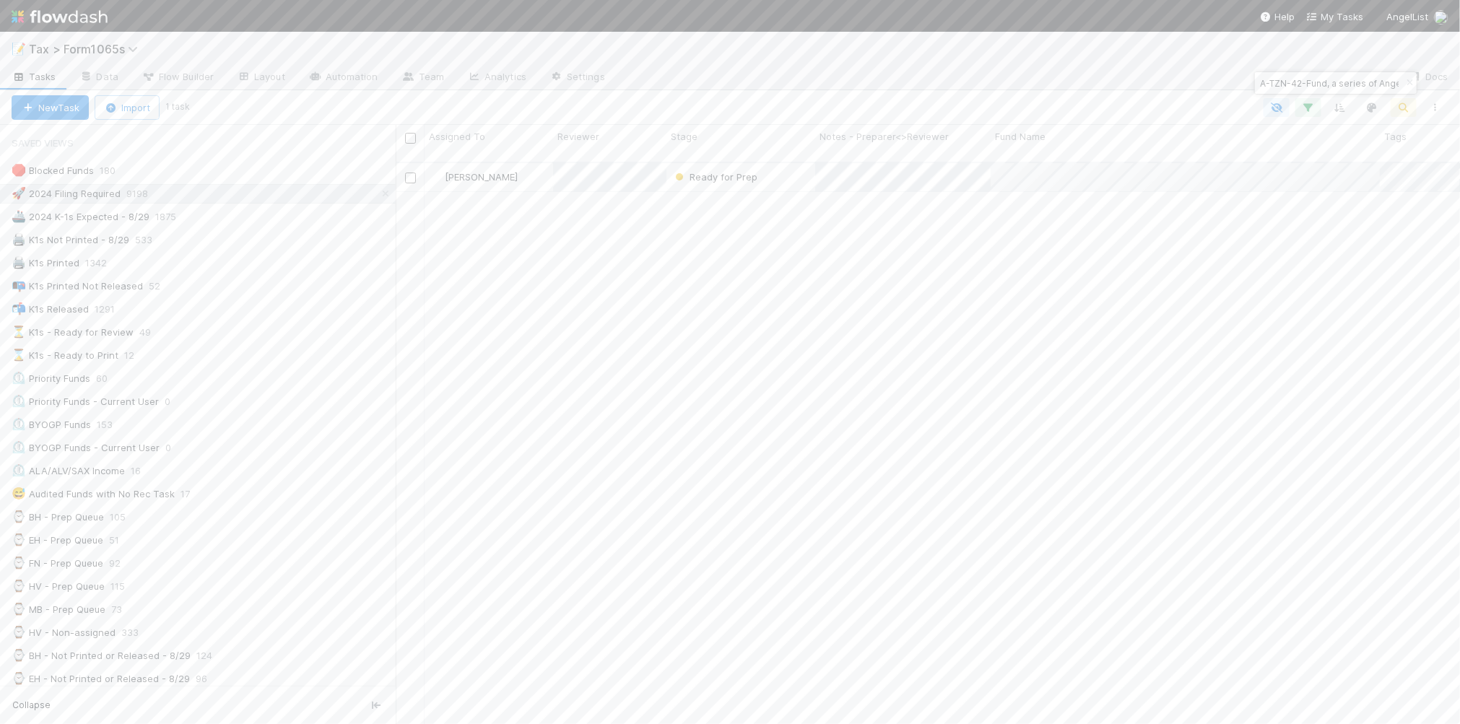
scroll to position [14, 14]
click at [1425, 214] on icon at bounding box center [1432, 216] width 14 height 9
click at [520, 539] on button "Add Comment" at bounding box center [498, 542] width 84 height 25
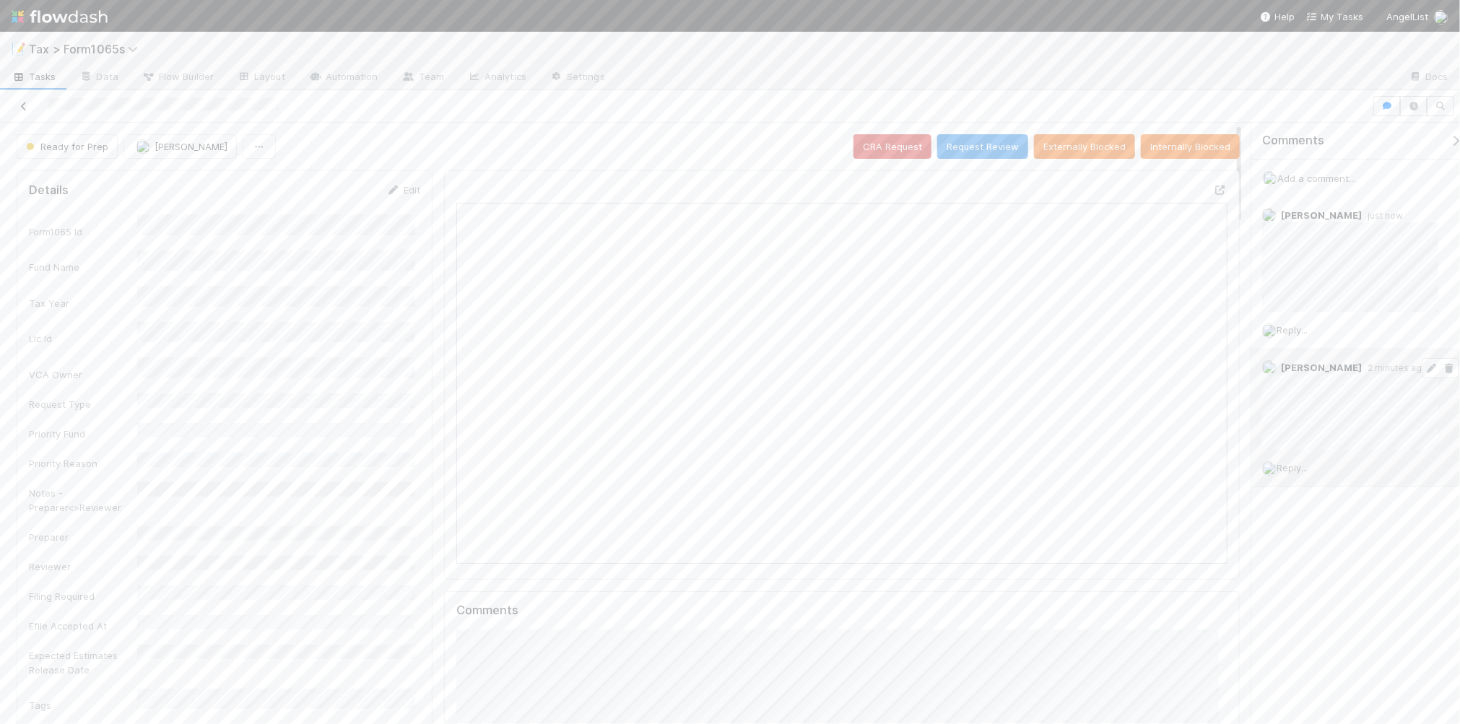
click at [25, 105] on icon at bounding box center [24, 106] width 14 height 9
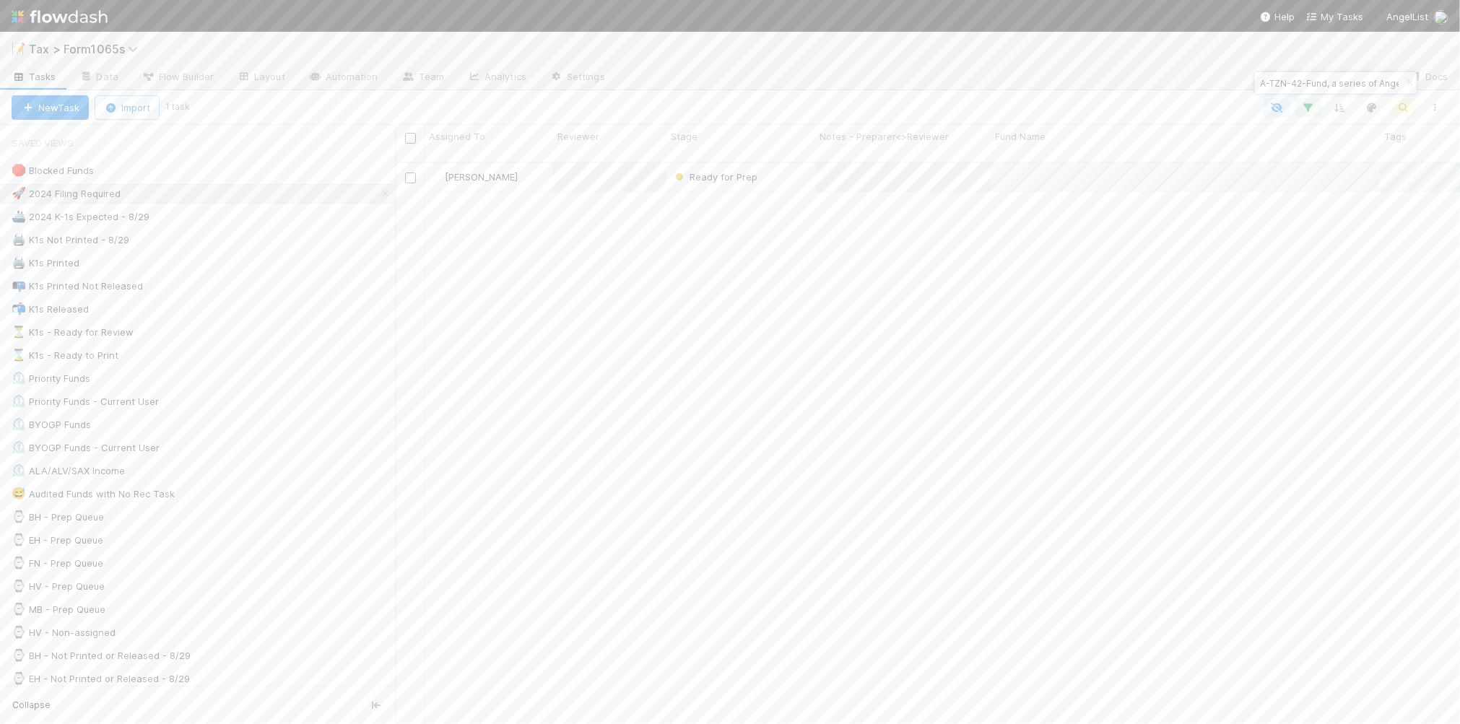
scroll to position [560, 1051]
click at [1409, 84] on icon "button" at bounding box center [1409, 83] width 14 height 9
click at [286, 290] on div "📭 K1s Printed Not Released 52" at bounding box center [204, 286] width 384 height 18
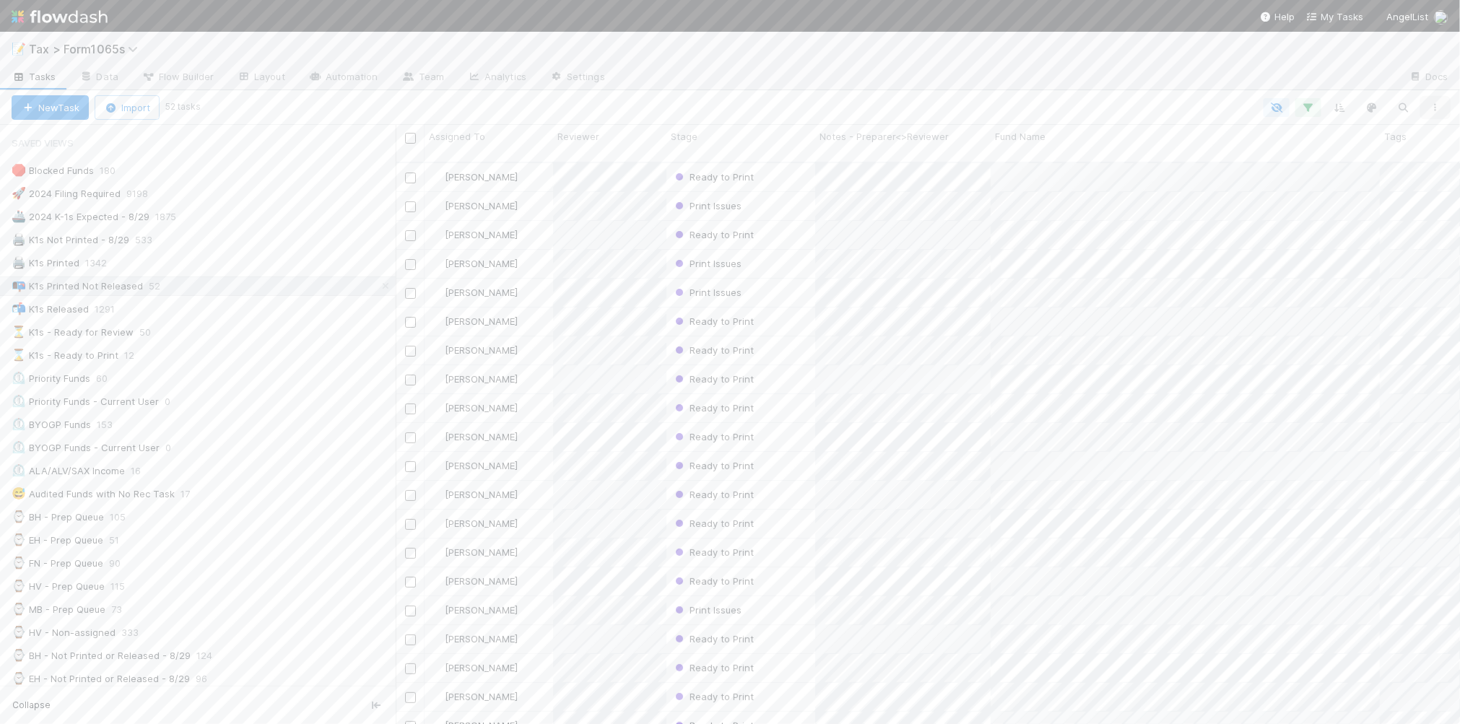
click at [1431, 105] on icon "button" at bounding box center [1435, 107] width 14 height 9
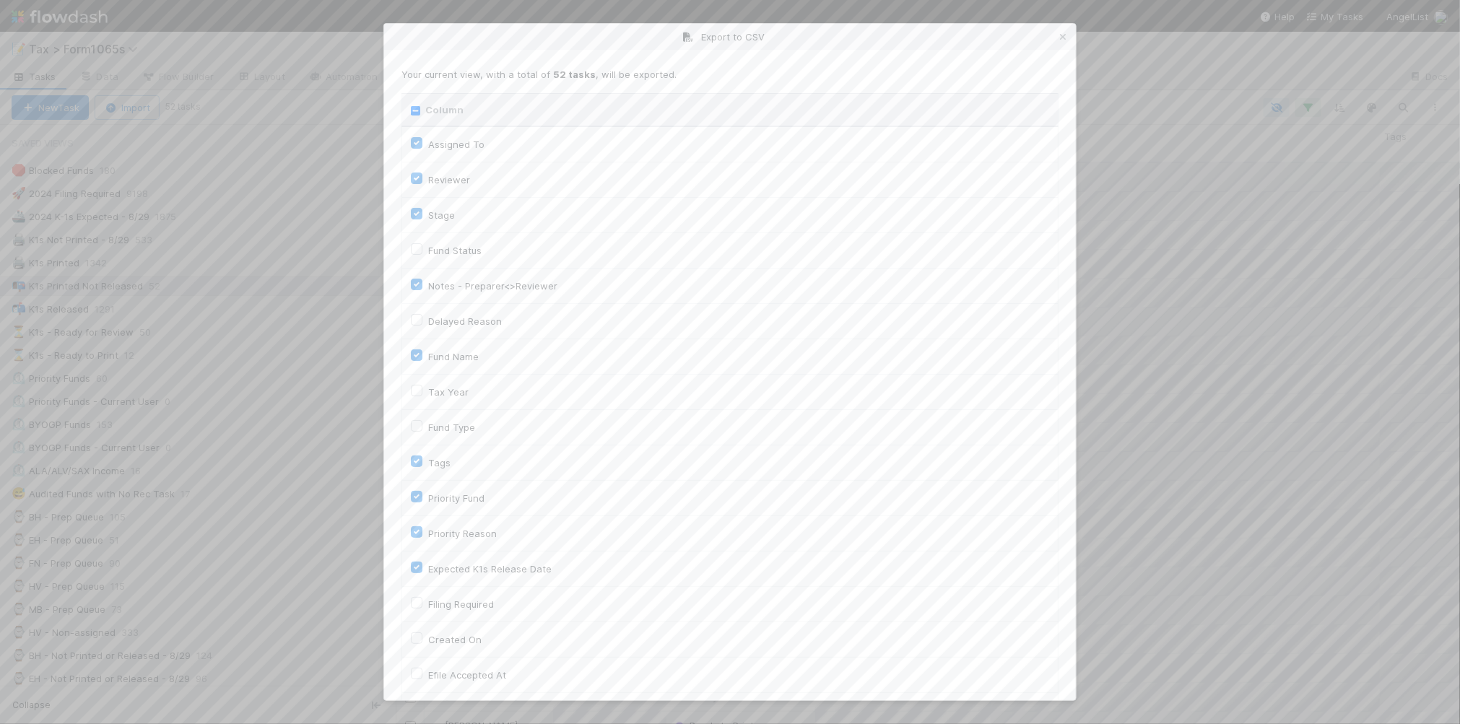
click at [417, 110] on input "Column" at bounding box center [415, 110] width 9 height 9
checkbox input "true"
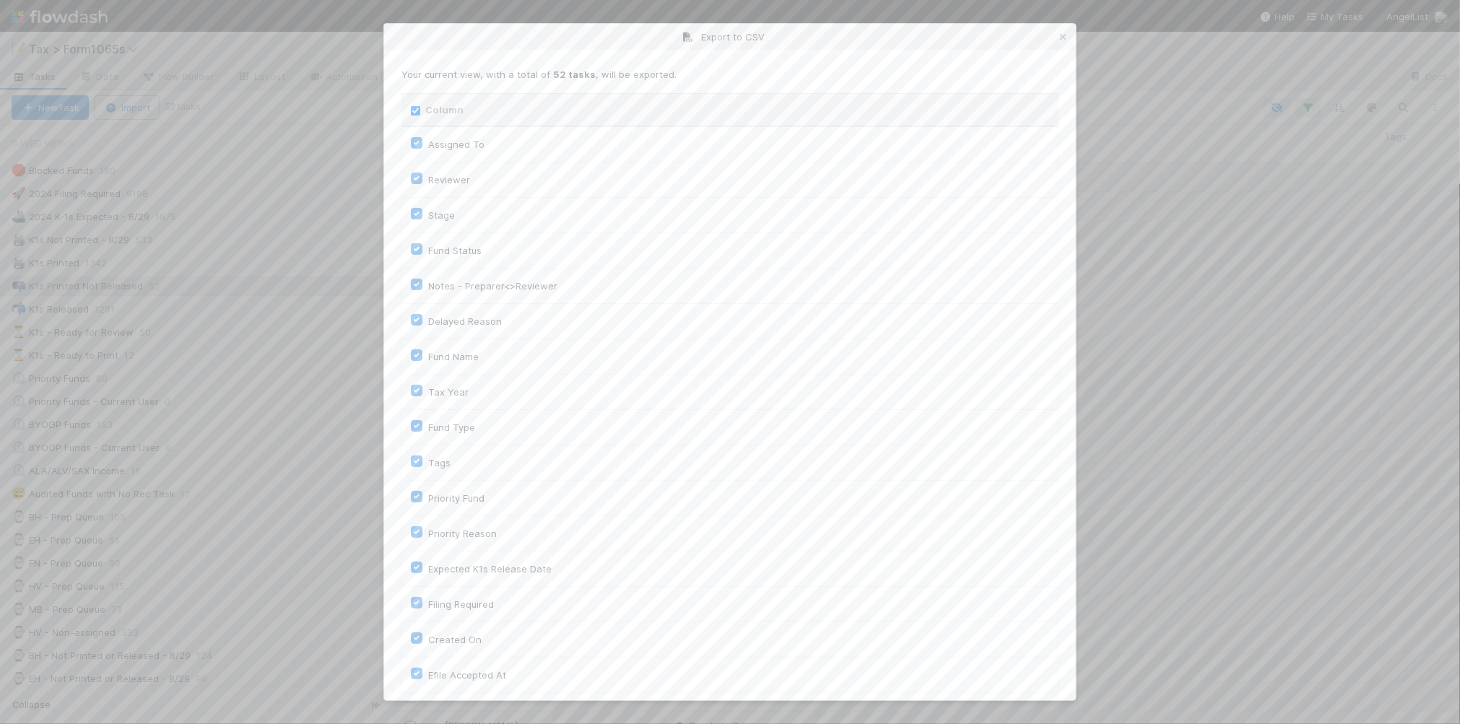
checkbox input "true"
checkbox On "true"
checkbox input "true"
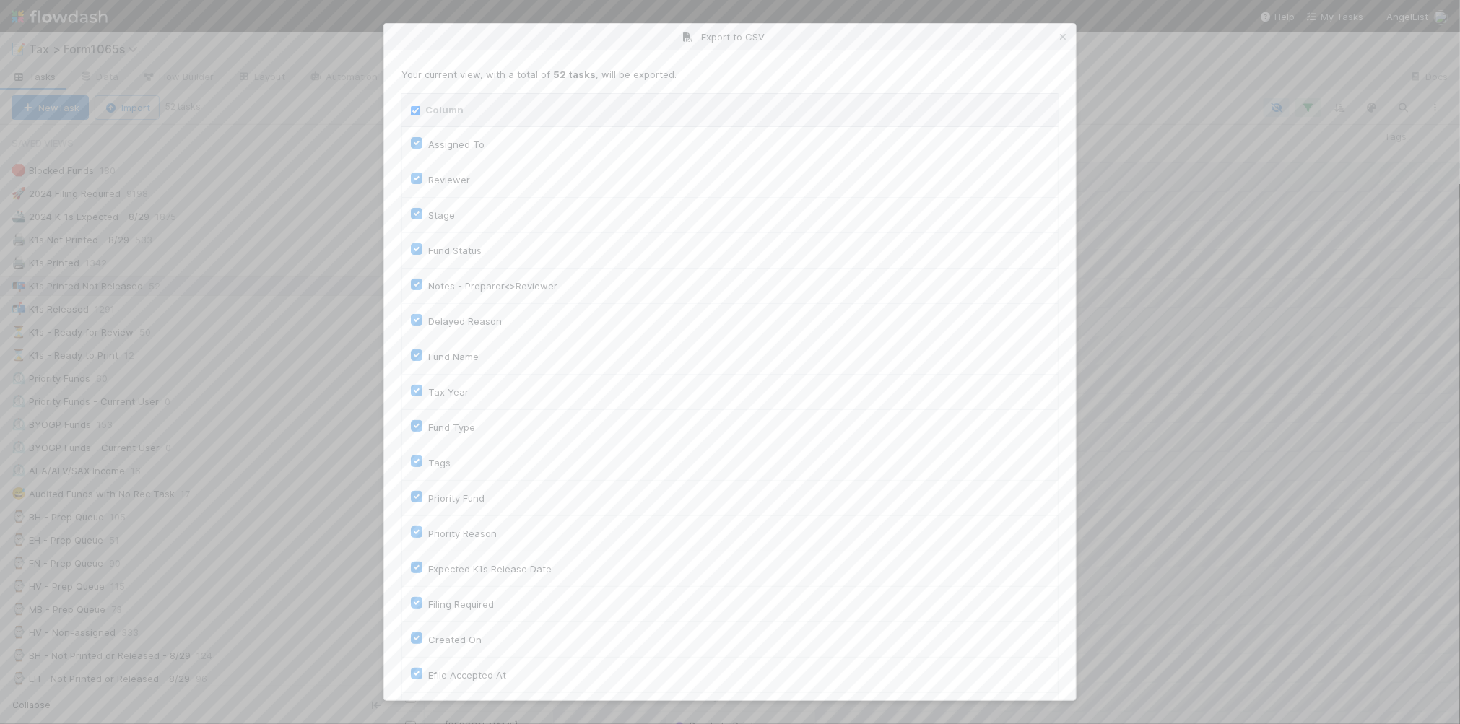
checkbox input "true"
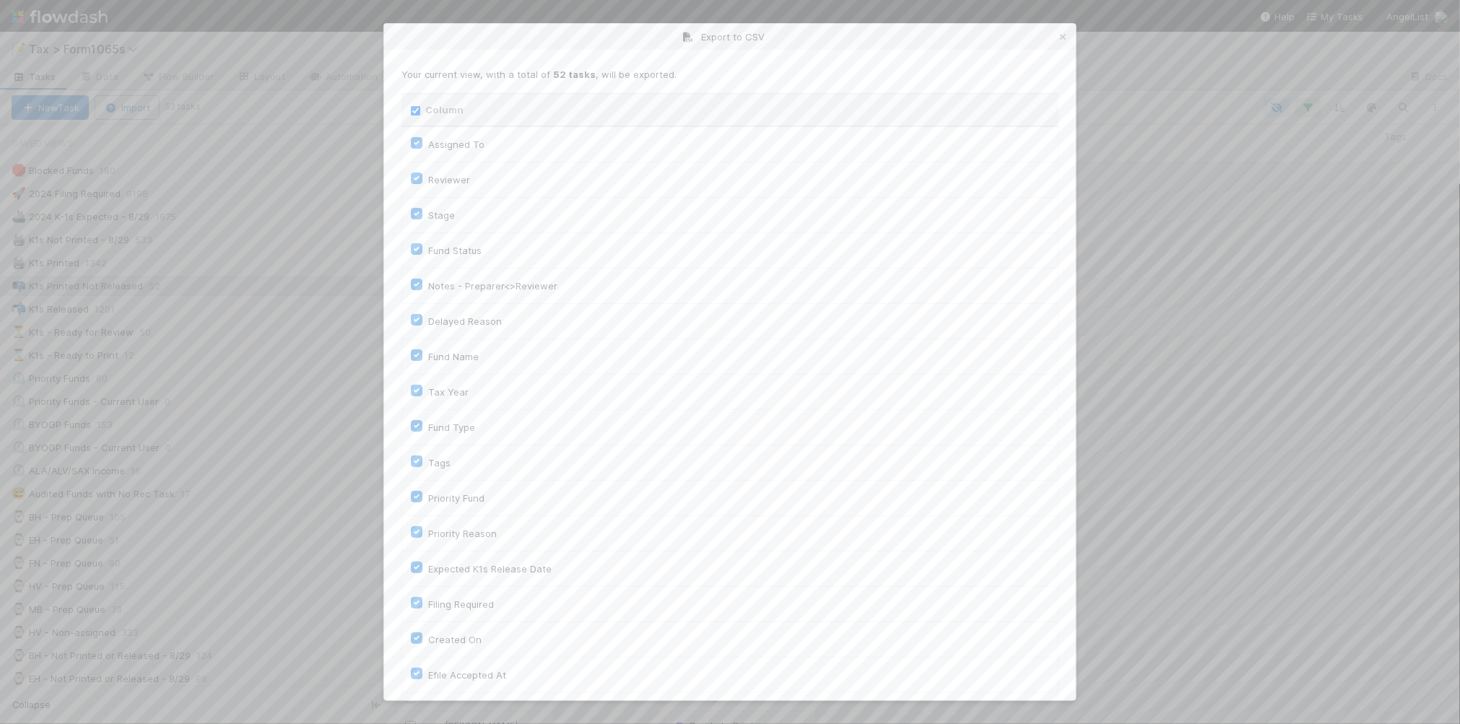
checkbox input "true"
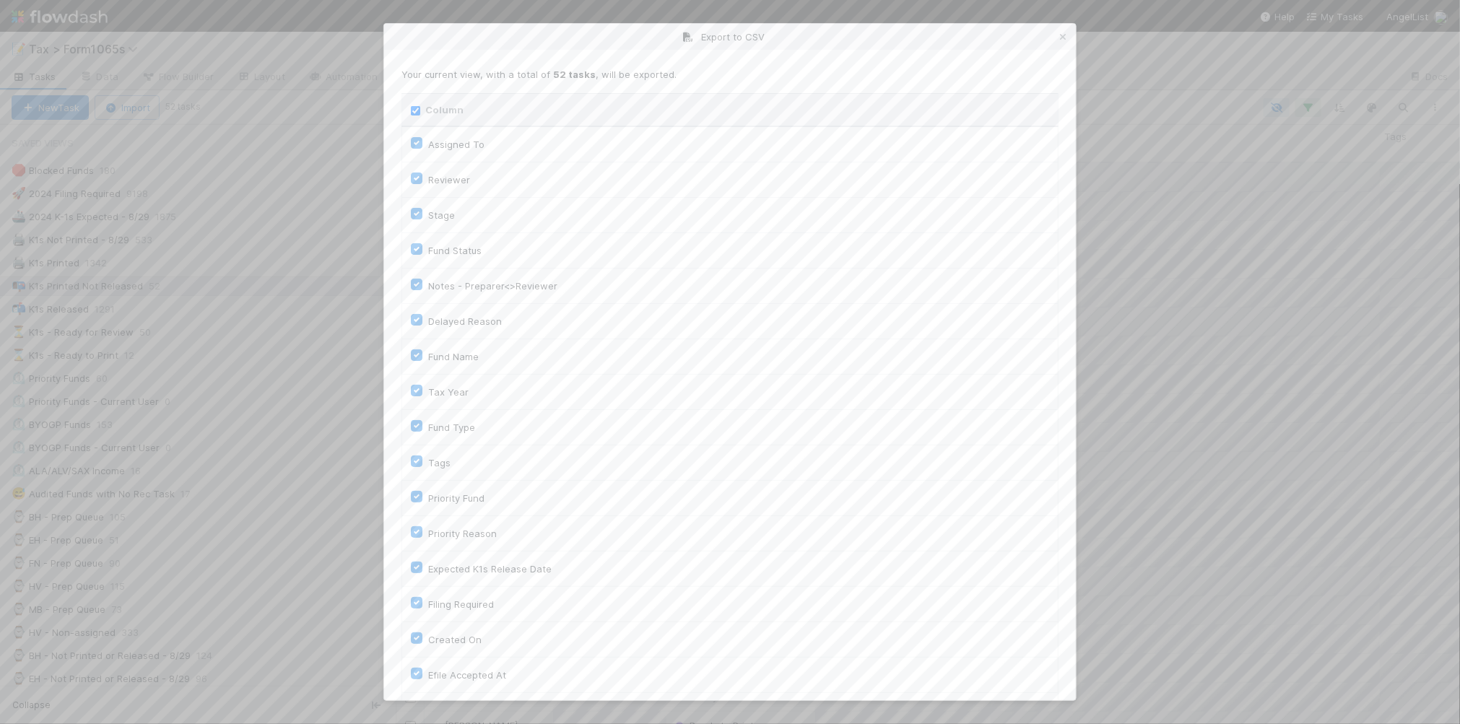
checkbox input "true"
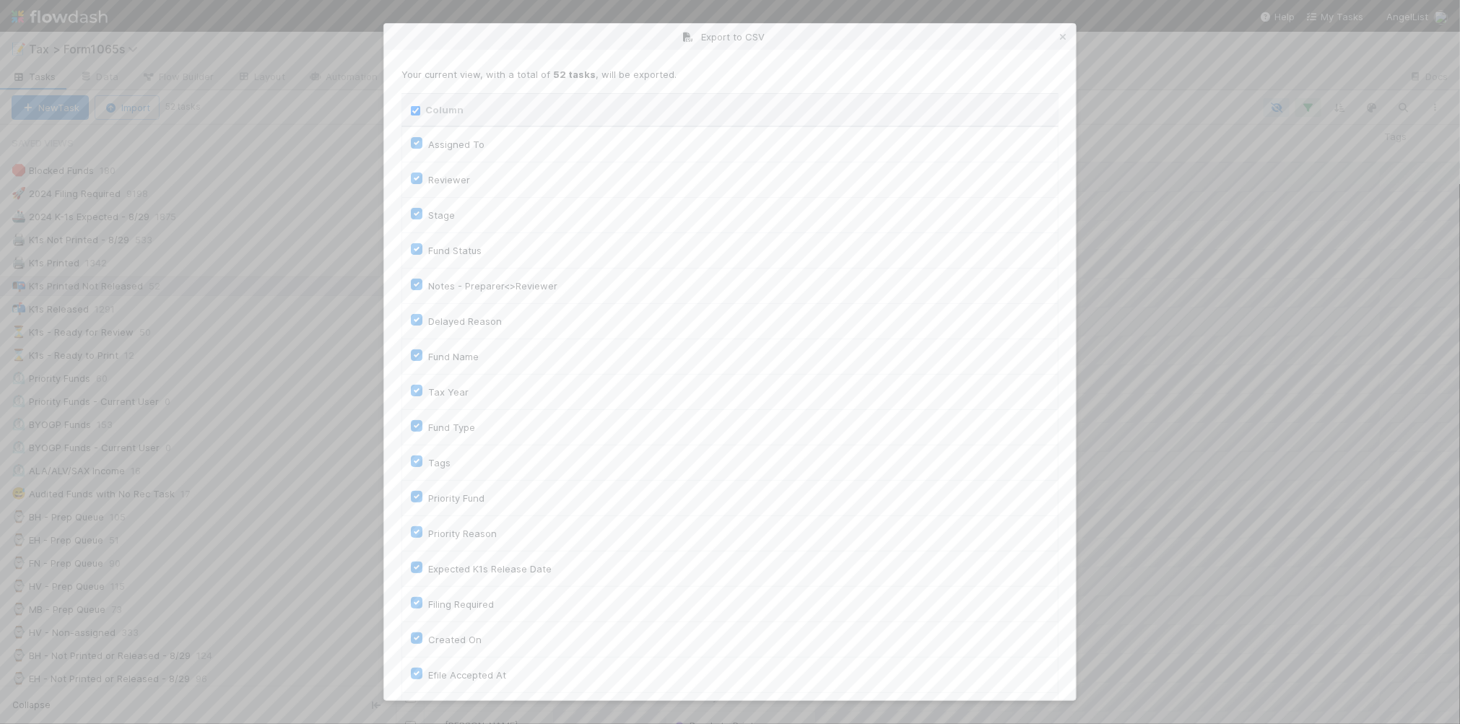
checkbox input "true"
click at [417, 110] on input "Column" at bounding box center [415, 110] width 9 height 9
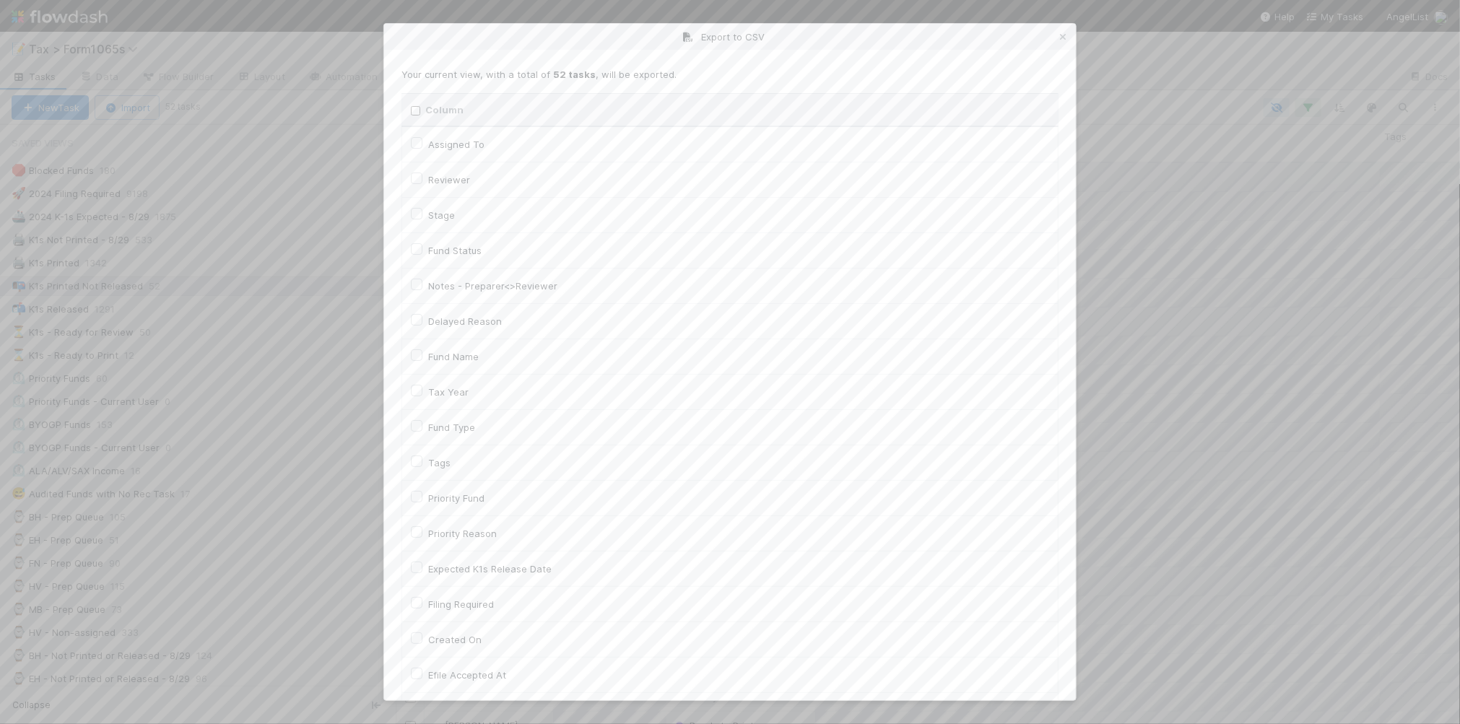
checkbox input "false"
checkbox To "false"
checkbox input "false"
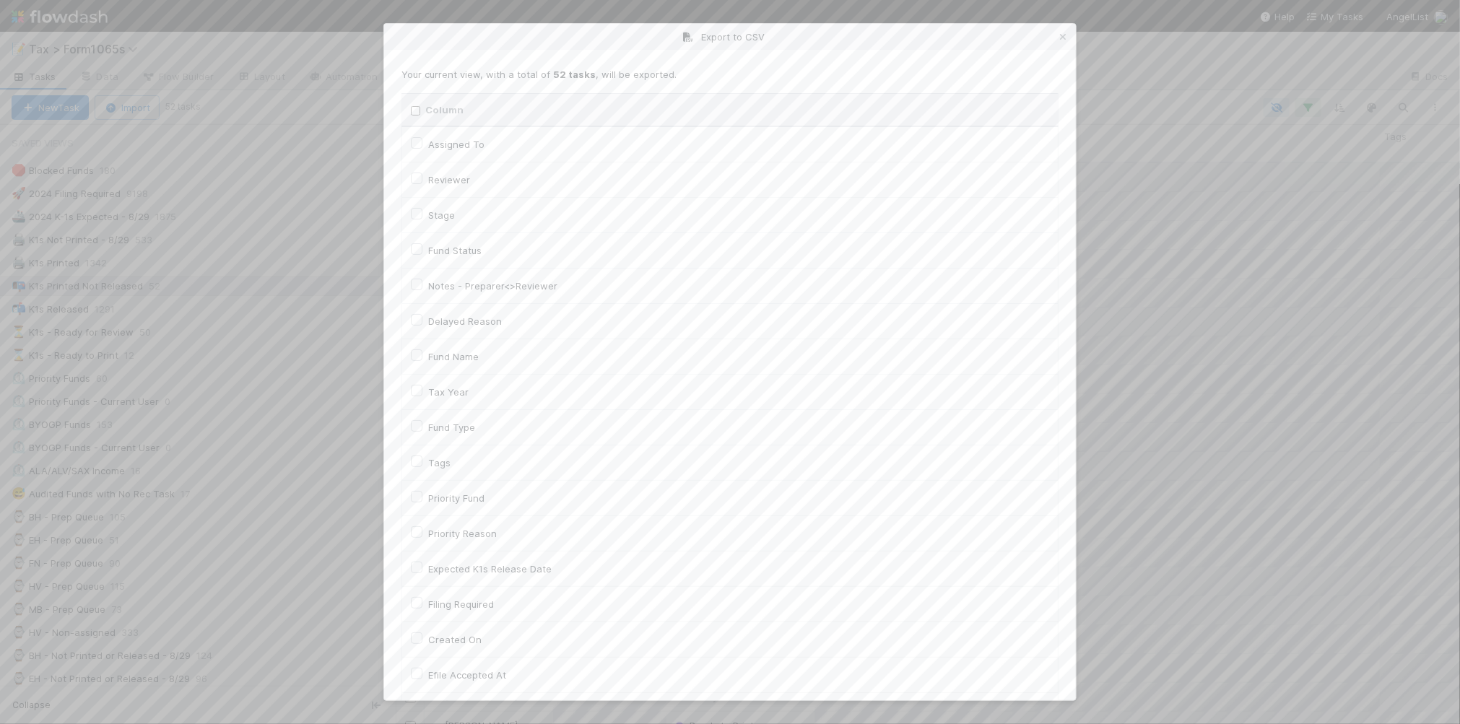
checkbox input "false"
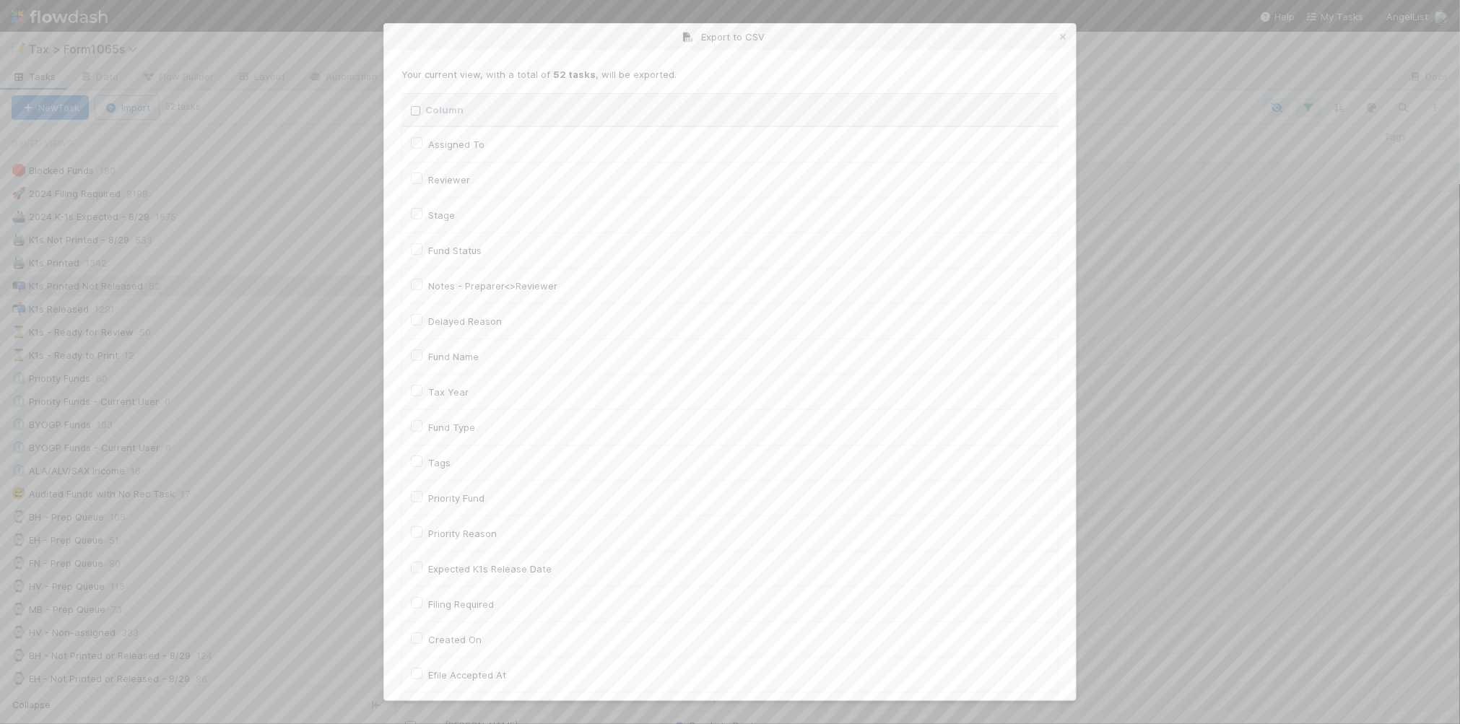
checkbox input "false"
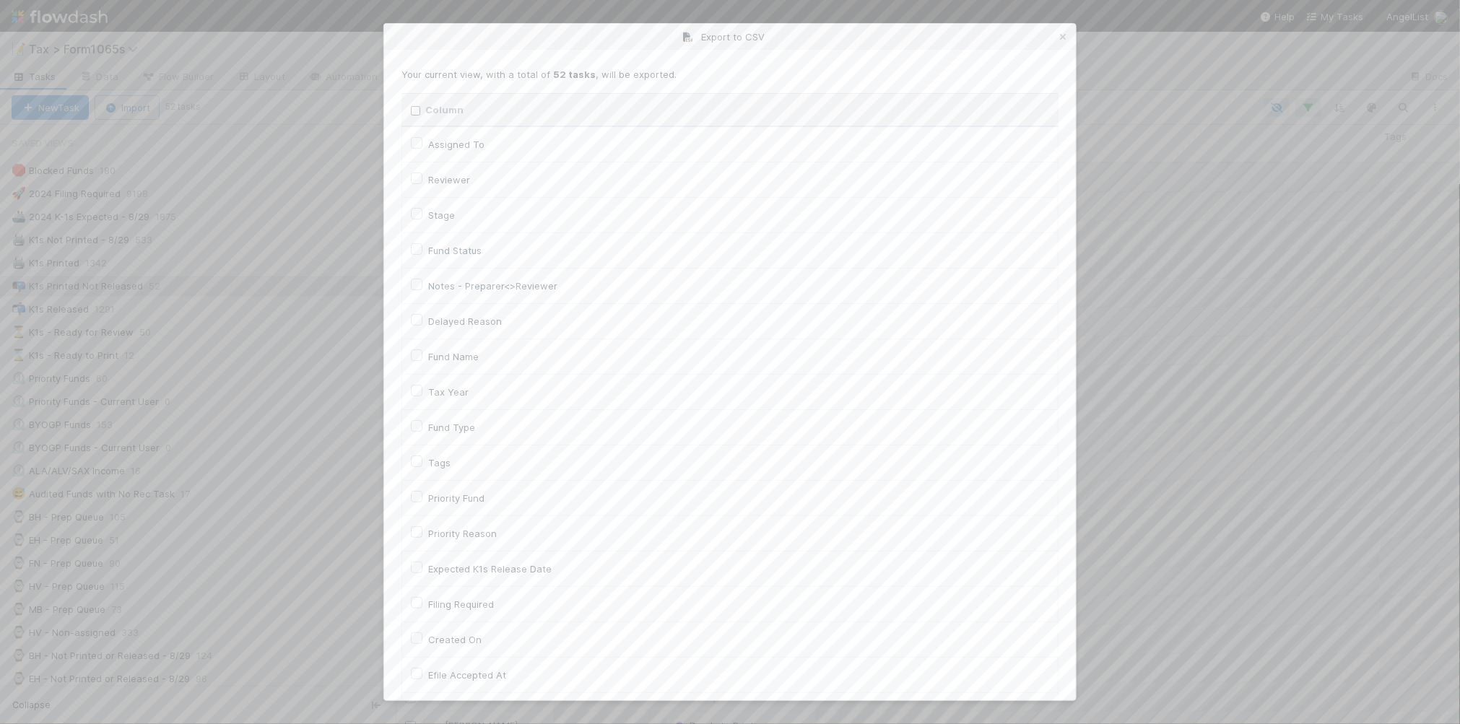
checkbox On "false"
checkbox input "false"
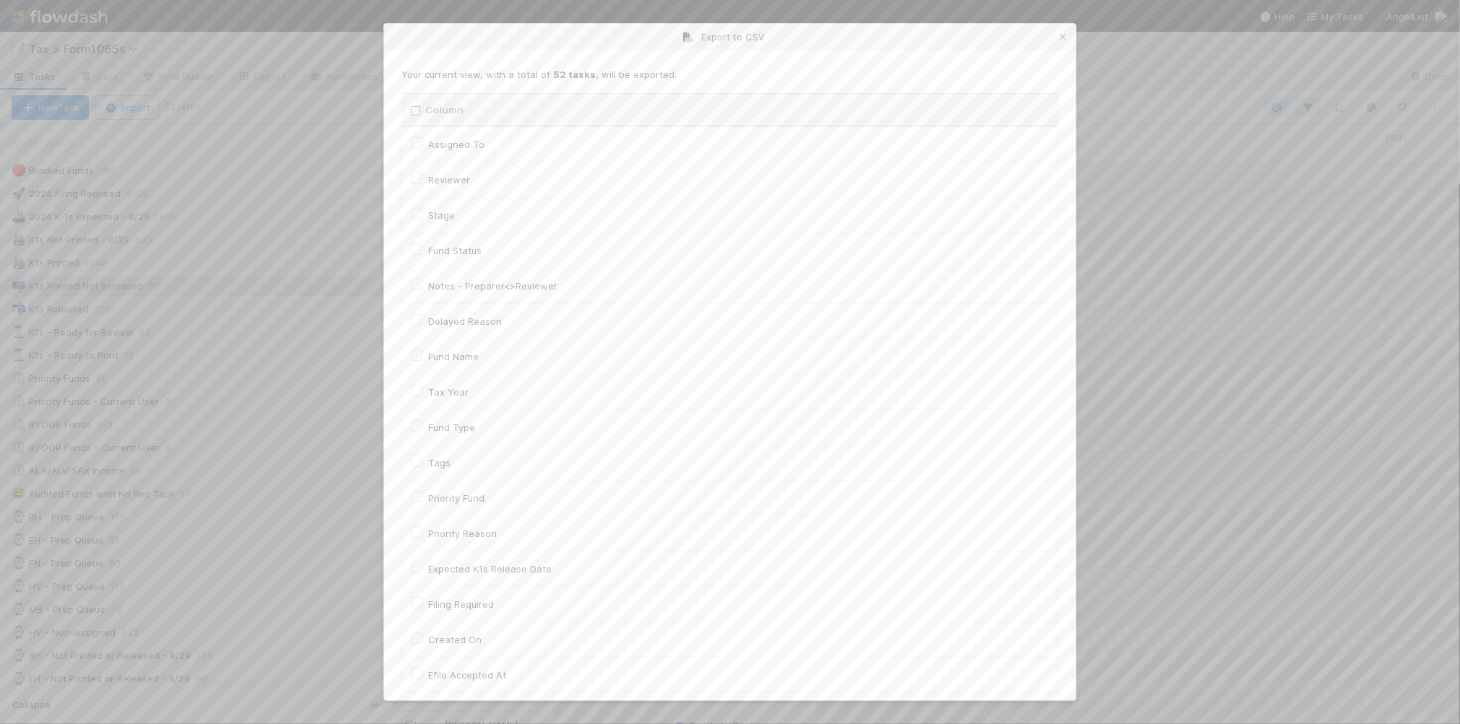
checkbox On "false"
checkbox input "false"
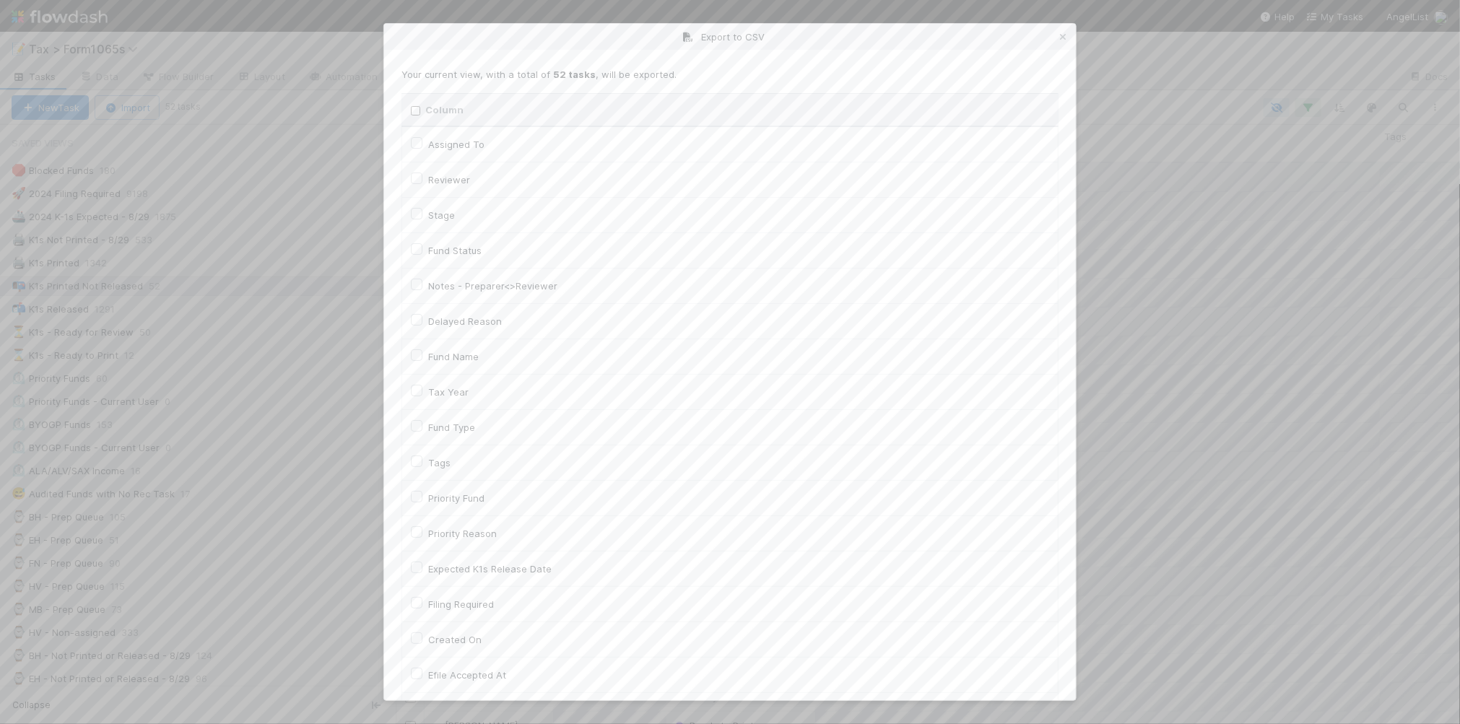
checkbox input "false"
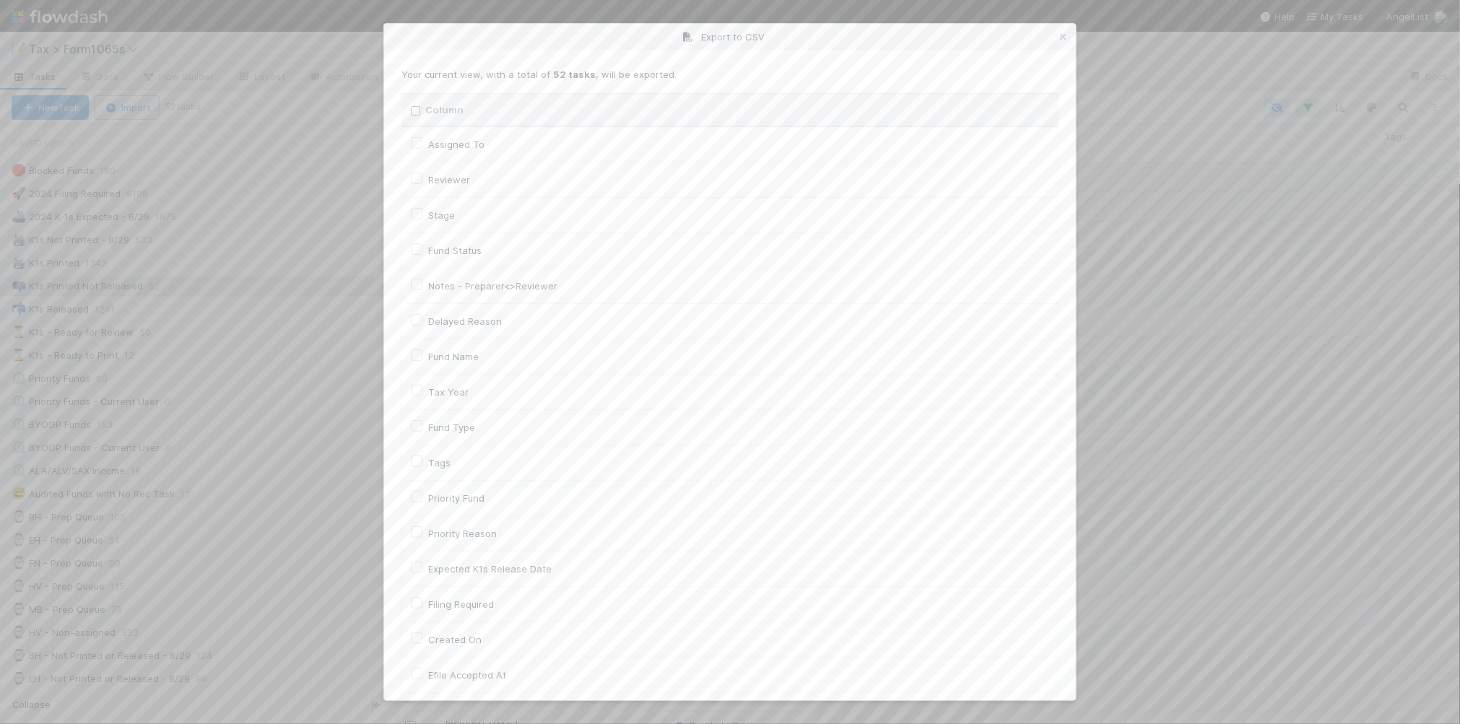
checkbox input "false"
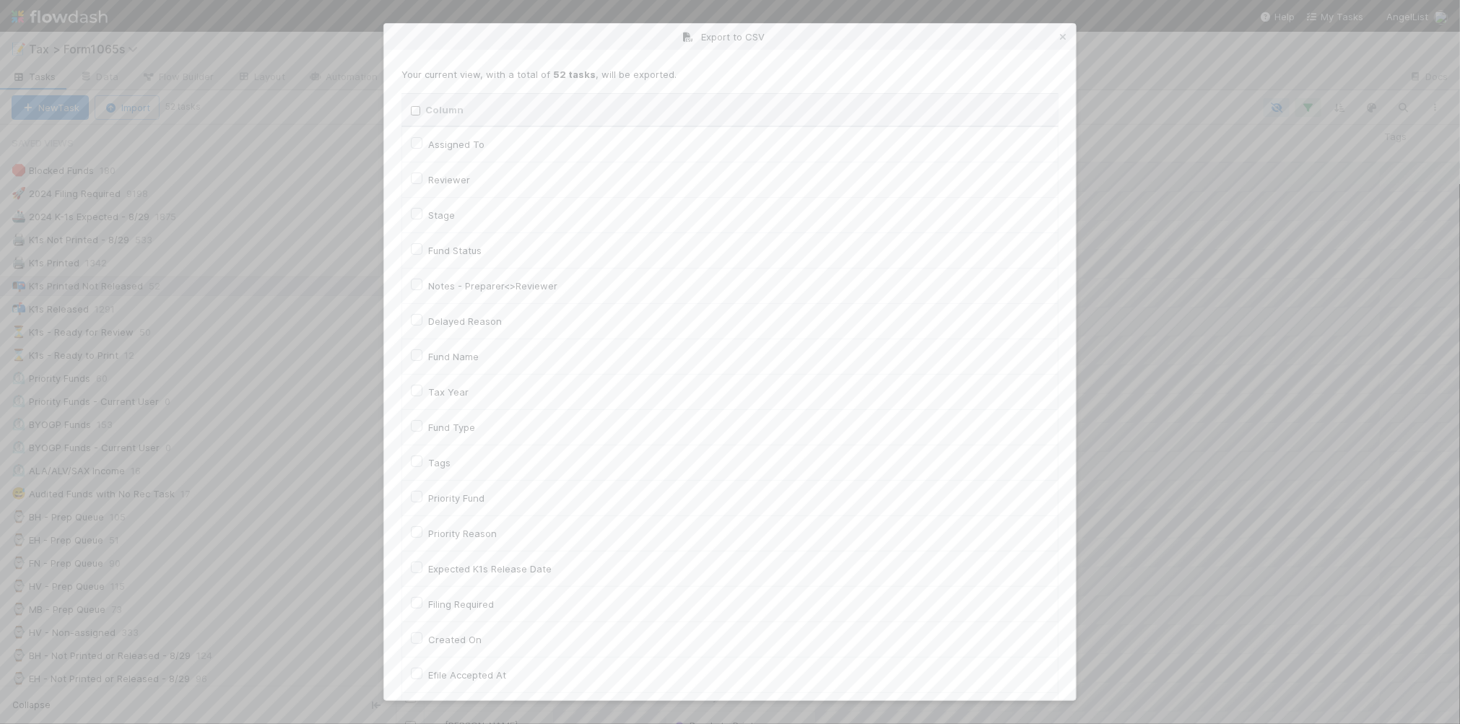
checkbox input "false"
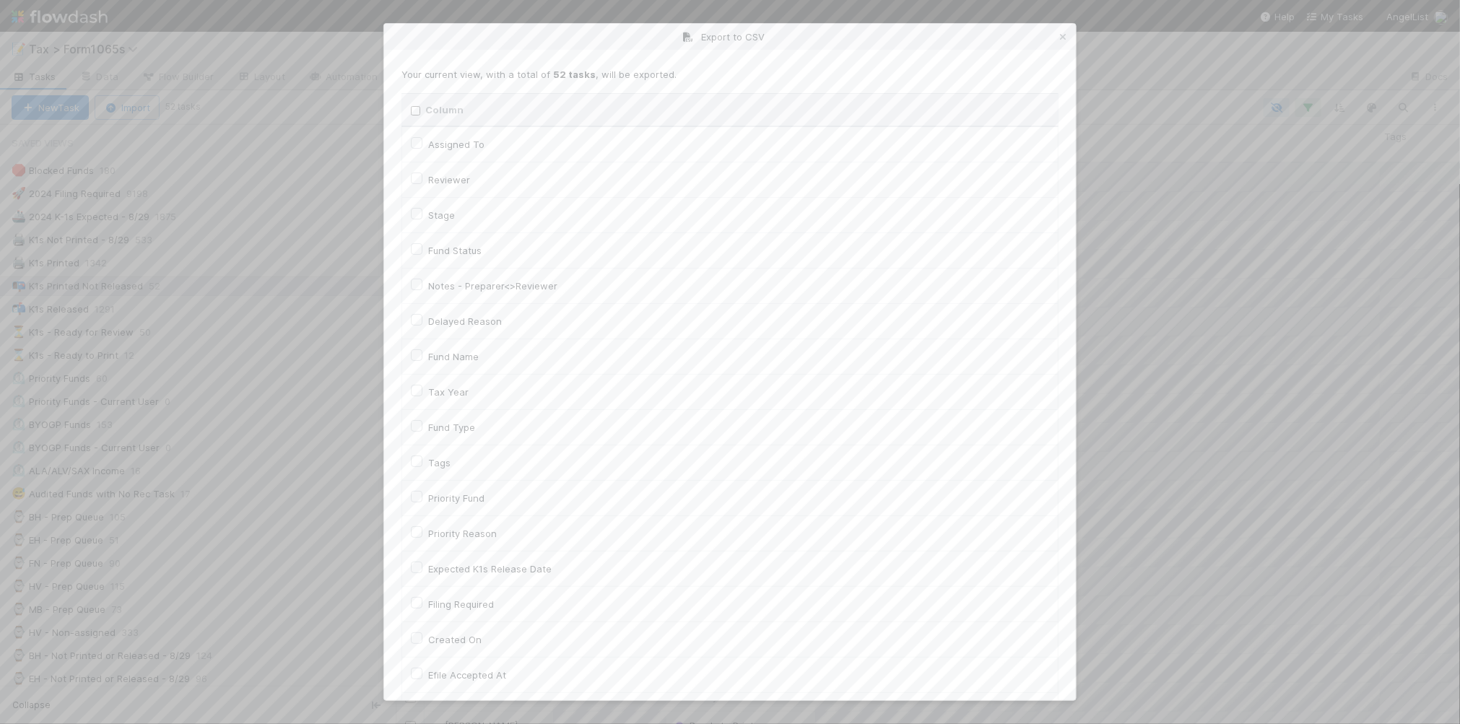
checkbox input "false"
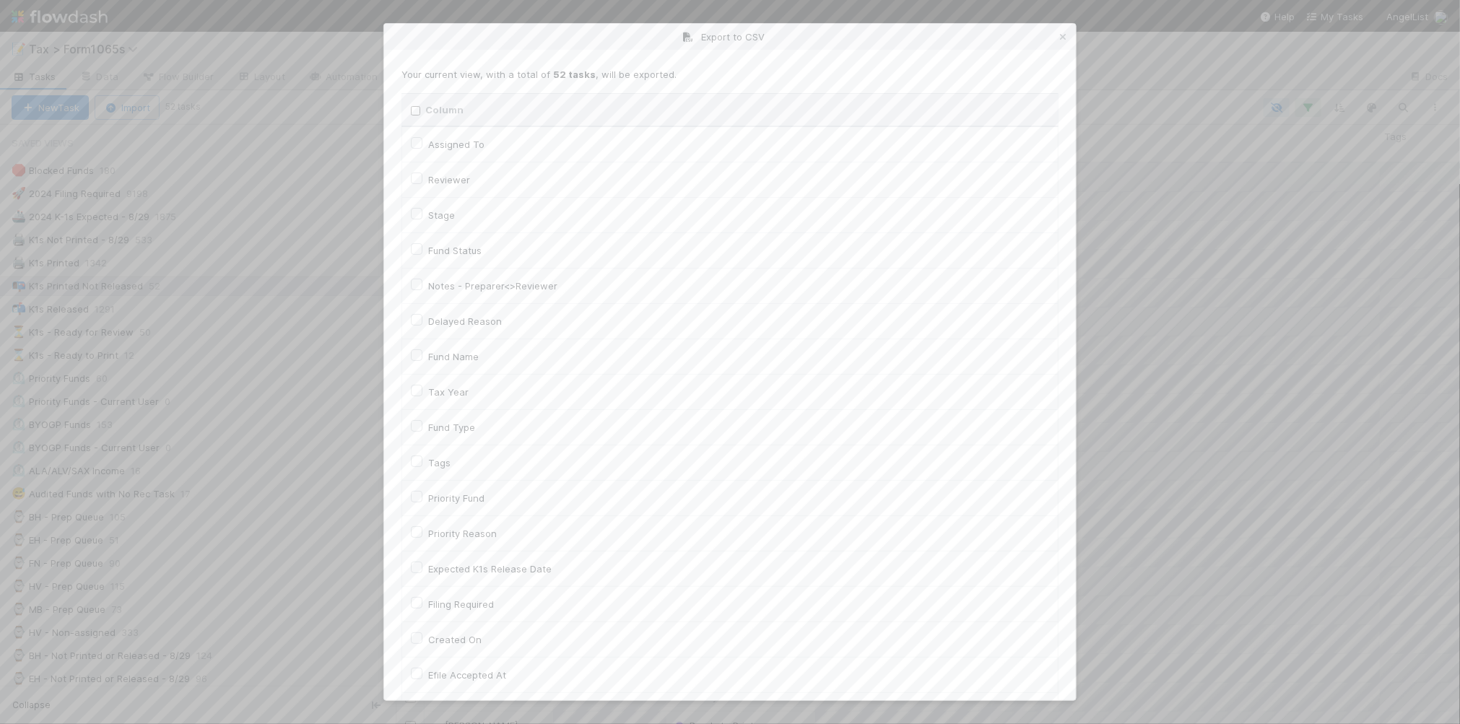
checkbox input "false"
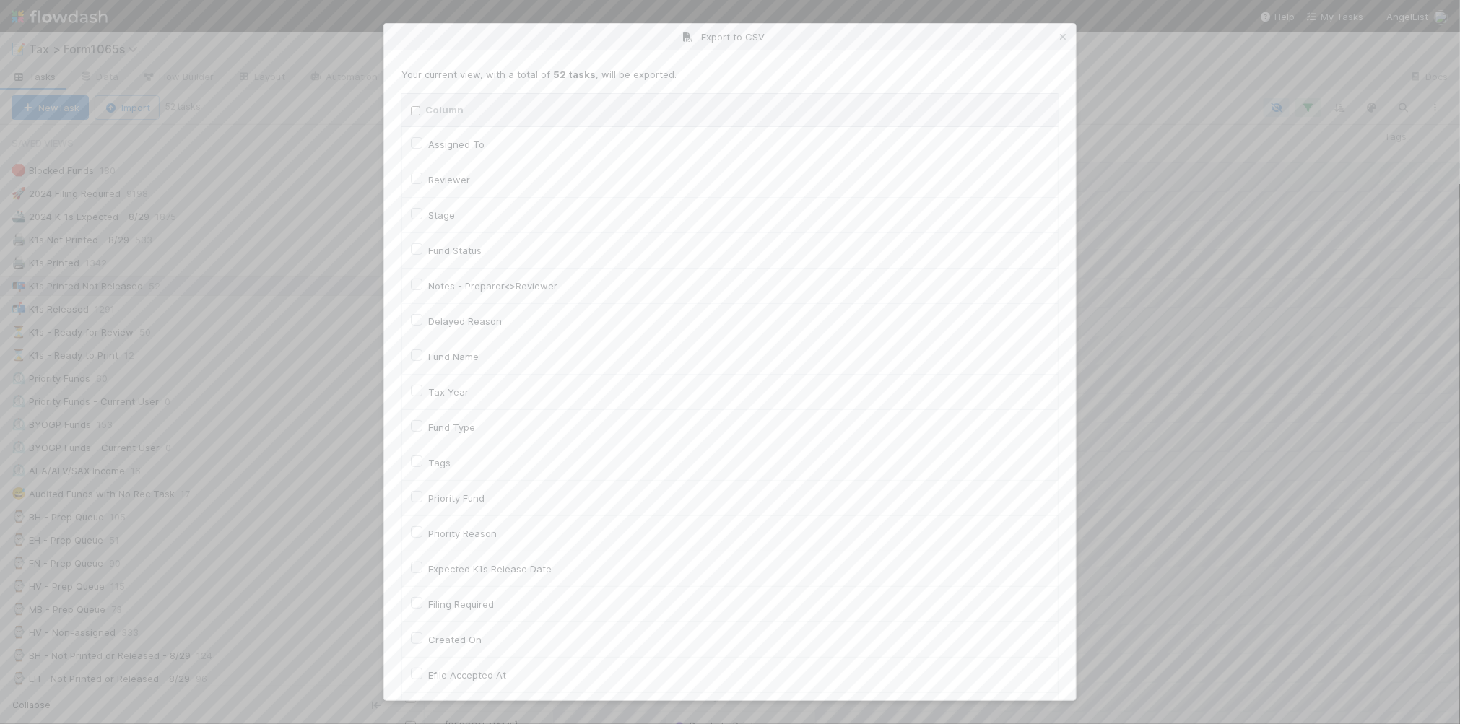
checkbox input "false"
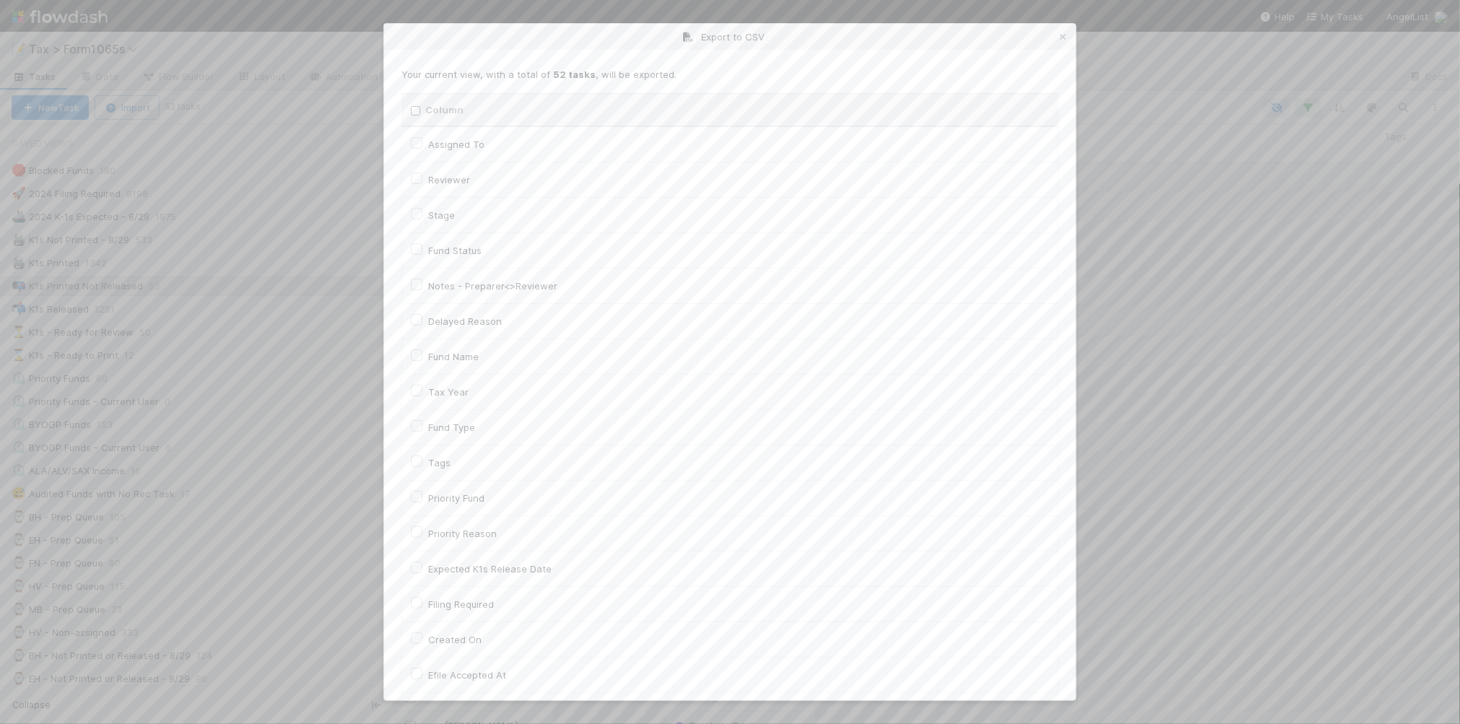
checkbox input "false"
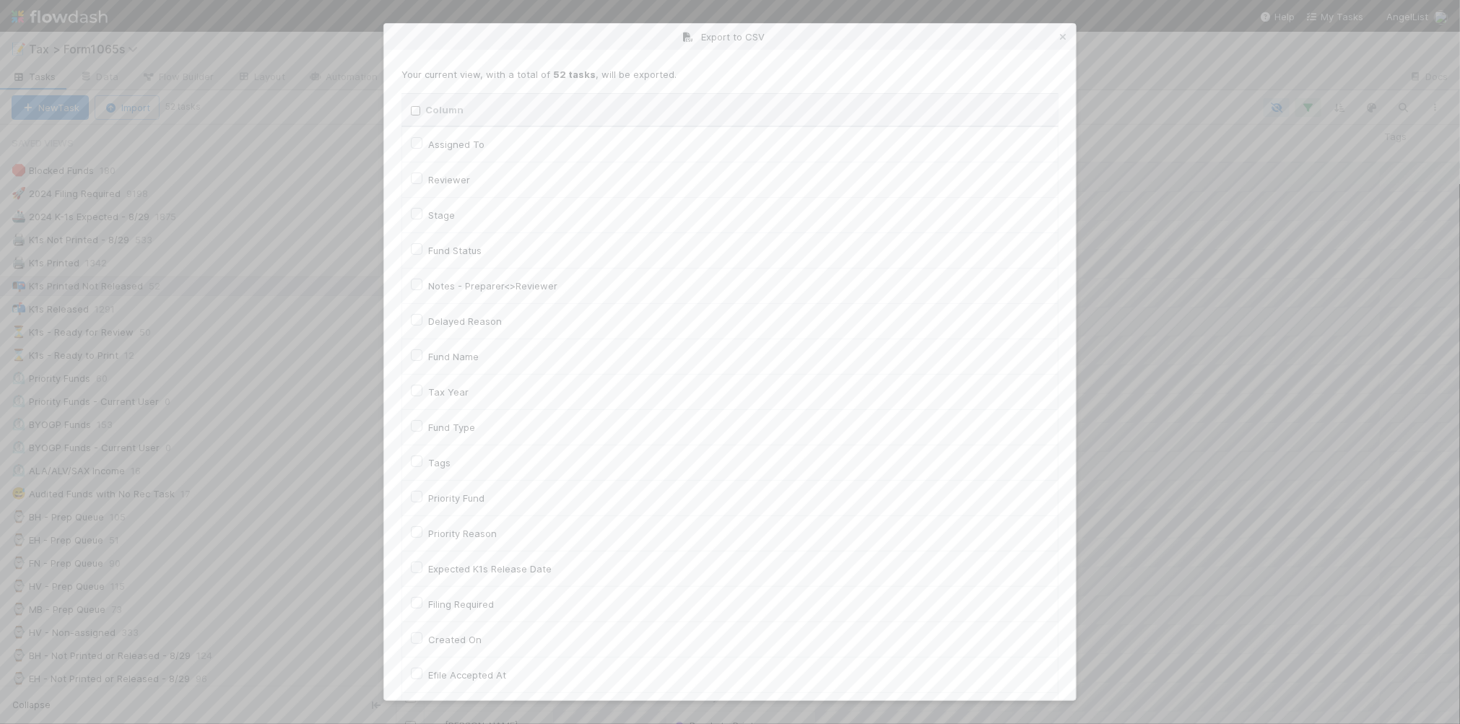
checkbox input "false"
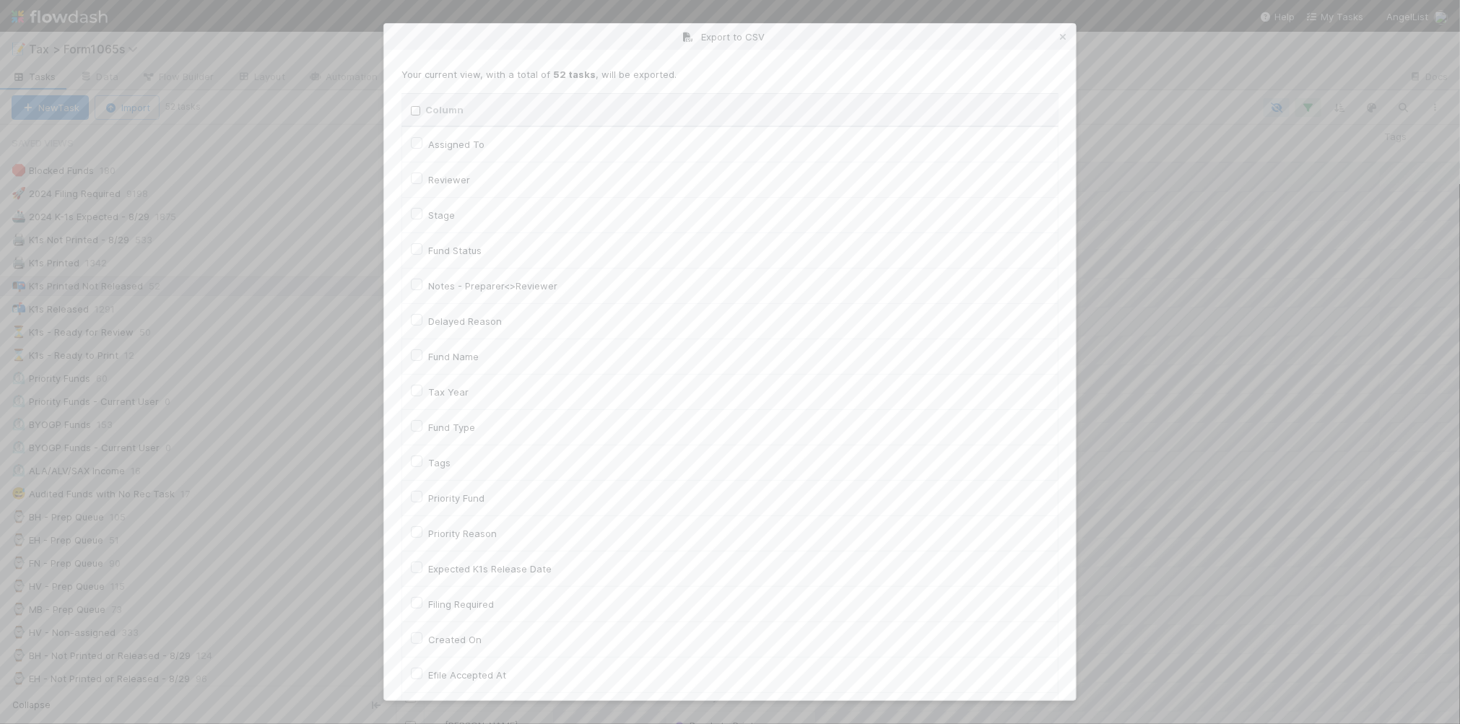
checkbox input "false"
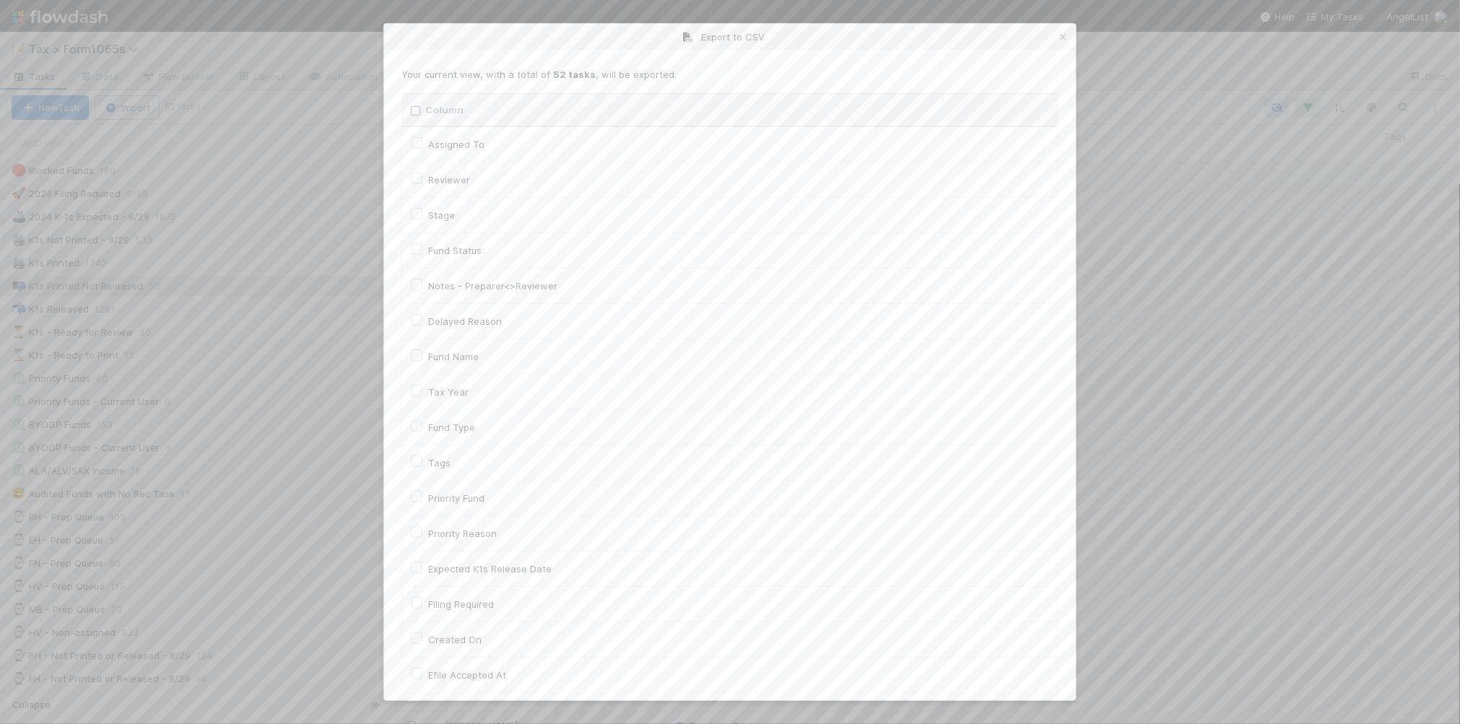
checkbox URL "false"
click at [435, 387] on label "Tax Year" at bounding box center [448, 391] width 40 height 17
click at [422, 387] on input "Tax Year" at bounding box center [417, 389] width 12 height 13
checkbox input "true"
click at [448, 563] on label "Llc Id" at bounding box center [439, 561] width 23 height 17
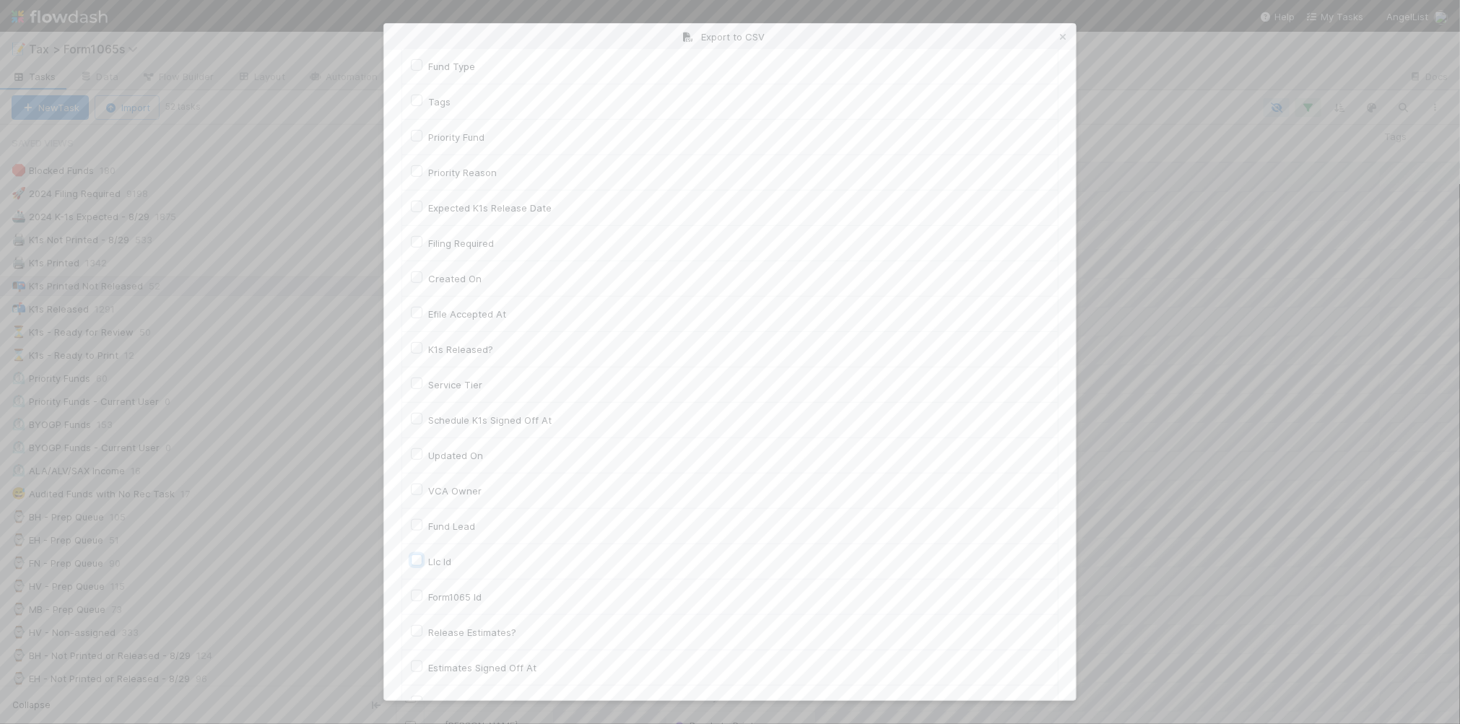
click at [422, 563] on input "Llc Id" at bounding box center [417, 559] width 12 height 13
checkbox input "true"
click at [461, 672] on button "Generate CSV" at bounding box center [443, 671] width 84 height 25
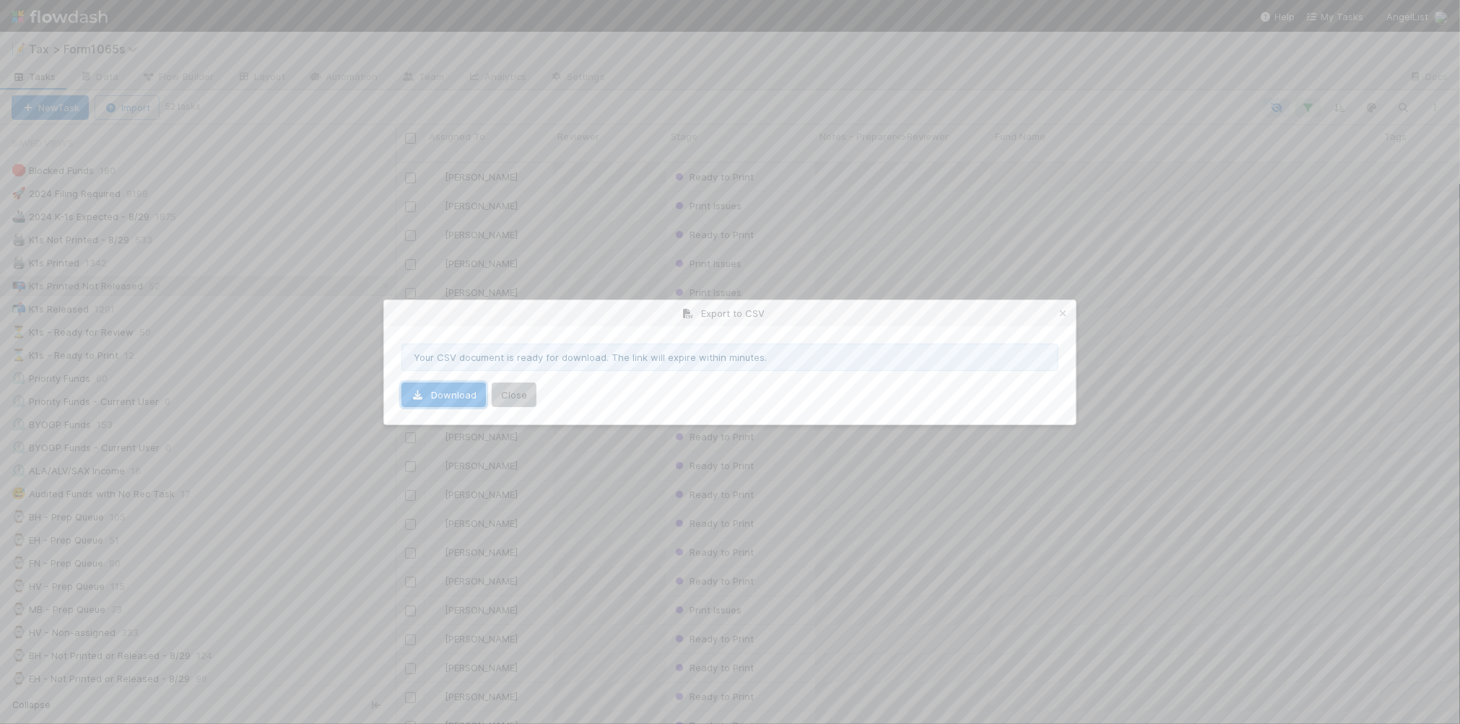
click at [457, 399] on link "Download" at bounding box center [443, 395] width 84 height 25
drag, startPoint x: 1066, startPoint y: 312, endPoint x: 777, endPoint y: 313, distance: 288.8
click at [1066, 312] on icon at bounding box center [1063, 313] width 14 height 9
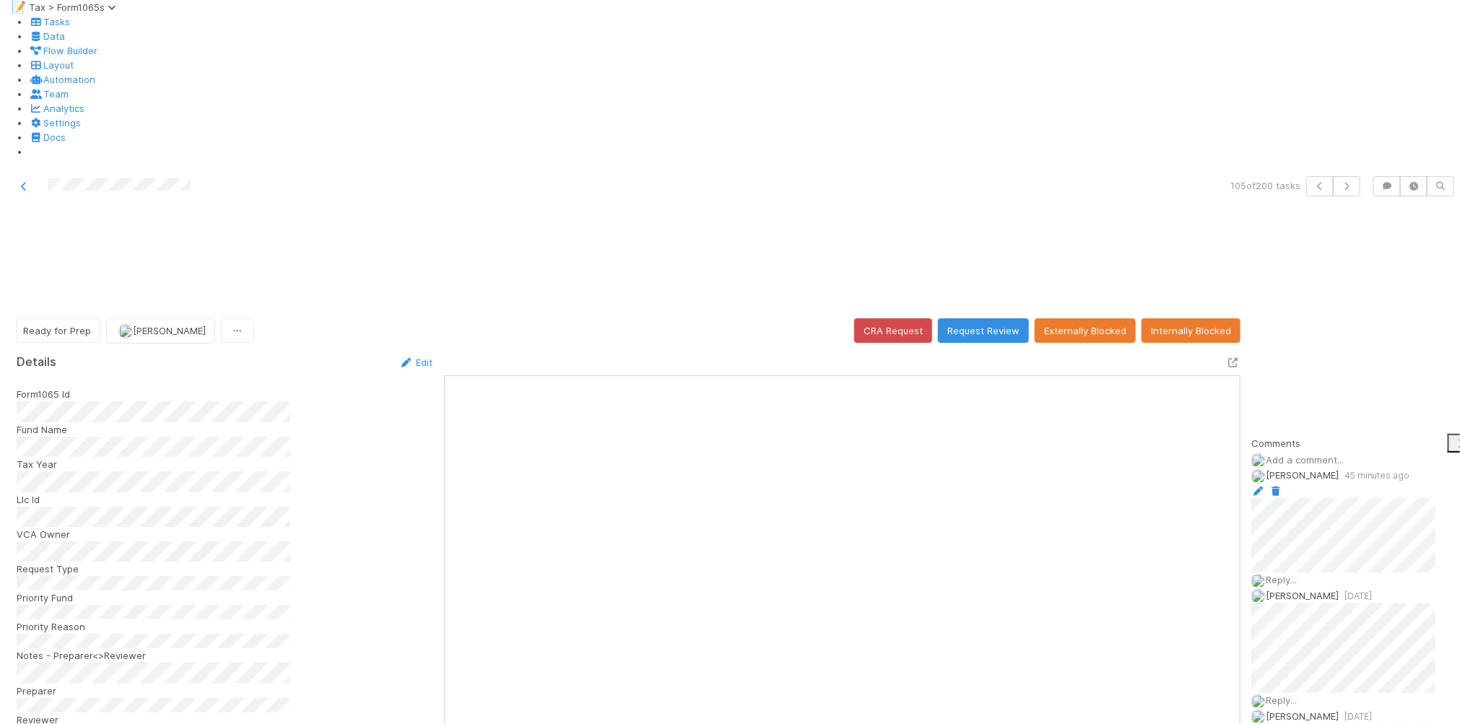
scroll to position [279, 740]
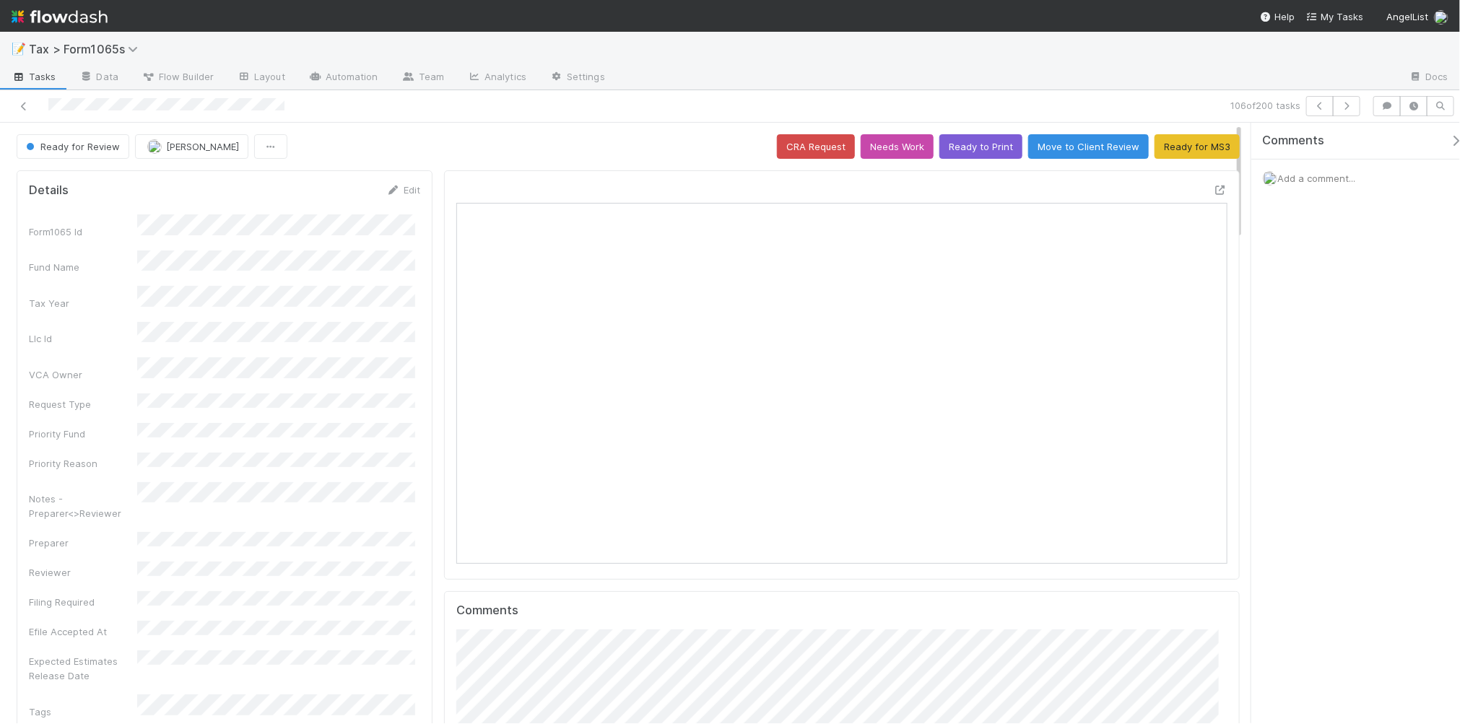
scroll to position [279, 748]
click at [968, 145] on button "Ready to Print" at bounding box center [980, 146] width 83 height 25
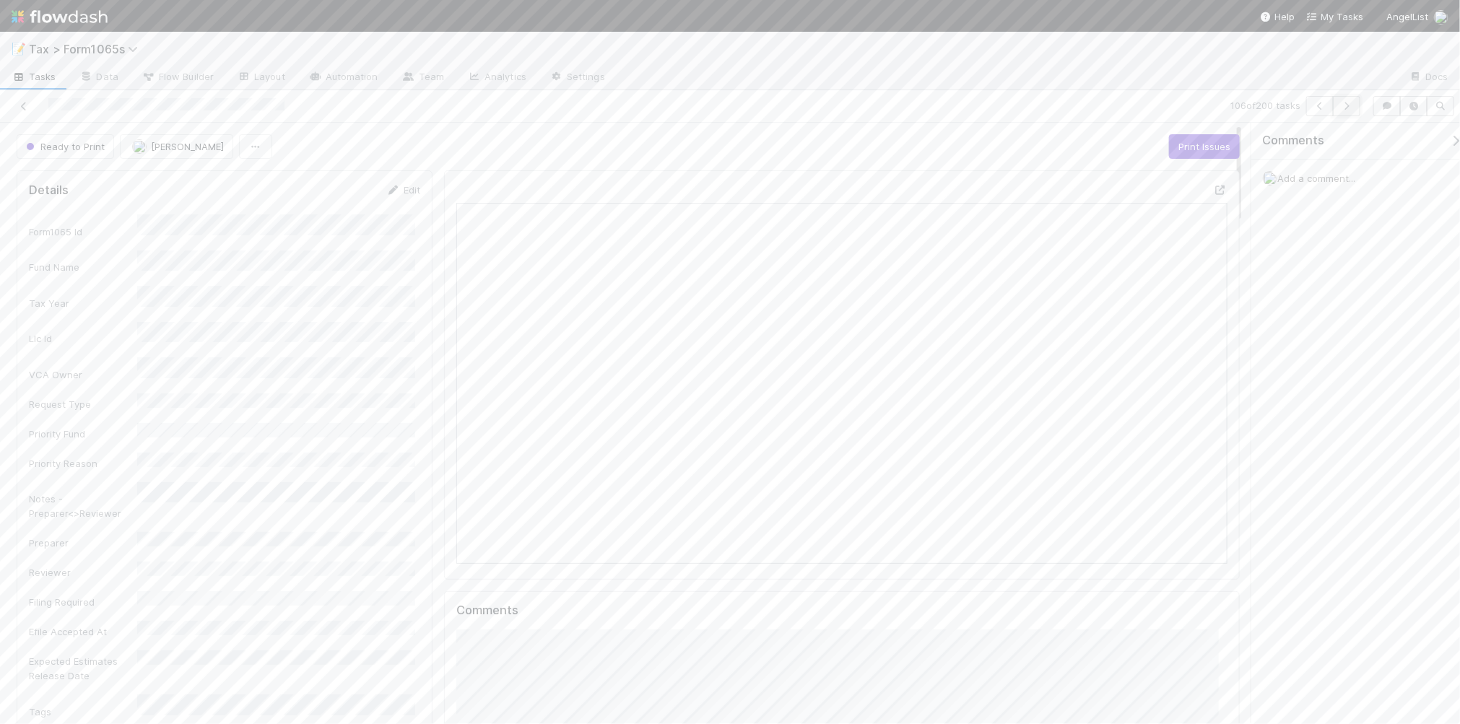
click at [1349, 106] on icon "button" at bounding box center [1347, 106] width 14 height 9
click at [1345, 108] on icon "button" at bounding box center [1347, 106] width 14 height 9
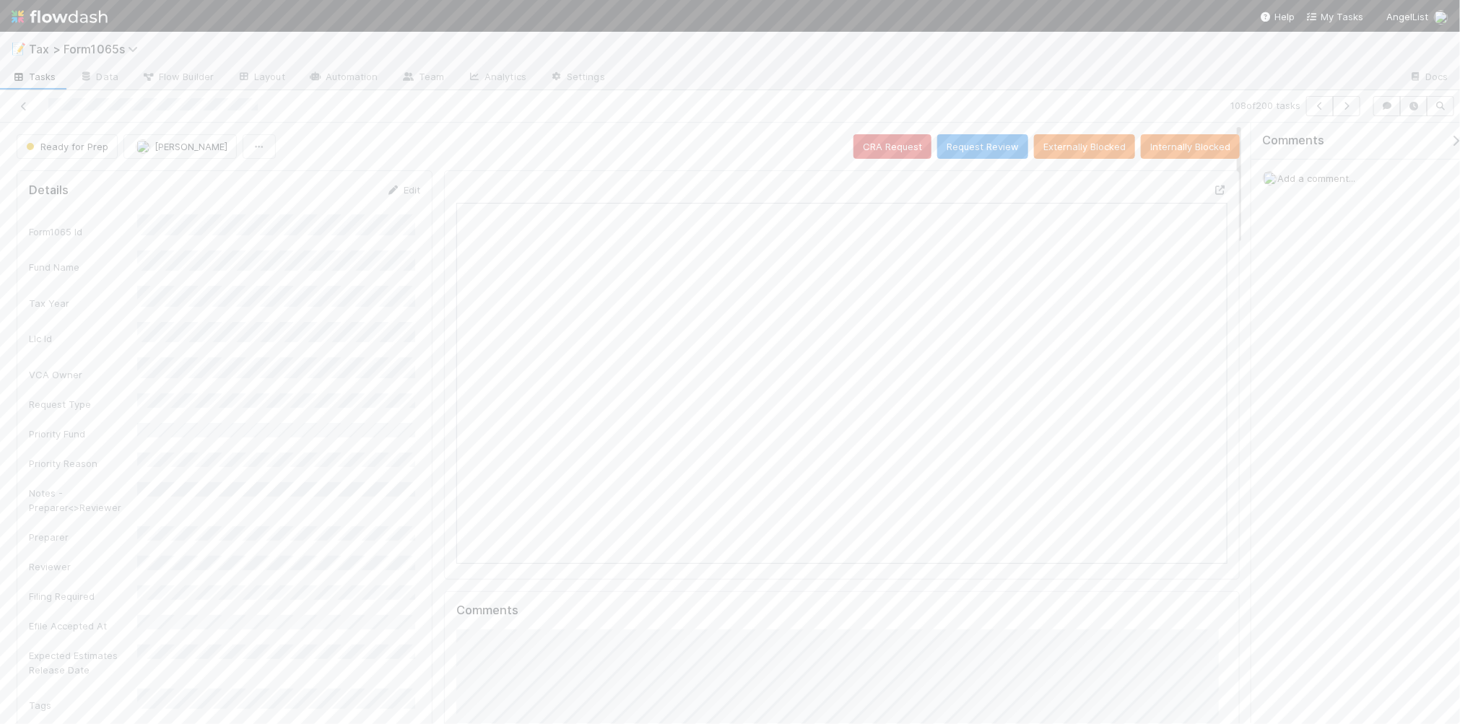
scroll to position [279, 748]
click at [1344, 106] on icon "button" at bounding box center [1347, 106] width 14 height 9
click at [1351, 106] on icon "button" at bounding box center [1347, 106] width 14 height 9
click at [1340, 106] on icon "button" at bounding box center [1347, 106] width 14 height 9
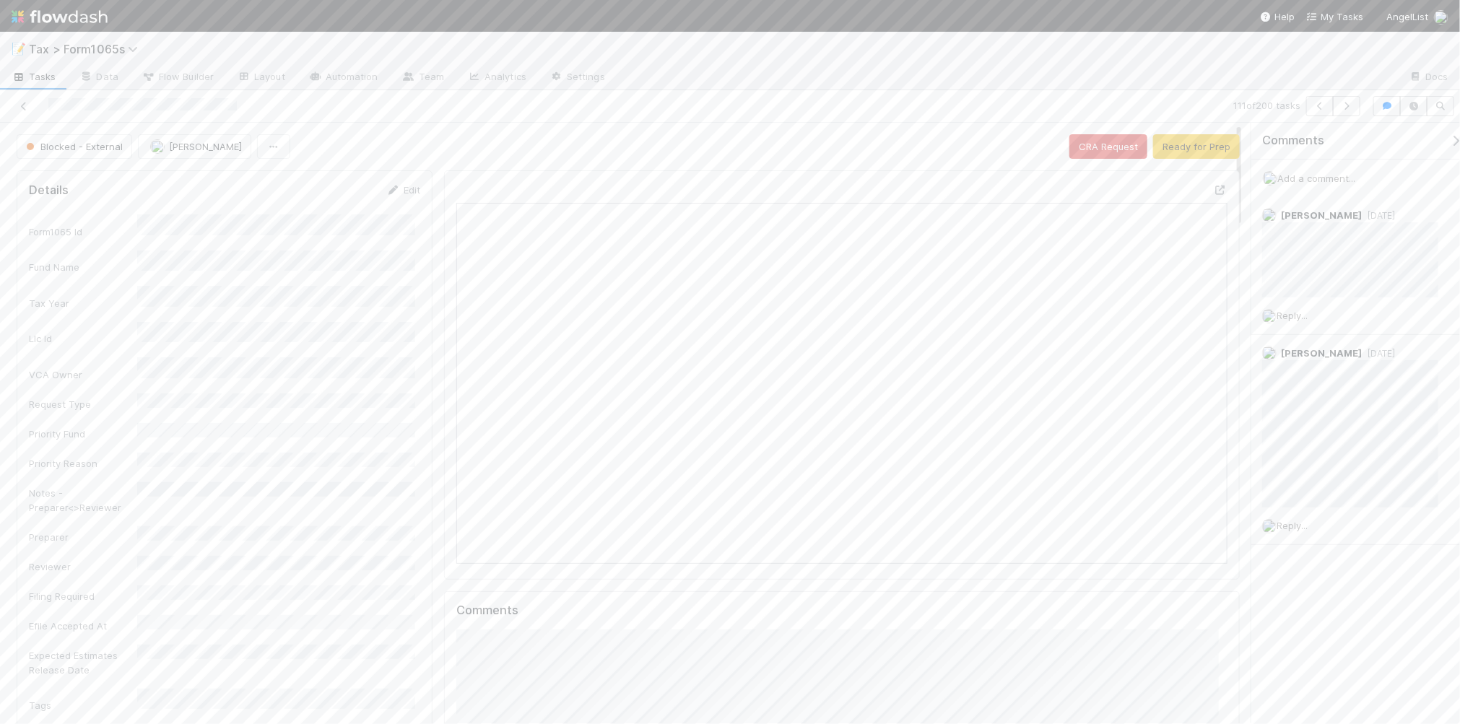
scroll to position [279, 748]
click at [1348, 105] on icon "button" at bounding box center [1347, 106] width 14 height 9
click at [1348, 107] on icon "button" at bounding box center [1347, 106] width 14 height 9
